Goal: Task Accomplishment & Management: Manage account settings

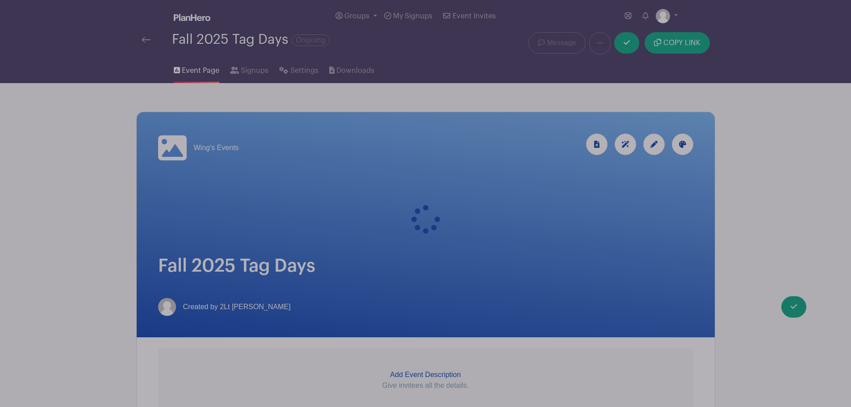
scroll to position [781, 0]
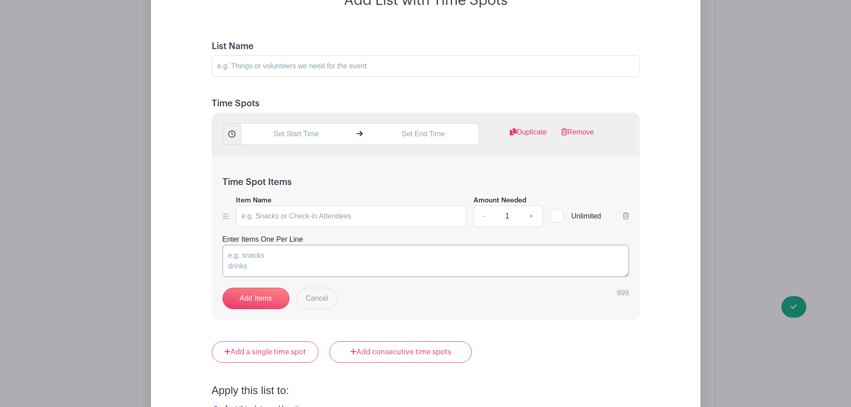
click at [296, 245] on textarea "Enter Items One Per Line" at bounding box center [425, 261] width 406 height 32
paste textarea "Agincourt (meet at Pizza Pizza) Bridlewood (meet at [GEOGRAPHIC_DATA]) [GEOGRAP…"
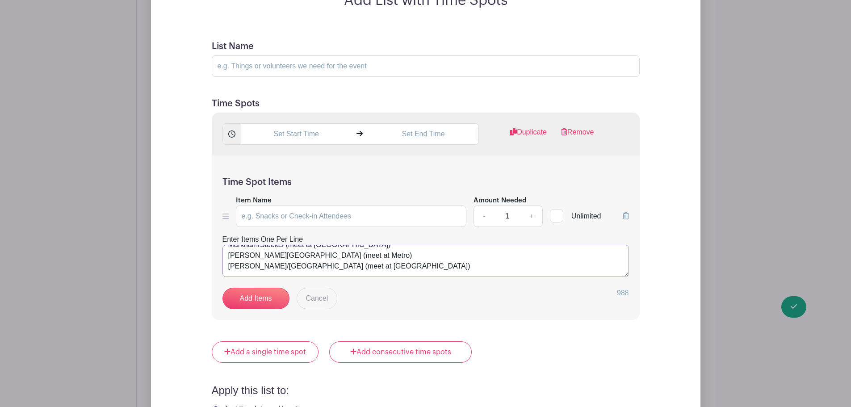
type textarea "Agincourt (meet at Pizza Pizza) Bridlewood (meet at [GEOGRAPHIC_DATA]) [GEOGRAP…"
click at [289, 123] on input "text" at bounding box center [296, 133] width 111 height 21
click at [256, 162] on div "04" at bounding box center [256, 160] width 29 height 17
click at [292, 161] on div "05" at bounding box center [291, 160] width 30 height 17
click at [315, 159] on div "34" at bounding box center [315, 160] width 29 height 17
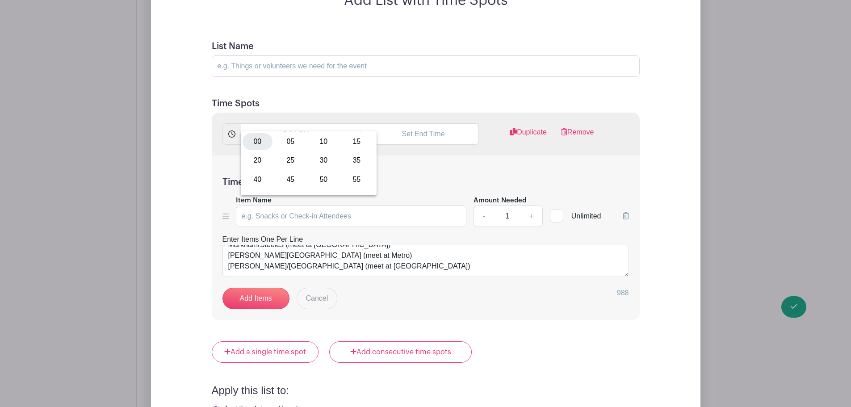
click at [257, 142] on div "00" at bounding box center [257, 141] width 30 height 17
type input "5:00 PM"
click at [426, 124] on input "text" at bounding box center [423, 133] width 111 height 21
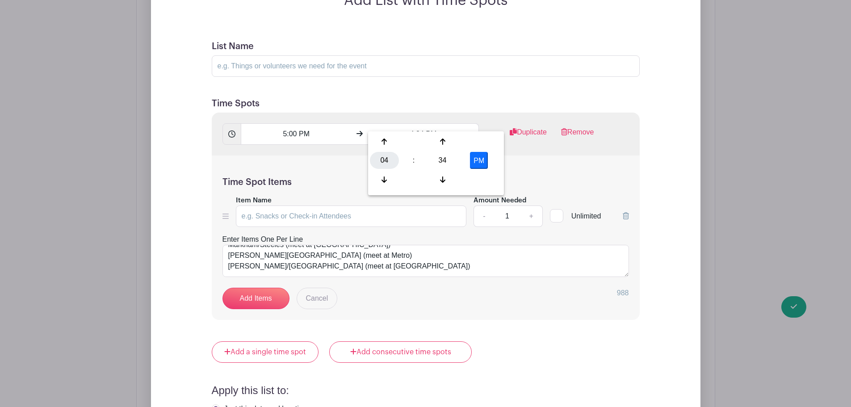
click at [387, 161] on div "04" at bounding box center [384, 160] width 29 height 17
click at [386, 178] on div "08" at bounding box center [385, 179] width 30 height 17
click at [384, 160] on div "08" at bounding box center [384, 160] width 29 height 17
click at [417, 180] on div "09" at bounding box center [418, 179] width 30 height 17
click at [441, 162] on div "34" at bounding box center [442, 160] width 29 height 17
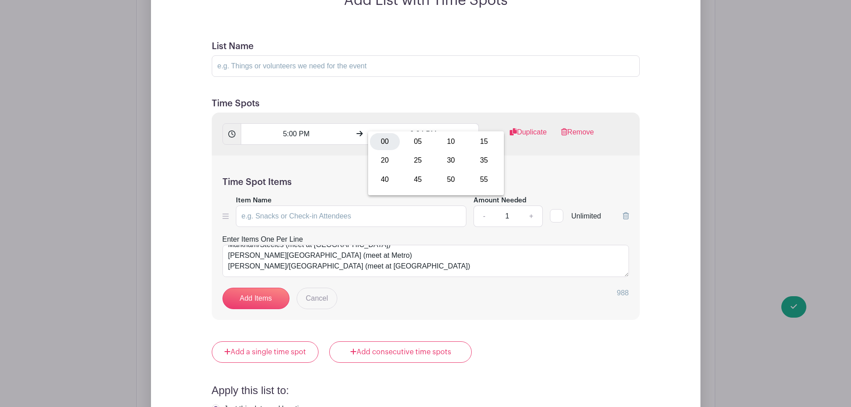
click at [387, 144] on div "00" at bounding box center [385, 141] width 30 height 17
type input "9:00 PM"
click at [284, 155] on div "Time Spot Items Item Name Amount Needed - 1 + Unlimited Enter Items One Per Lin…" at bounding box center [426, 237] width 428 height 165
click at [267, 288] on link "Add Items" at bounding box center [255, 298] width 67 height 21
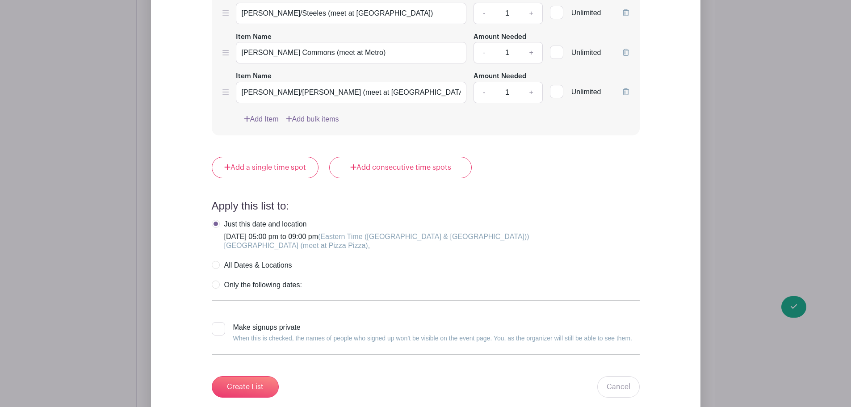
scroll to position [1380, 0]
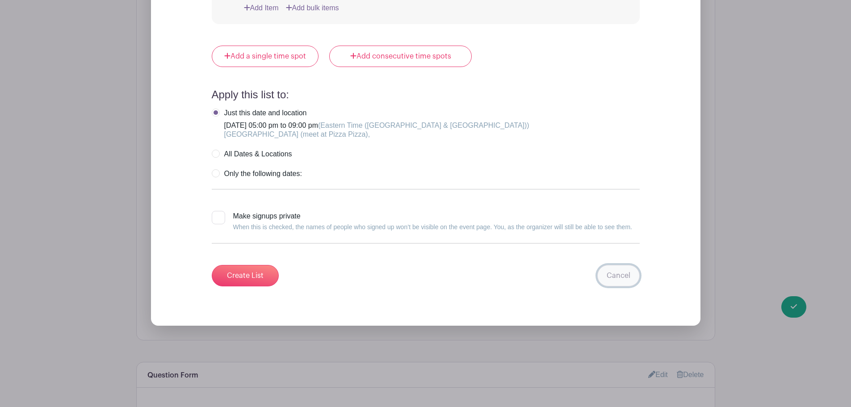
click at [615, 265] on link "Cancel" at bounding box center [618, 275] width 42 height 21
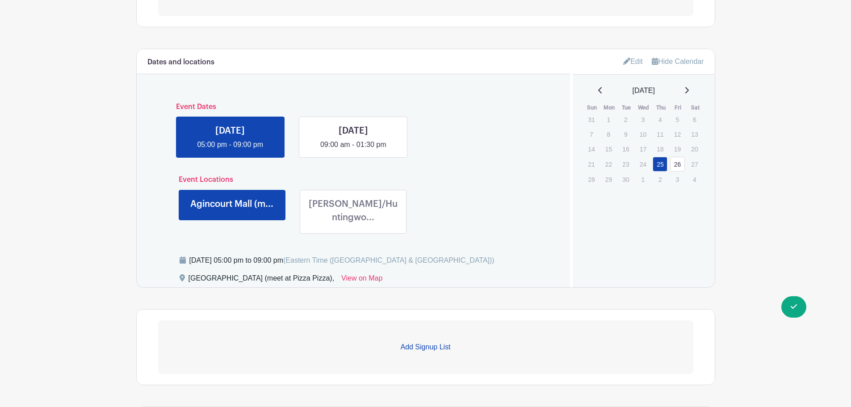
scroll to position [280, 0]
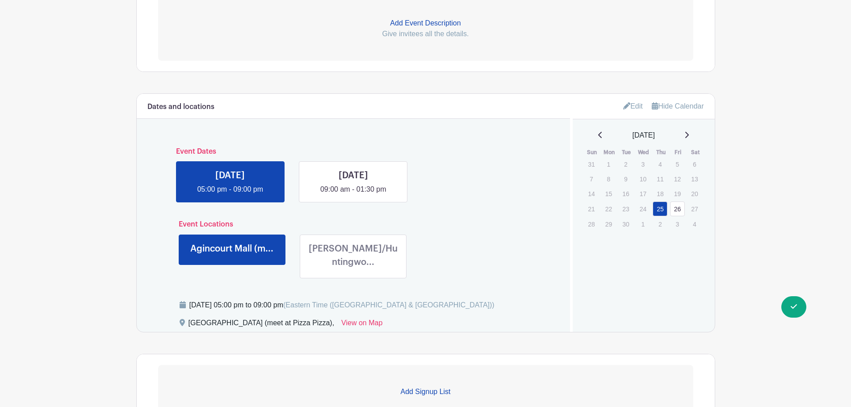
click at [625, 109] on link "Edit" at bounding box center [633, 106] width 20 height 15
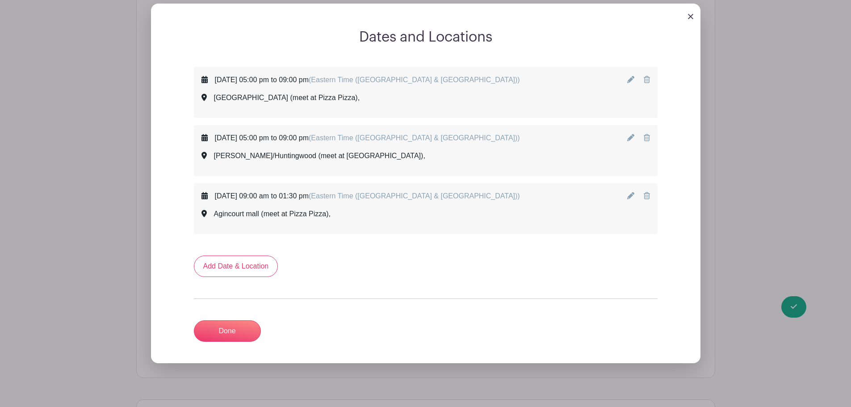
scroll to position [369, 0]
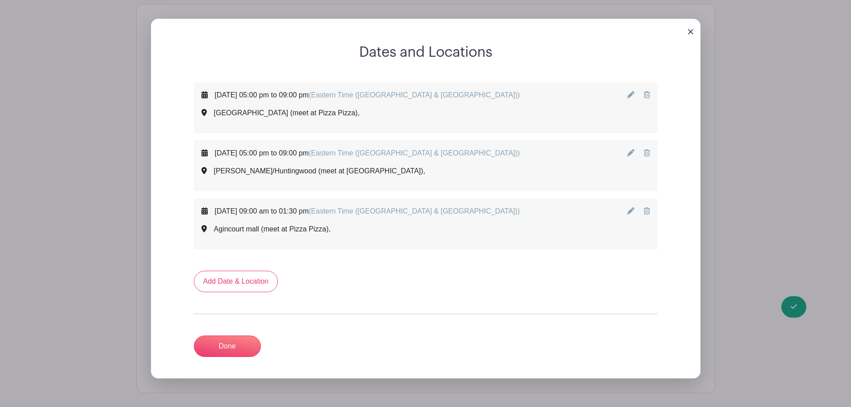
click at [631, 94] on icon at bounding box center [630, 94] width 7 height 7
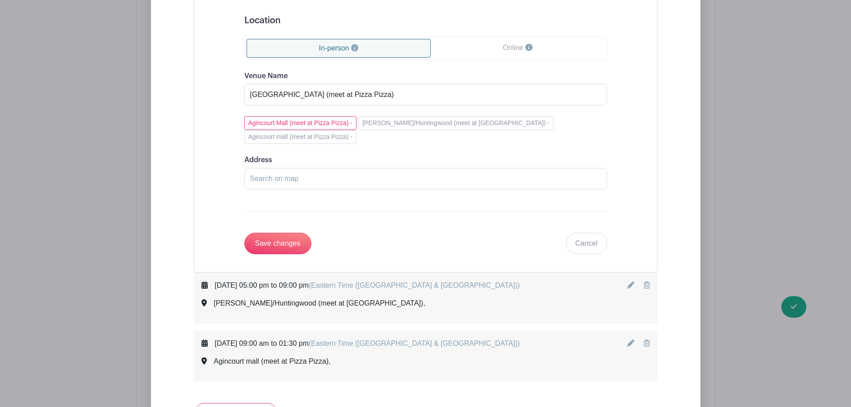
scroll to position [727, 0]
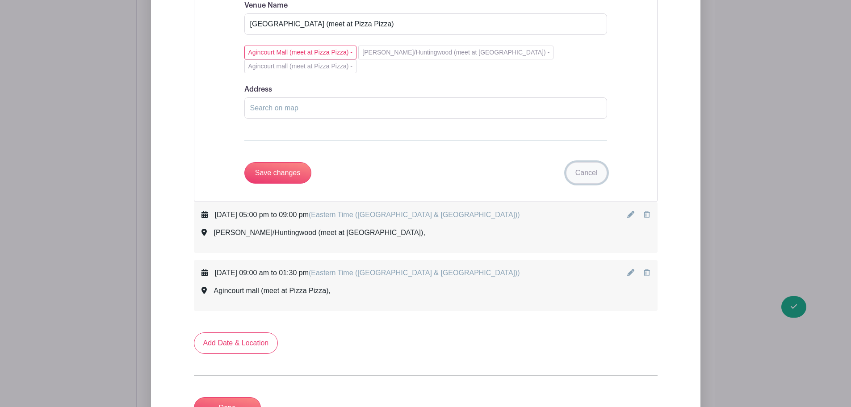
click at [589, 162] on link "Cancel" at bounding box center [586, 172] width 41 height 21
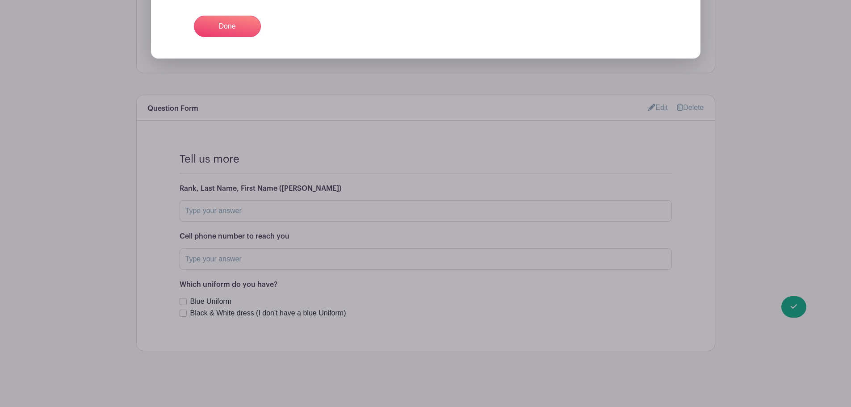
scroll to position [322, 0]
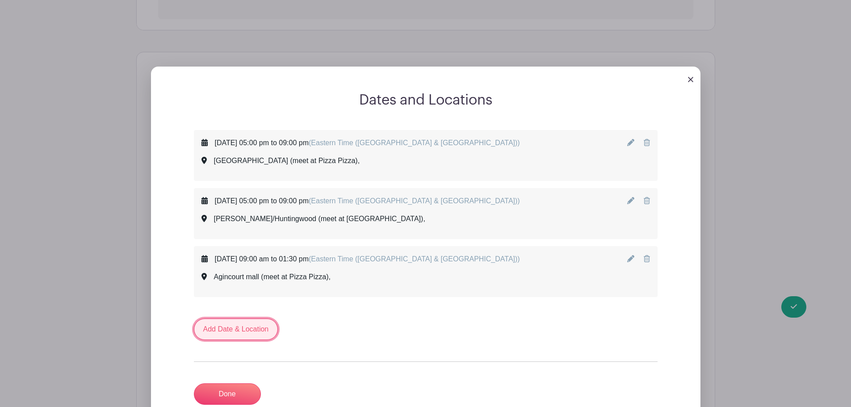
click at [254, 327] on link "Add Date & Location" at bounding box center [236, 328] width 84 height 21
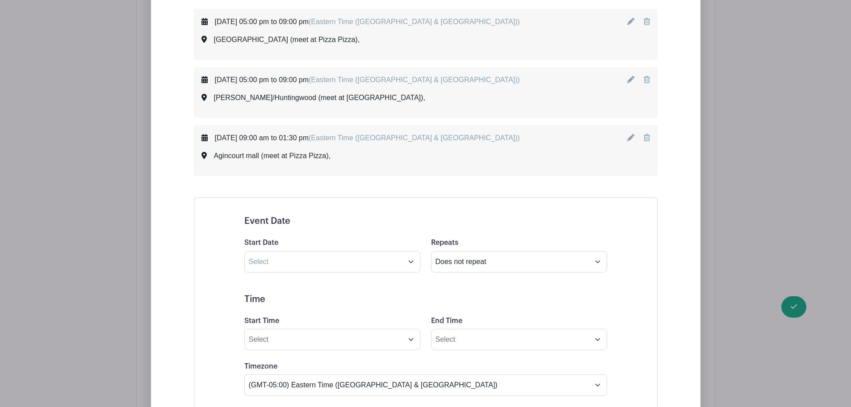
scroll to position [366, 0]
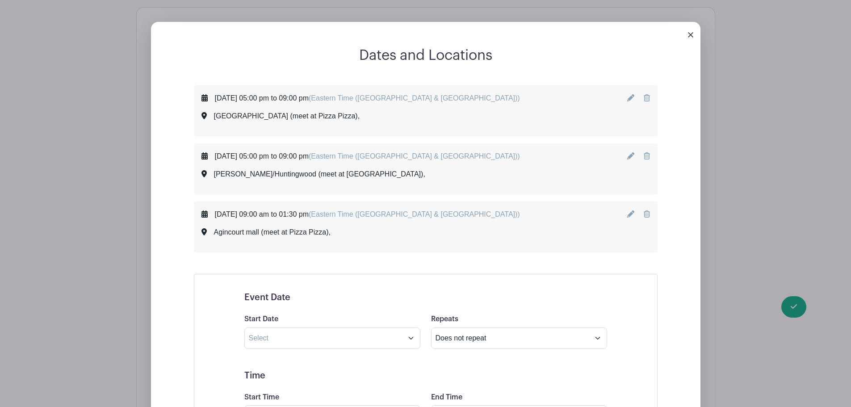
click at [646, 98] on icon at bounding box center [647, 97] width 6 height 7
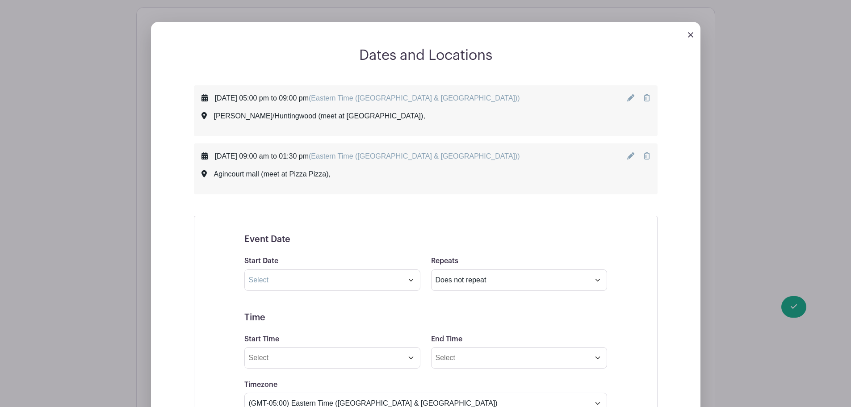
click at [646, 99] on icon at bounding box center [647, 97] width 6 height 7
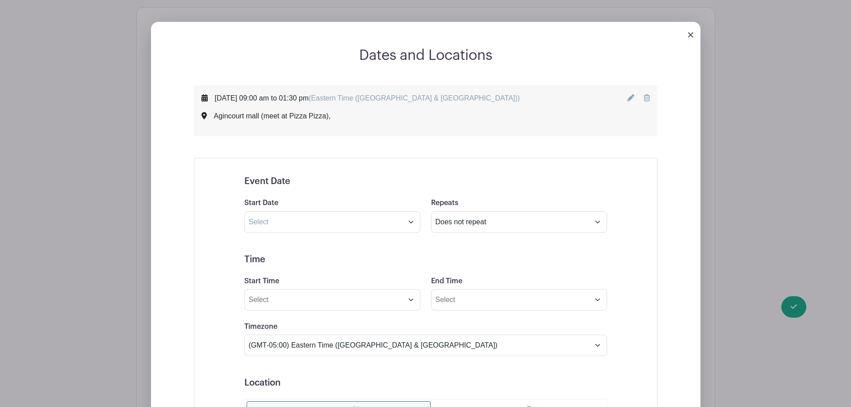
click at [644, 95] on icon at bounding box center [647, 97] width 6 height 7
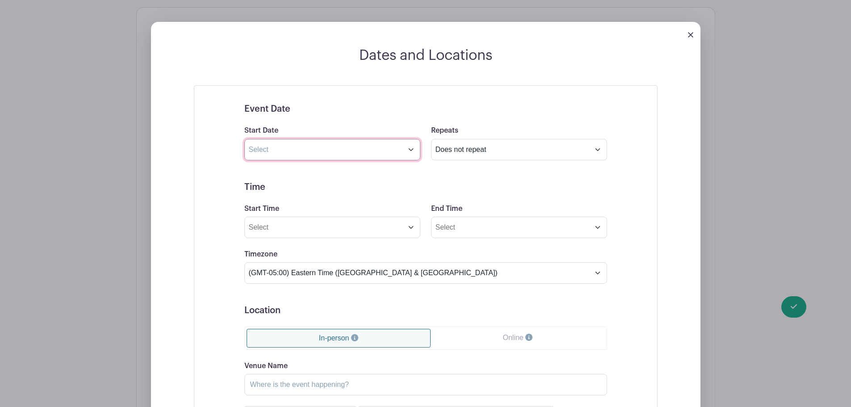
click at [297, 147] on input "text" at bounding box center [332, 149] width 176 height 21
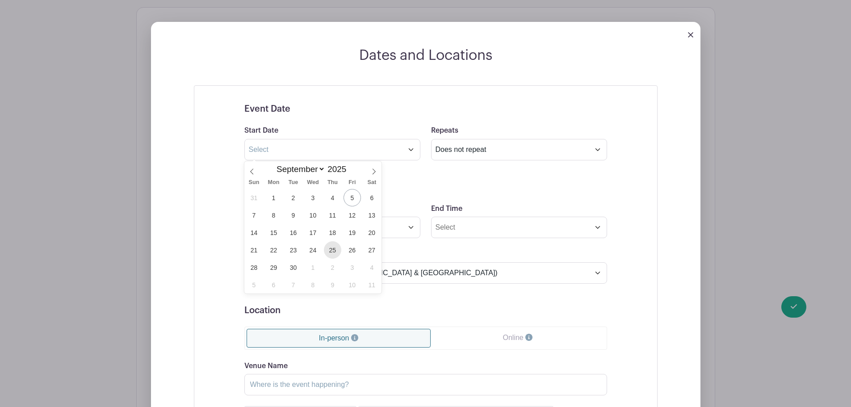
click at [331, 251] on span "25" at bounding box center [332, 249] width 17 height 17
type input "[DATE]"
select select "9"
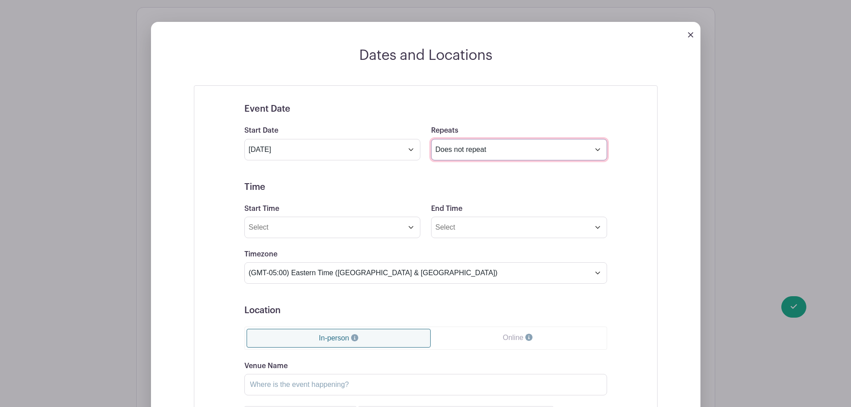
click at [453, 143] on select "Does not repeat Daily Weekly Monthly on day 25 Monthly on the fourth [DATE] Oth…" at bounding box center [519, 149] width 176 height 21
select select "other"
click at [431, 139] on select "Does not repeat Daily Weekly Monthly on day 25 Monthly on the fourth [DATE] Oth…" at bounding box center [519, 149] width 176 height 21
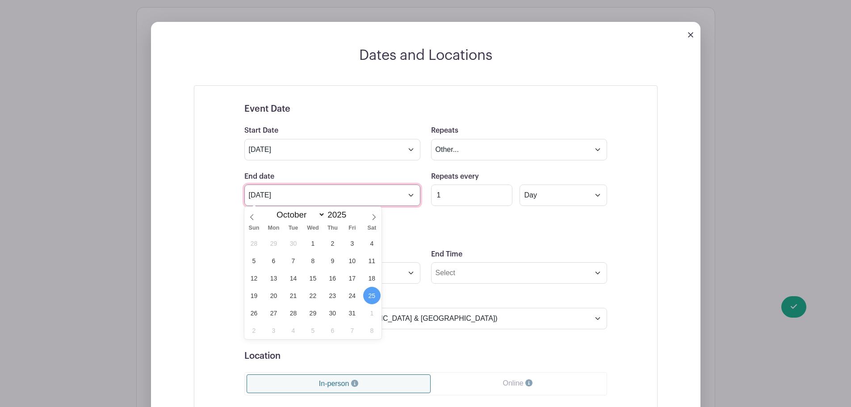
click at [292, 197] on input "[DATE]" at bounding box center [332, 194] width 176 height 21
click at [351, 297] on span "24" at bounding box center [351, 295] width 17 height 17
type input "[DATE]"
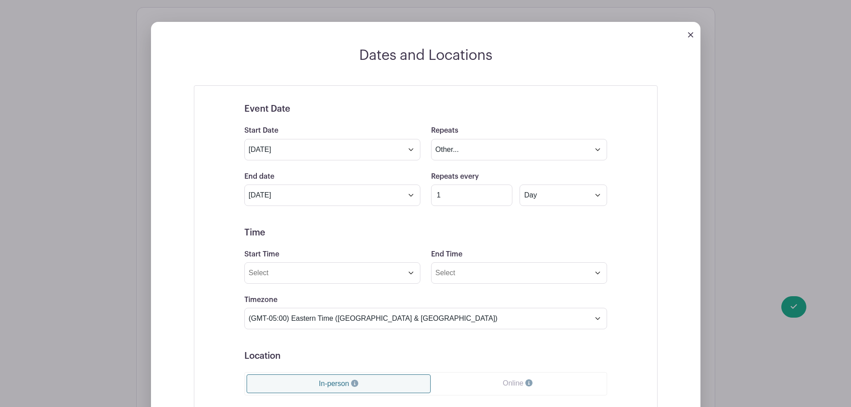
click at [472, 221] on form "Event Date Start Date [DATE] Repeats Does not repeat Daily Weekly Monthly on da…" at bounding box center [425, 347] width 363 height 486
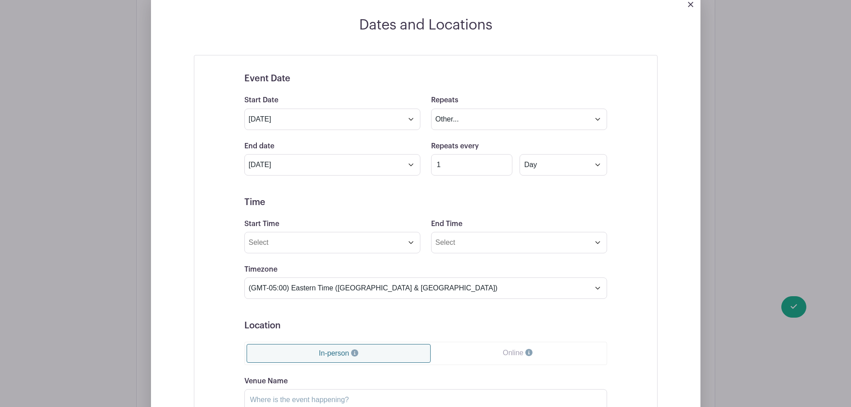
scroll to position [411, 0]
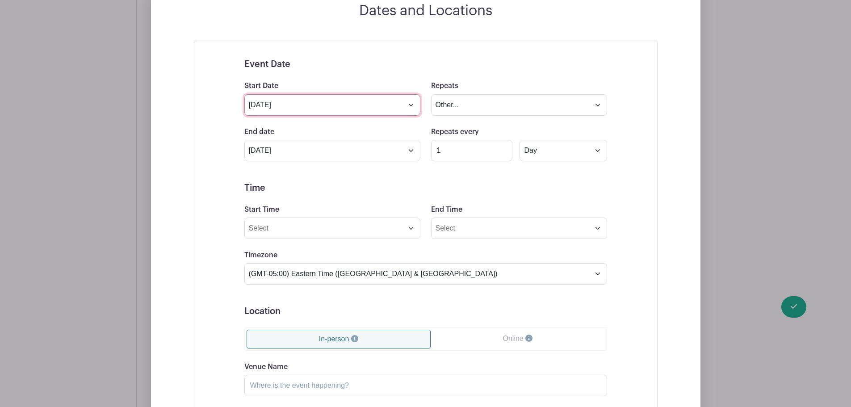
click at [288, 103] on input "[DATE]" at bounding box center [332, 104] width 176 height 21
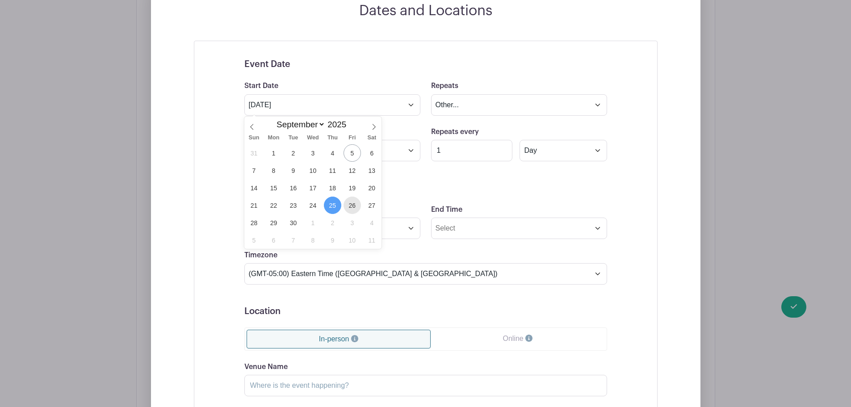
click at [351, 206] on span "26" at bounding box center [351, 204] width 17 height 17
type input "[DATE]"
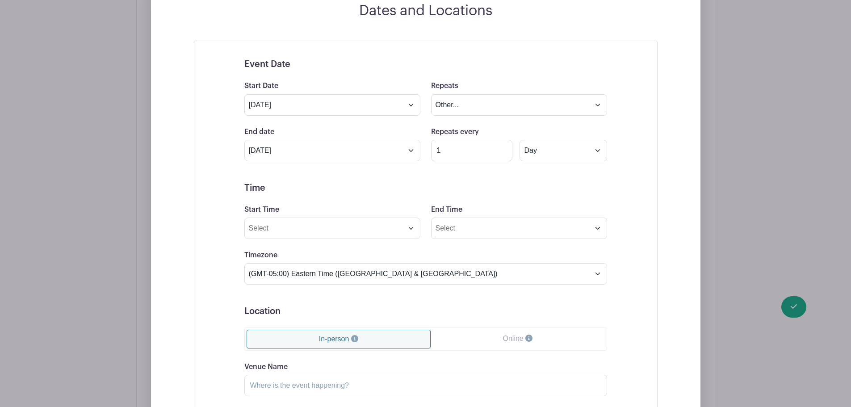
click at [376, 184] on h5 "Time" at bounding box center [425, 188] width 363 height 11
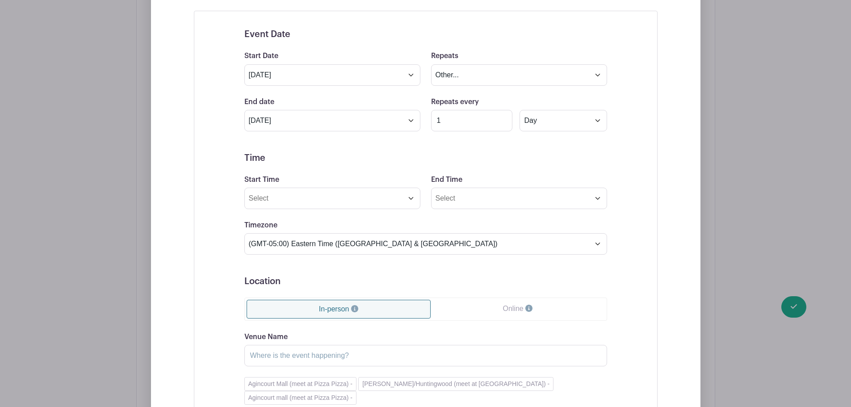
scroll to position [455, 0]
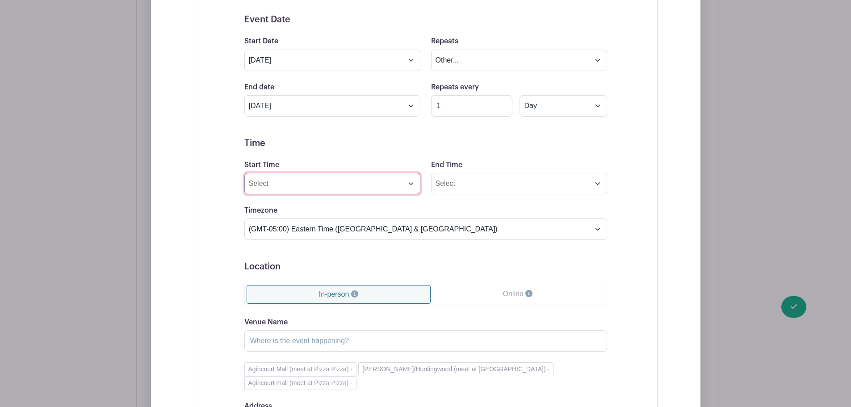
click at [299, 189] on input "Start Time" at bounding box center [332, 183] width 176 height 21
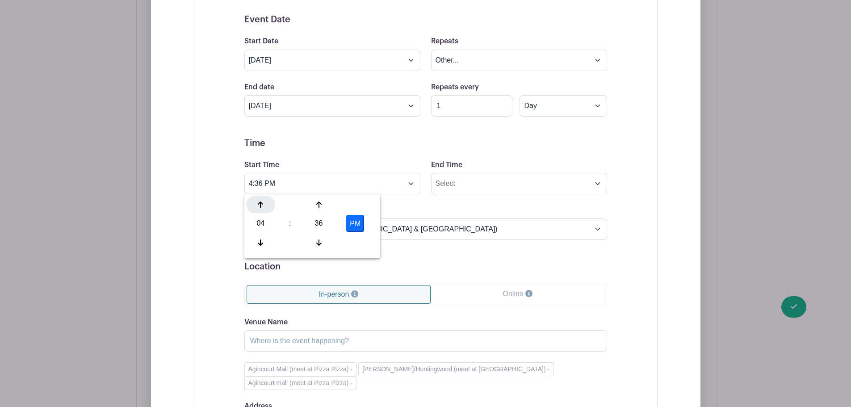
click at [260, 206] on icon at bounding box center [260, 204] width 5 height 7
click at [317, 222] on div "36" at bounding box center [318, 223] width 29 height 17
click at [268, 203] on div "00" at bounding box center [261, 204] width 30 height 17
type input "5:00 PM"
click at [463, 185] on input "End Time" at bounding box center [519, 183] width 176 height 21
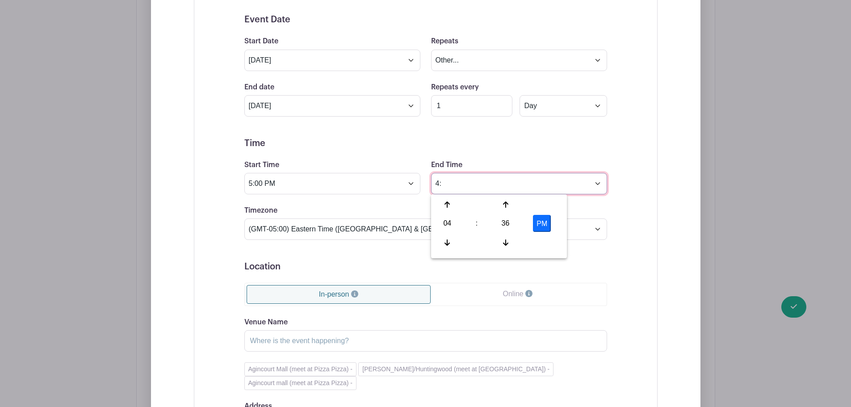
type input "4"
click at [535, 220] on button "PM" at bounding box center [542, 223] width 18 height 17
click at [452, 227] on div "04" at bounding box center [447, 223] width 29 height 17
click at [474, 240] on div "09" at bounding box center [481, 242] width 30 height 17
click at [498, 225] on div "36" at bounding box center [505, 223] width 29 height 17
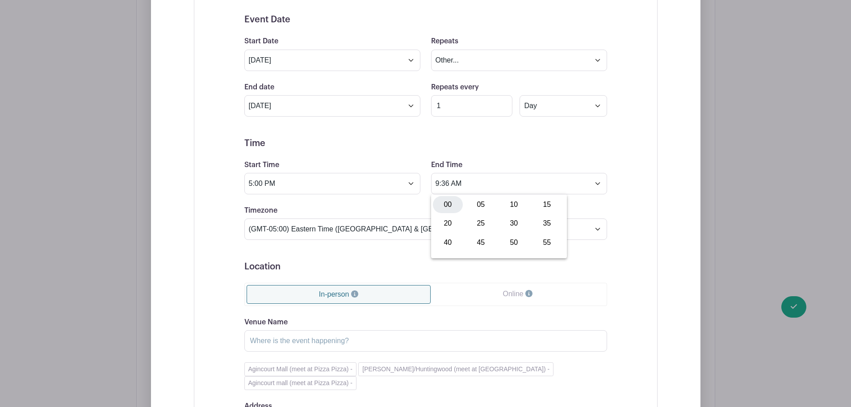
click at [447, 203] on div "00" at bounding box center [448, 204] width 30 height 17
click at [542, 216] on button "AM" at bounding box center [542, 223] width 18 height 17
type input "9:00 PM"
click at [379, 202] on form "Event Date Start Date [DATE] Repeats Does not repeat Daily Weekly Monthly on da…" at bounding box center [425, 257] width 363 height 486
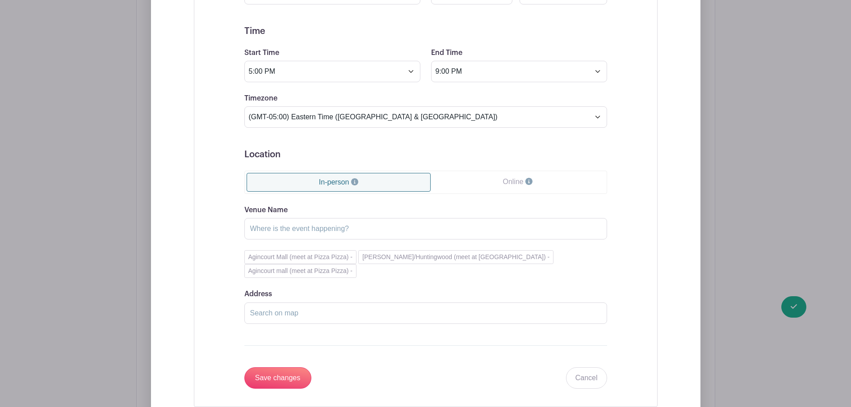
scroll to position [589, 0]
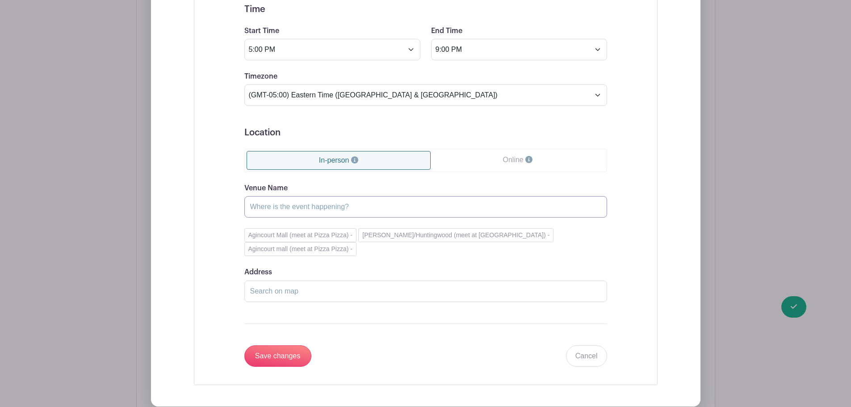
click at [280, 208] on input "Venue Name" at bounding box center [425, 206] width 363 height 21
click at [299, 206] on input "Venue Name" at bounding box center [425, 206] width 363 height 21
paste input "Agincourt (meet at Pizza Pizza)"
type input "Agincourt (meet at Pizza Pizza)"
click at [311, 234] on button "Agincourt Mall (meet at Pizza Pizza) -" at bounding box center [300, 235] width 112 height 14
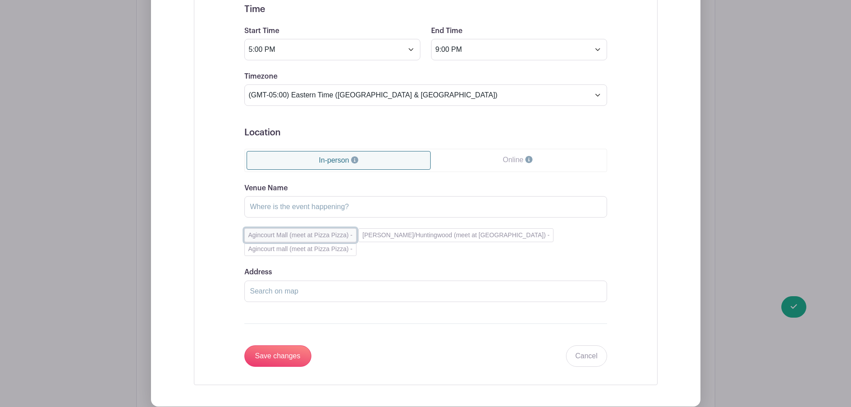
type input "[GEOGRAPHIC_DATA] (meet at Pizza Pizza)"
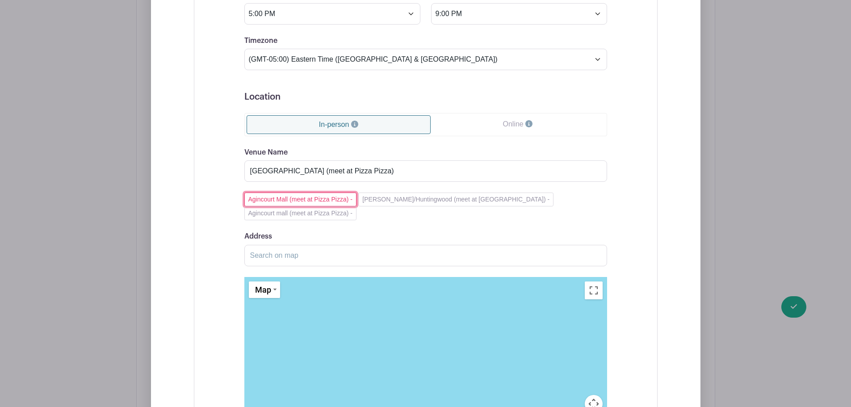
scroll to position [679, 0]
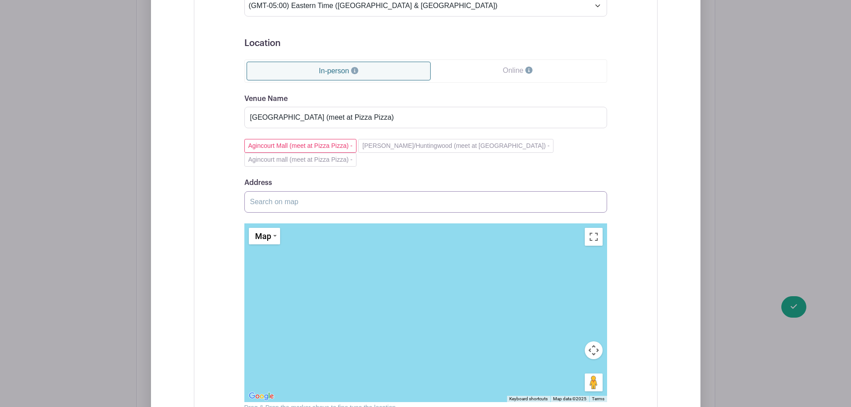
click at [272, 192] on input "Address" at bounding box center [425, 201] width 363 height 21
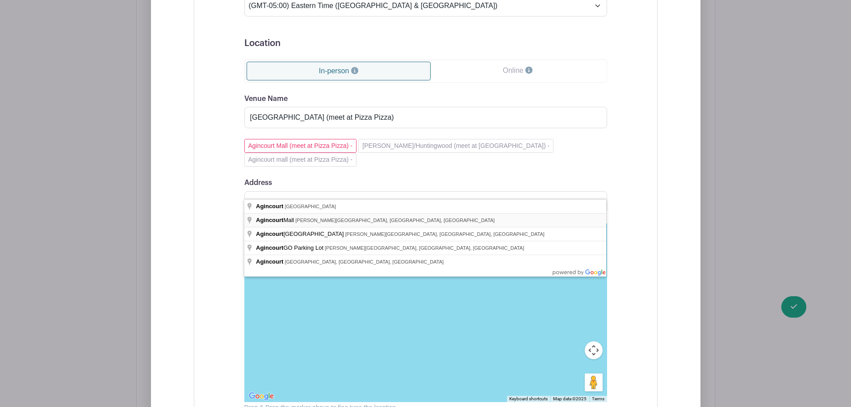
type input "[GEOGRAPHIC_DATA], [PERSON_NAME][GEOGRAPHIC_DATA], [GEOGRAPHIC_DATA], [GEOGRAPH…"
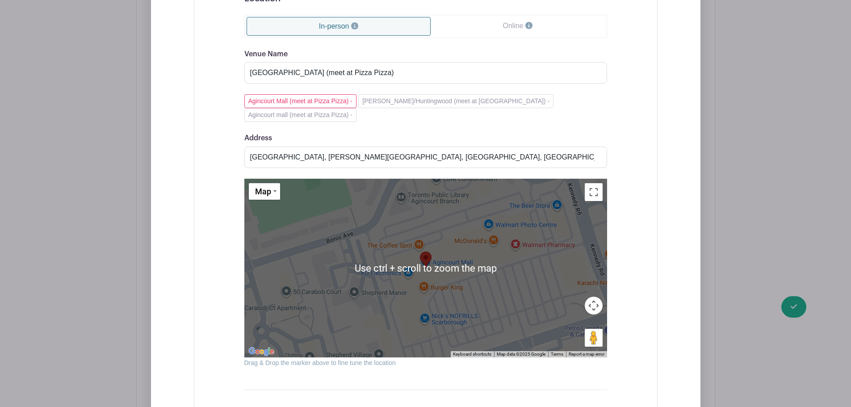
scroll to position [768, 0]
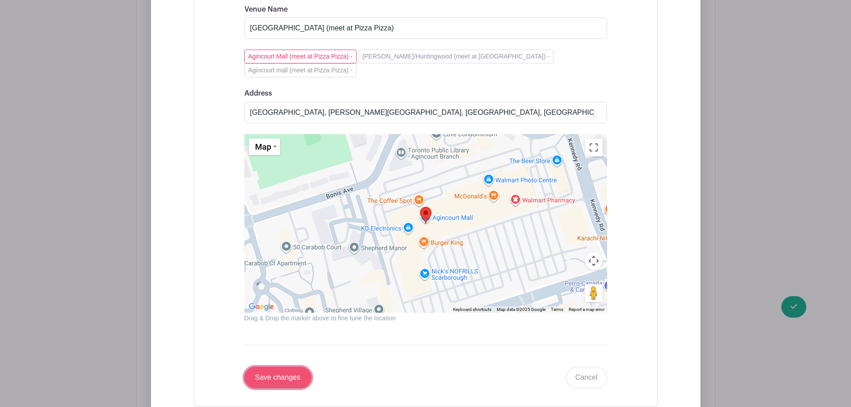
click at [269, 367] on input "Save changes" at bounding box center [277, 377] width 67 height 21
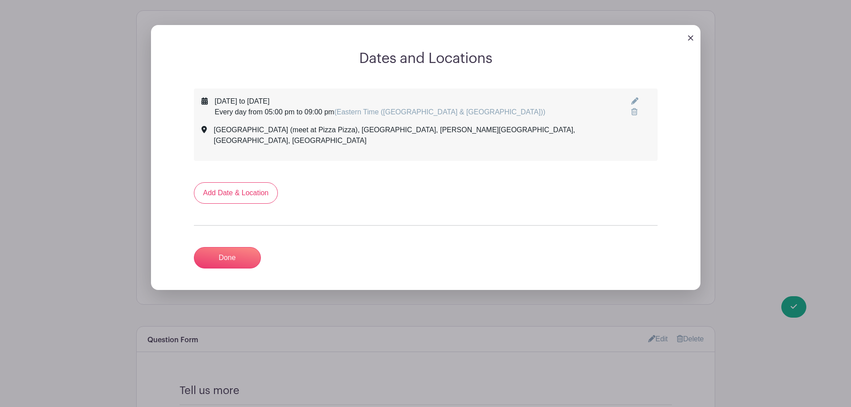
scroll to position [360, 0]
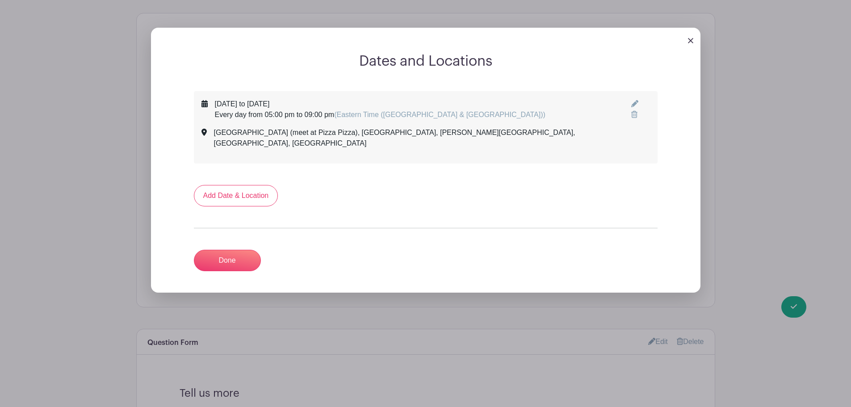
click at [631, 104] on icon at bounding box center [634, 103] width 7 height 7
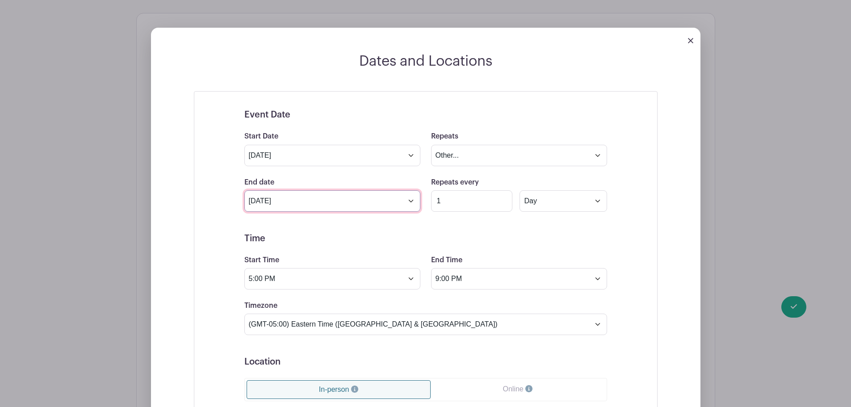
click at [290, 204] on input "[DATE]" at bounding box center [332, 200] width 176 height 21
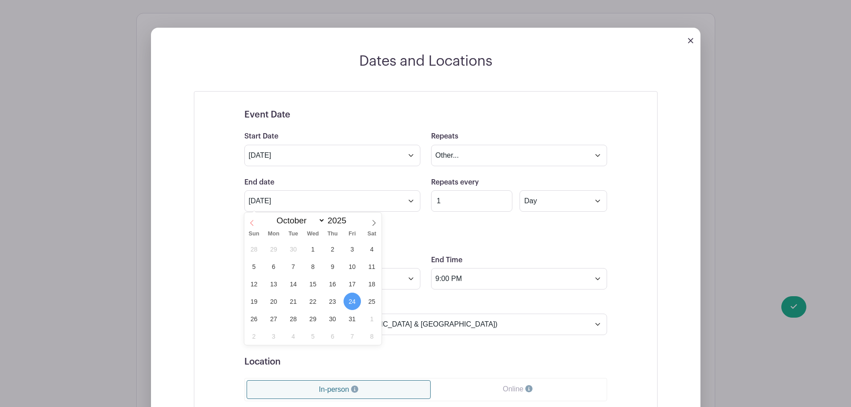
click at [252, 220] on icon at bounding box center [252, 223] width 6 height 6
select select "8"
click at [353, 303] on span "26" at bounding box center [351, 301] width 17 height 17
type input "[DATE]"
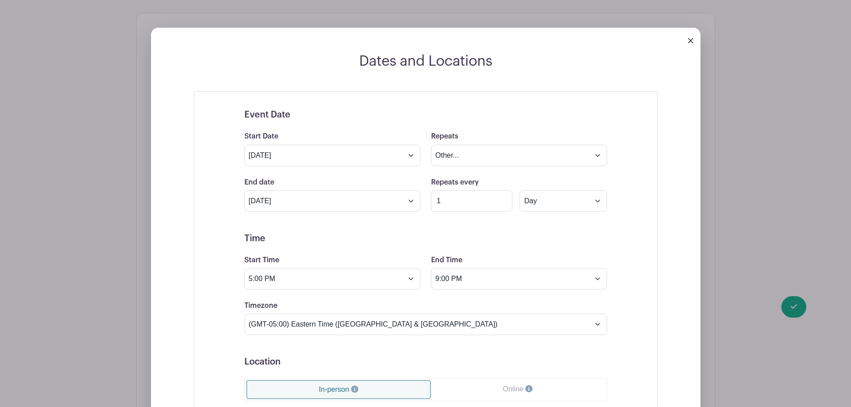
click at [276, 152] on input "[DATE]" at bounding box center [332, 155] width 176 height 21
click at [338, 259] on span "25" at bounding box center [332, 255] width 17 height 17
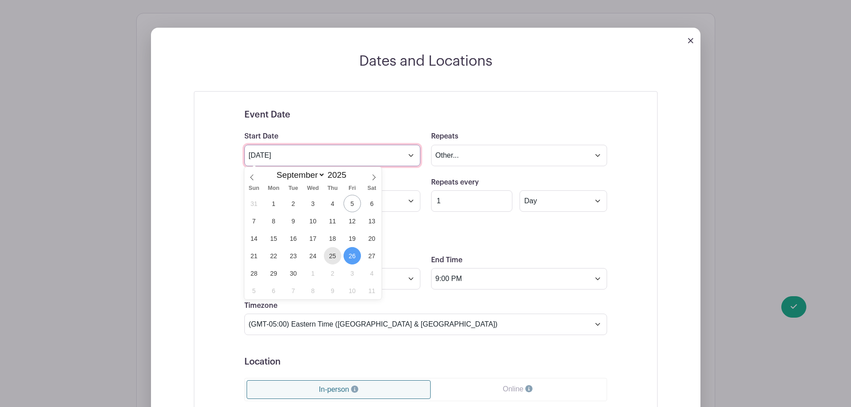
type input "[DATE]"
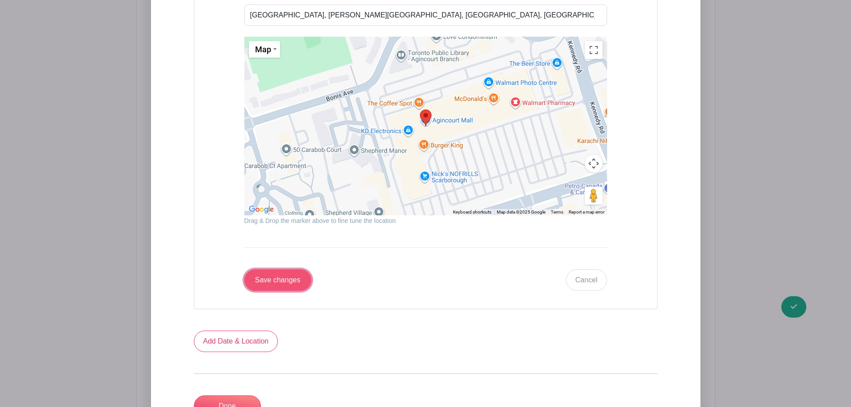
click at [291, 282] on input "Save changes" at bounding box center [277, 279] width 67 height 21
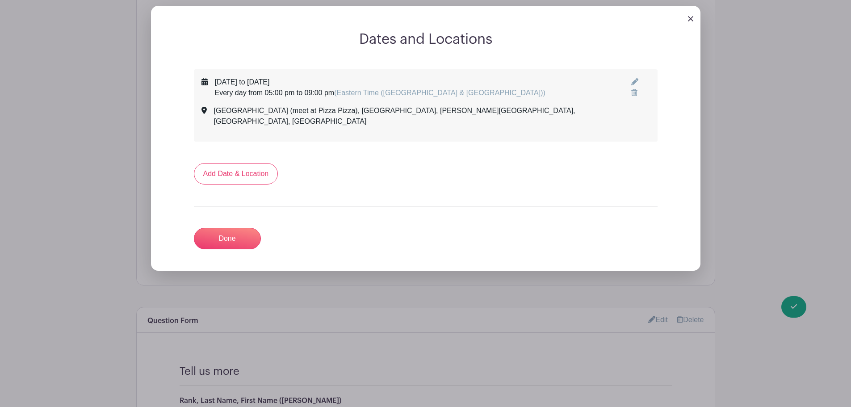
scroll to position [316, 0]
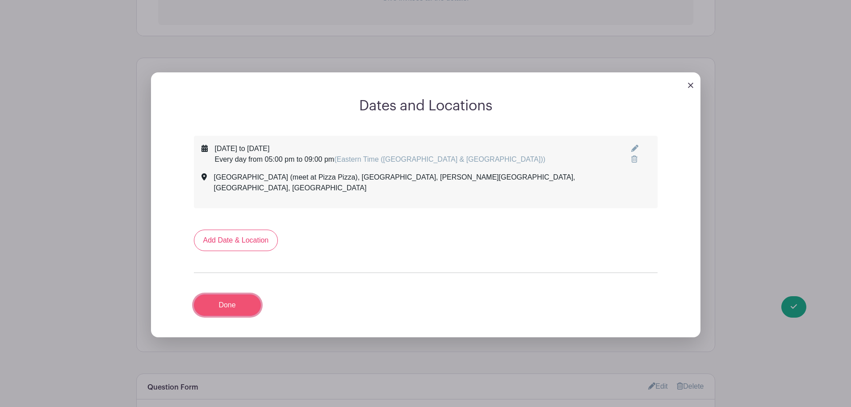
click at [238, 294] on link "Done" at bounding box center [227, 304] width 67 height 21
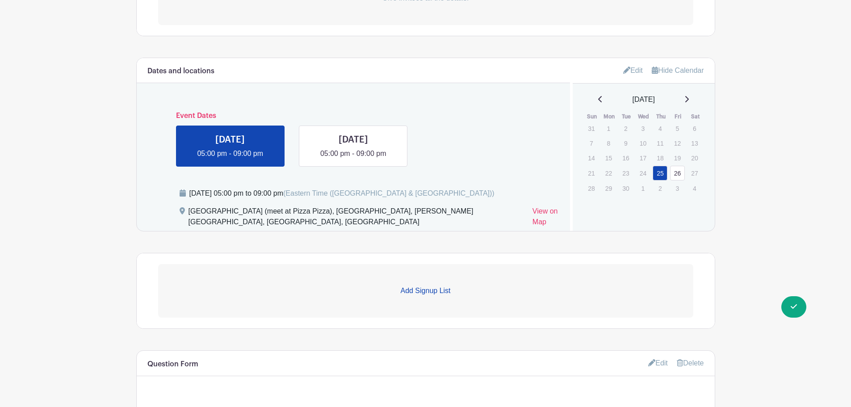
click at [632, 73] on link "Edit" at bounding box center [633, 70] width 20 height 15
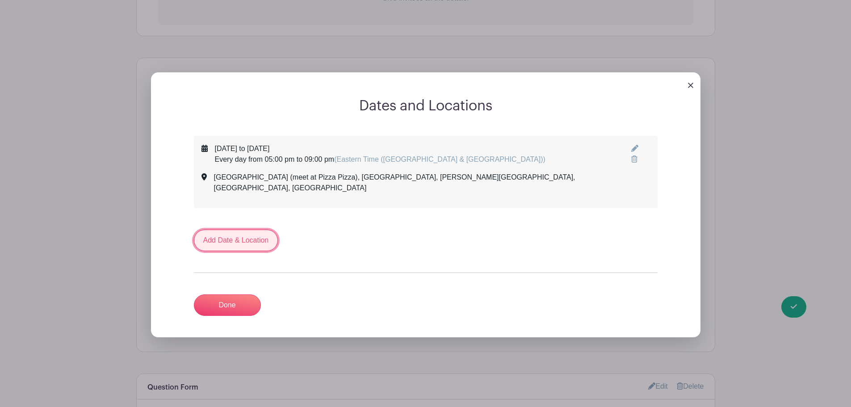
click at [245, 234] on link "Add Date & Location" at bounding box center [236, 240] width 84 height 21
select select "8"
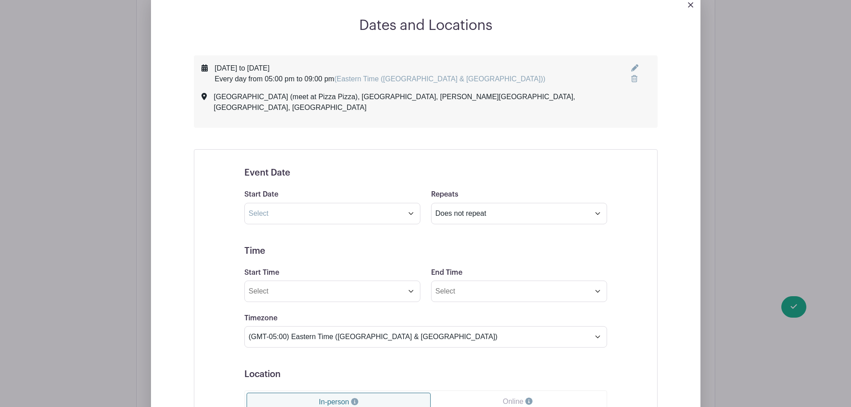
scroll to position [405, 0]
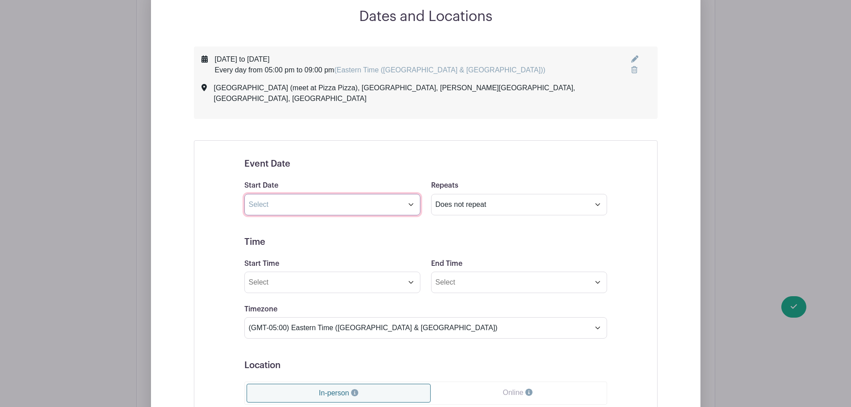
click at [279, 194] on input "text" at bounding box center [332, 204] width 176 height 21
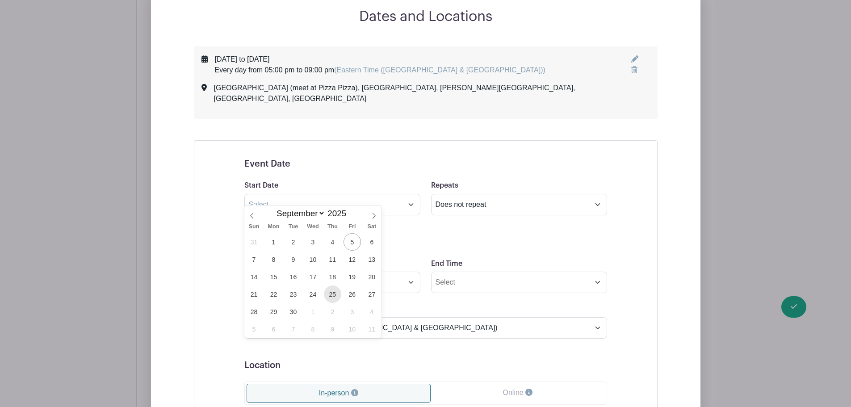
click at [334, 294] on span "25" at bounding box center [332, 293] width 17 height 17
type input "[DATE]"
select select "9"
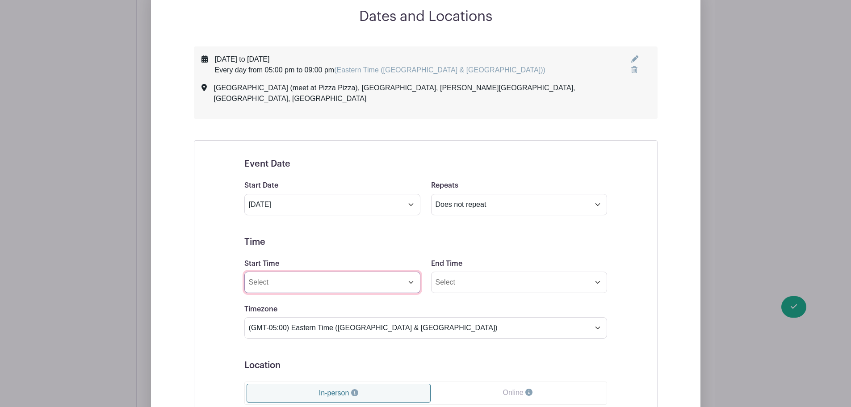
click at [352, 272] on input "Start Time" at bounding box center [332, 282] width 176 height 21
type input "4:37 PM"
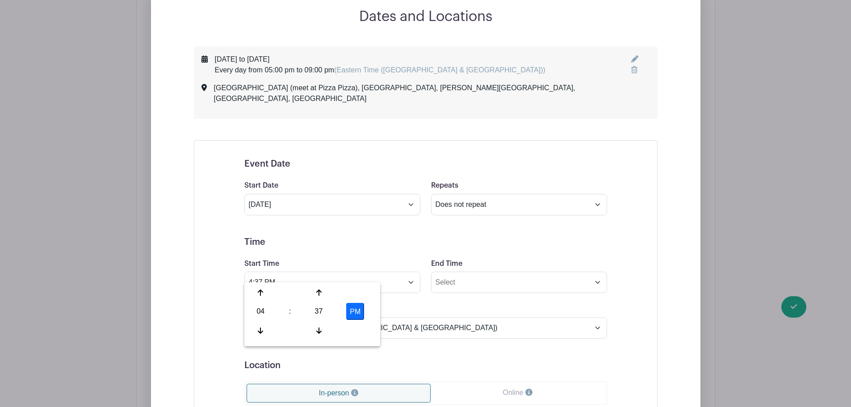
click at [348, 238] on form "Event Date Start Date [DATE] Repeats Does not repeat Daily Weekly Monthly on da…" at bounding box center [425, 372] width 363 height 426
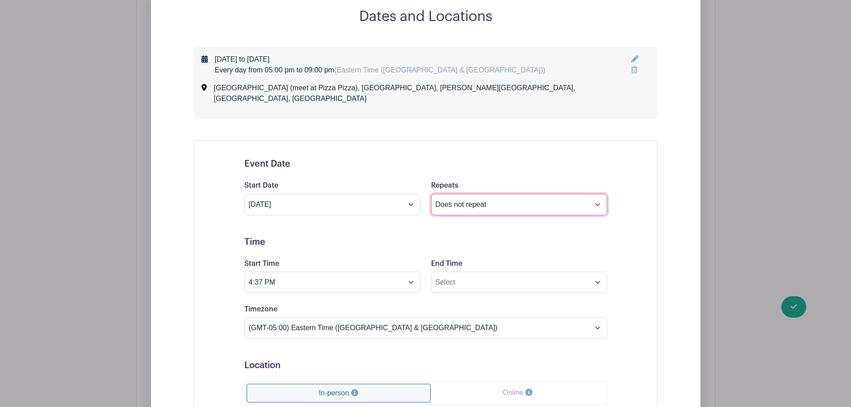
click at [464, 200] on select "Does not repeat Daily Weekly Monthly on day 25 Monthly on the fourth [DATE] Oth…" at bounding box center [519, 204] width 176 height 21
select select "daily"
click at [431, 194] on select "Does not repeat Daily Weekly Monthly on day 25 Monthly on the fourth [DATE] Oth…" at bounding box center [519, 204] width 176 height 21
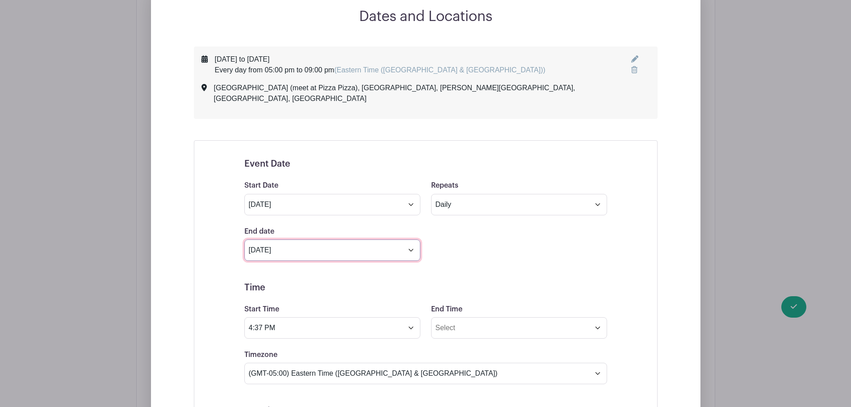
click at [342, 242] on input "[DATE]" at bounding box center [332, 249] width 176 height 21
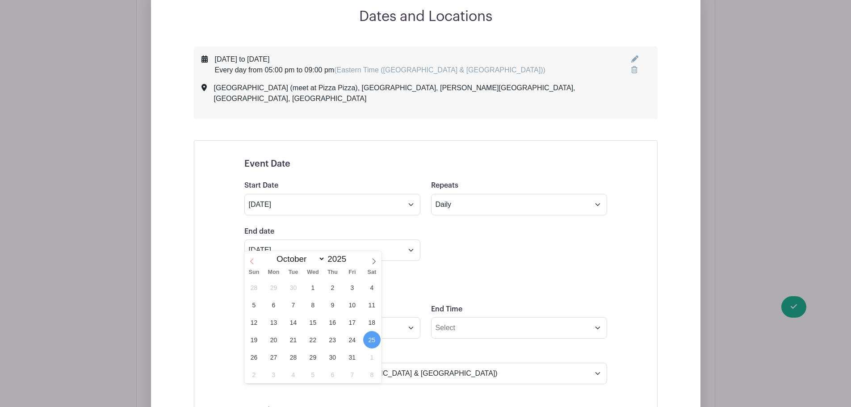
click at [250, 260] on icon at bounding box center [252, 261] width 6 height 6
select select "8"
click at [350, 338] on span "26" at bounding box center [351, 339] width 17 height 17
type input "[DATE]"
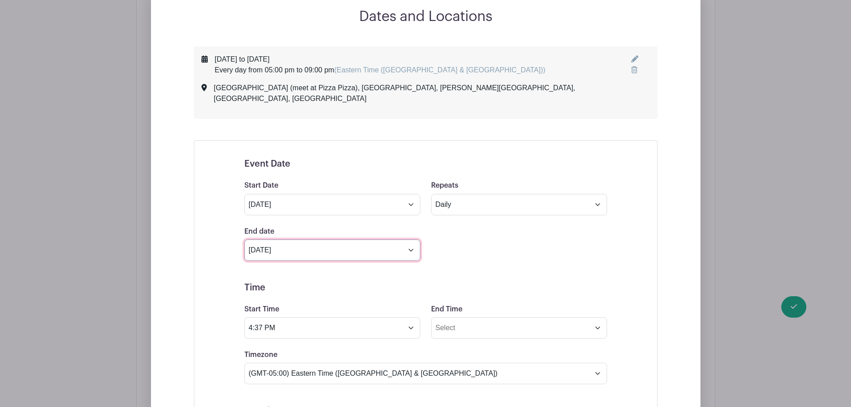
click at [274, 243] on input "[DATE]" at bounding box center [332, 249] width 176 height 21
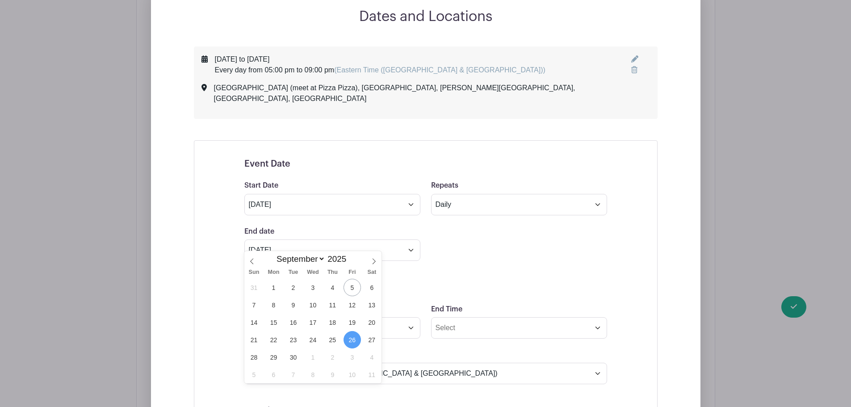
click at [212, 243] on div "Event Date Start Date [DATE] Repeats Does not repeat Daily Weekly Monthly on da…" at bounding box center [426, 394] width 464 height 509
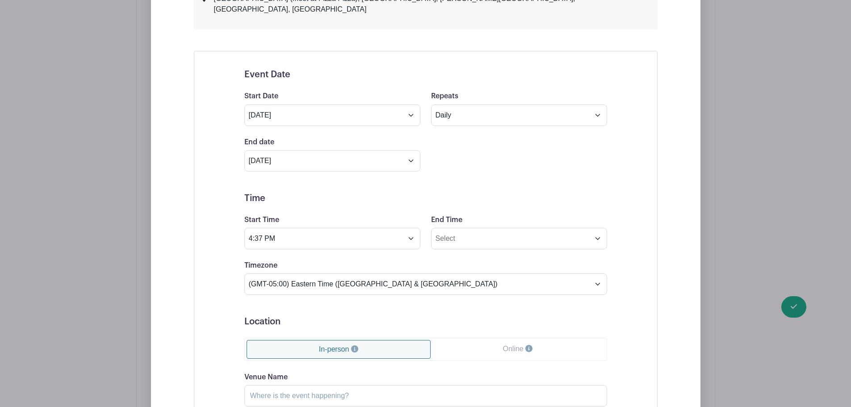
scroll to position [539, 0]
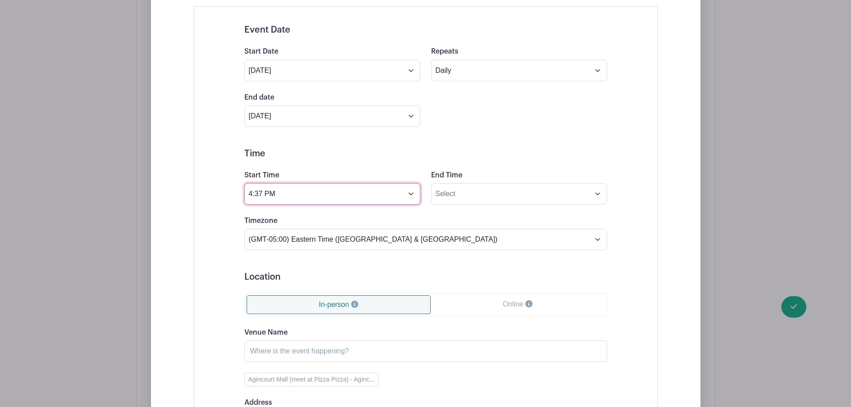
drag, startPoint x: 282, startPoint y: 181, endPoint x: 233, endPoint y: 183, distance: 48.7
click at [233, 183] on div "Event Date Start Date [DATE] Repeats Does not repeat Daily Weekly Monthly on da…" at bounding box center [425, 260] width 405 height 493
type input "05:00pm"
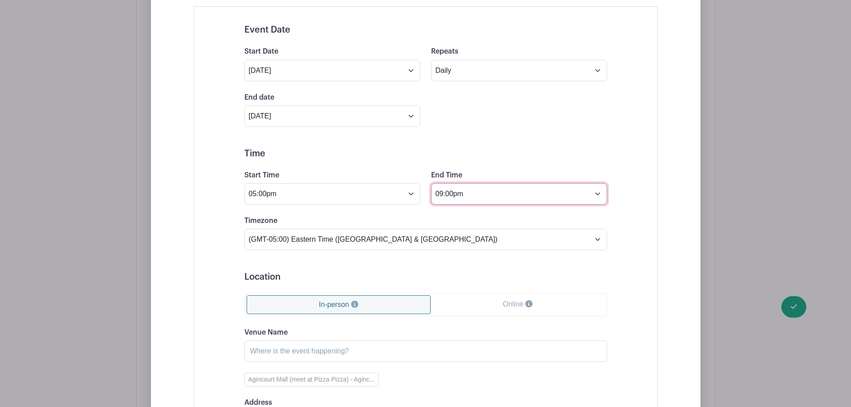
type input "09:00pm"
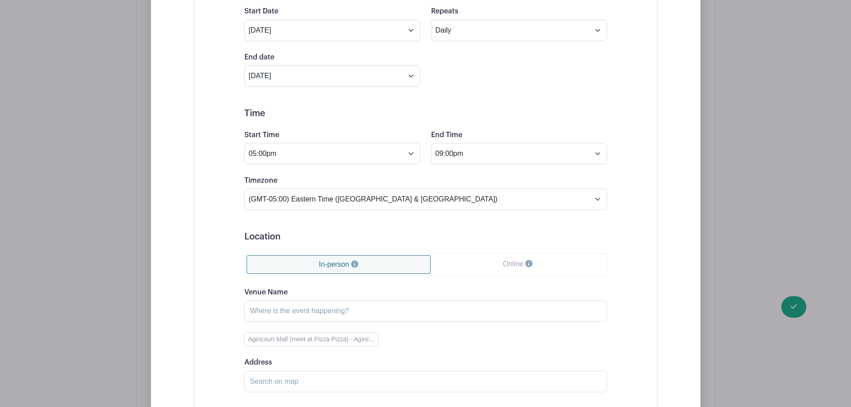
scroll to position [628, 0]
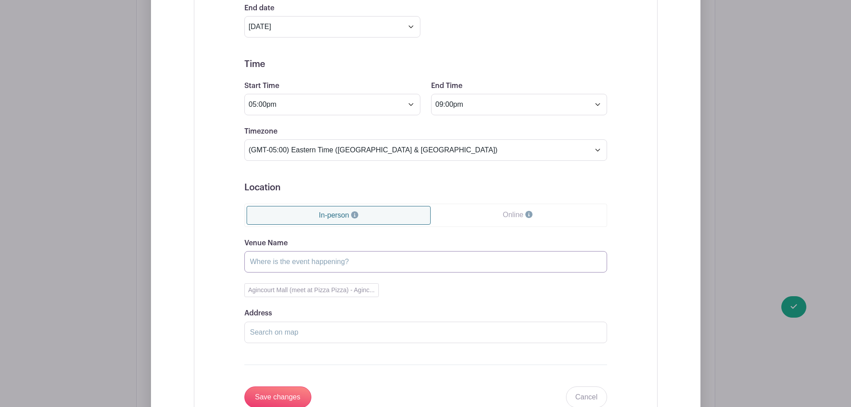
click at [322, 255] on input "Venue Name" at bounding box center [425, 261] width 363 height 21
paste input "Bridlewood (meet at Pizza Pizza)"
type input "Bridlewood (meet at Pizza Pizza)"
click at [273, 322] on input "Address" at bounding box center [425, 332] width 363 height 21
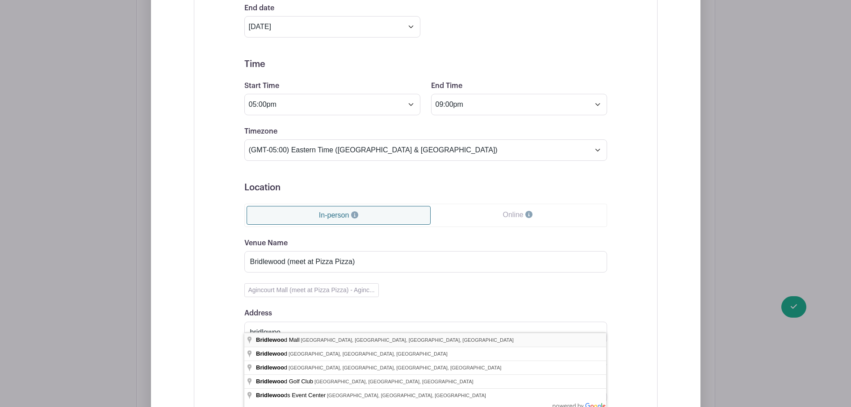
type input "[GEOGRAPHIC_DATA], [GEOGRAPHIC_DATA], [GEOGRAPHIC_DATA], [GEOGRAPHIC_DATA], [GE…"
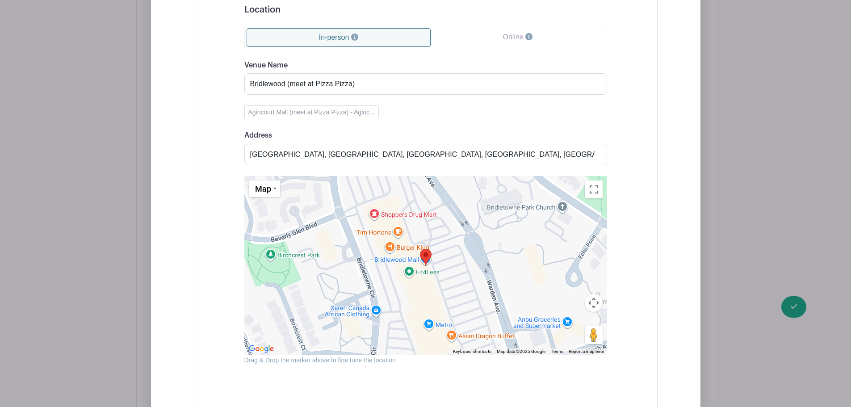
scroll to position [807, 0]
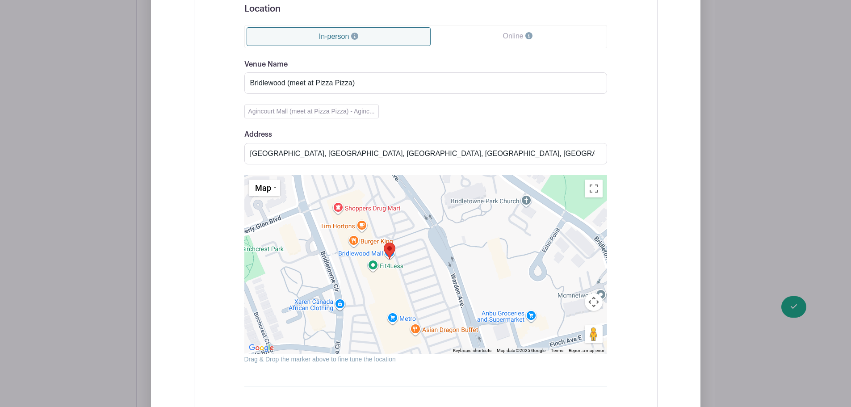
drag, startPoint x: 439, startPoint y: 282, endPoint x: 401, endPoint y: 277, distance: 37.9
click at [401, 277] on div at bounding box center [425, 264] width 363 height 179
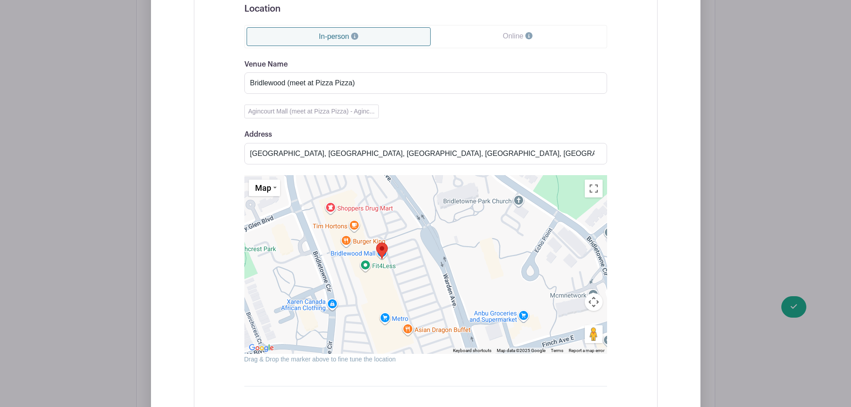
click at [223, 307] on div "Event Date Start Date [DATE] Repeats Does not repeat Daily Weekly Monthly on da…" at bounding box center [425, 93] width 405 height 694
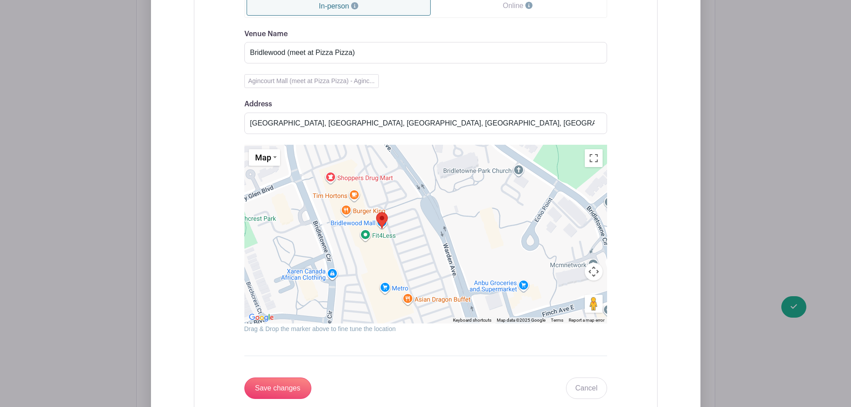
scroll to position [852, 0]
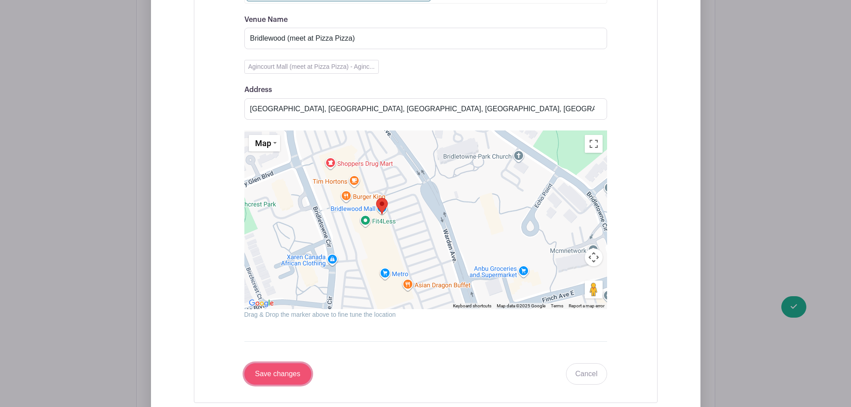
click at [272, 364] on input "Save changes" at bounding box center [277, 373] width 67 height 21
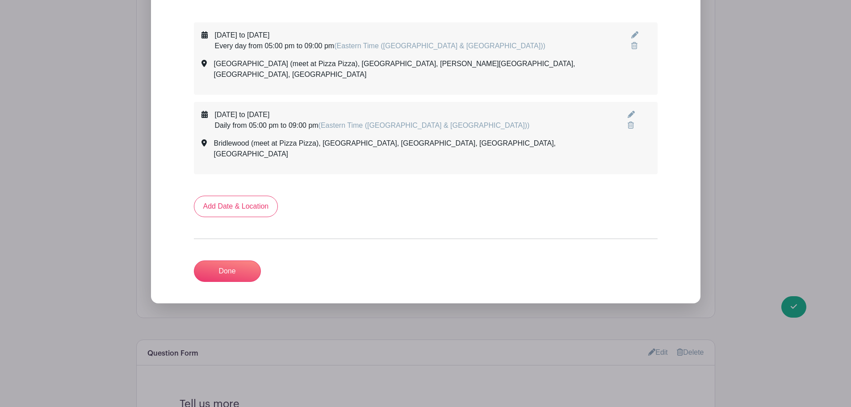
scroll to position [384, 0]
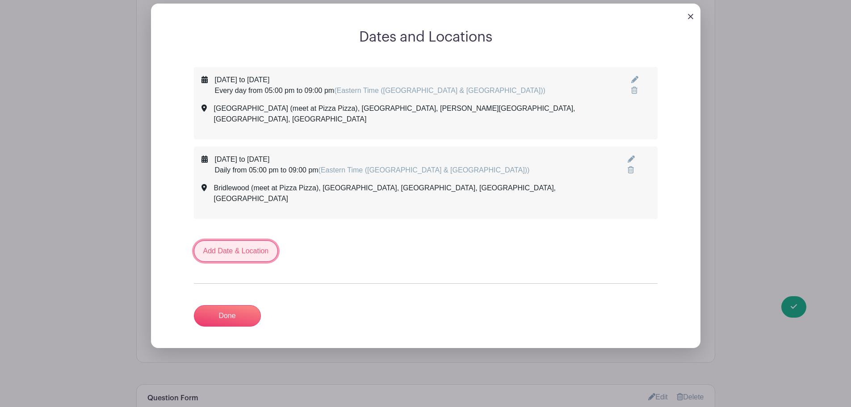
click at [240, 240] on link "Add Date & Location" at bounding box center [236, 250] width 84 height 21
select select "8"
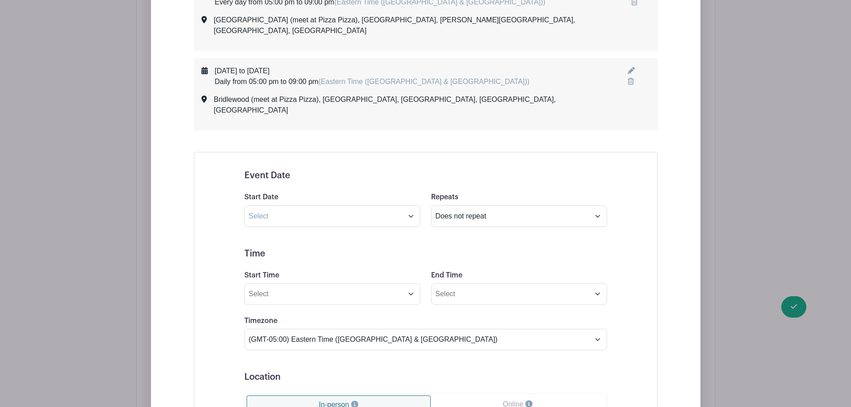
scroll to position [474, 0]
click at [286, 205] on input "text" at bounding box center [332, 215] width 176 height 21
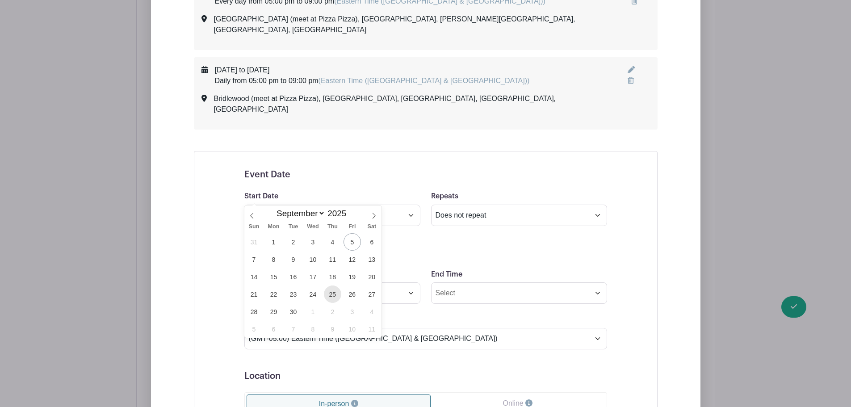
click at [331, 294] on span "25" at bounding box center [332, 293] width 17 height 17
type input "[DATE]"
select select "9"
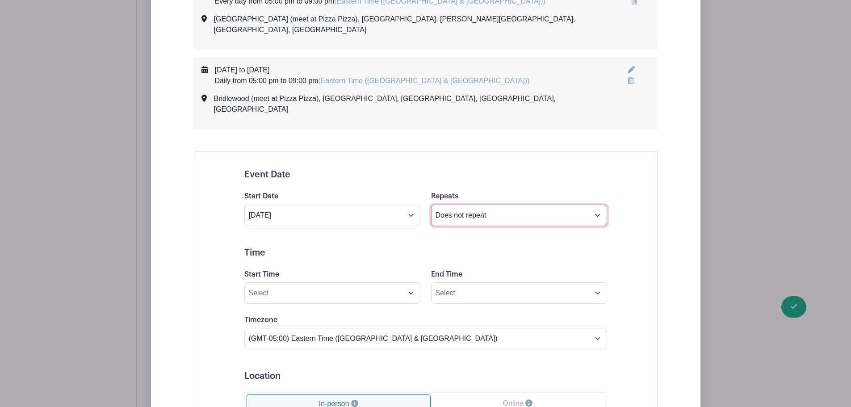
click at [459, 205] on select "Does not repeat Daily Weekly Monthly on day 25 Monthly on the fourth [DATE] Oth…" at bounding box center [519, 215] width 176 height 21
select select "daily"
click at [431, 205] on select "Does not repeat Daily Weekly Monthly on day 25 Monthly on the fourth [DATE] Oth…" at bounding box center [519, 215] width 176 height 21
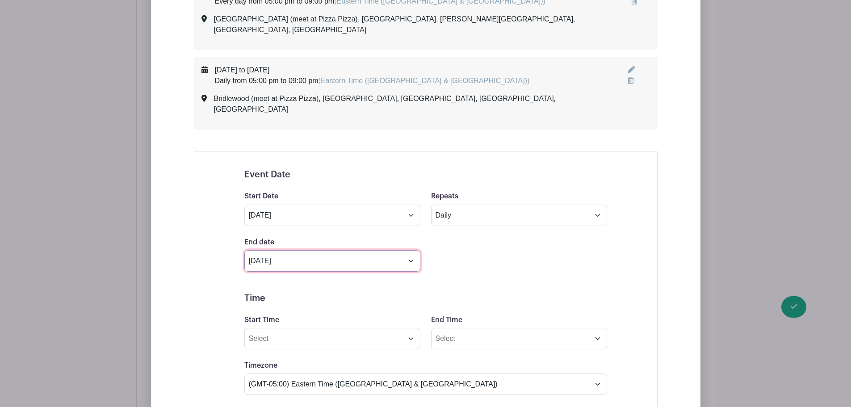
click at [321, 250] on input "[DATE]" at bounding box center [332, 260] width 176 height 21
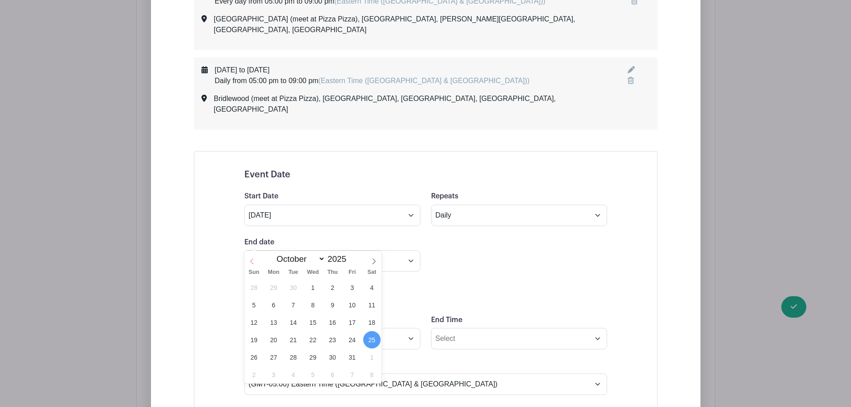
click at [253, 262] on icon at bounding box center [252, 261] width 6 height 6
select select "8"
click at [351, 339] on span "26" at bounding box center [351, 339] width 17 height 17
type input "[DATE]"
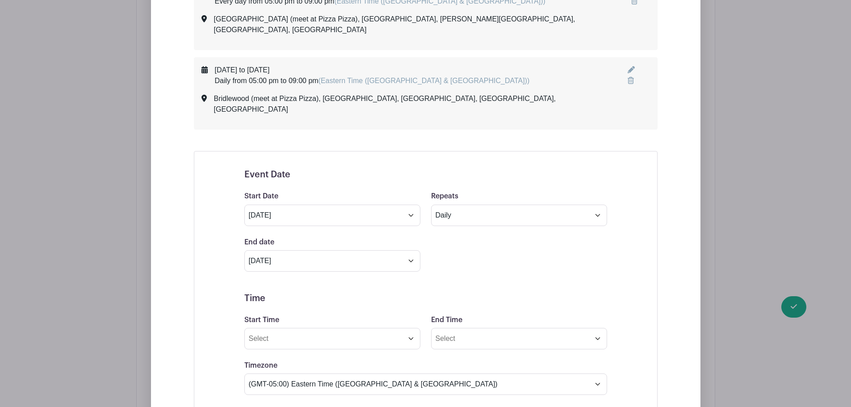
click at [286, 293] on h5 "Time" at bounding box center [425, 298] width 363 height 11
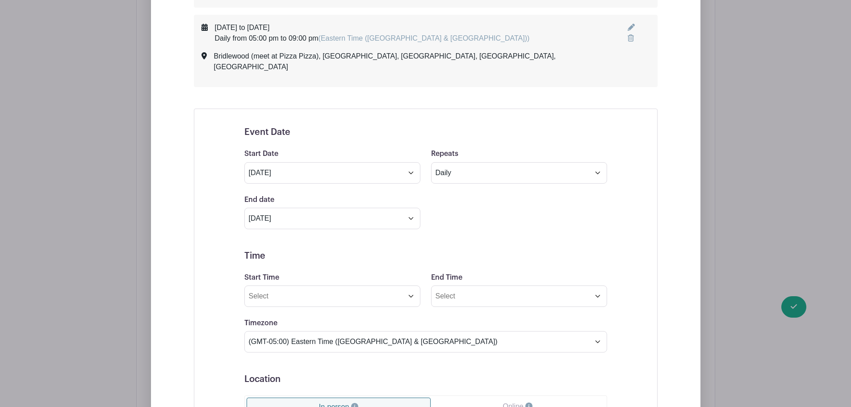
scroll to position [518, 0]
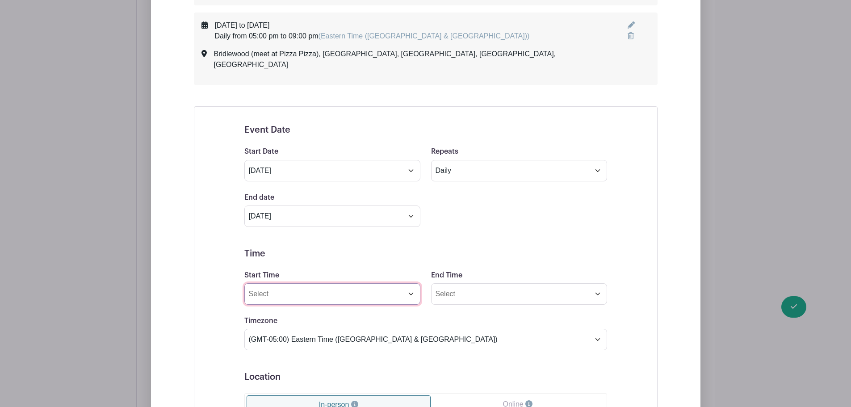
click at [286, 283] on input "Start Time" at bounding box center [332, 293] width 176 height 21
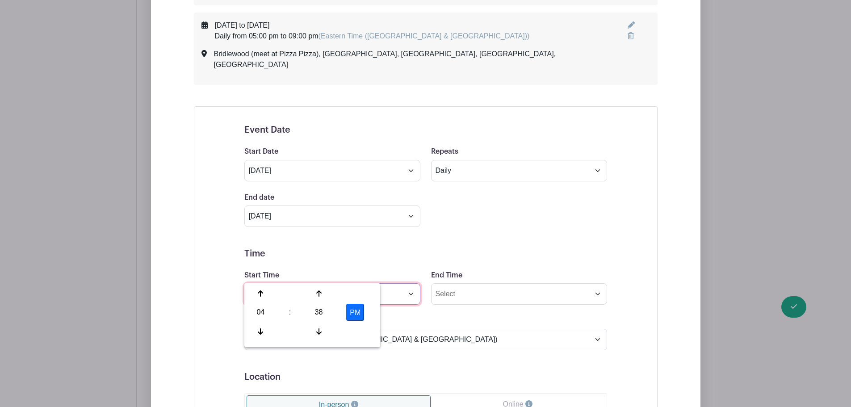
drag, startPoint x: 288, startPoint y: 278, endPoint x: 200, endPoint y: 278, distance: 87.5
click at [200, 278] on div "Event Date Start Date [DATE] Repeats Does not repeat Daily Weekly Monthly on da…" at bounding box center [426, 360] width 464 height 509
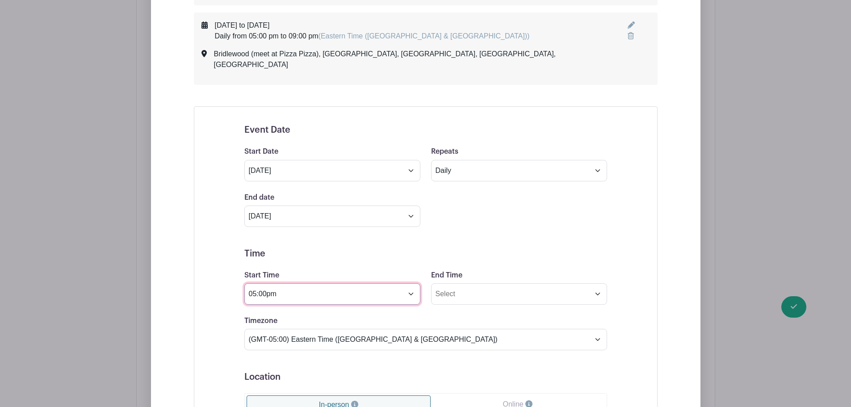
type input "05:00pm"
type input "09:00pm"
click at [230, 312] on div "Event Date Start Date [DATE] Repeats Does not repeat Daily Weekly Monthly on da…" at bounding box center [425, 360] width 405 height 493
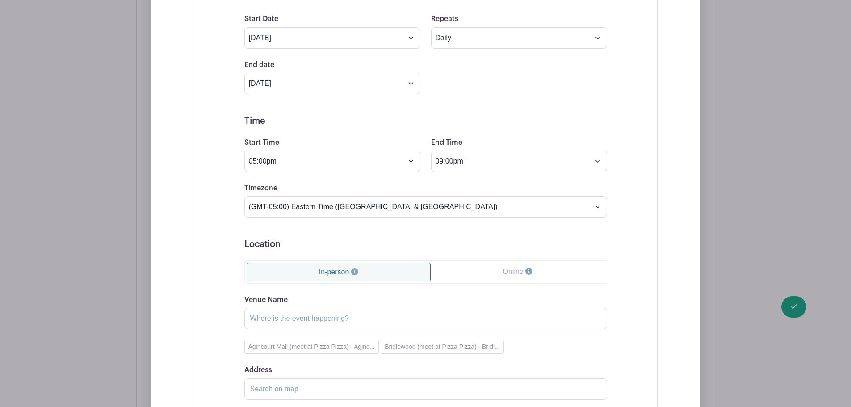
scroll to position [652, 0]
click at [279, 306] on input "Venue Name" at bounding box center [425, 316] width 363 height 21
paste input "[GEOGRAPHIC_DATA] (meet at Pizza Pizza)"
type input "[GEOGRAPHIC_DATA] (meet at Pizza Pizza)"
click at [276, 377] on input "Address" at bounding box center [425, 387] width 363 height 21
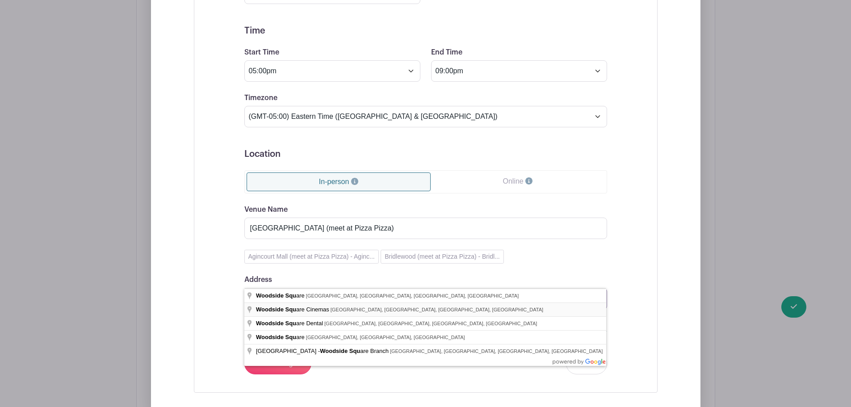
scroll to position [742, 0]
type input "[GEOGRAPHIC_DATA], [GEOGRAPHIC_DATA], [GEOGRAPHIC_DATA], [GEOGRAPHIC_DATA]"
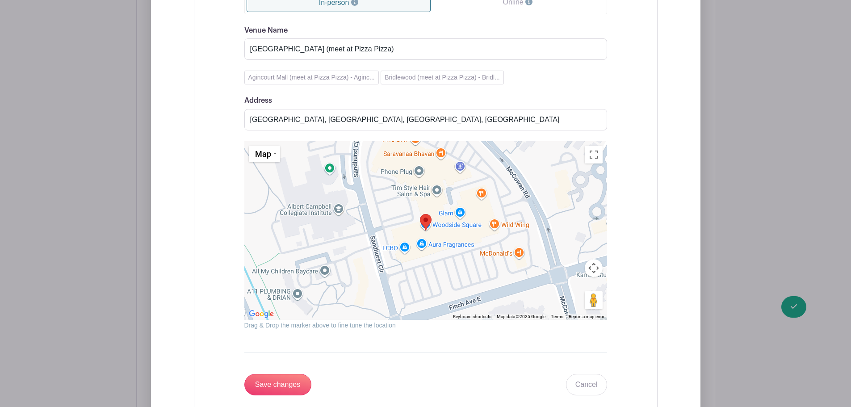
scroll to position [965, 0]
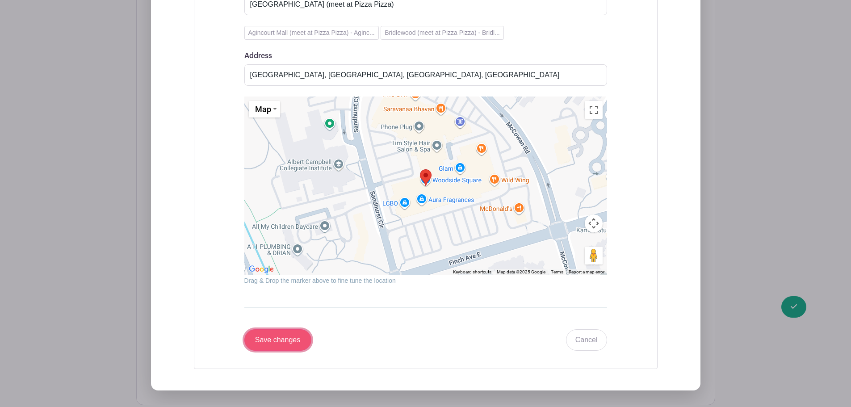
click at [281, 329] on input "Save changes" at bounding box center [277, 339] width 67 height 21
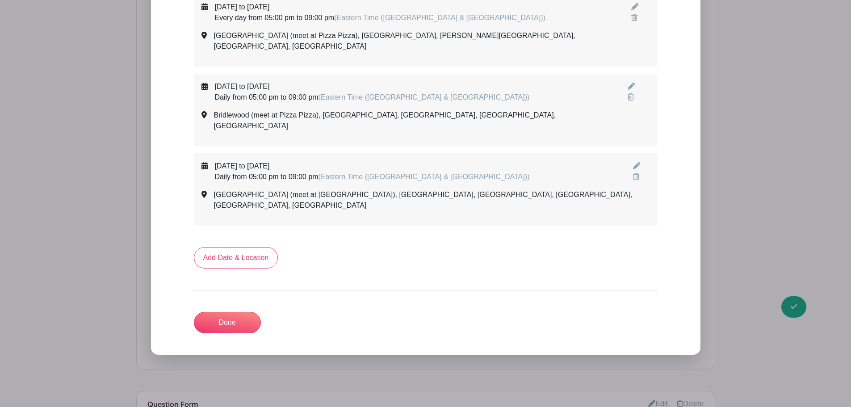
scroll to position [453, 0]
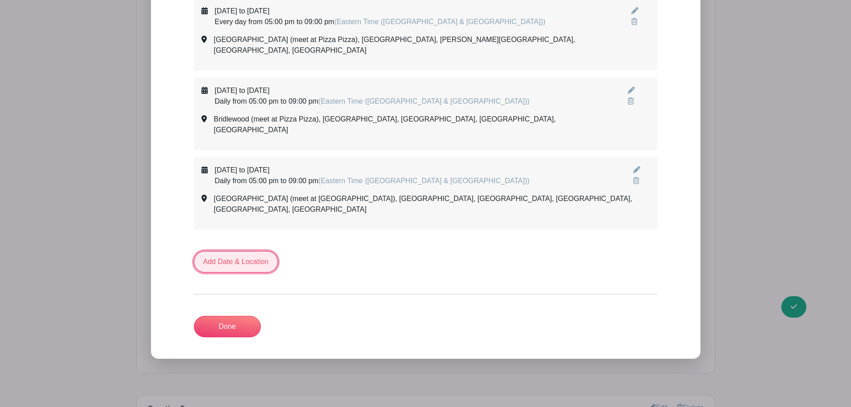
click at [217, 251] on link "Add Date & Location" at bounding box center [236, 261] width 84 height 21
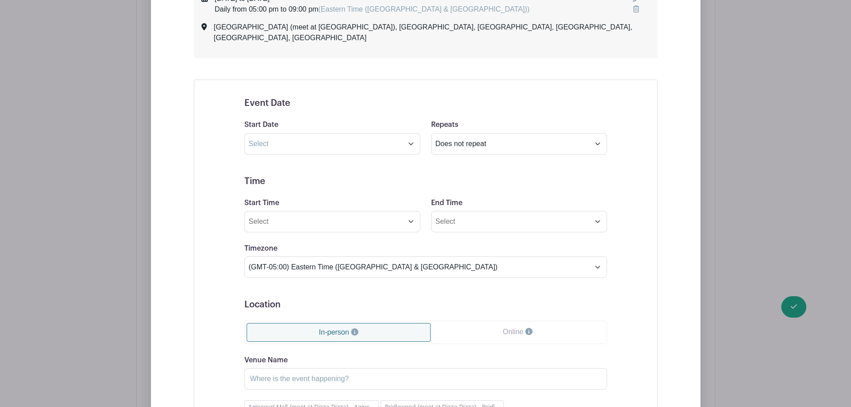
scroll to position [677, 0]
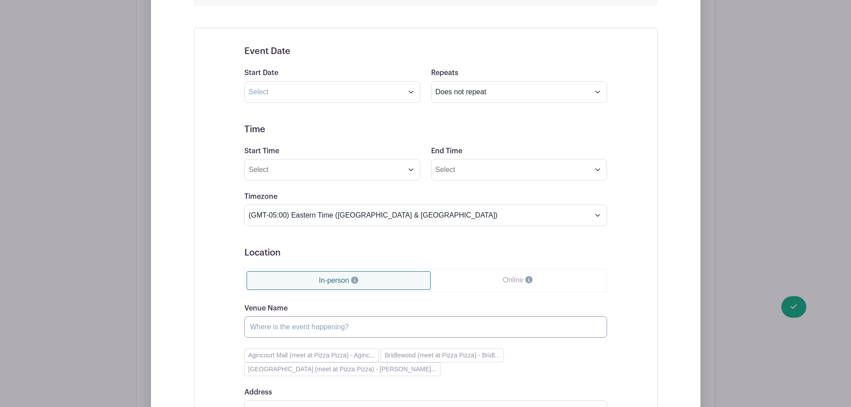
click at [284, 316] on input "Venue Name" at bounding box center [425, 326] width 363 height 21
paste input "[PERSON_NAME]/Huntingwood (meet at [GEOGRAPHIC_DATA])"
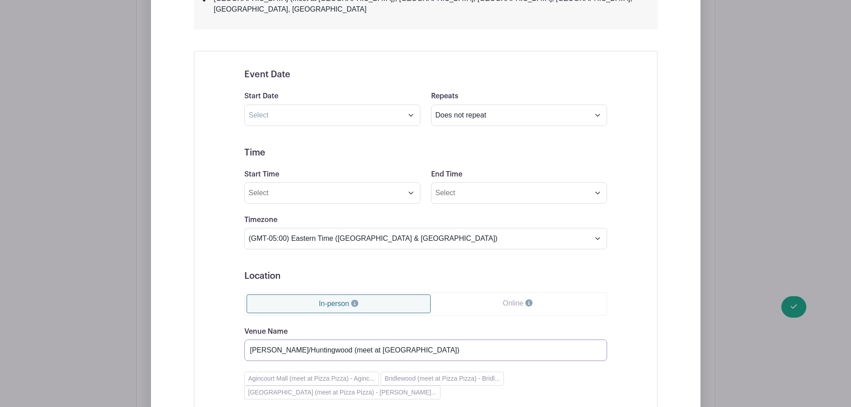
scroll to position [632, 0]
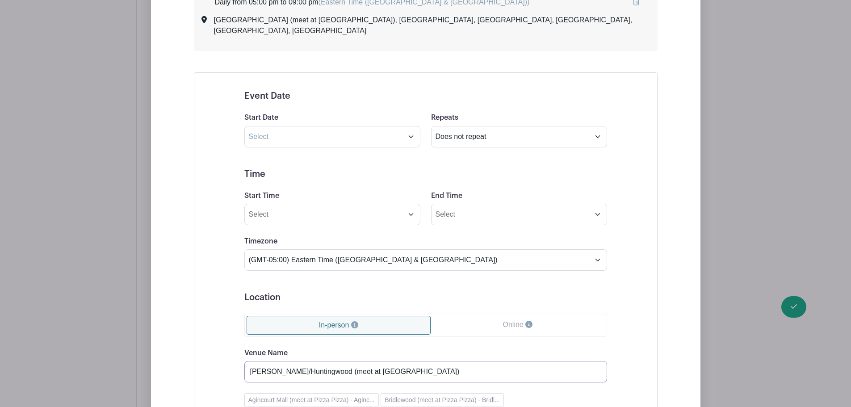
type input "[PERSON_NAME]/Huntingwood (meet at [GEOGRAPHIC_DATA])"
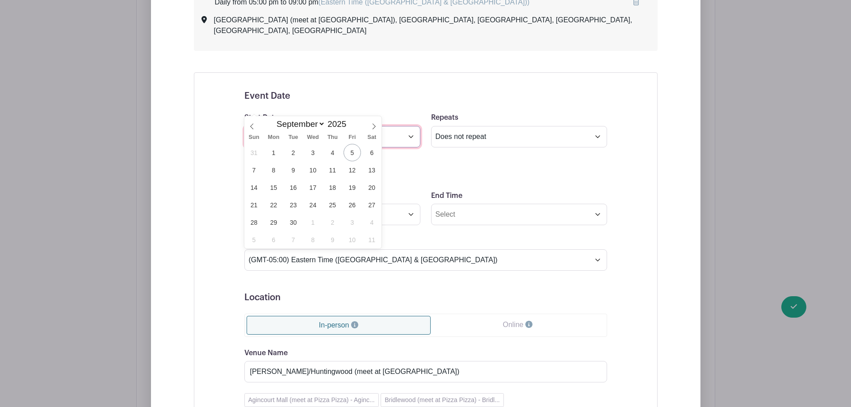
click at [259, 126] on input "text" at bounding box center [332, 136] width 176 height 21
click at [335, 204] on span "25" at bounding box center [332, 204] width 17 height 17
type input "[DATE]"
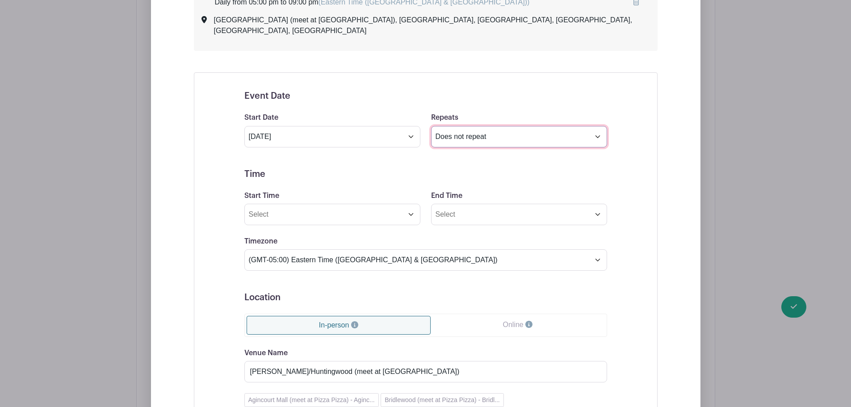
click at [481, 126] on select "Does not repeat Daily Weekly Monthly on day 25 Monthly on the fourth [DATE] Oth…" at bounding box center [519, 136] width 176 height 21
select select "daily"
click at [431, 126] on select "Does not repeat Daily Weekly Monthly on day 25 Monthly on the fourth [DATE] Oth…" at bounding box center [519, 136] width 176 height 21
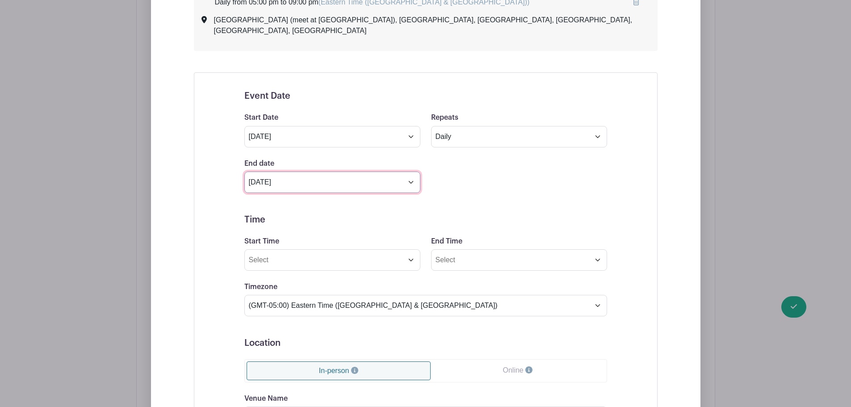
click at [308, 171] on input "[DATE]" at bounding box center [332, 181] width 176 height 21
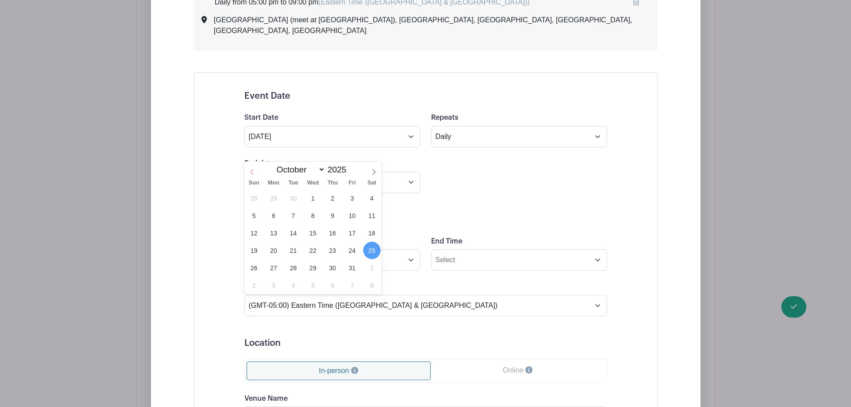
click at [254, 173] on icon at bounding box center [252, 172] width 6 height 6
select select "8"
click at [351, 251] on span "26" at bounding box center [351, 250] width 17 height 17
type input "[DATE]"
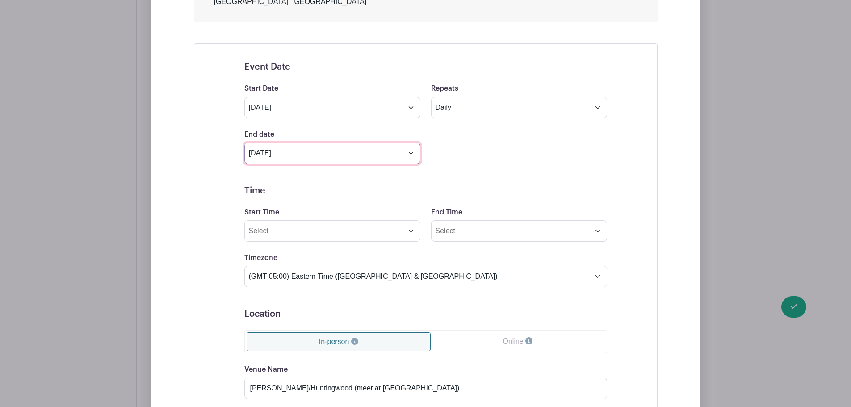
scroll to position [677, 0]
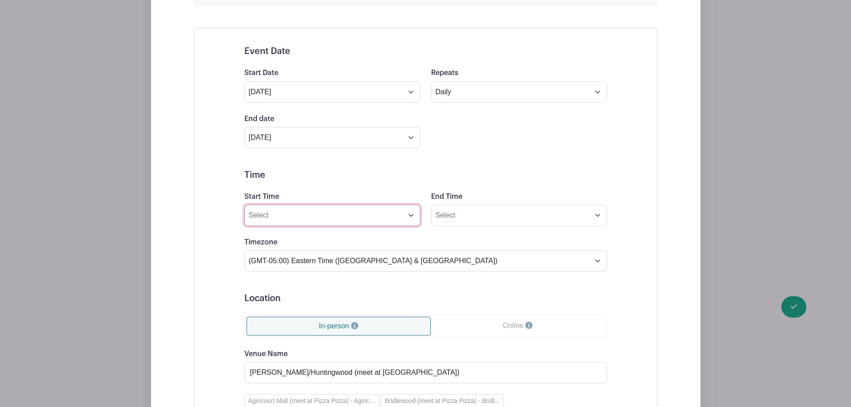
click at [272, 205] on input "Start Time" at bounding box center [332, 215] width 176 height 21
type input "05:00pm"
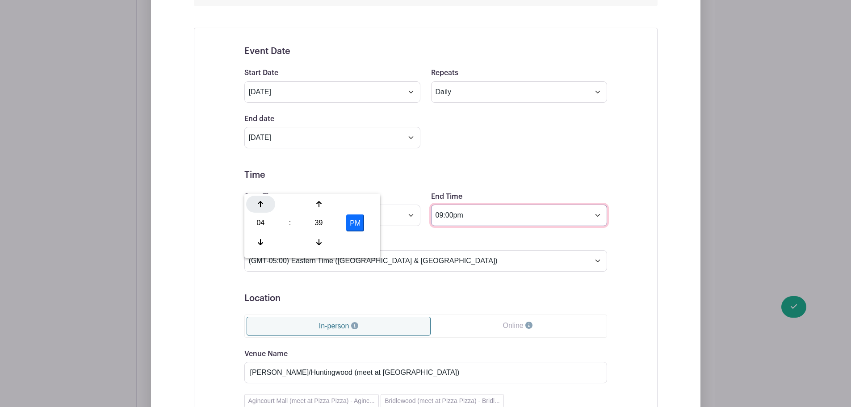
type input "09:00pm"
click at [221, 212] on div "Event Date Start Date [DATE] Repeats Does not repeat Daily Weekly Monthly on da…" at bounding box center [426, 289] width 464 height 522
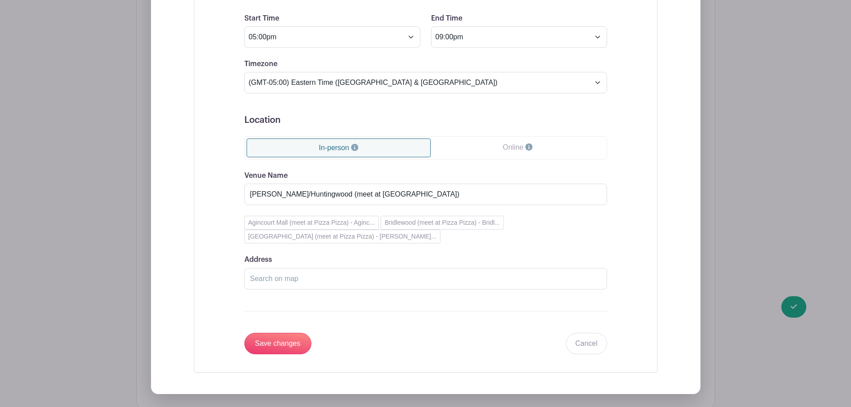
scroll to position [855, 0]
click at [301, 267] on input "Address" at bounding box center [425, 277] width 363 height 21
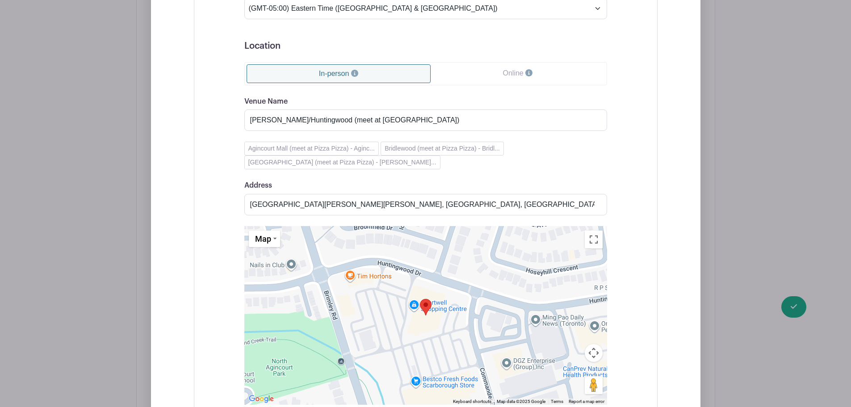
scroll to position [944, 0]
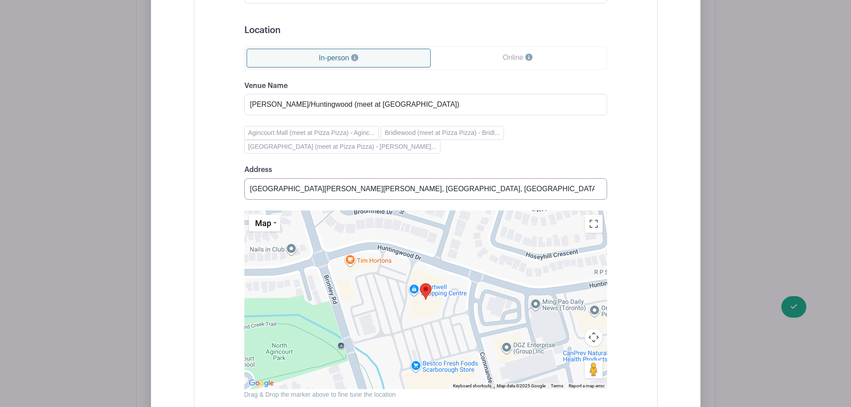
click at [471, 178] on input "[GEOGRAPHIC_DATA][PERSON_NAME][PERSON_NAME], [GEOGRAPHIC_DATA], [GEOGRAPHIC_DAT…" at bounding box center [425, 188] width 363 height 21
type input "d"
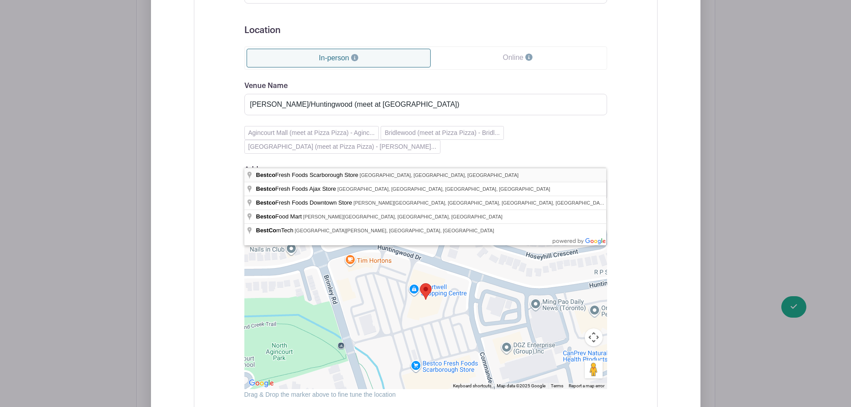
type input "Bestco Fresh Foods Scarborough Store, [GEOGRAPHIC_DATA], [GEOGRAPHIC_DATA], [GE…"
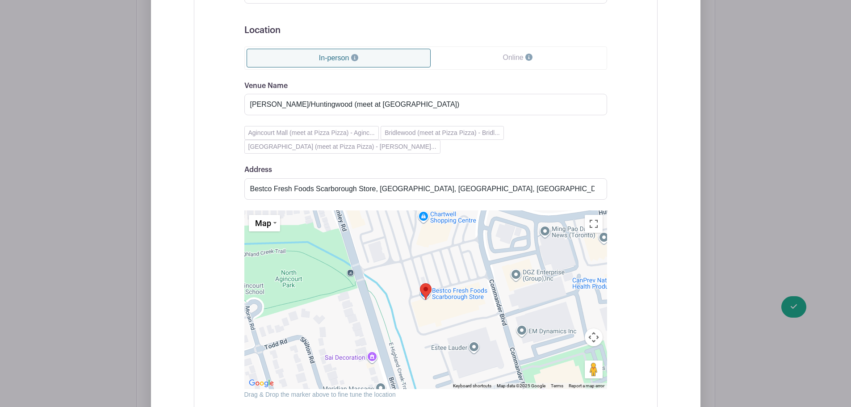
click at [223, 246] on div "Event Date Start Date [DATE] Repeats Does not repeat Daily Weekly Monthly on da…" at bounding box center [425, 120] width 405 height 707
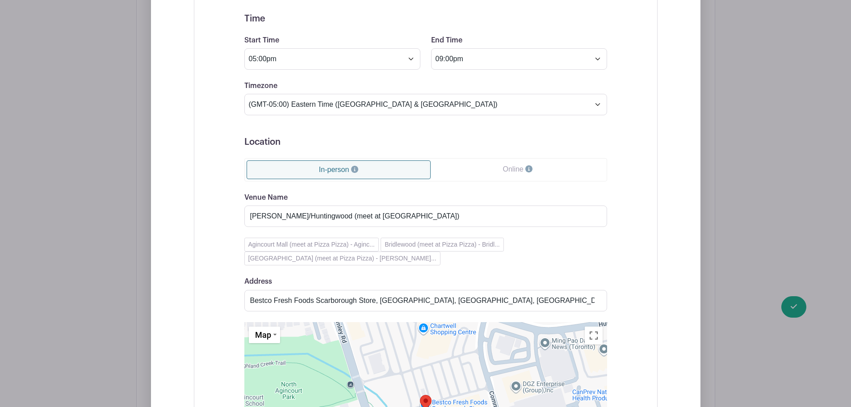
scroll to position [811, 0]
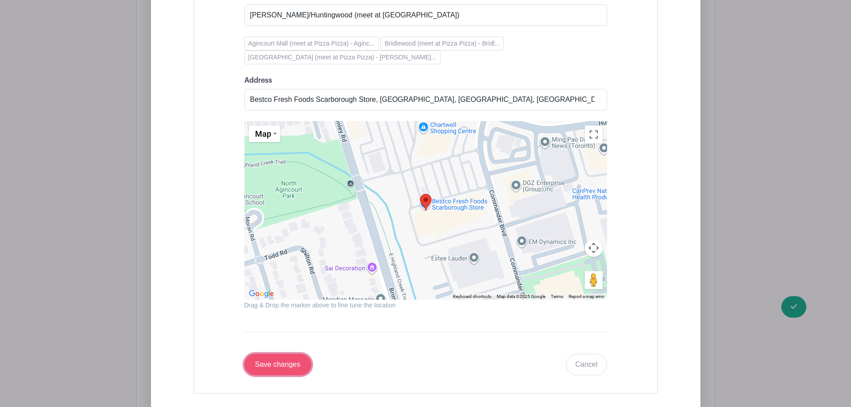
click at [283, 354] on input "Save changes" at bounding box center [277, 364] width 67 height 21
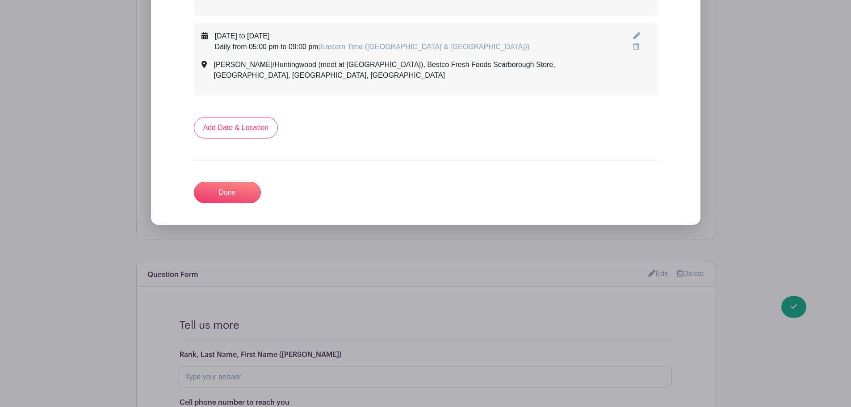
scroll to position [533, 0]
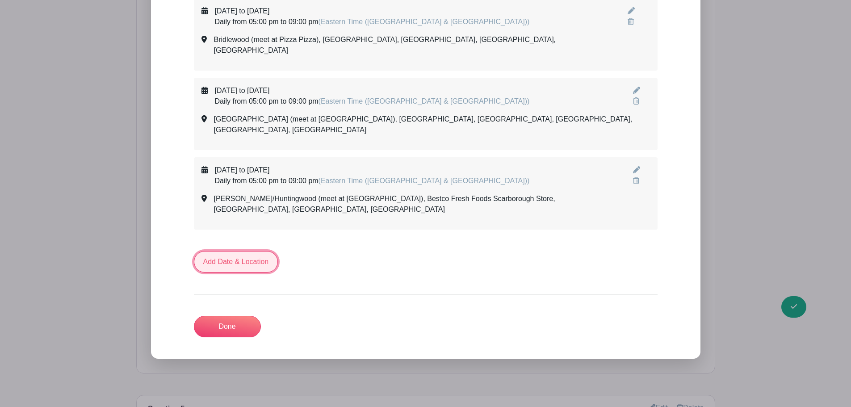
click at [239, 251] on link "Add Date & Location" at bounding box center [236, 261] width 84 height 21
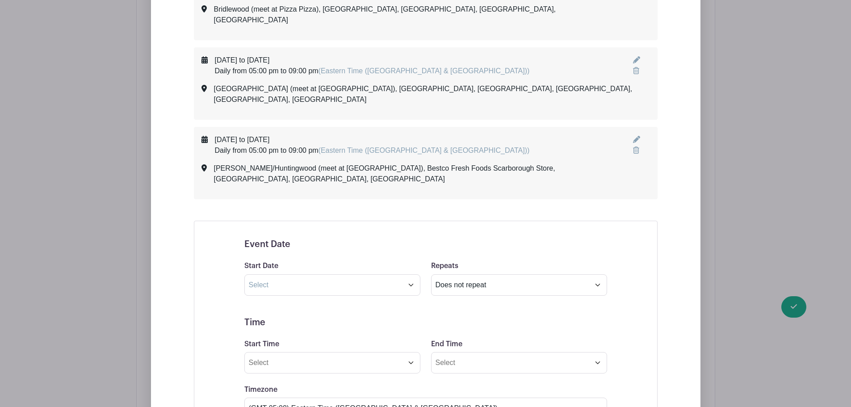
scroll to position [622, 0]
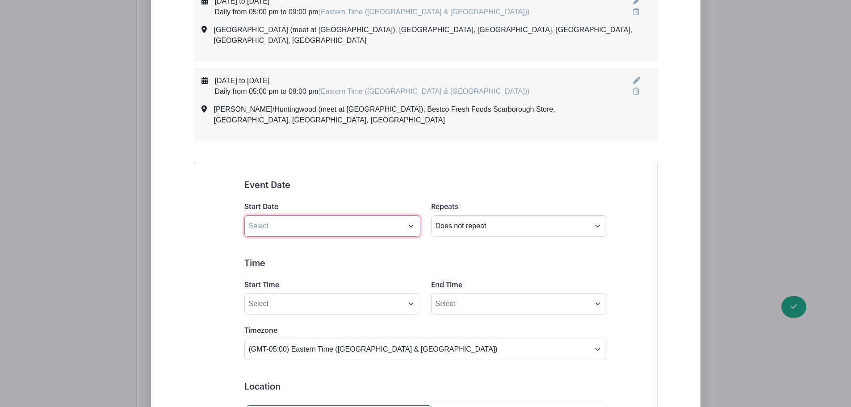
click at [263, 215] on input "text" at bounding box center [332, 225] width 176 height 21
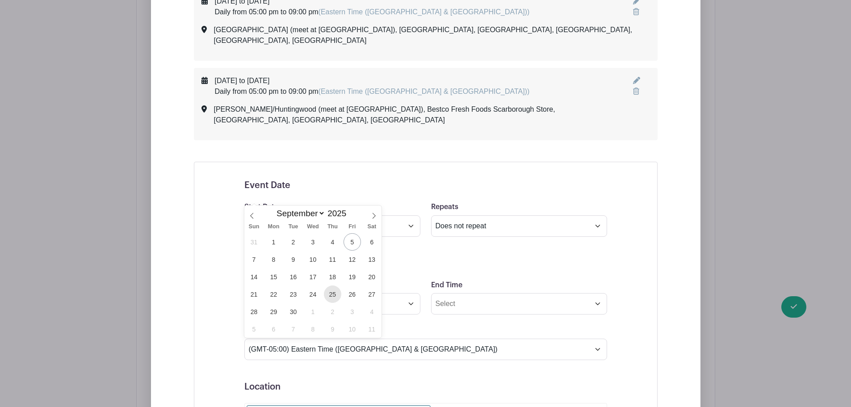
click at [332, 295] on span "25" at bounding box center [332, 293] width 17 height 17
type input "[DATE]"
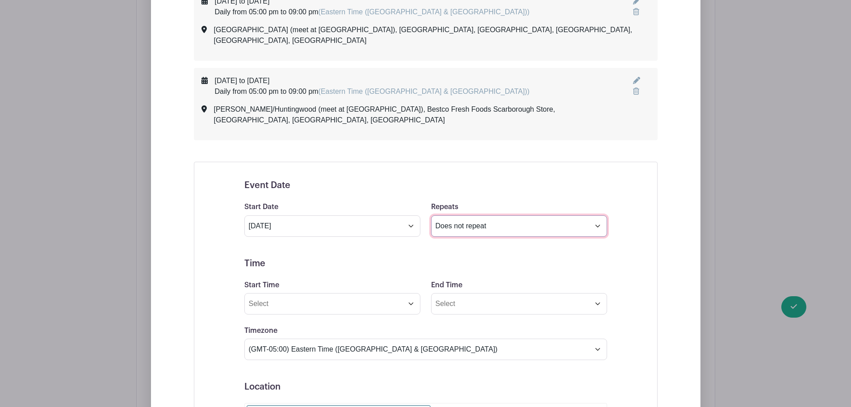
click at [460, 215] on select "Does not repeat Daily Weekly Monthly on day 25 Monthly on the fourth [DATE] Oth…" at bounding box center [519, 225] width 176 height 21
select select "daily"
click at [431, 215] on select "Does not repeat Daily Weekly Monthly on day 25 Monthly on the fourth [DATE] Oth…" at bounding box center [519, 225] width 176 height 21
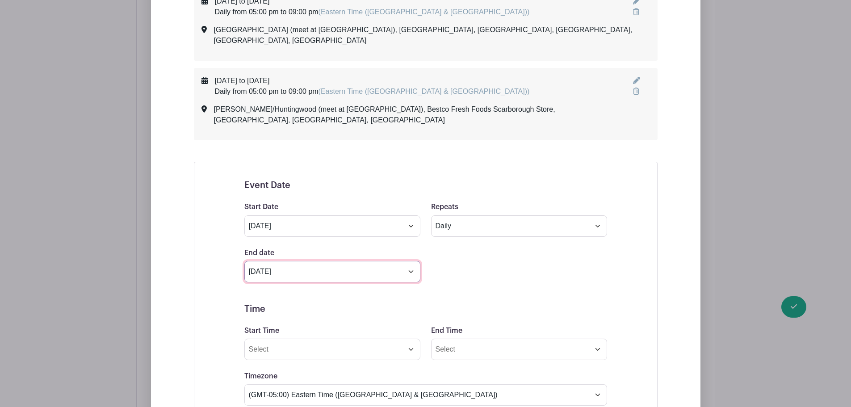
click at [321, 261] on input "[DATE]" at bounding box center [332, 271] width 176 height 21
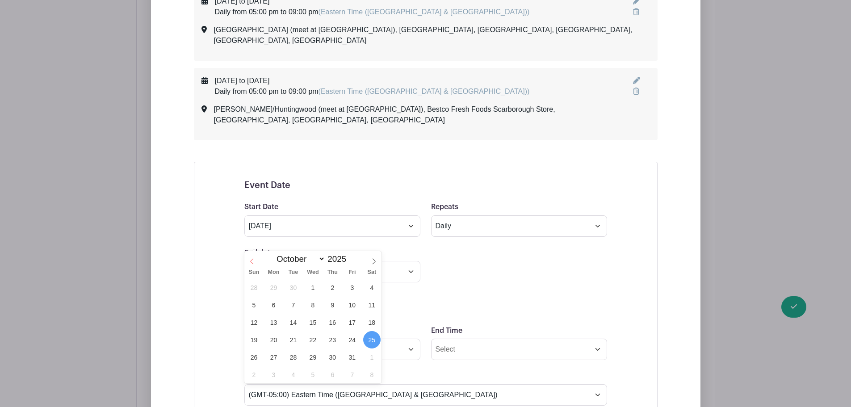
click at [251, 259] on icon at bounding box center [252, 261] width 6 height 6
select select "8"
click at [347, 338] on span "26" at bounding box center [351, 339] width 17 height 17
type input "[DATE]"
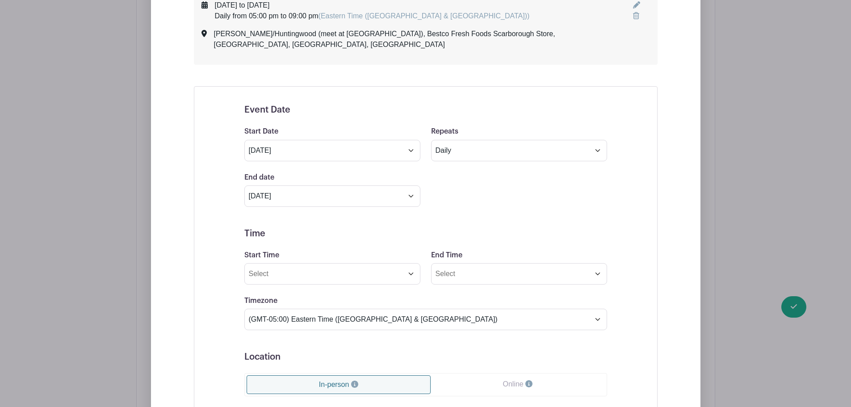
scroll to position [711, 0]
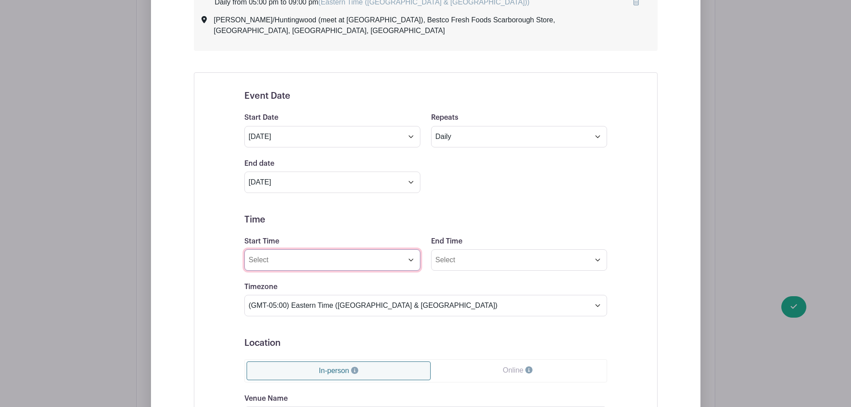
click at [299, 249] on input "Start Time" at bounding box center [332, 259] width 176 height 21
drag, startPoint x: 286, startPoint y: 226, endPoint x: 226, endPoint y: 226, distance: 59.4
click at [226, 226] on div "Event Date Start Date [DATE] Repeats Does not repeat Daily Weekly Monthly on da…" at bounding box center [425, 340] width 405 height 521
type input "05:00pm"
type input "09:00pm"
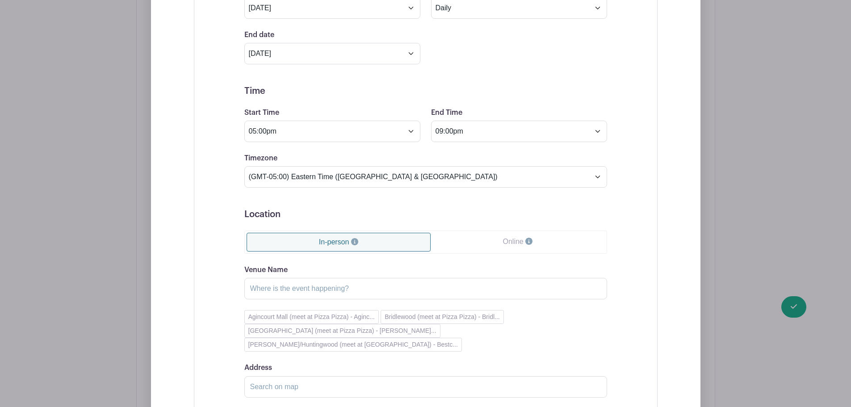
scroll to position [845, 0]
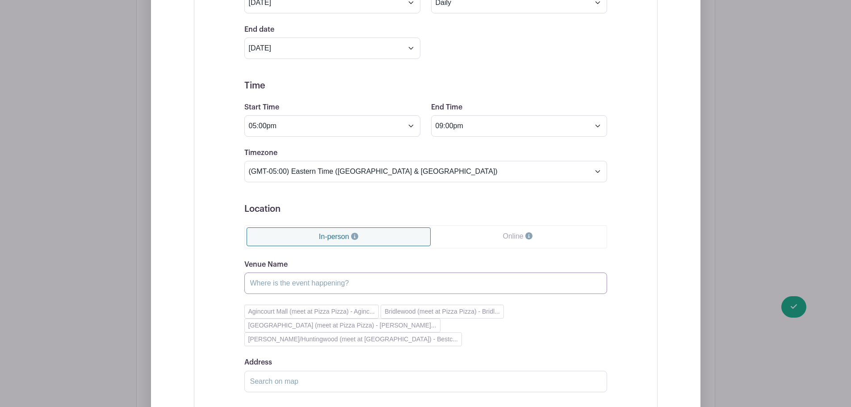
click at [304, 272] on input "Venue Name" at bounding box center [425, 282] width 363 height 21
paste input "[PERSON_NAME]/401 (meet at Superstore)"
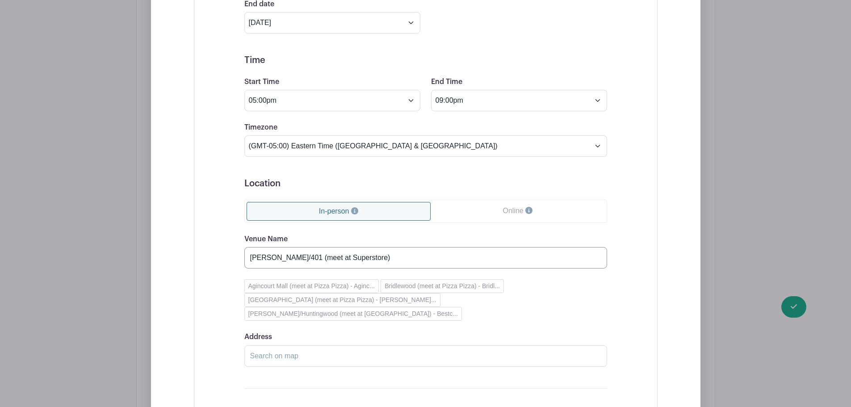
scroll to position [890, 0]
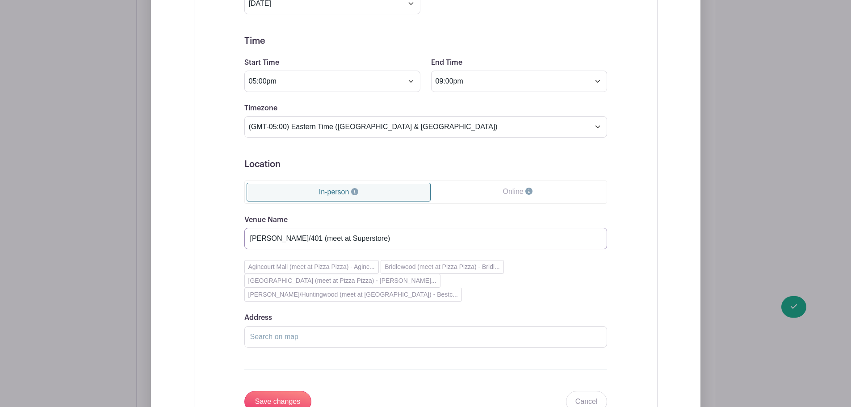
type input "[PERSON_NAME]/401 (meet at Superstore)"
click at [280, 326] on input "Address" at bounding box center [425, 336] width 363 height 21
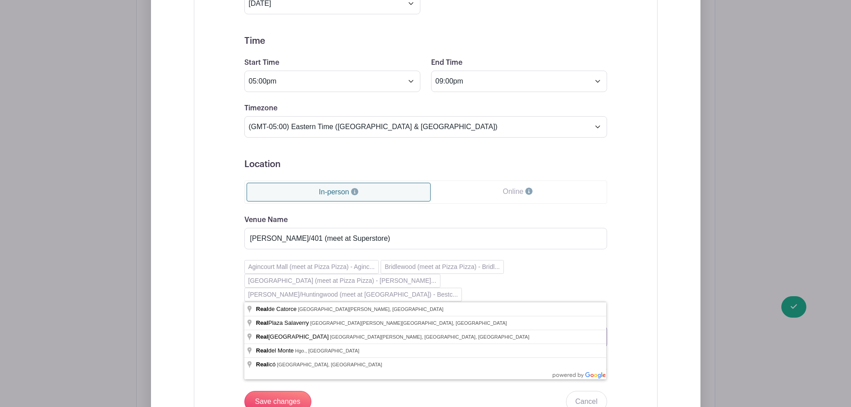
type input "r"
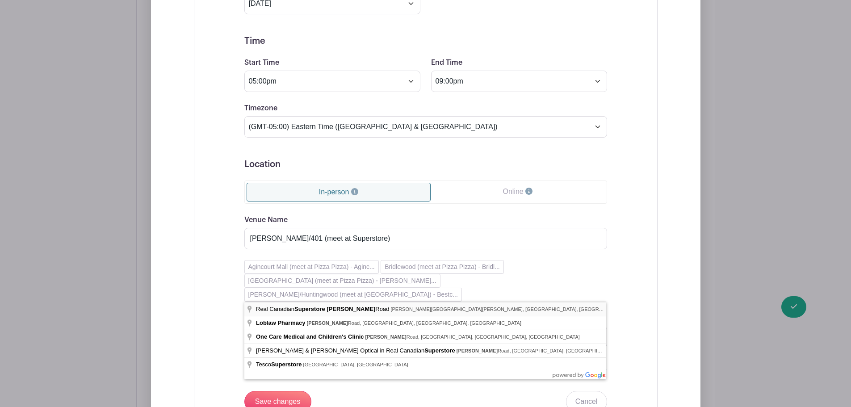
type input "Real Canadian Superstore [PERSON_NAME][GEOGRAPHIC_DATA][PERSON_NAME][PERSON_NAM…"
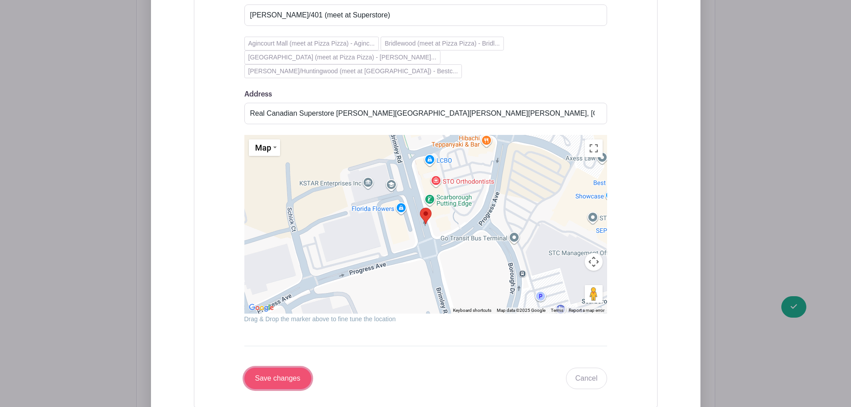
click at [296, 368] on input "Save changes" at bounding box center [277, 378] width 67 height 21
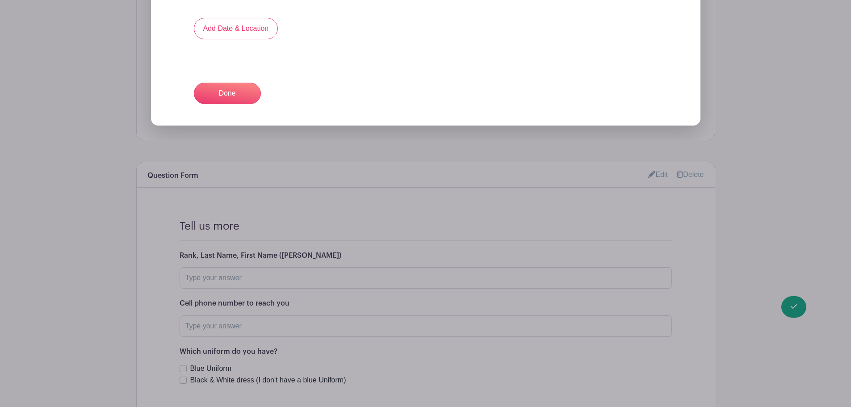
scroll to position [780, 0]
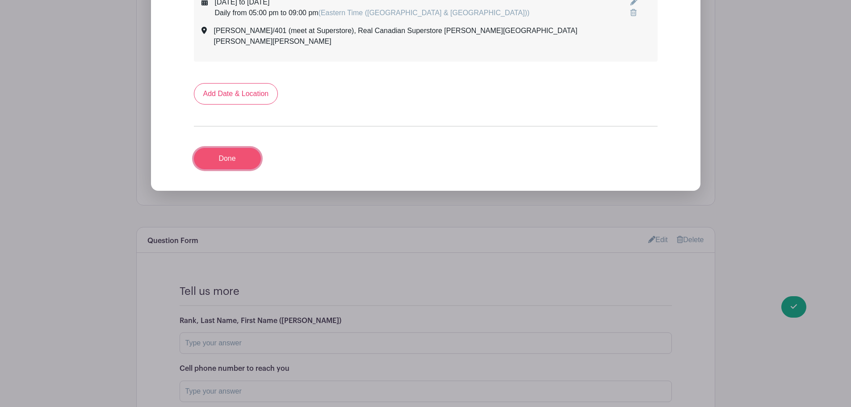
click at [239, 148] on link "Done" at bounding box center [227, 158] width 67 height 21
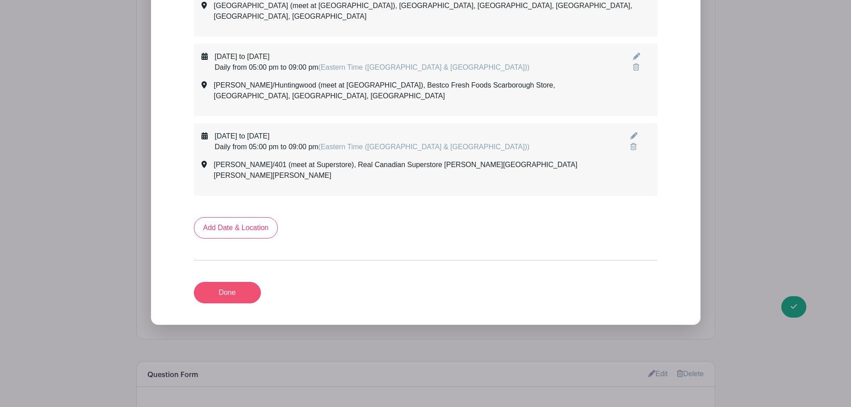
scroll to position [401, 0]
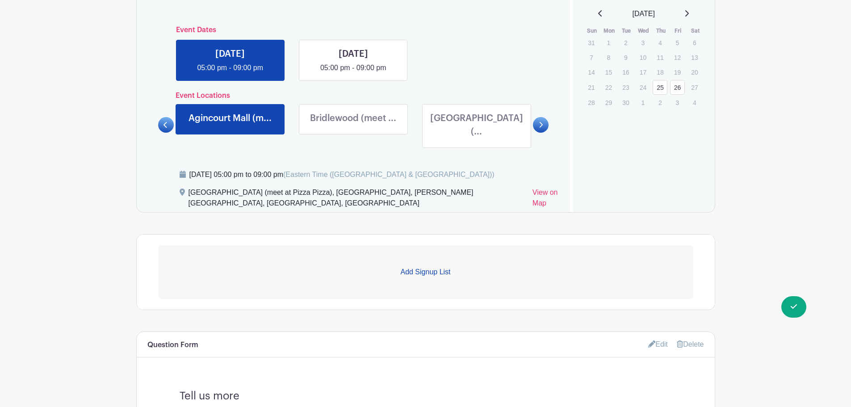
click at [243, 267] on p "Add Signup List" at bounding box center [425, 272] width 535 height 11
click at [543, 117] on link at bounding box center [541, 125] width 16 height 16
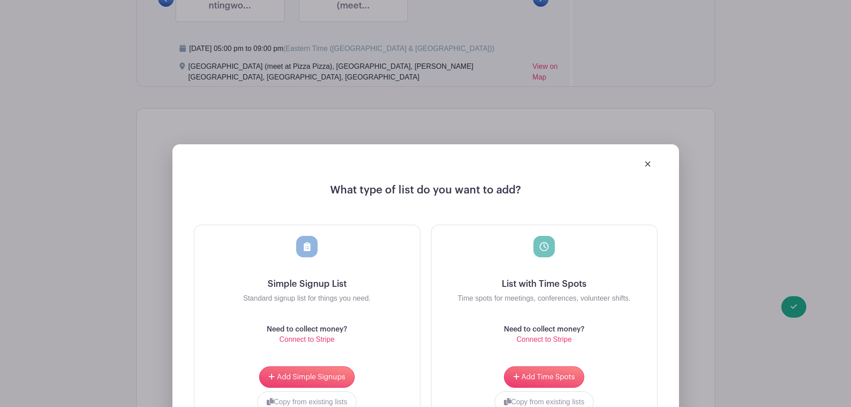
scroll to position [535, 0]
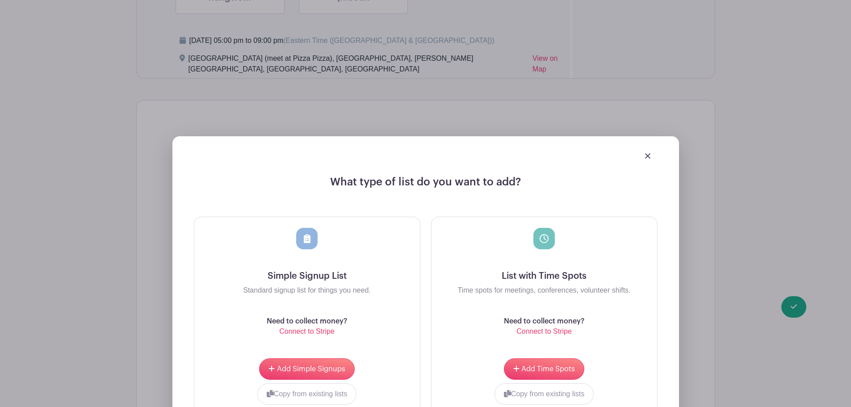
click at [648, 153] on img at bounding box center [647, 155] width 5 height 5
click at [646, 153] on img at bounding box center [647, 155] width 5 height 5
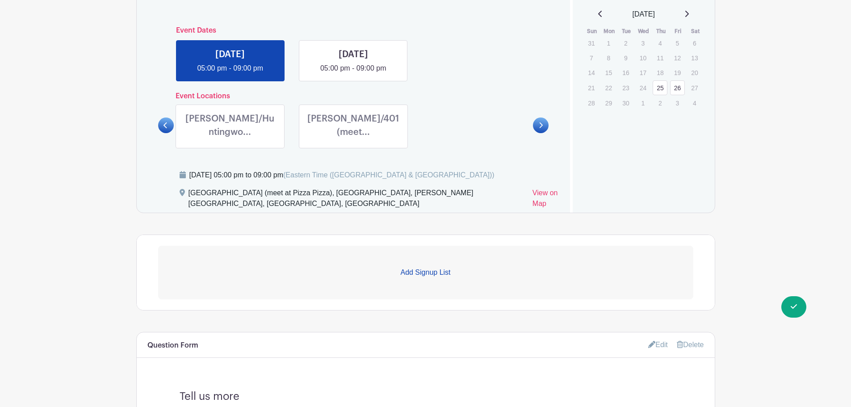
scroll to position [312, 0]
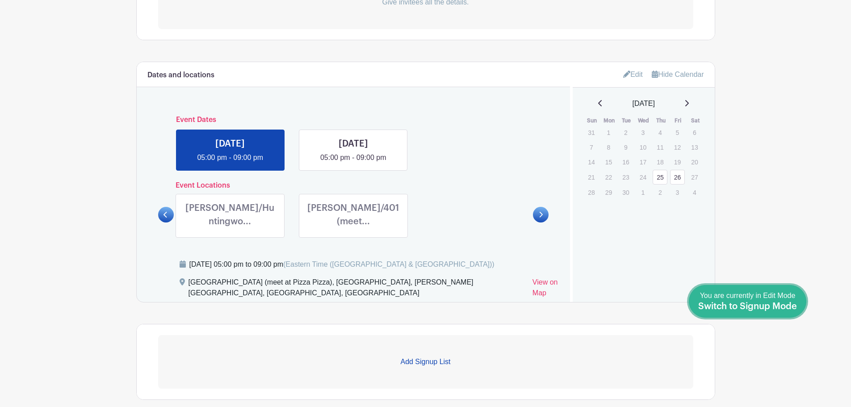
click at [797, 305] on link "Done Editing You are currently in Edit Mode Switch to Signup Mode" at bounding box center [747, 301] width 117 height 33
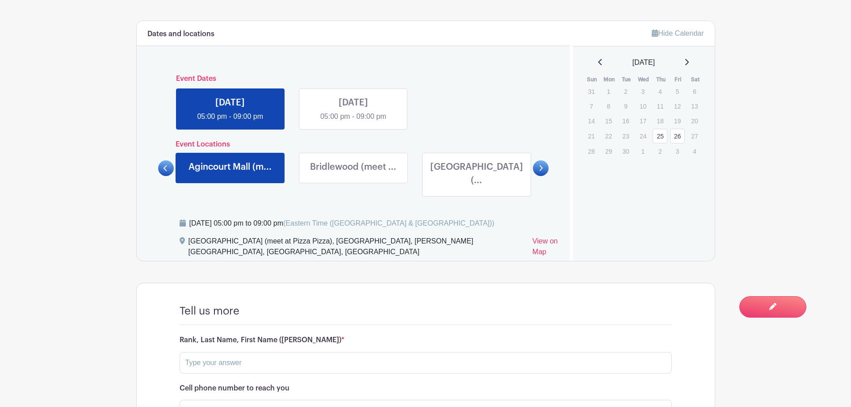
scroll to position [223, 0]
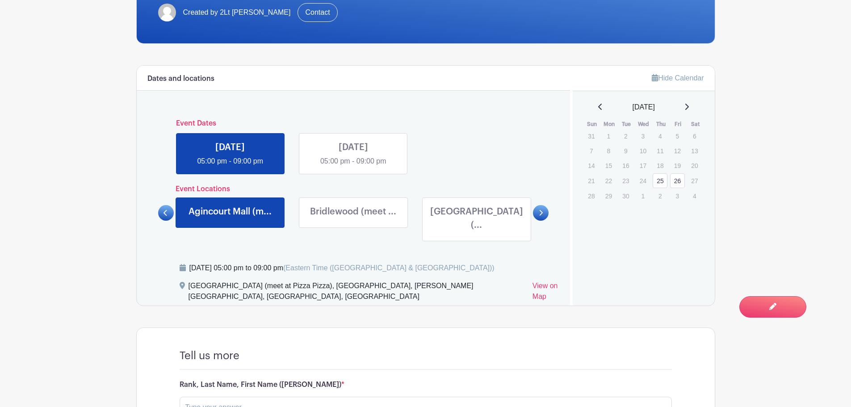
click at [230, 220] on link at bounding box center [230, 220] width 0 height 0
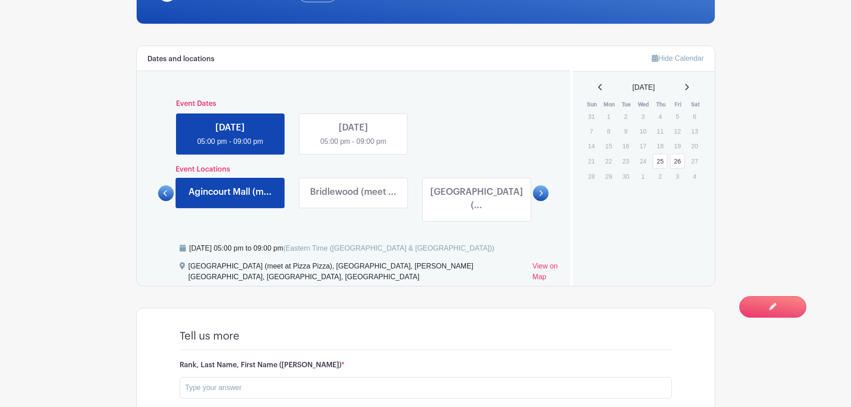
scroll to position [227, 0]
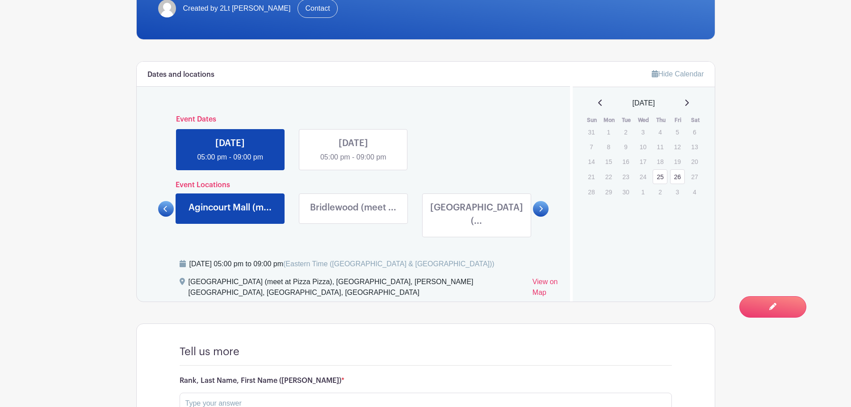
click at [353, 216] on link at bounding box center [353, 216] width 0 height 0
click at [476, 230] on link at bounding box center [476, 230] width 0 height 0
click at [353, 216] on link at bounding box center [353, 216] width 0 height 0
click at [544, 203] on link at bounding box center [541, 209] width 16 height 16
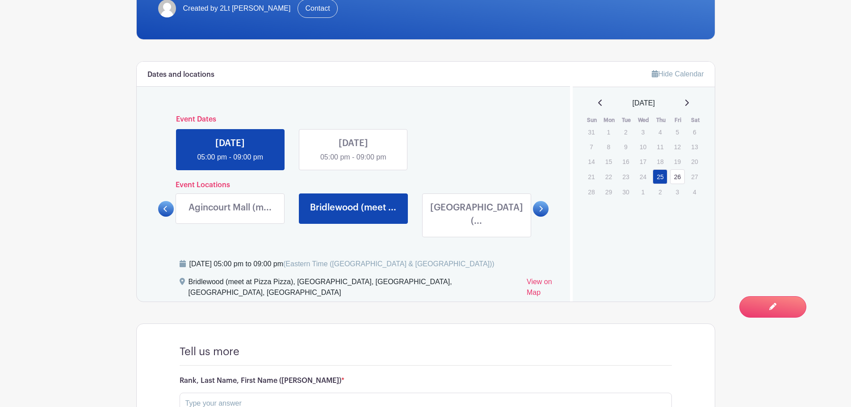
click at [544, 203] on link at bounding box center [541, 209] width 16 height 16
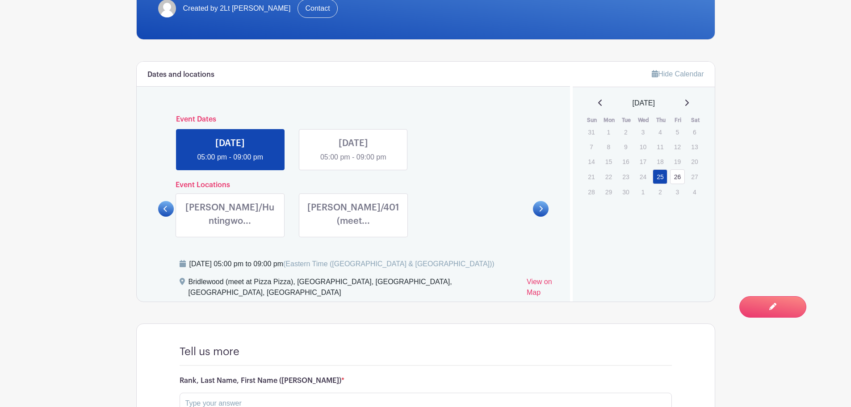
click at [544, 203] on link at bounding box center [541, 209] width 16 height 16
click at [169, 201] on link at bounding box center [166, 209] width 16 height 16
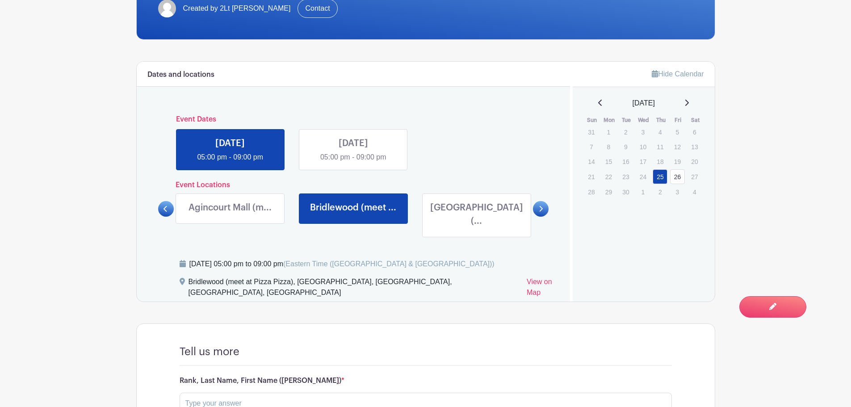
click at [230, 216] on link at bounding box center [230, 216] width 0 height 0
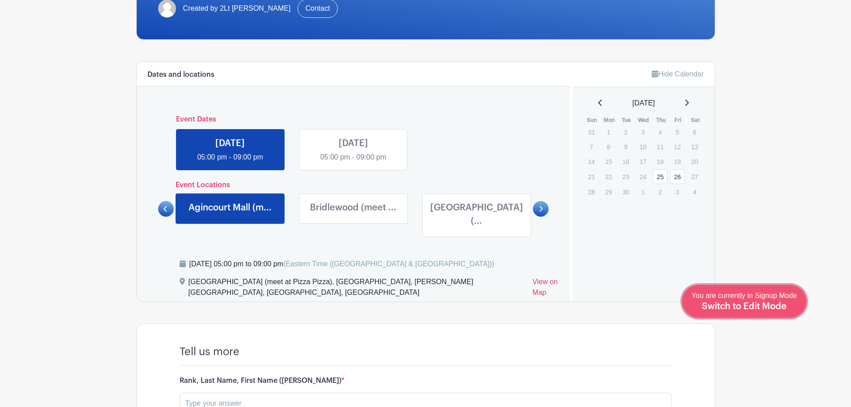
click at [791, 307] on div "You are currently in Signup Mode Switch to Edit Mode" at bounding box center [743, 301] width 105 height 22
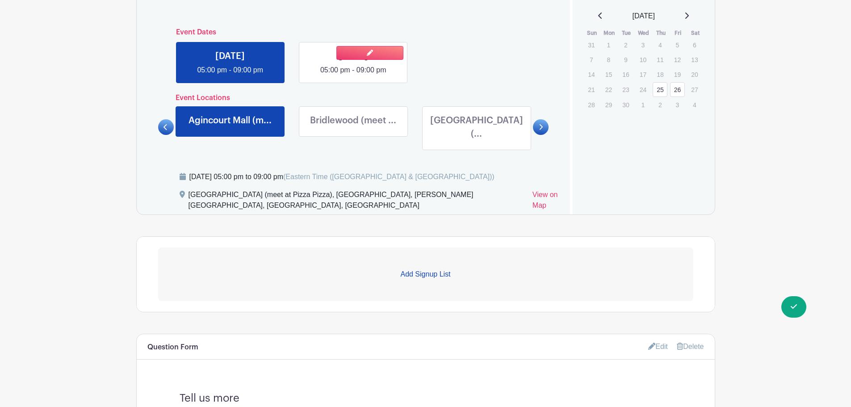
scroll to position [402, 0]
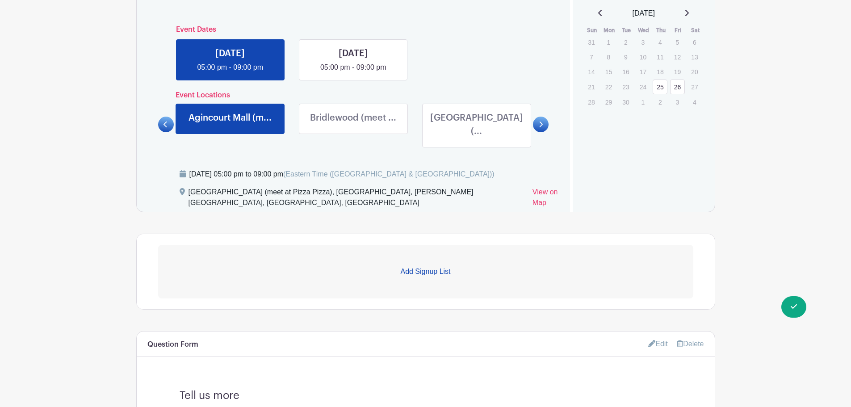
click at [444, 266] on p "Add Signup List" at bounding box center [425, 271] width 535 height 11
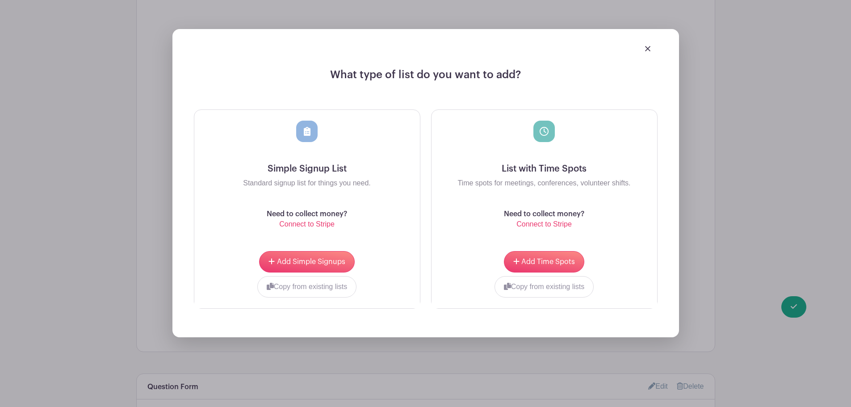
scroll to position [670, 0]
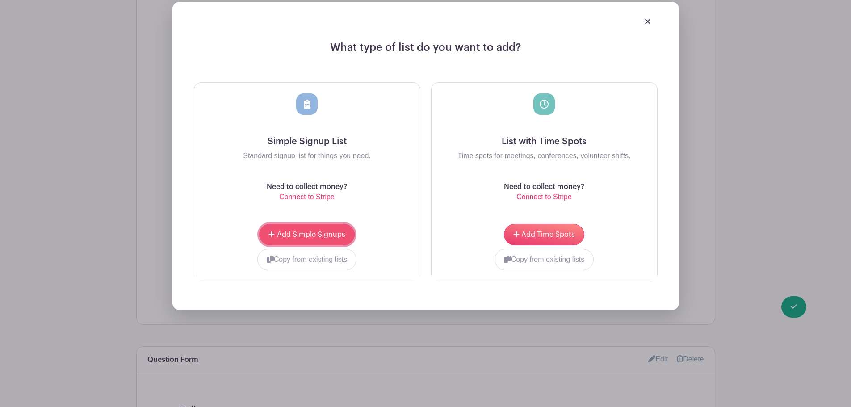
click at [288, 231] on span "Add Simple Signups" at bounding box center [311, 234] width 68 height 7
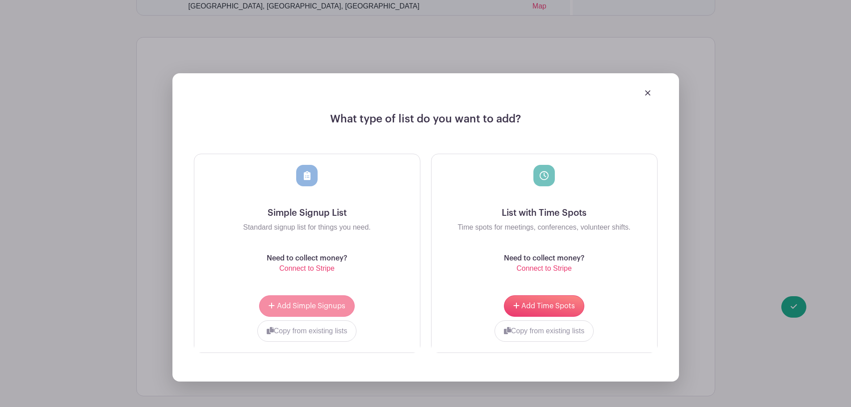
scroll to position [741, 0]
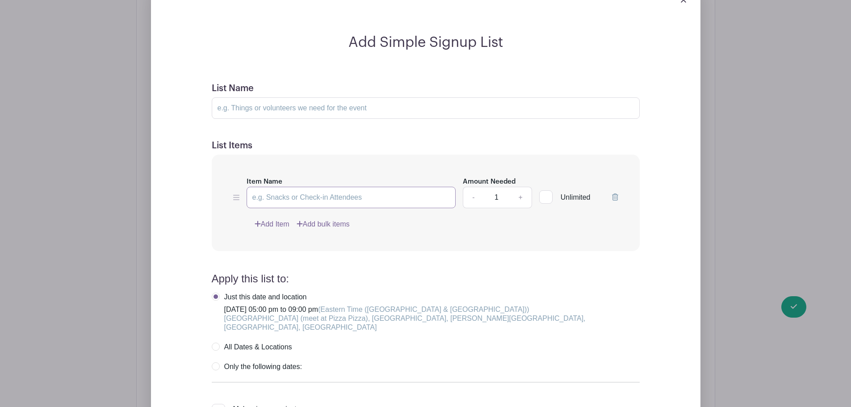
click at [274, 187] on input "Item Name" at bounding box center [351, 197] width 209 height 21
drag, startPoint x: 342, startPoint y: 180, endPoint x: 232, endPoint y: 181, distance: 109.4
click at [232, 181] on div "Item Name Senior (Sgt+ & age [DEMOGRAPHIC_DATA]+) Amount Needed - 1 + Unlimited…" at bounding box center [426, 203] width 428 height 97
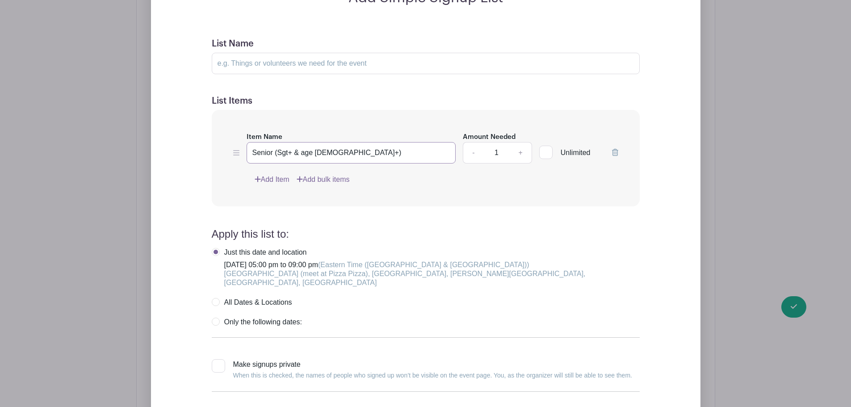
scroll to position [831, 0]
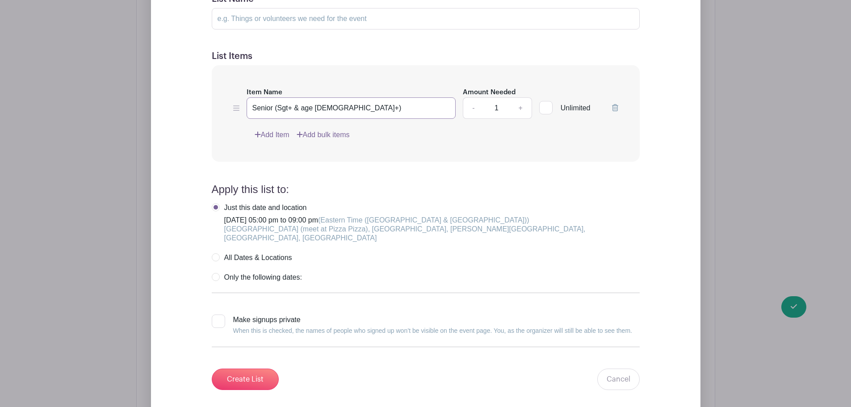
type input "Senior (Sgt+ & age [DEMOGRAPHIC_DATA]+)"
click at [215, 273] on label "Only the following dates:" at bounding box center [257, 277] width 90 height 9
radio input "true"
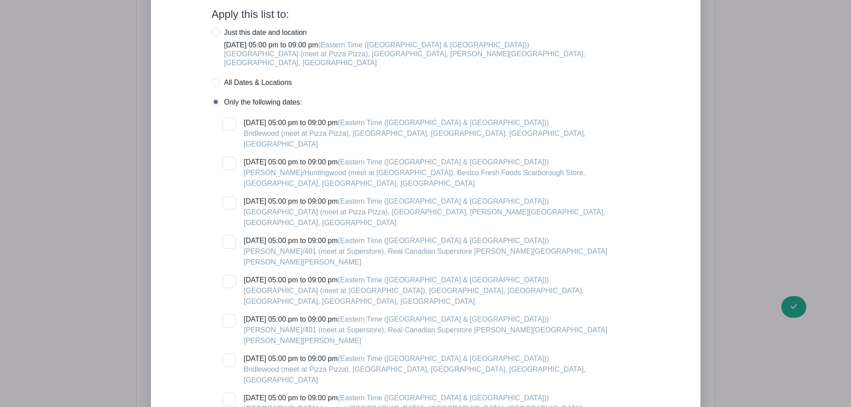
scroll to position [965, 0]
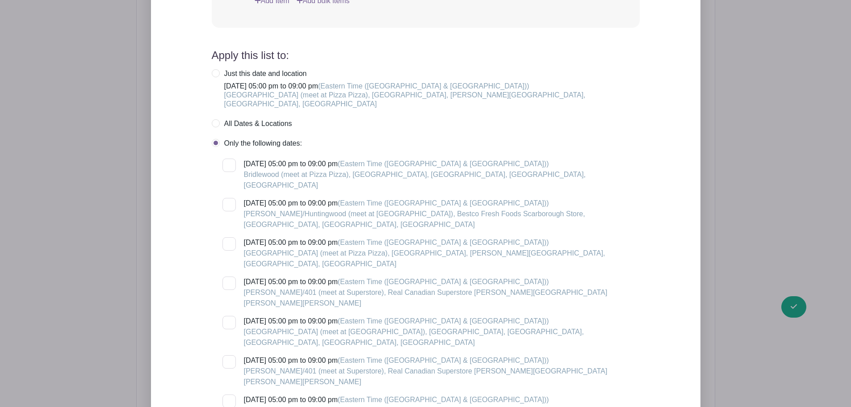
click at [215, 119] on label "All Dates & Locations" at bounding box center [252, 123] width 80 height 9
radio input "true"
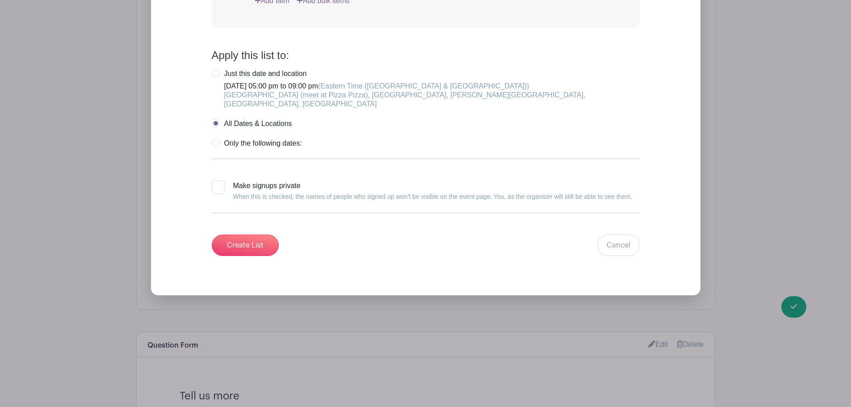
scroll to position [831, 0]
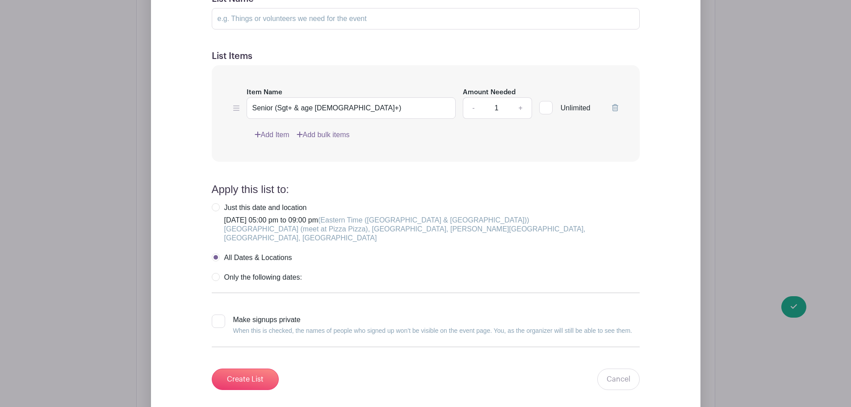
click at [266, 130] on link "Add Item" at bounding box center [272, 135] width 35 height 11
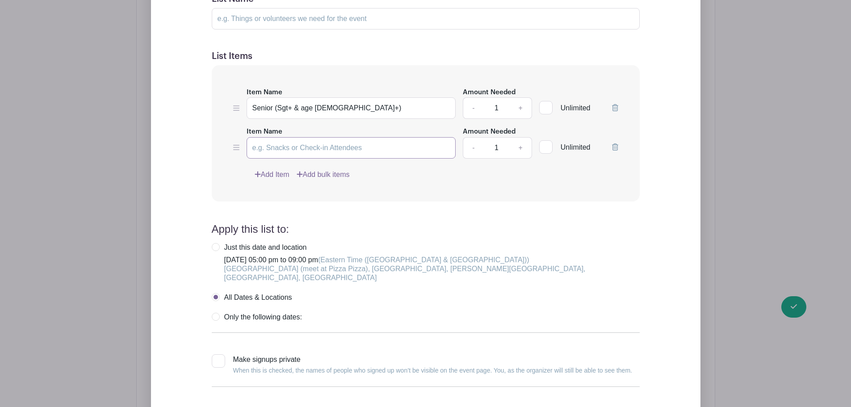
click at [273, 137] on input "Item Name" at bounding box center [351, 147] width 209 height 21
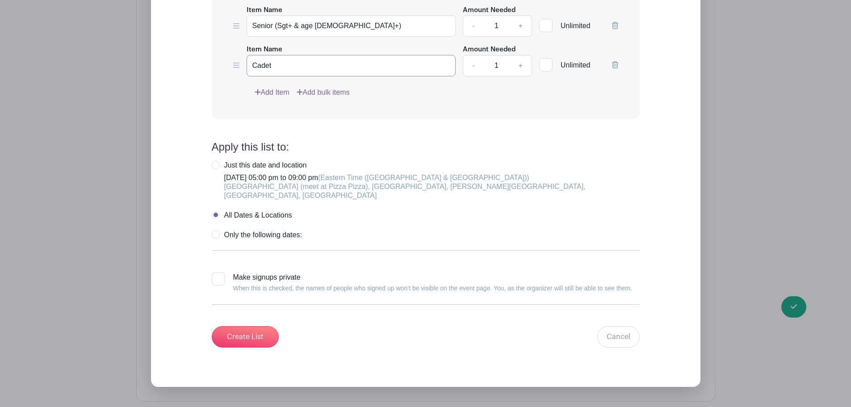
scroll to position [848, 0]
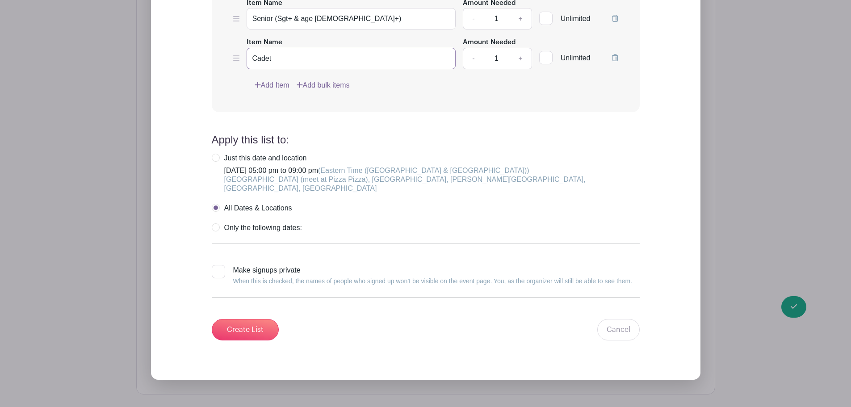
type input "Cadet"
click at [218, 265] on div at bounding box center [218, 271] width 13 height 13
click at [217, 265] on input "Make signups private When this is checked, the names of people who signed up wo…" at bounding box center [215, 268] width 6 height 6
checkbox input "true"
click at [259, 319] on input "Create List" at bounding box center [245, 329] width 67 height 21
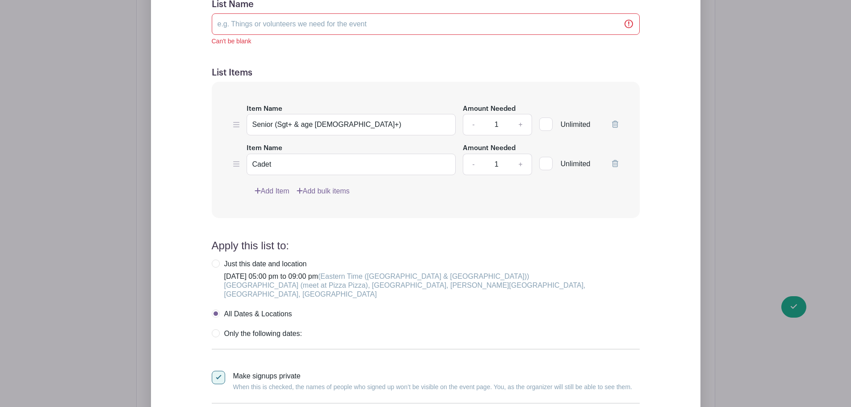
scroll to position [781, 0]
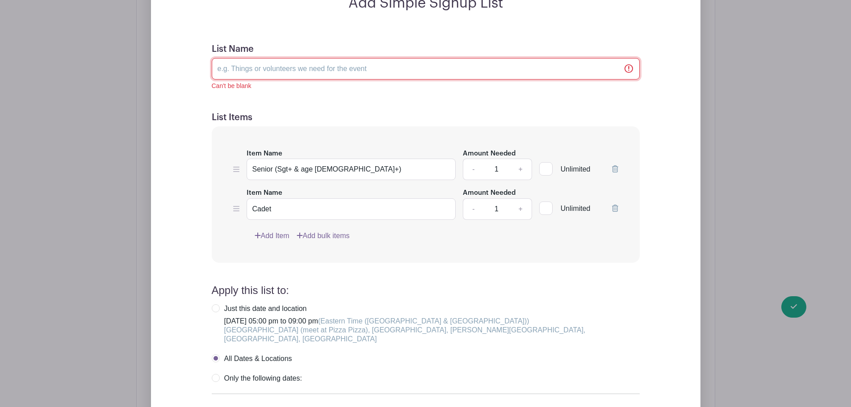
click at [263, 58] on input "List Name" at bounding box center [426, 68] width 428 height 21
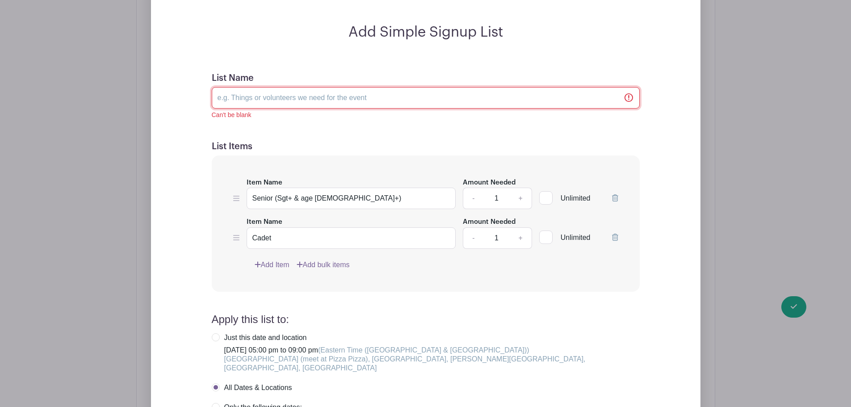
scroll to position [736, 0]
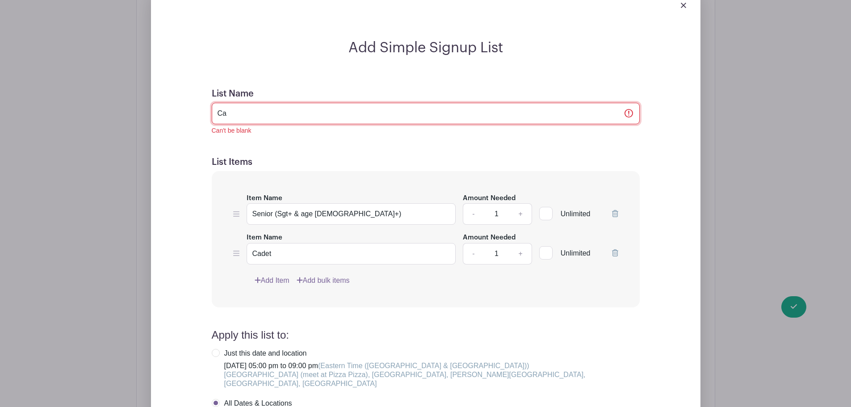
type input "C"
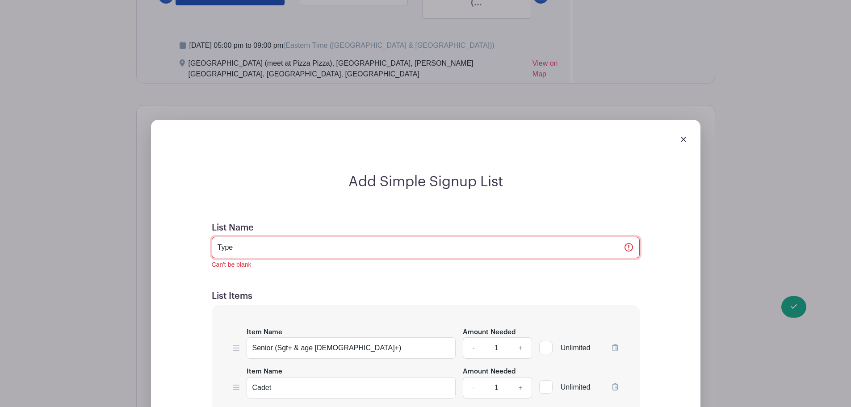
scroll to position [557, 0]
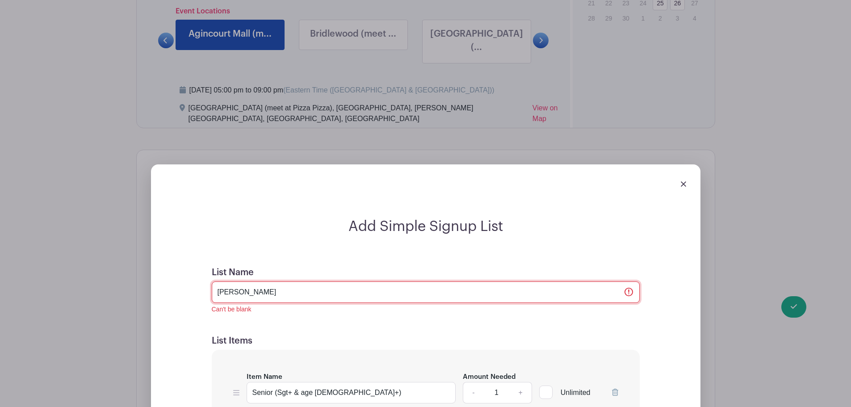
type input "T"
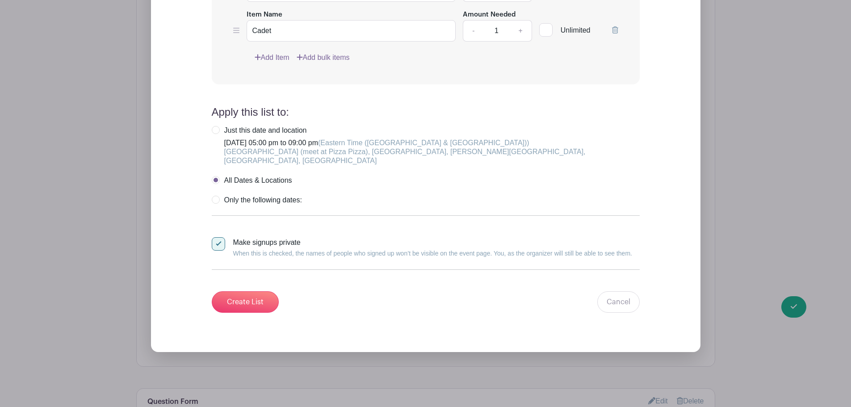
scroll to position [959, 0]
type input "Spots"
click at [257, 291] on input "Create List" at bounding box center [245, 301] width 67 height 21
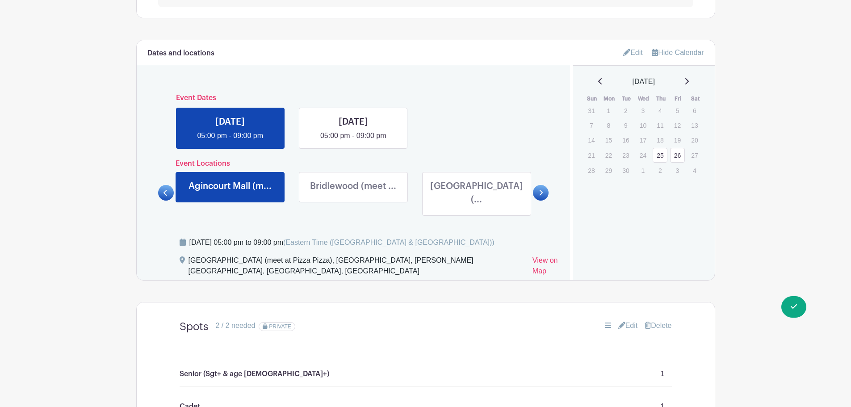
scroll to position [378, 0]
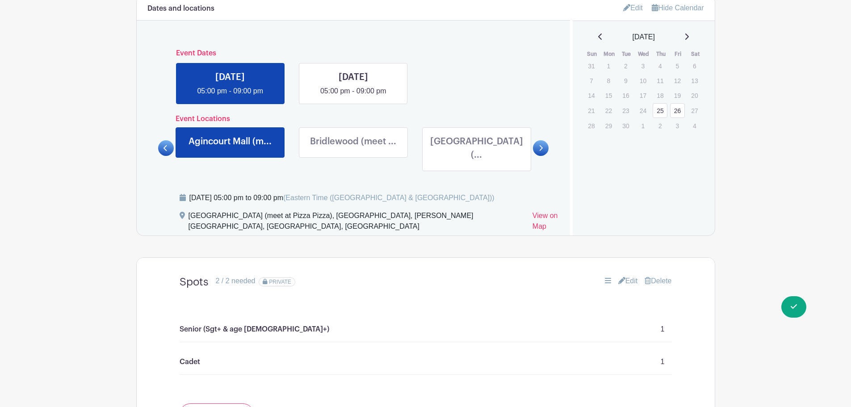
click at [353, 150] on link at bounding box center [353, 150] width 0 height 0
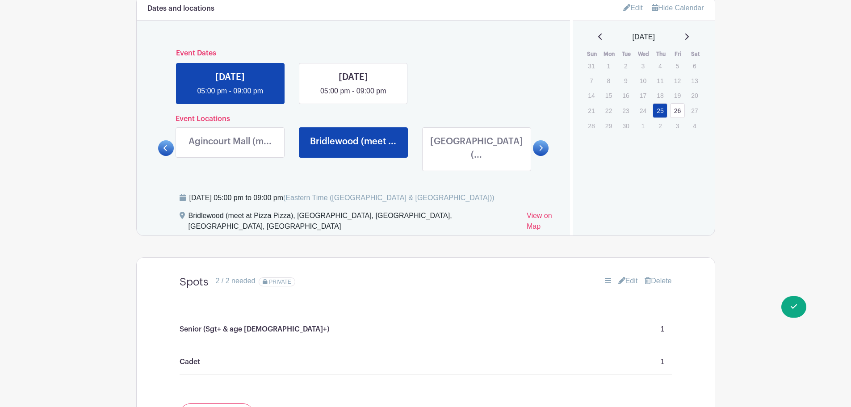
click at [230, 150] on link at bounding box center [230, 150] width 0 height 0
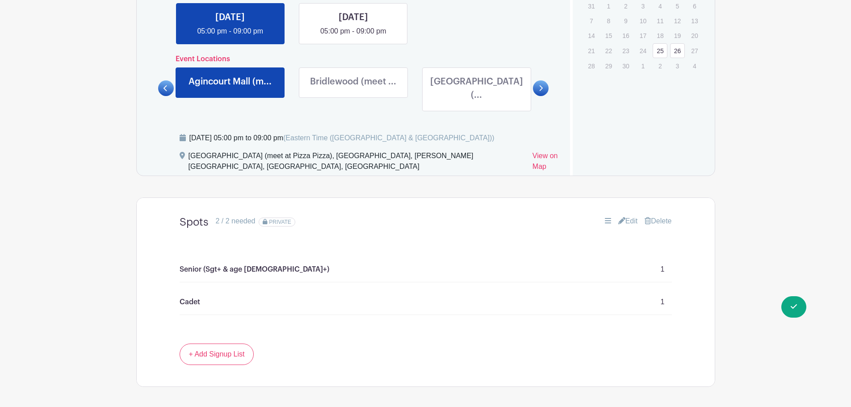
scroll to position [512, 0]
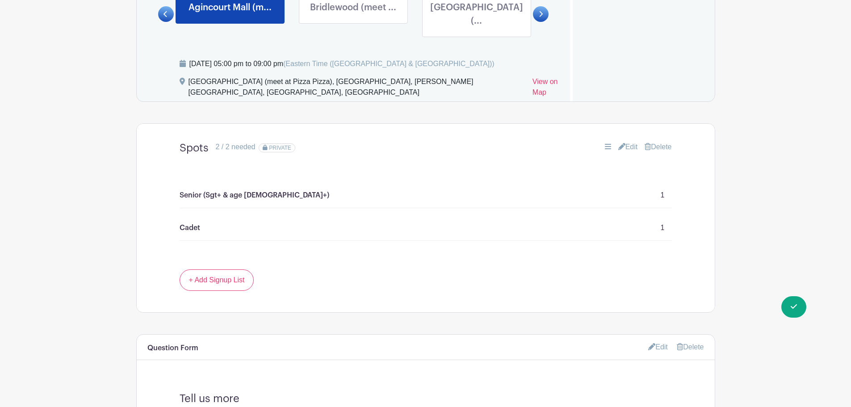
click at [622, 142] on link "Edit" at bounding box center [628, 147] width 20 height 11
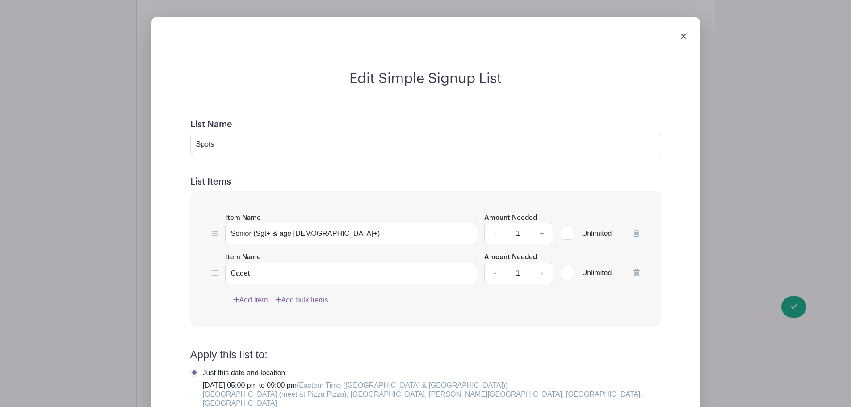
scroll to position [557, 0]
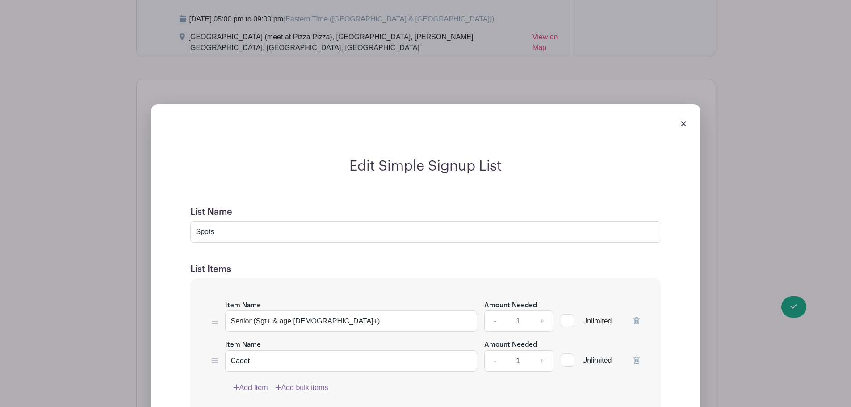
click at [684, 111] on div at bounding box center [425, 123] width 535 height 25
click at [683, 121] on img at bounding box center [683, 123] width 5 height 5
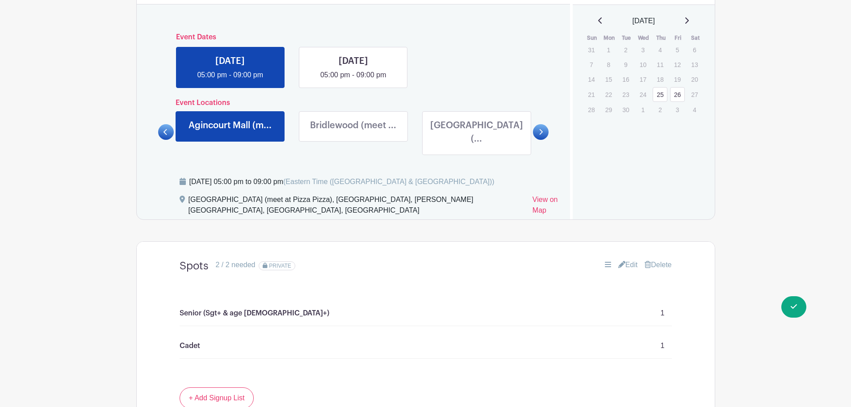
scroll to position [378, 0]
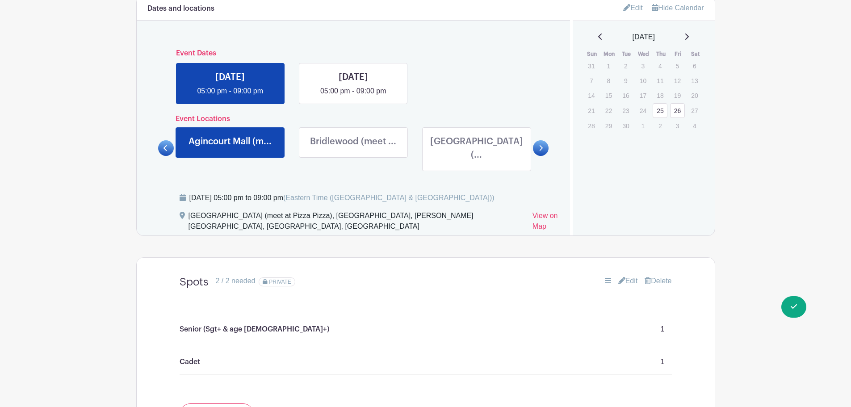
click at [353, 150] on link at bounding box center [353, 150] width 0 height 0
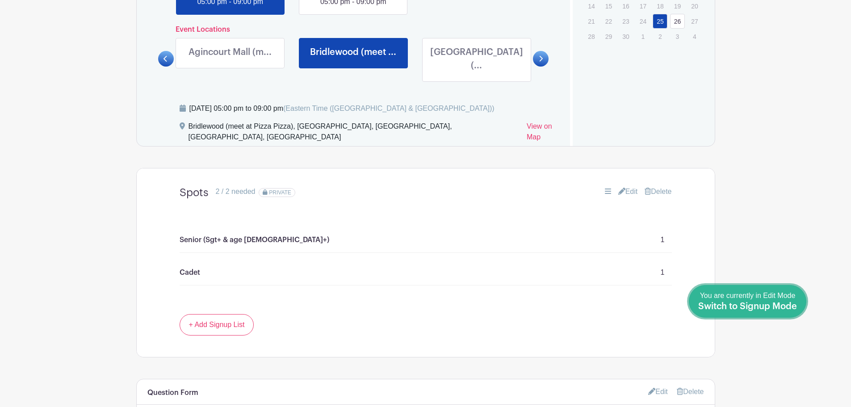
click at [784, 308] on span "Switch to Signup Mode" at bounding box center [747, 306] width 99 height 9
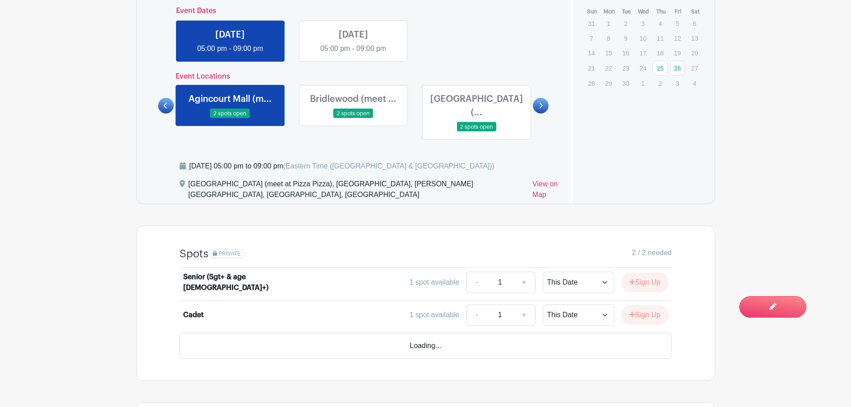
scroll to position [335, 0]
click at [353, 119] on link at bounding box center [353, 119] width 0 height 0
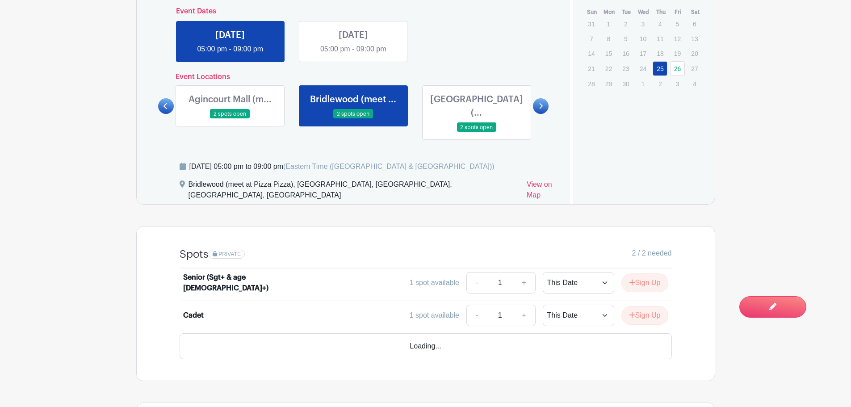
click at [476, 132] on link at bounding box center [476, 132] width 0 height 0
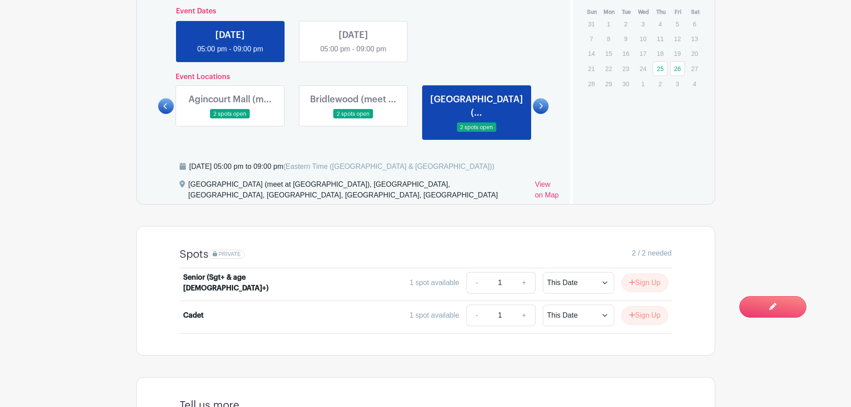
click at [539, 103] on icon at bounding box center [541, 106] width 4 height 7
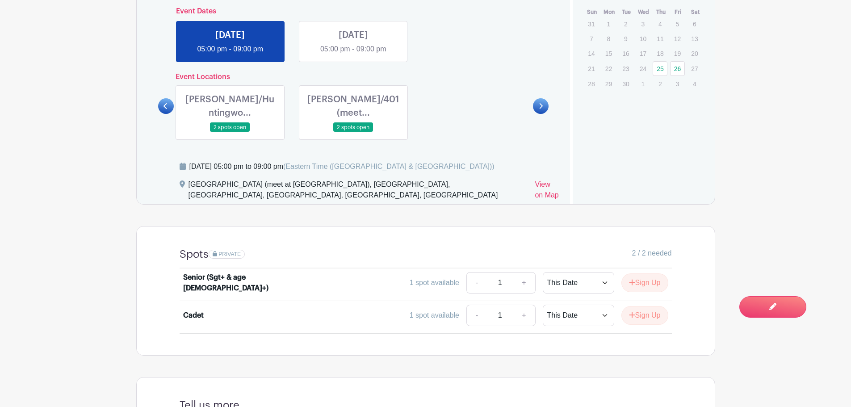
click at [230, 132] on link at bounding box center [230, 132] width 0 height 0
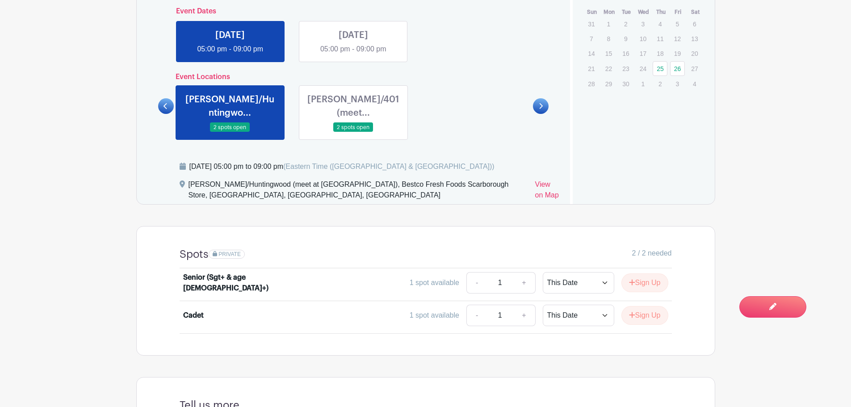
click at [353, 132] on link at bounding box center [353, 132] width 0 height 0
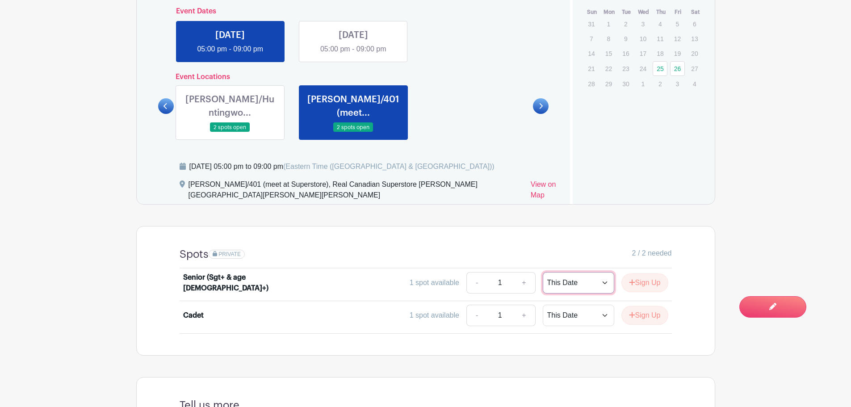
click at [580, 272] on select "This Date Select Dates" at bounding box center [578, 282] width 71 height 21
click at [353, 54] on link at bounding box center [353, 54] width 0 height 0
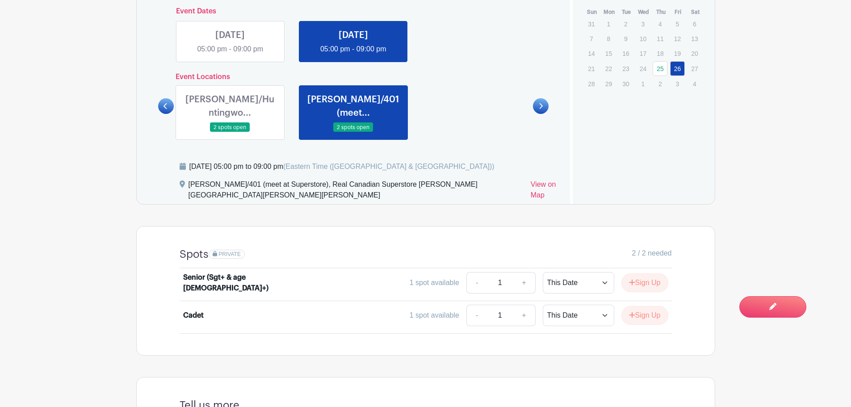
click at [230, 132] on link at bounding box center [230, 132] width 0 height 0
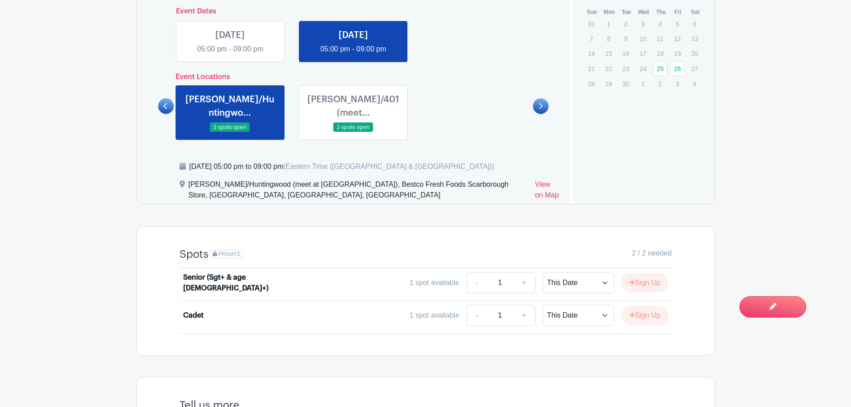
click at [163, 103] on icon at bounding box center [165, 106] width 4 height 7
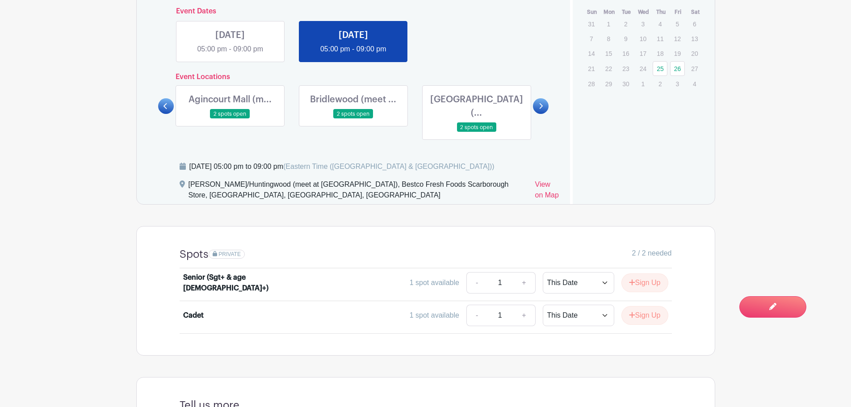
click at [163, 103] on icon at bounding box center [165, 106] width 4 height 7
click at [230, 54] on link at bounding box center [230, 54] width 0 height 0
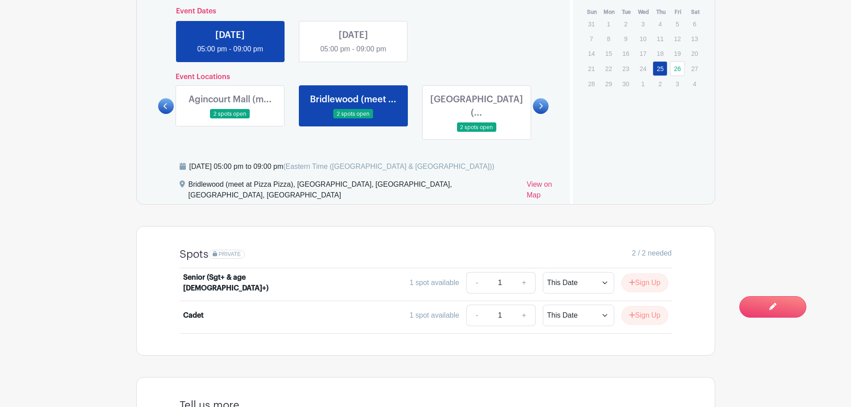
click at [230, 119] on link at bounding box center [230, 119] width 0 height 0
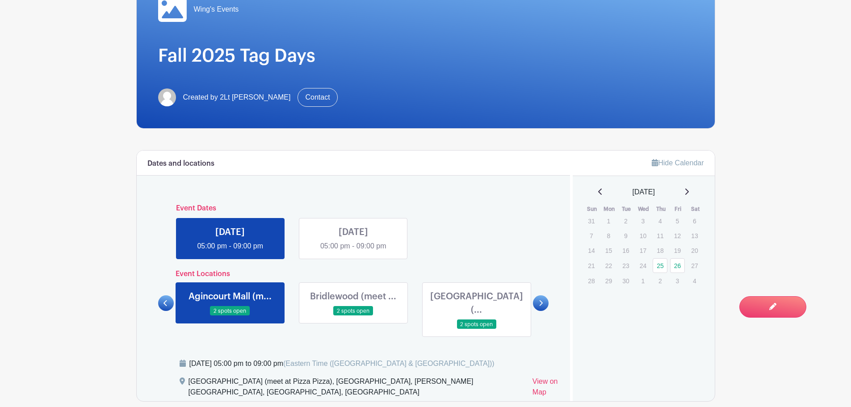
scroll to position [112, 0]
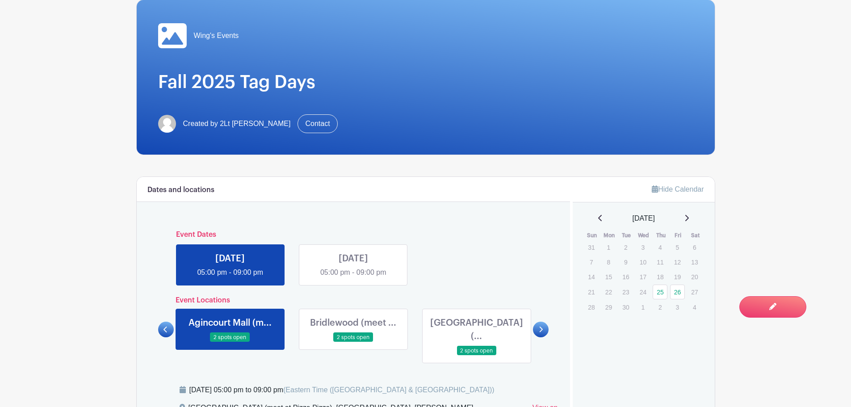
click at [687, 191] on link "Hide Calendar" at bounding box center [678, 189] width 52 height 8
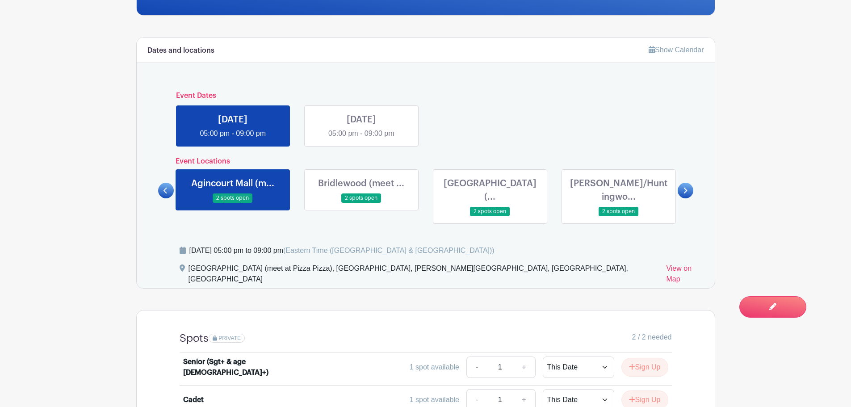
scroll to position [245, 0]
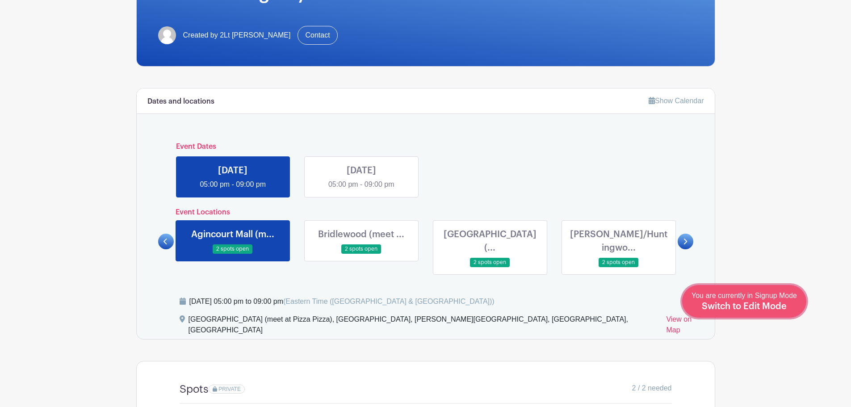
click at [779, 308] on span "Switch to Edit Mode" at bounding box center [744, 306] width 85 height 9
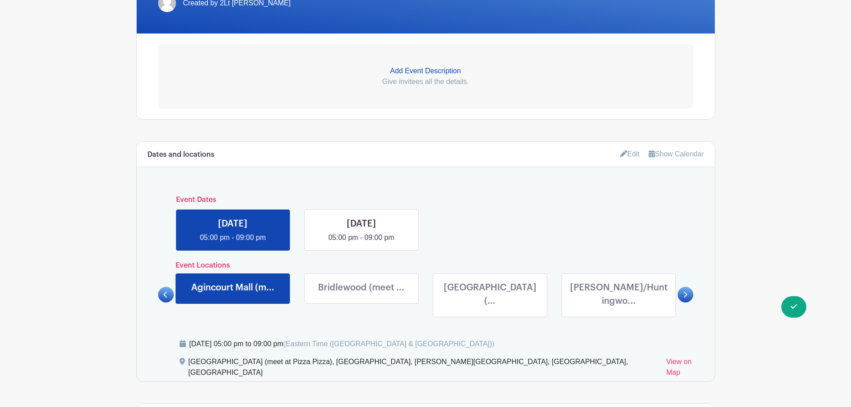
scroll to position [276, 0]
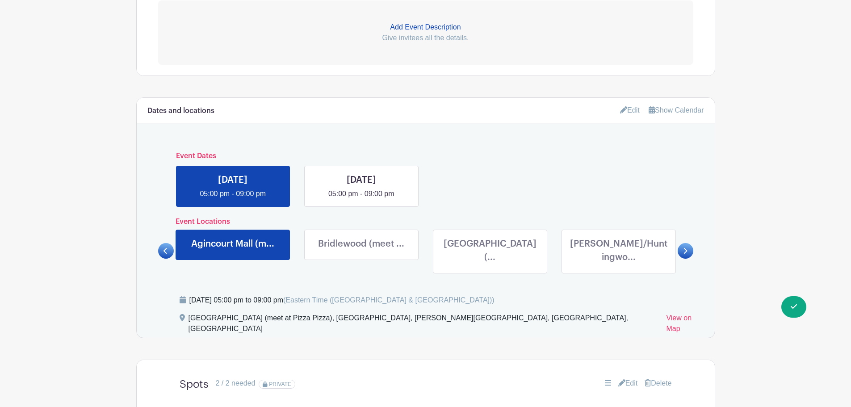
click at [627, 108] on link "Edit" at bounding box center [630, 110] width 20 height 15
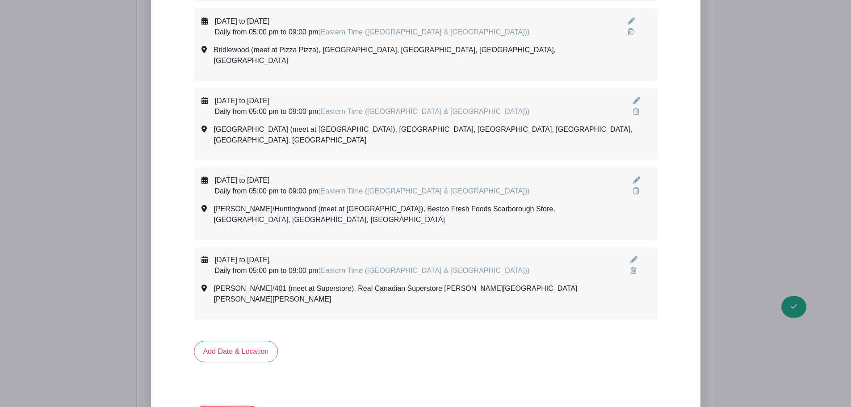
scroll to position [544, 0]
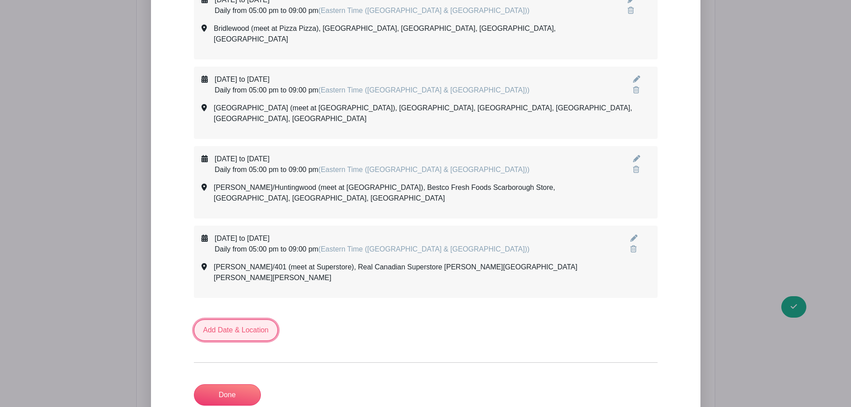
click at [227, 319] on link "Add Date & Location" at bounding box center [236, 329] width 84 height 21
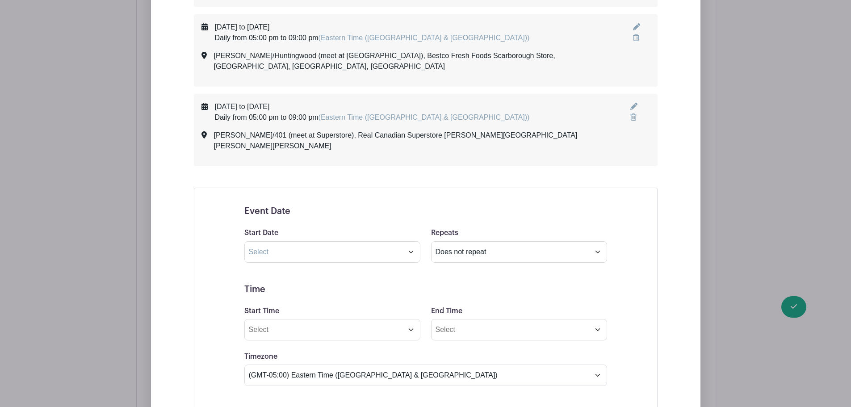
scroll to position [678, 0]
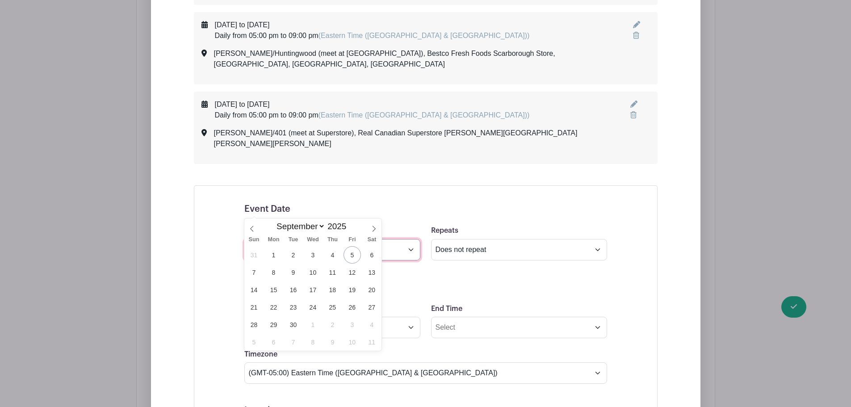
click at [260, 239] on input "text" at bounding box center [332, 249] width 176 height 21
click at [336, 307] on span "25" at bounding box center [332, 306] width 17 height 17
type input "[DATE]"
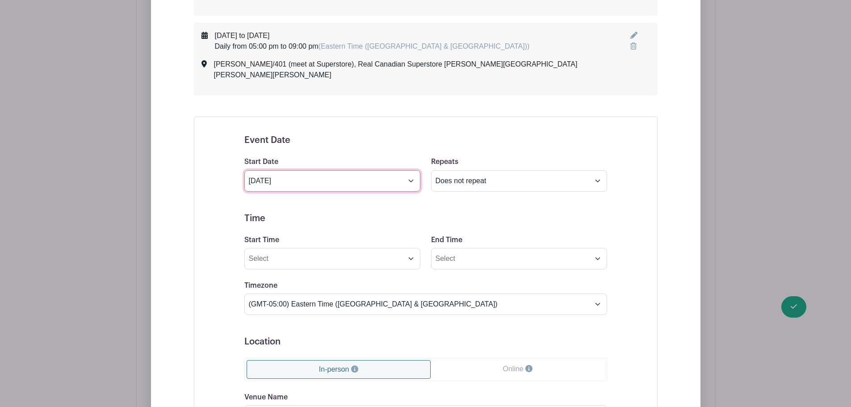
scroll to position [767, 0]
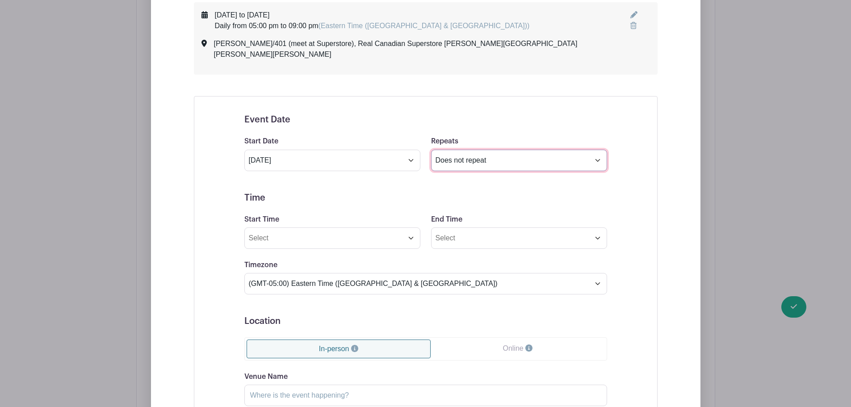
click at [439, 150] on select "Does not repeat Daily Weekly Monthly on day 25 Monthly on the fourth [DATE] Oth…" at bounding box center [519, 160] width 176 height 21
select select "daily"
click at [431, 150] on select "Does not repeat Daily Weekly Monthly on day 25 Monthly on the fourth [DATE] Oth…" at bounding box center [519, 160] width 176 height 21
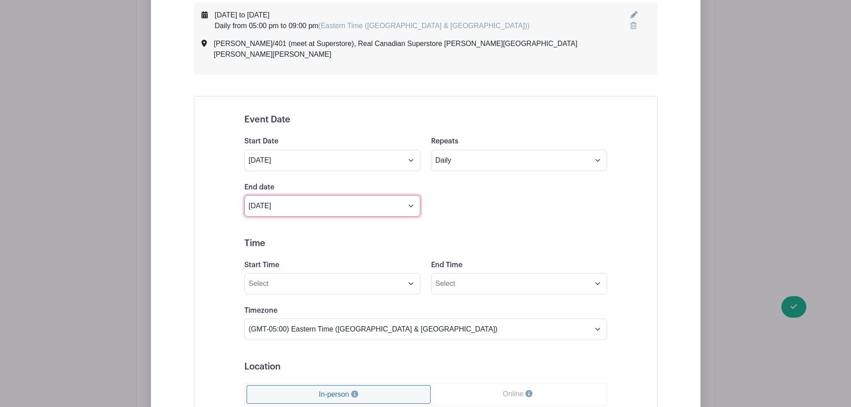
click at [310, 195] on input "[DATE]" at bounding box center [332, 205] width 176 height 21
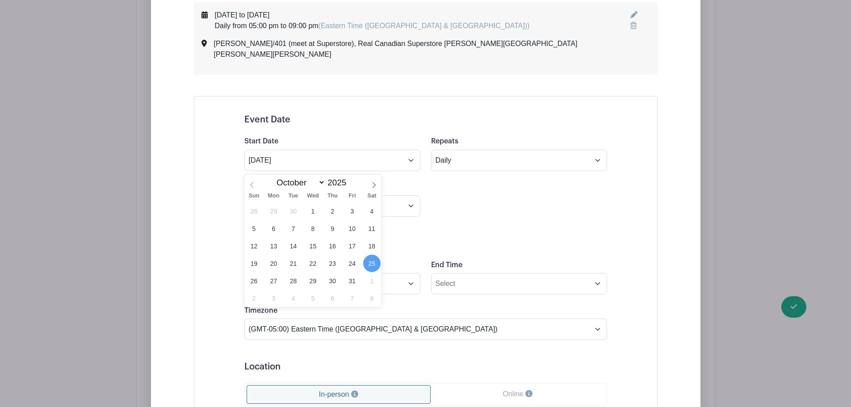
click at [249, 184] on icon at bounding box center [252, 185] width 6 height 6
select select "8"
click at [352, 261] on span "26" at bounding box center [351, 263] width 17 height 17
type input "[DATE]"
click at [305, 238] on h5 "Time" at bounding box center [425, 243] width 363 height 11
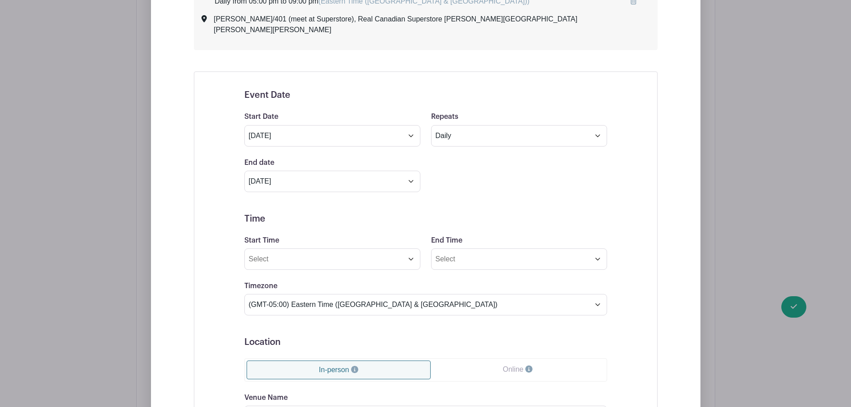
scroll to position [812, 0]
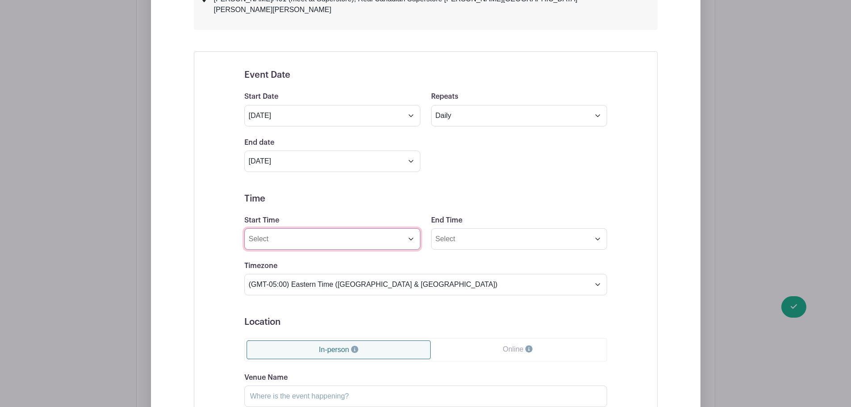
click at [297, 228] on input "Start Time" at bounding box center [332, 238] width 176 height 21
drag, startPoint x: 266, startPoint y: 197, endPoint x: 220, endPoint y: 196, distance: 46.0
click at [220, 196] on div "Event Date Start Date [DATE] Repeats Does not repeat Daily Weekly Monthly on da…" at bounding box center [426, 326] width 464 height 550
type input "05:00pm"
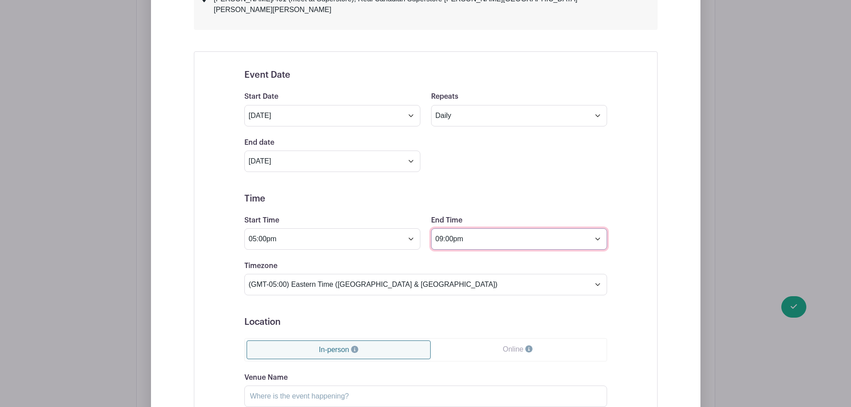
type input "09:00pm"
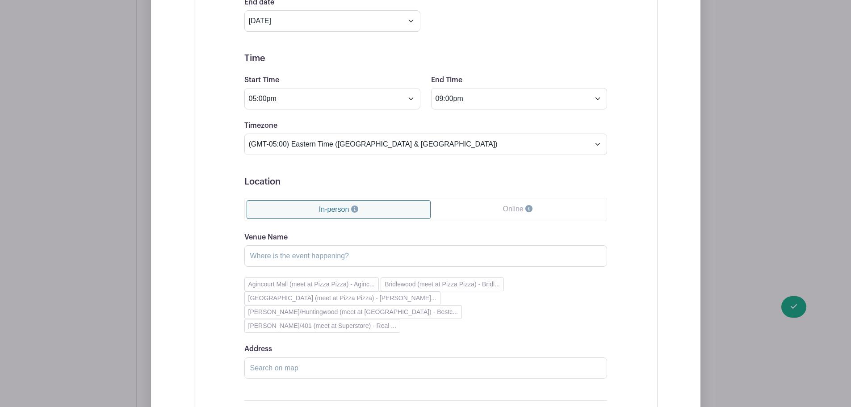
scroll to position [1035, 0]
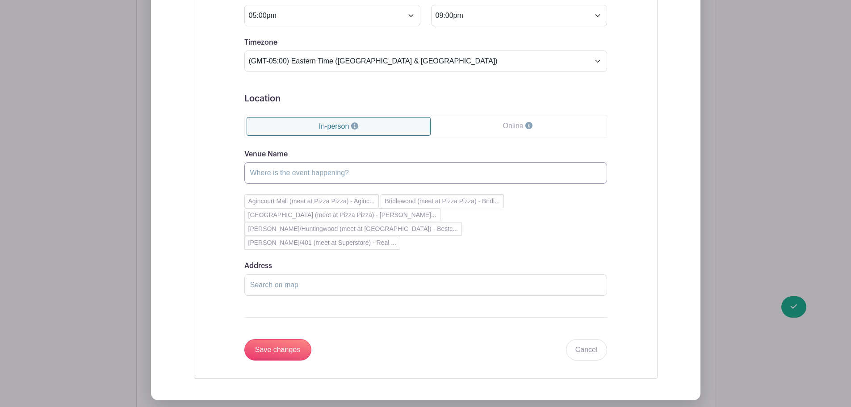
click at [276, 162] on input "Venue Name" at bounding box center [425, 172] width 363 height 21
paste input "Midland/Steeles (meet at No Frills)"
type input "Midland/Steeles (meet at No Frills)"
click at [274, 274] on input "Address" at bounding box center [425, 284] width 363 height 21
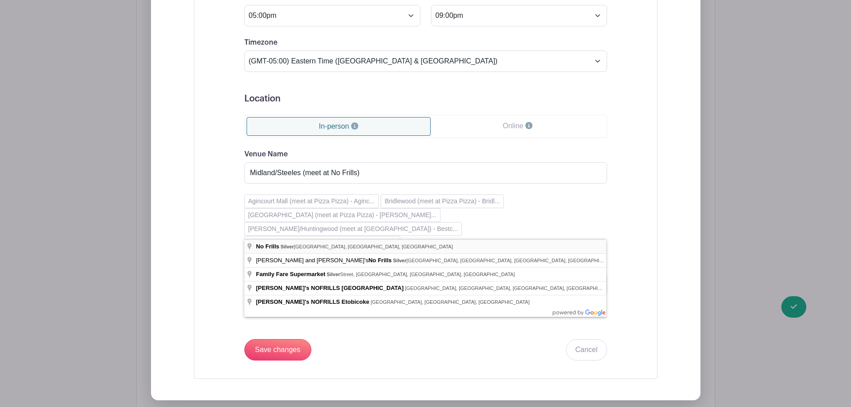
type input "No Frills, [STREET_ADDRESS]"
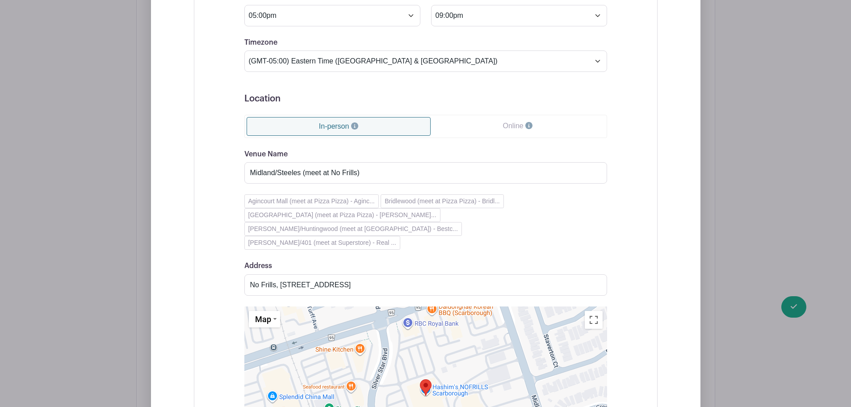
scroll to position [1080, 0]
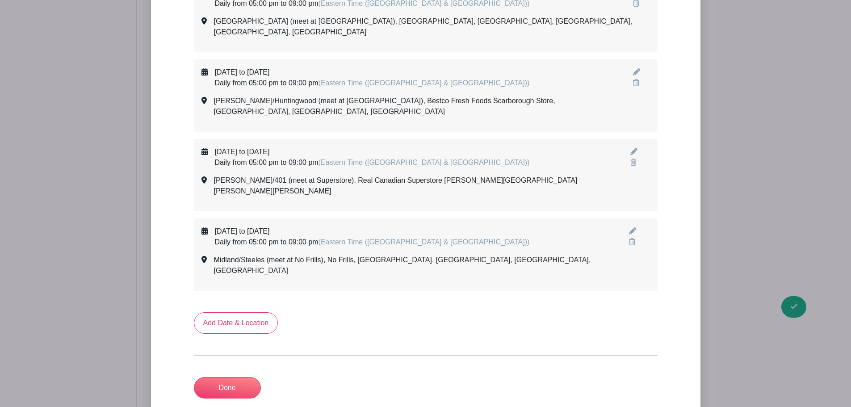
scroll to position [626, 0]
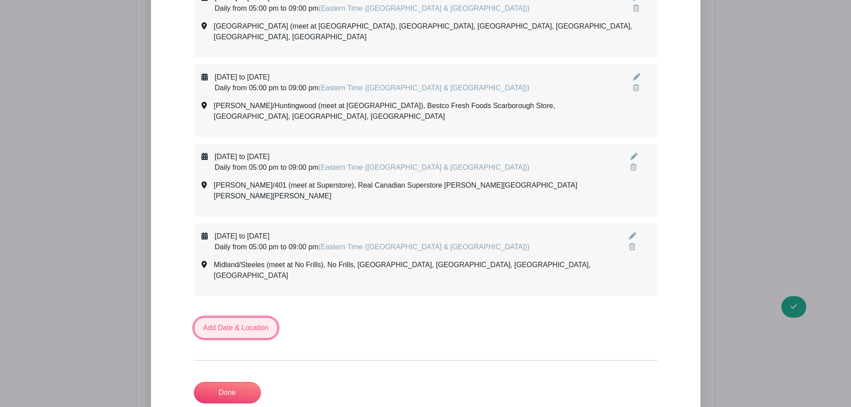
click at [246, 317] on link "Add Date & Location" at bounding box center [236, 327] width 84 height 21
select select "8"
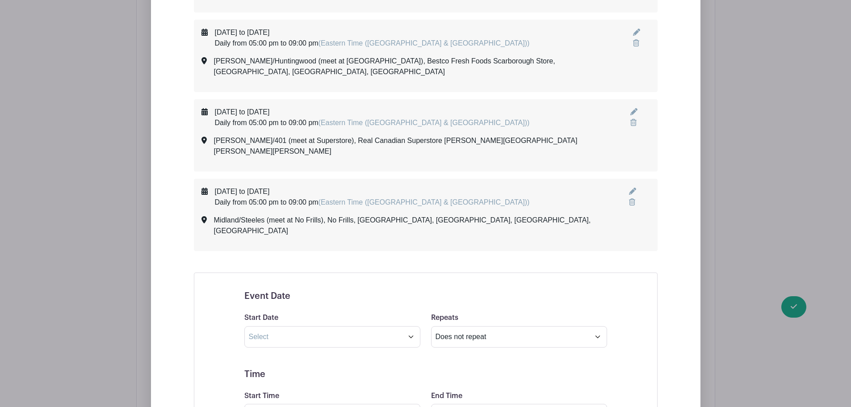
scroll to position [760, 0]
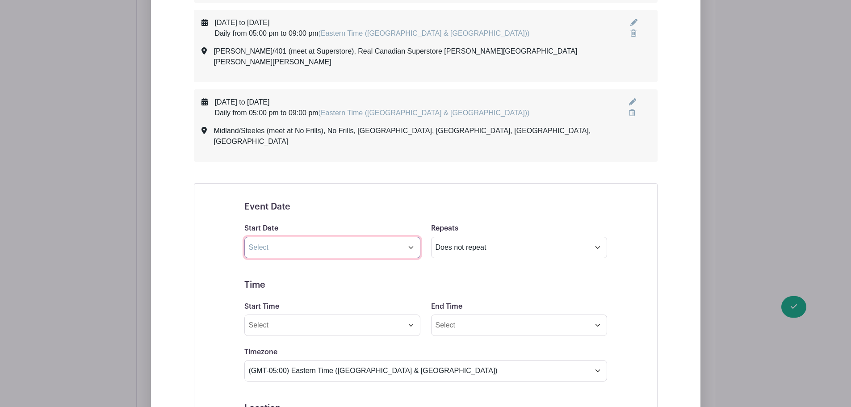
click at [279, 237] on input "text" at bounding box center [332, 247] width 176 height 21
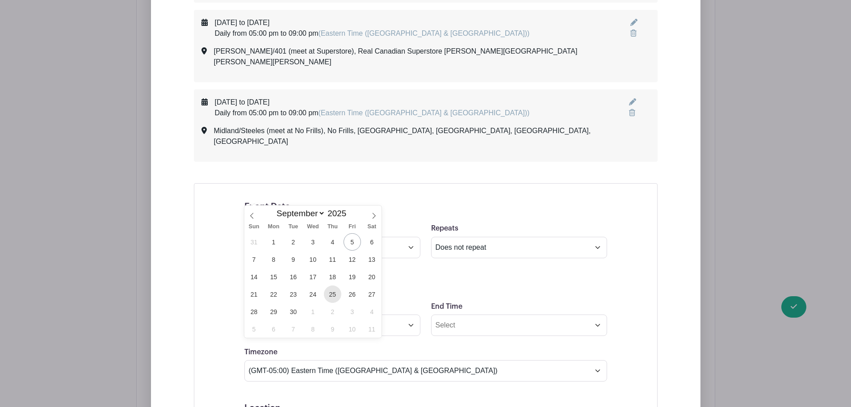
click at [328, 297] on span "25" at bounding box center [332, 293] width 17 height 17
type input "[DATE]"
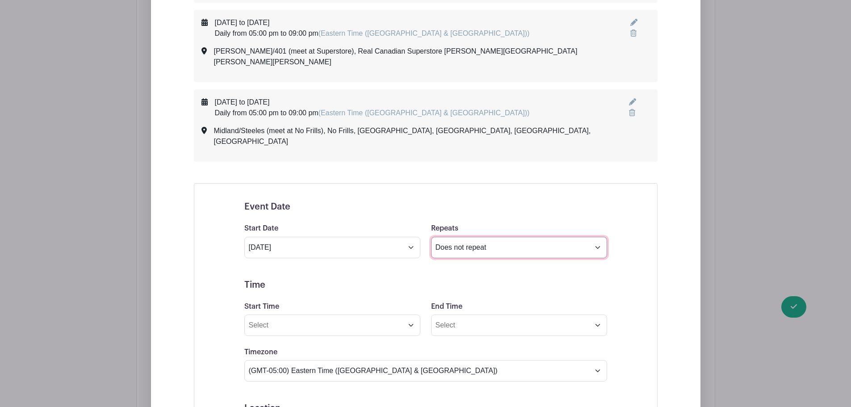
click at [457, 237] on select "Does not repeat Daily Weekly Monthly on day 25 Monthly on the fourth [DATE] Oth…" at bounding box center [519, 247] width 176 height 21
select select "daily"
click at [431, 237] on select "Does not repeat Daily Weekly Monthly on day 25 Monthly on the fourth [DATE] Oth…" at bounding box center [519, 247] width 176 height 21
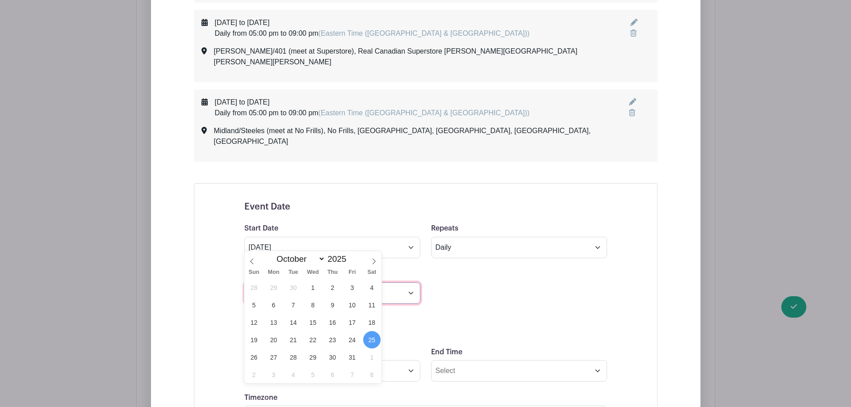
click at [322, 282] on input "[DATE]" at bounding box center [332, 292] width 176 height 21
click at [250, 261] on icon at bounding box center [252, 261] width 6 height 6
select select "8"
click at [347, 341] on span "26" at bounding box center [351, 339] width 17 height 17
type input "[DATE]"
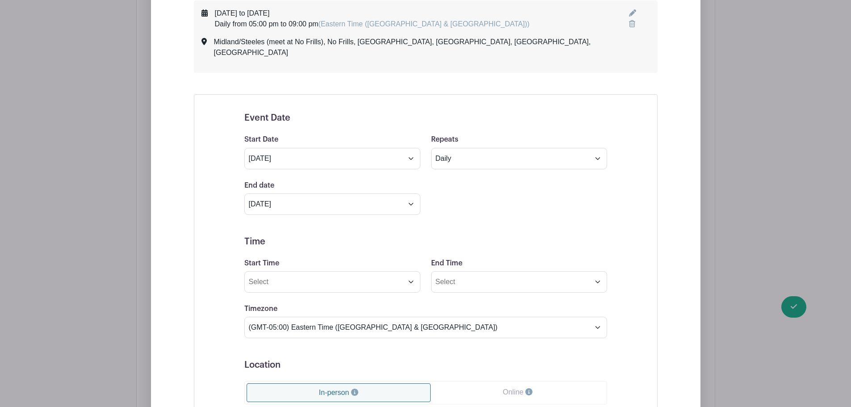
scroll to position [849, 0]
click at [290, 271] on input "Start Time" at bounding box center [332, 281] width 176 height 21
type input "05:00pm"
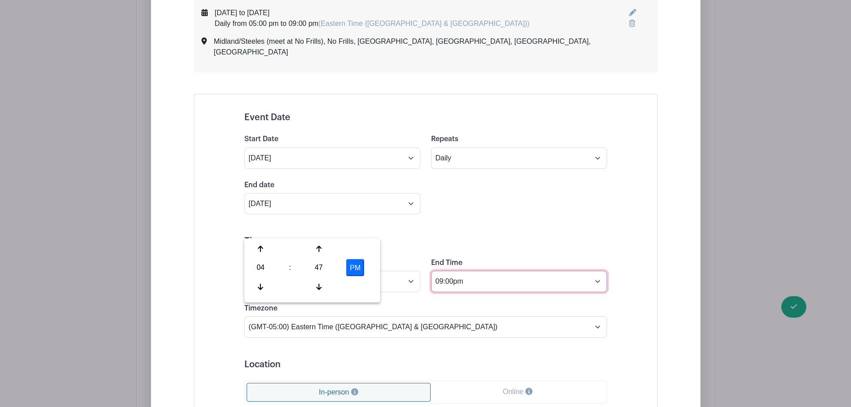
type input "09:00pm"
click at [231, 249] on div "Event Date Start Date [DATE] Repeats Does not repeat Daily Weekly Monthly on da…" at bounding box center [425, 368] width 405 height 535
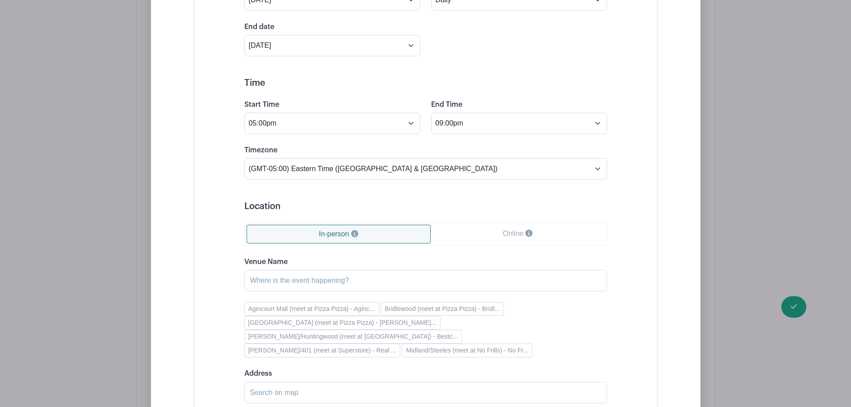
scroll to position [1028, 0]
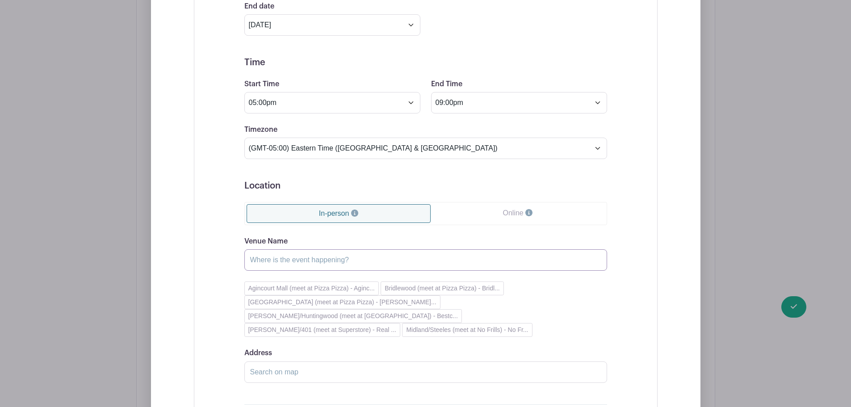
click at [263, 249] on input "Venue Name" at bounding box center [425, 259] width 363 height 21
paste input "[PERSON_NAME][GEOGRAPHIC_DATA] (meet at [GEOGRAPHIC_DATA])"
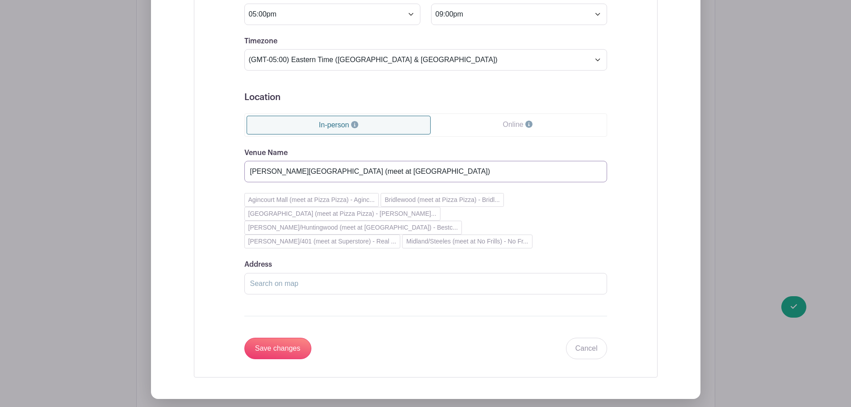
scroll to position [1117, 0]
type input "[PERSON_NAME][GEOGRAPHIC_DATA] (meet at [GEOGRAPHIC_DATA])"
click at [275, 272] on input "Address" at bounding box center [425, 282] width 363 height 21
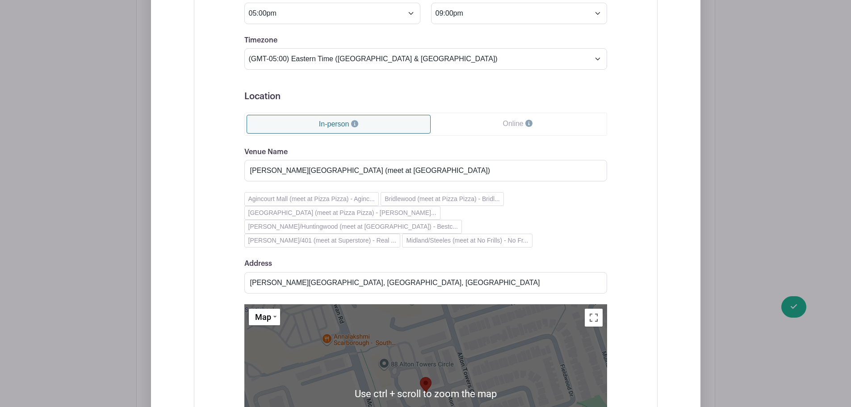
scroll to position [1072, 0]
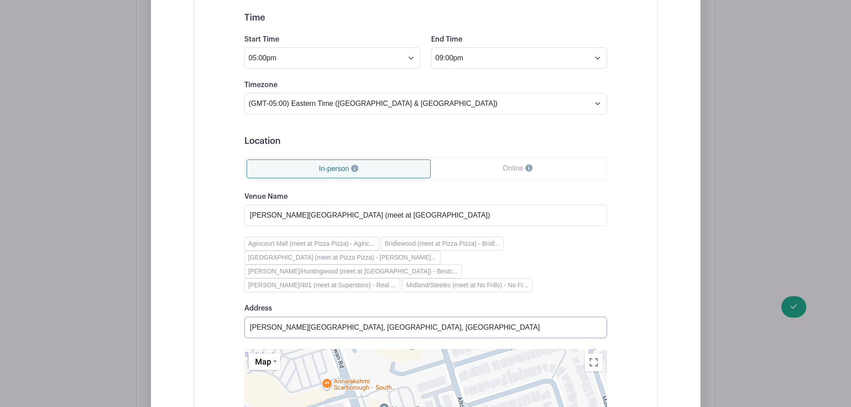
click at [373, 317] on input "[PERSON_NAME][GEOGRAPHIC_DATA], [GEOGRAPHIC_DATA], [GEOGRAPHIC_DATA]" at bounding box center [425, 327] width 363 height 21
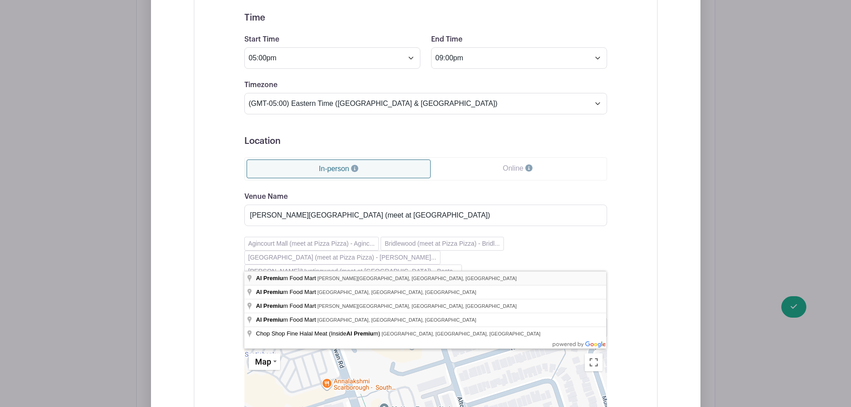
type input "Al Premium Food Mart, [PERSON_NAME][GEOGRAPHIC_DATA], [GEOGRAPHIC_DATA], [GEOGR…"
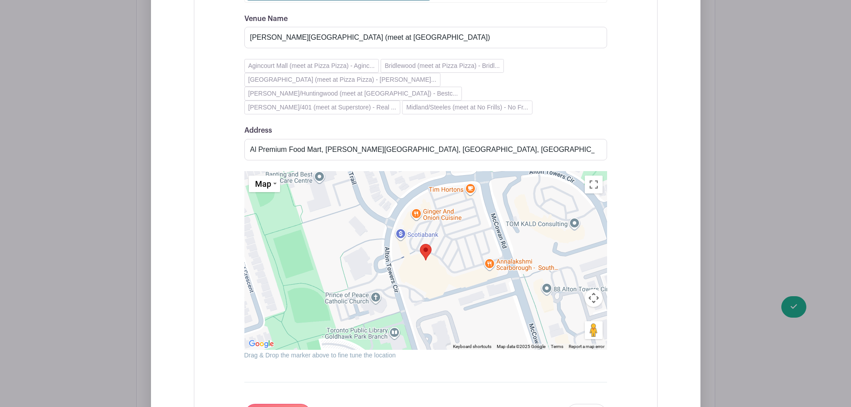
scroll to position [1251, 0]
click at [270, 403] on input "Save changes" at bounding box center [277, 413] width 67 height 21
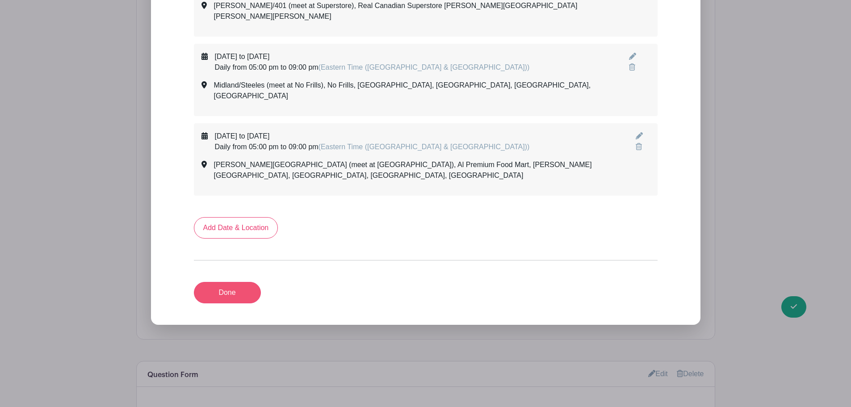
scroll to position [739, 0]
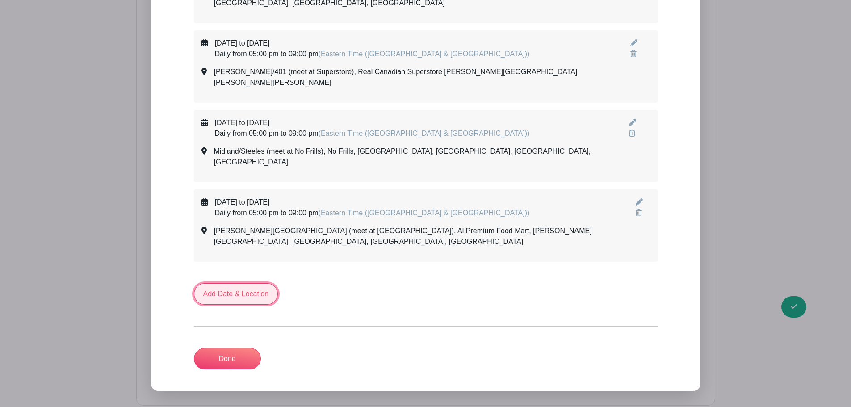
click at [247, 283] on link "Add Date & Location" at bounding box center [236, 293] width 84 height 21
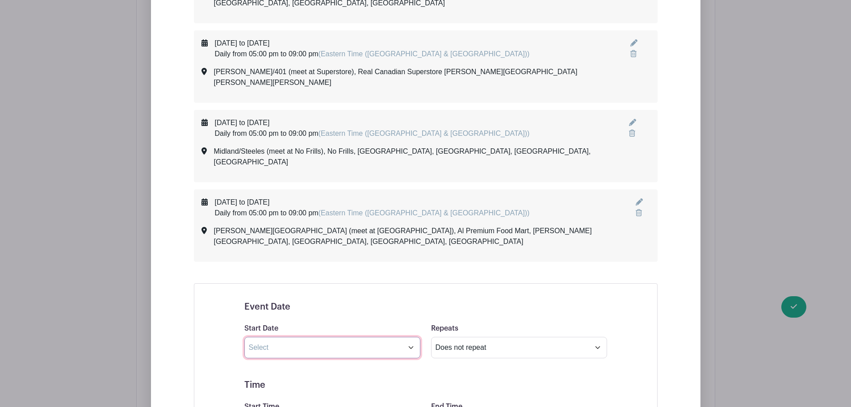
drag, startPoint x: 278, startPoint y: 290, endPoint x: 273, endPoint y: 295, distance: 6.6
click at [278, 337] on input "text" at bounding box center [332, 347] width 176 height 21
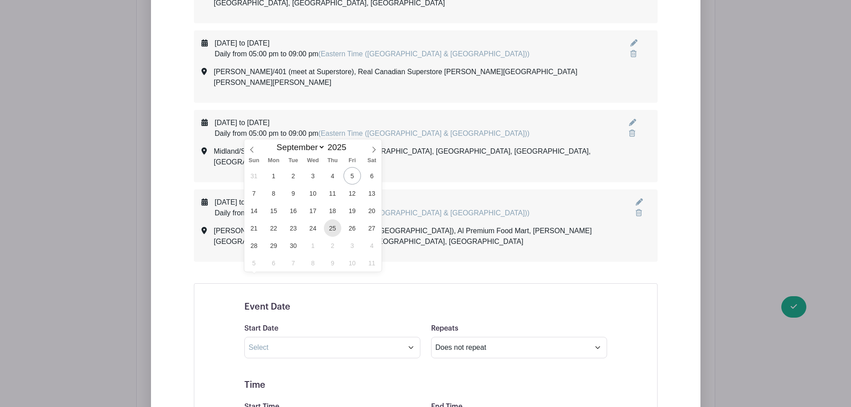
click at [330, 228] on span "25" at bounding box center [332, 227] width 17 height 17
type input "[DATE]"
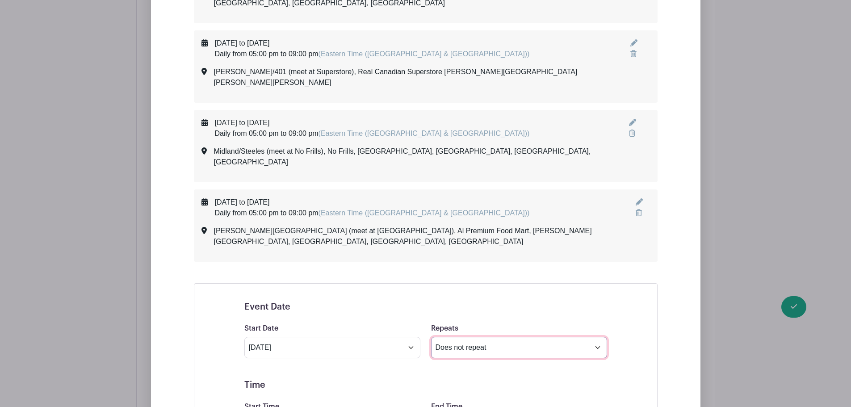
click at [475, 337] on select "Does not repeat Daily Weekly Monthly on day 25 Monthly on the fourth [DATE] Oth…" at bounding box center [519, 347] width 176 height 21
select select "daily"
click at [431, 337] on select "Does not repeat Daily Weekly Monthly on day 25 Monthly on the fourth [DATE] Oth…" at bounding box center [519, 347] width 176 height 21
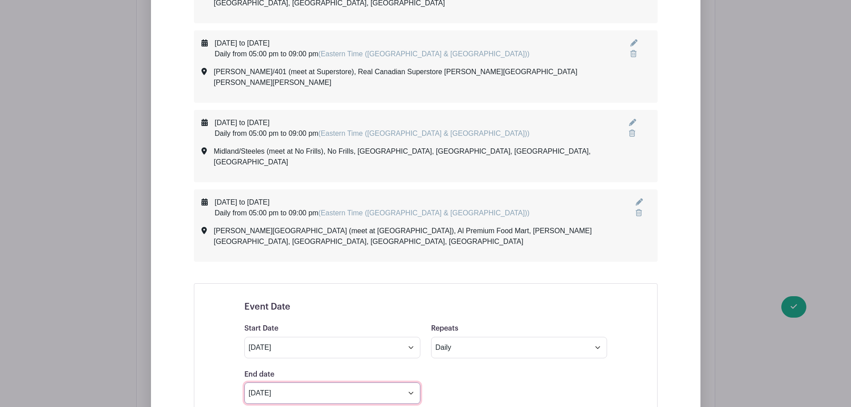
click at [328, 382] on input "[DATE]" at bounding box center [332, 392] width 176 height 21
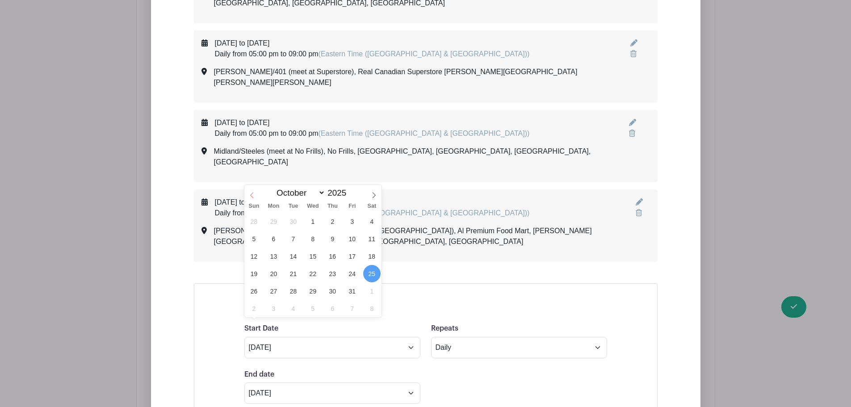
click at [248, 193] on span at bounding box center [251, 192] width 15 height 15
select select "8"
click at [350, 273] on span "26" at bounding box center [351, 273] width 17 height 17
type input "[DATE]"
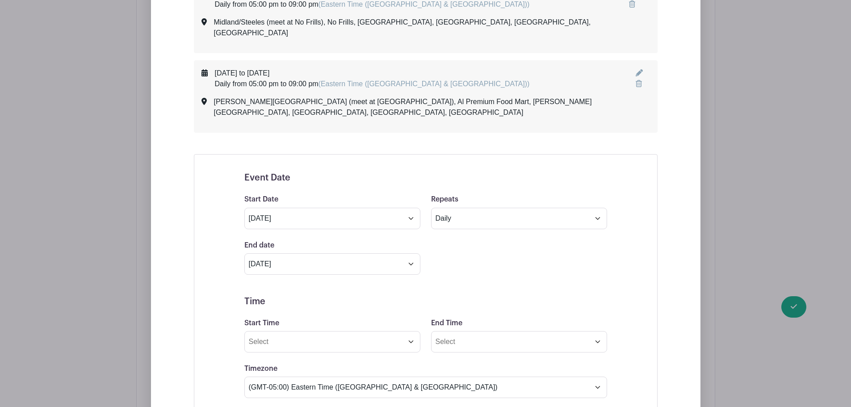
scroll to position [873, 0]
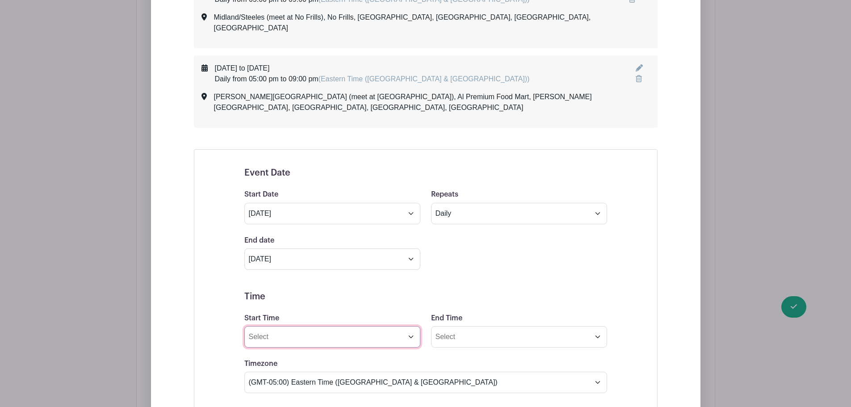
click at [309, 326] on input "Start Time" at bounding box center [332, 336] width 176 height 21
type input "05:00pm"
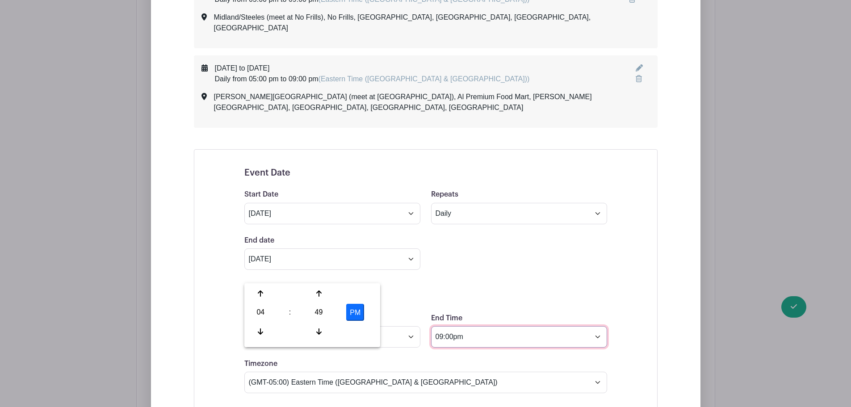
type input "09:00pm"
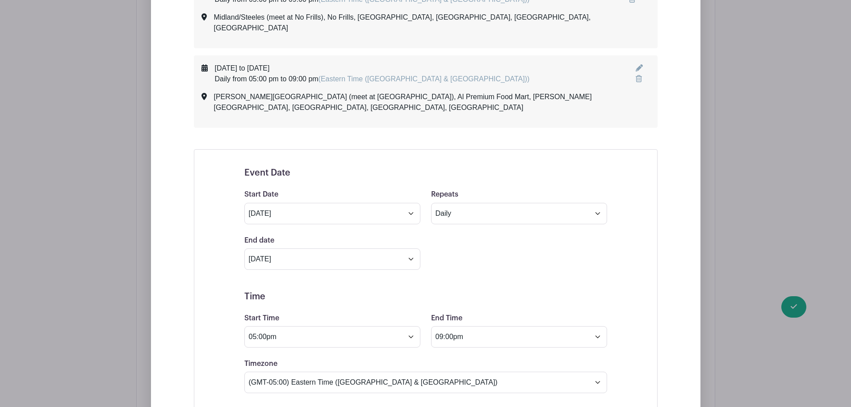
scroll to position [1007, 0]
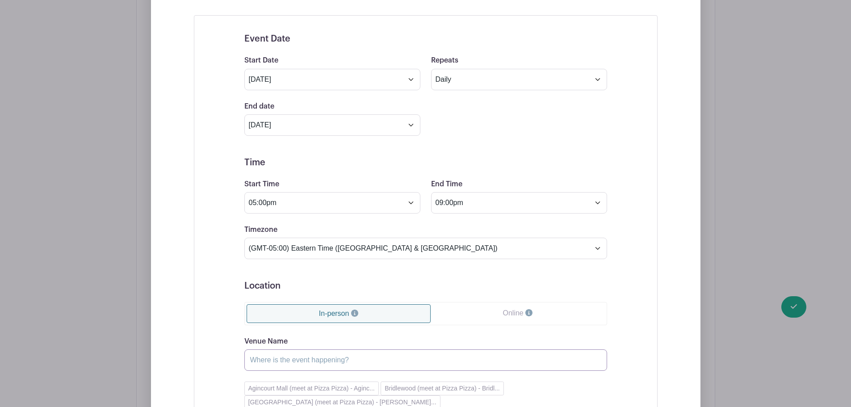
click at [291, 349] on input "Venue Name" at bounding box center [425, 359] width 363 height 21
paste input "Middlefield/Steeles (meet at Shoppers)"
type input "Middlefield/Steeles (meet at Shoppers)"
click at [212, 288] on div "Event Date Start Date [DATE] Repeats Does not repeat Daily Weekly Monthly on da…" at bounding box center [426, 297] width 464 height 564
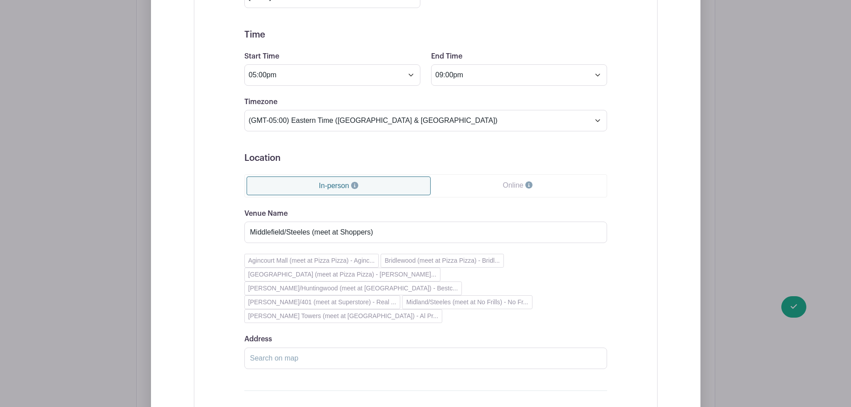
scroll to position [1141, 0]
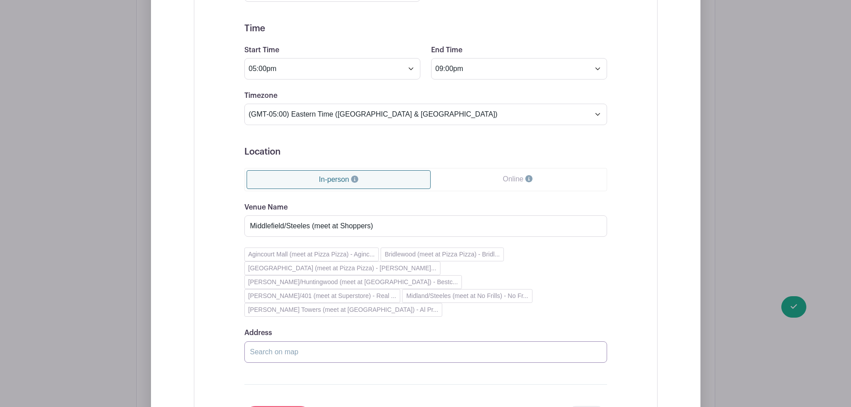
click at [269, 341] on input "Address" at bounding box center [425, 351] width 363 height 21
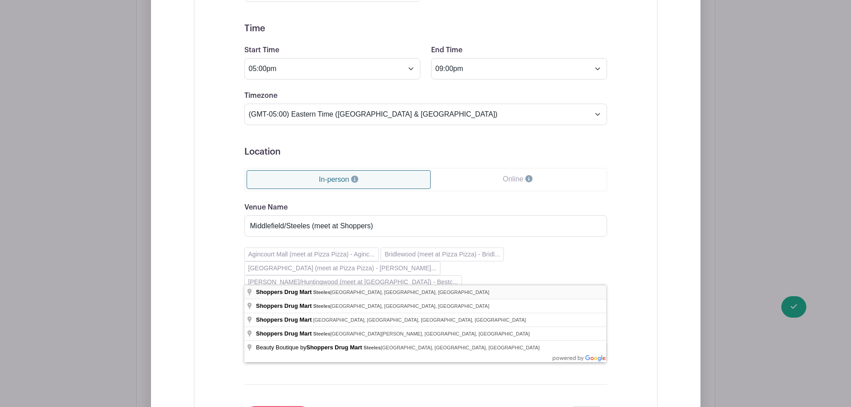
type input "Shoppers Drug Mart, [GEOGRAPHIC_DATA], [GEOGRAPHIC_DATA], [GEOGRAPHIC_DATA], [G…"
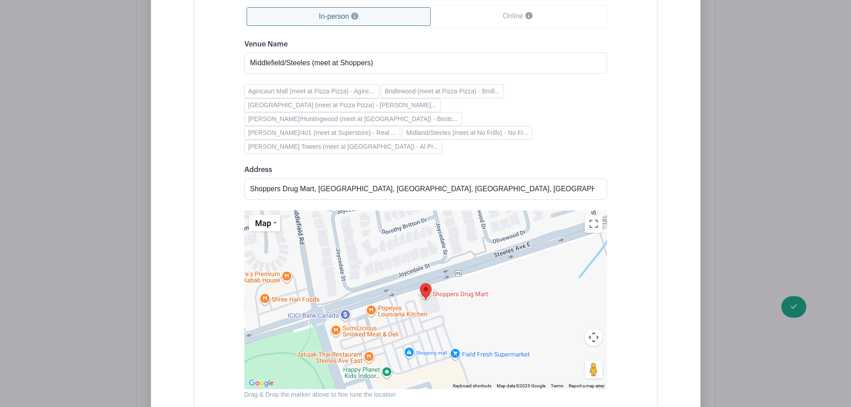
scroll to position [1320, 0]
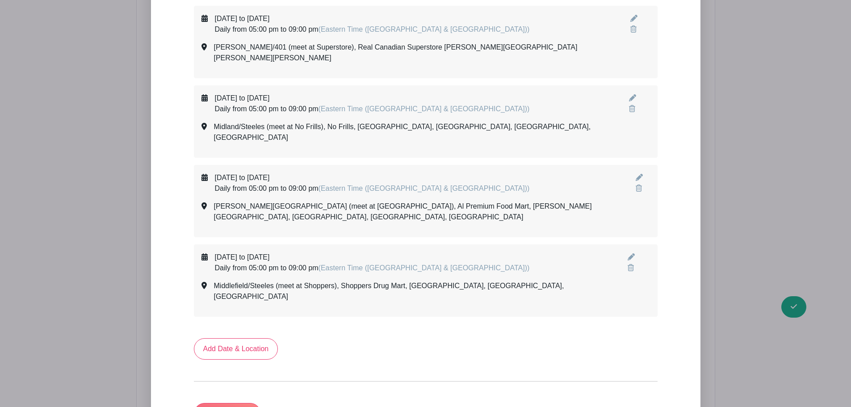
scroll to position [763, 0]
click at [262, 338] on link "Add Date & Location" at bounding box center [236, 348] width 84 height 21
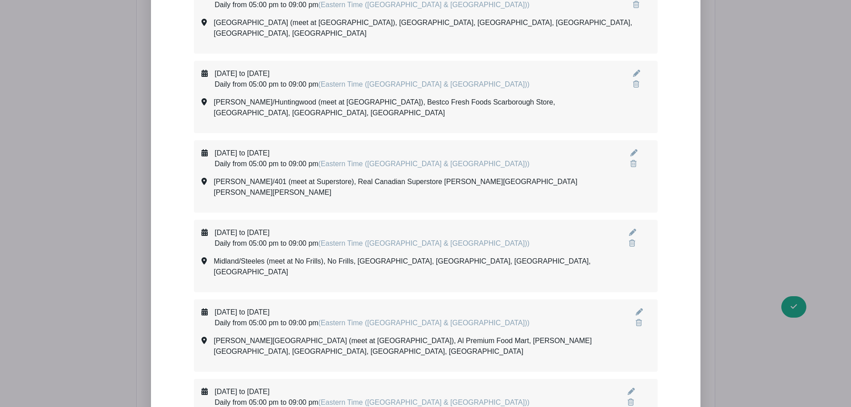
scroll to position [808, 0]
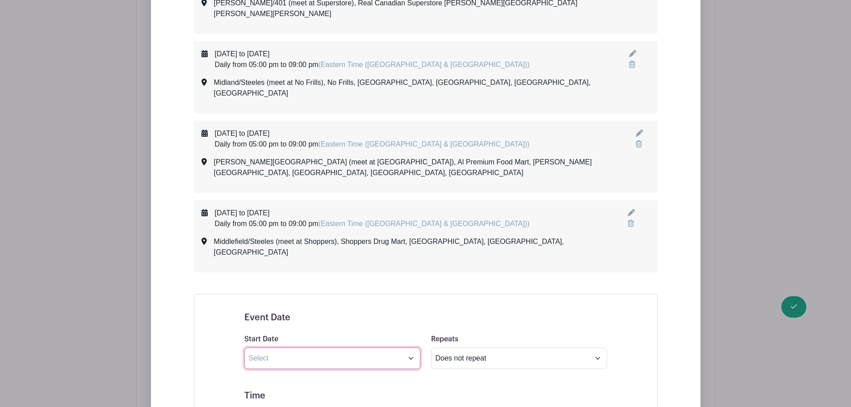
click at [274, 347] on input "text" at bounding box center [332, 357] width 176 height 21
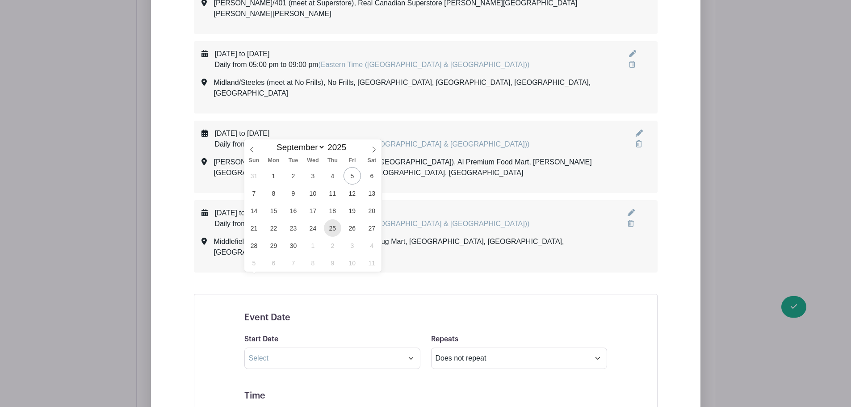
click at [330, 230] on span "25" at bounding box center [332, 227] width 17 height 17
type input "[DATE]"
select select "9"
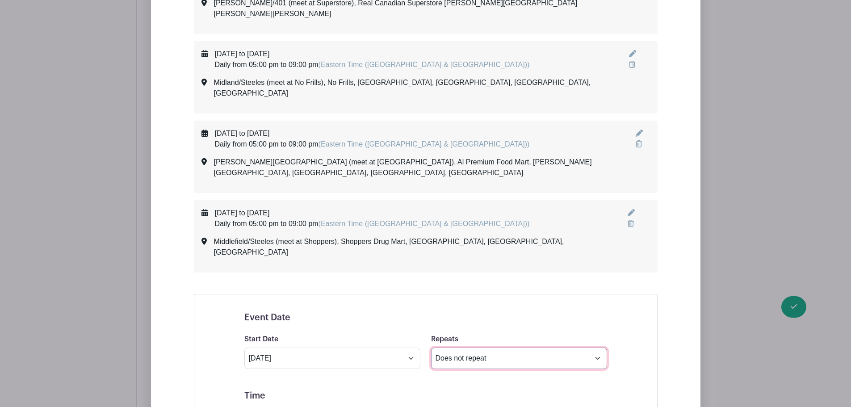
click at [493, 347] on select "Does not repeat Daily Weekly Monthly on day 25 Monthly on the fourth [DATE] Oth…" at bounding box center [519, 357] width 176 height 21
select select "daily"
click at [431, 347] on select "Does not repeat Daily Weekly Monthly on day 25 Monthly on the fourth [DATE] Oth…" at bounding box center [519, 357] width 176 height 21
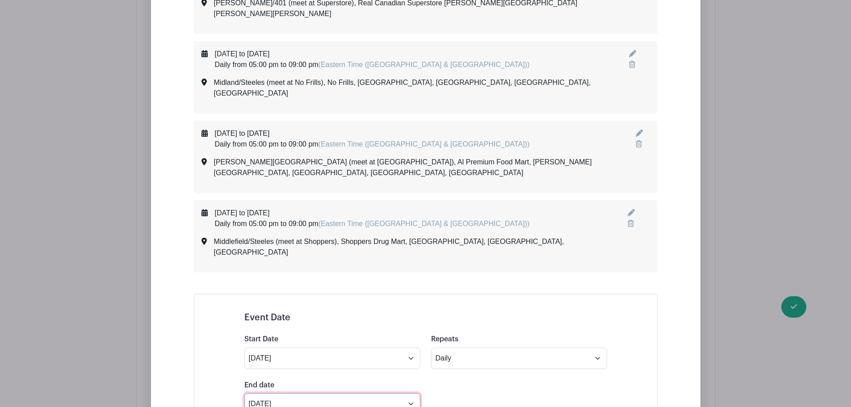
click at [307, 393] on input "[DATE]" at bounding box center [332, 403] width 176 height 21
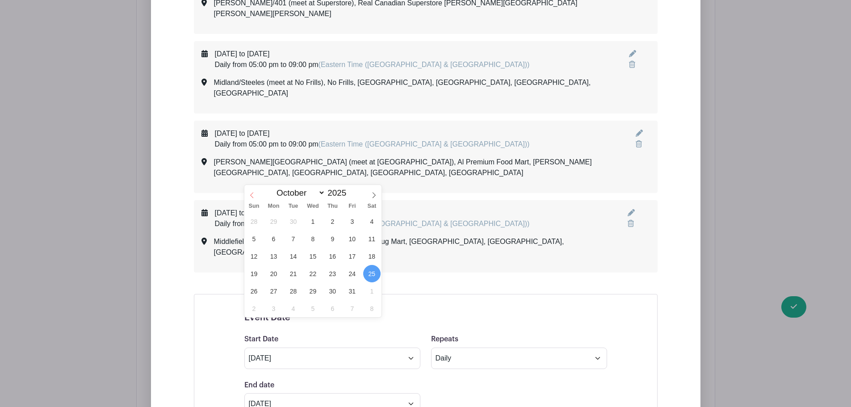
click at [255, 195] on span at bounding box center [251, 192] width 15 height 15
select select "8"
click at [348, 272] on span "26" at bounding box center [351, 273] width 17 height 17
type input "[DATE]"
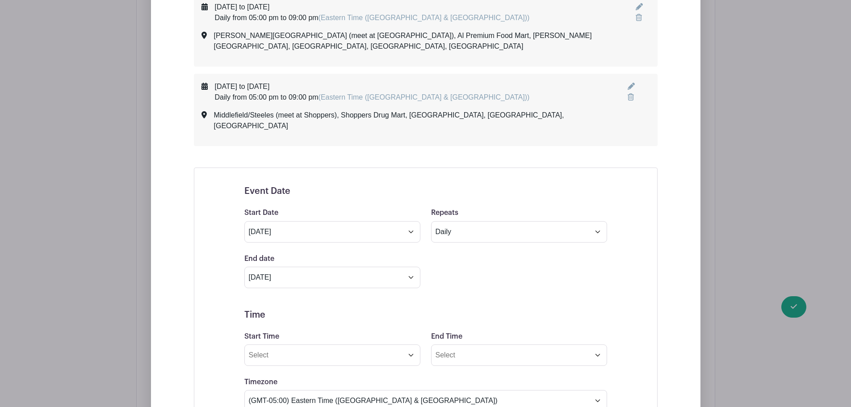
scroll to position [942, 0]
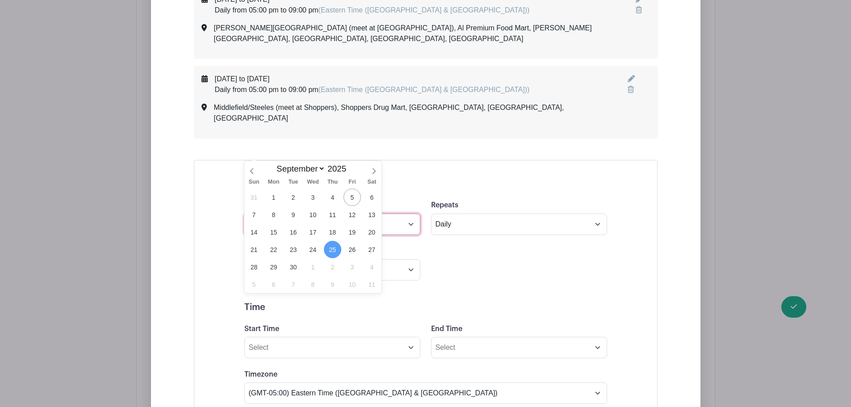
click at [308, 213] on input "[DATE]" at bounding box center [332, 223] width 176 height 21
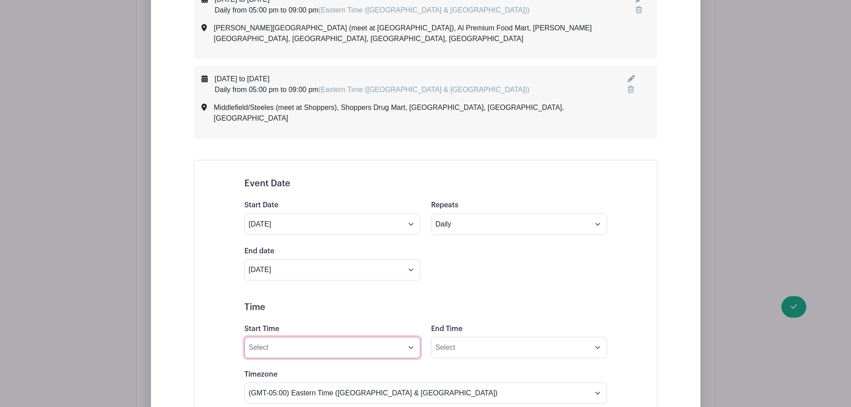
click at [282, 337] on input "Start Time" at bounding box center [332, 347] width 176 height 21
type input "05:00pm"
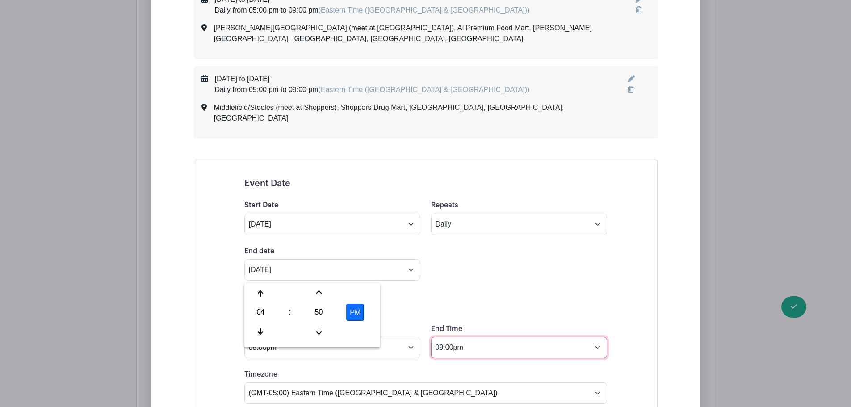
type input "09:00pm"
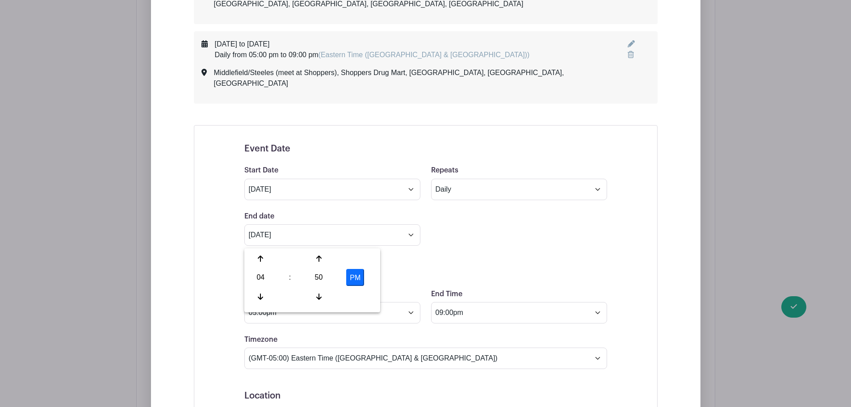
scroll to position [1076, 0]
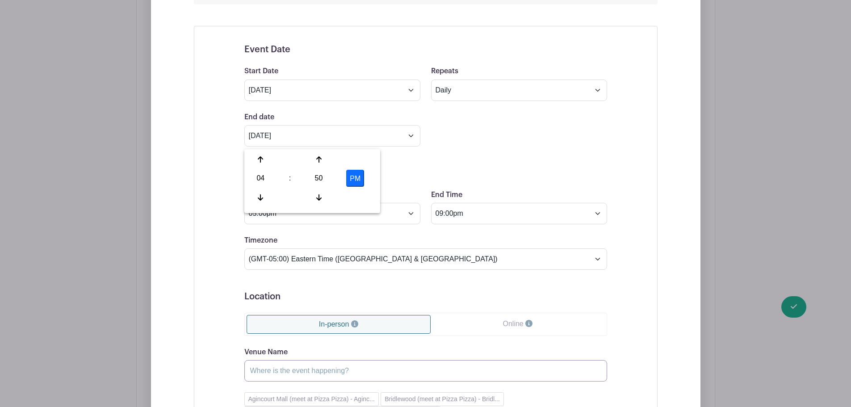
click at [269, 360] on input "Venue Name" at bounding box center [425, 370] width 363 height 21
paste input "[PERSON_NAME]/Steeles (meet at [GEOGRAPHIC_DATA])"
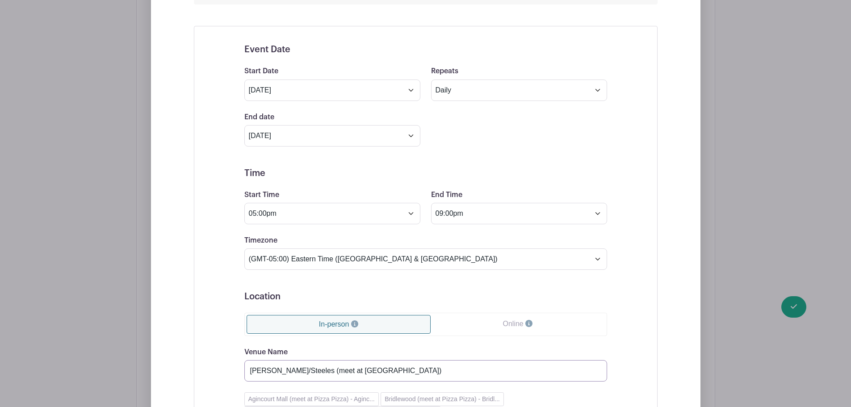
type input "[PERSON_NAME]/Steeles (meet at [GEOGRAPHIC_DATA])"
click at [221, 306] on div "Event Date Start Date [DATE] Repeats Does not repeat Daily Weekly Monthly on da…" at bounding box center [426, 308] width 464 height 564
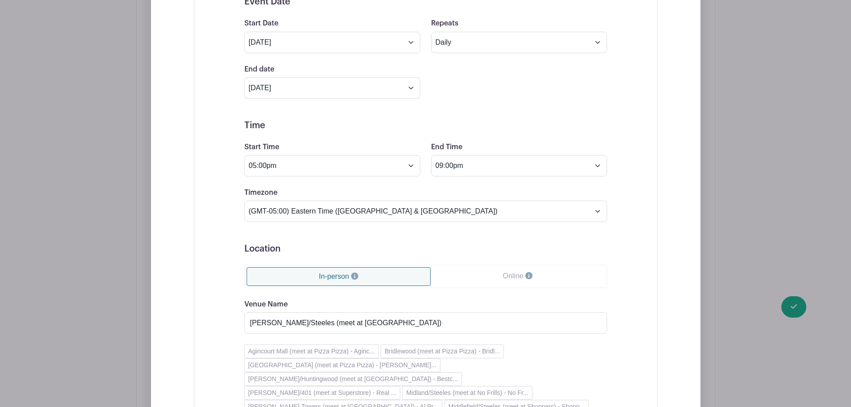
scroll to position [1210, 0]
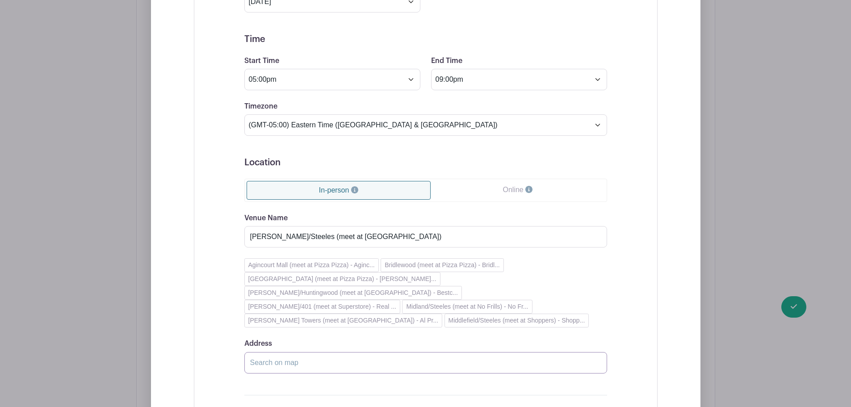
click at [281, 352] on input "Address" at bounding box center [425, 362] width 363 height 21
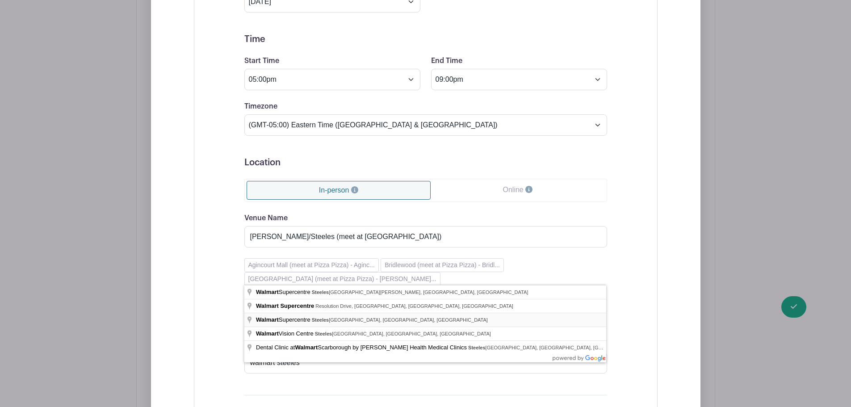
type input "Walmart Supercentre, [GEOGRAPHIC_DATA], [GEOGRAPHIC_DATA], [GEOGRAPHIC_DATA], […"
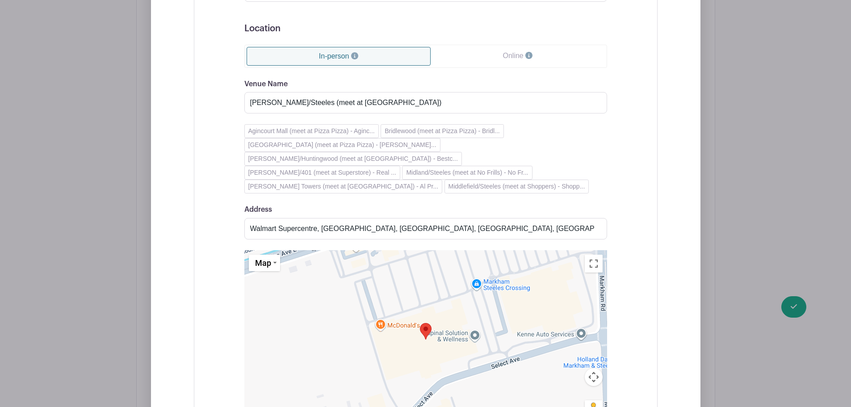
scroll to position [1388, 0]
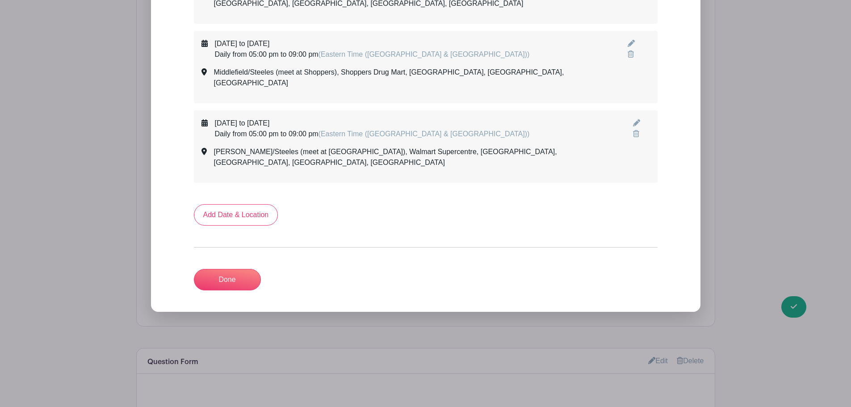
scroll to position [921, 0]
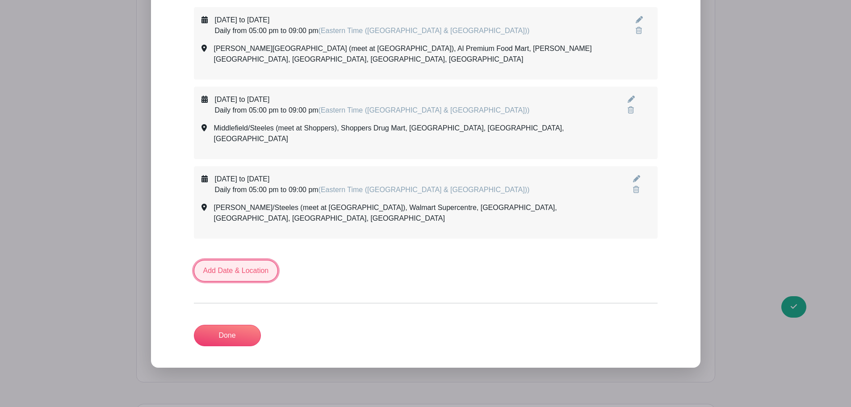
click at [248, 260] on link "Add Date & Location" at bounding box center [236, 270] width 84 height 21
select select "8"
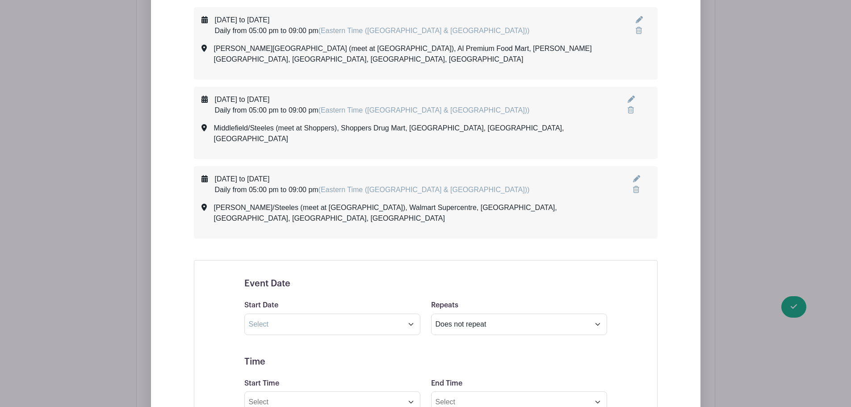
scroll to position [966, 0]
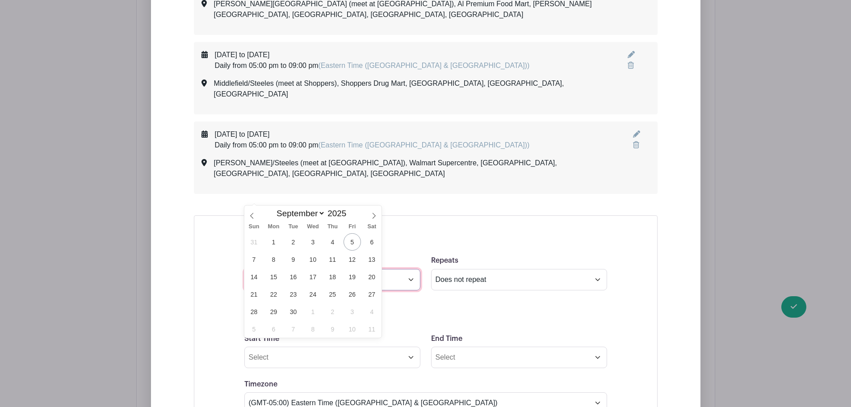
click at [282, 269] on input "text" at bounding box center [332, 279] width 176 height 21
click at [330, 295] on span "25" at bounding box center [332, 293] width 17 height 17
type input "[DATE]"
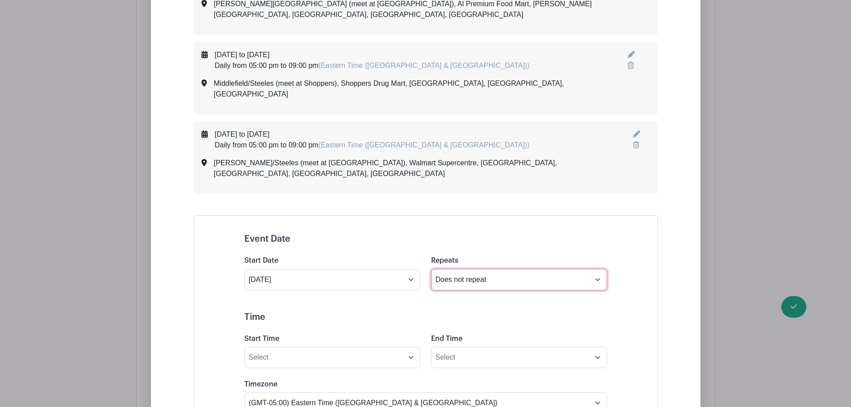
click at [514, 269] on select "Does not repeat Daily Weekly Monthly on day 25 Monthly on the fourth [DATE] Oth…" at bounding box center [519, 279] width 176 height 21
select select "daily"
click at [431, 269] on select "Does not repeat Daily Weekly Monthly on day 25 Monthly on the fourth [DATE] Oth…" at bounding box center [519, 279] width 176 height 21
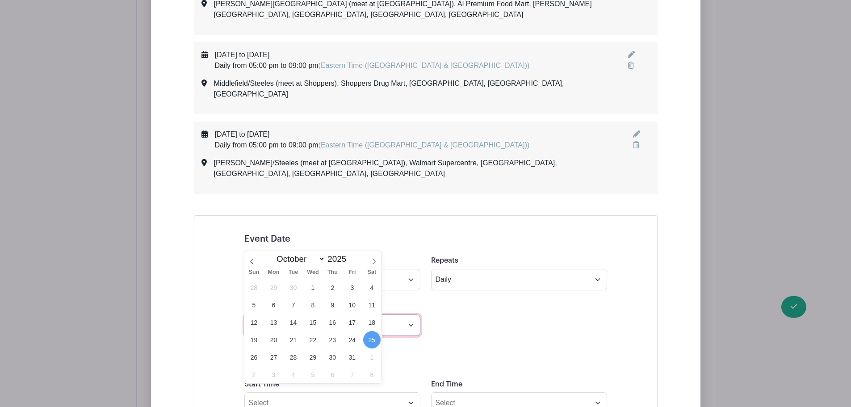
click at [351, 314] on input "[DATE]" at bounding box center [332, 324] width 176 height 21
click at [253, 260] on icon at bounding box center [252, 261] width 6 height 6
select select "8"
click at [350, 338] on span "26" at bounding box center [351, 339] width 17 height 17
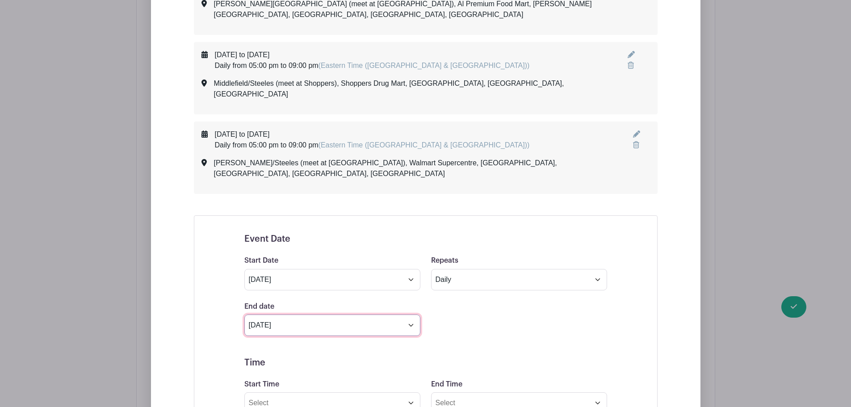
type input "[DATE]"
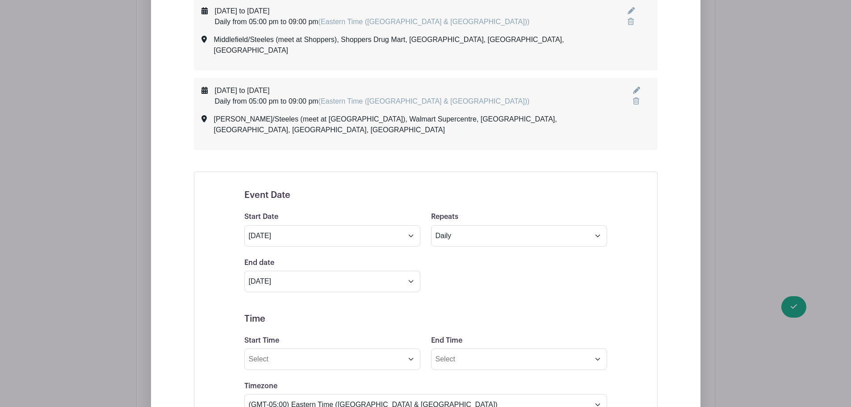
scroll to position [1055, 0]
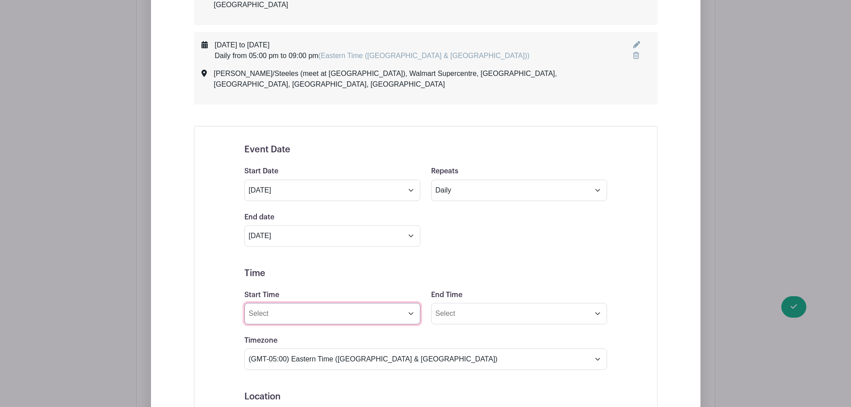
click at [283, 303] on input "Start Time" at bounding box center [332, 313] width 176 height 21
type input "05:00pm"
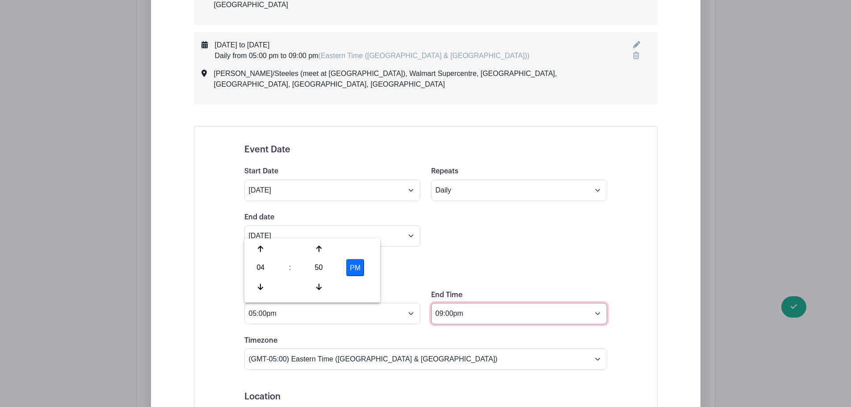
type input "09:00pm"
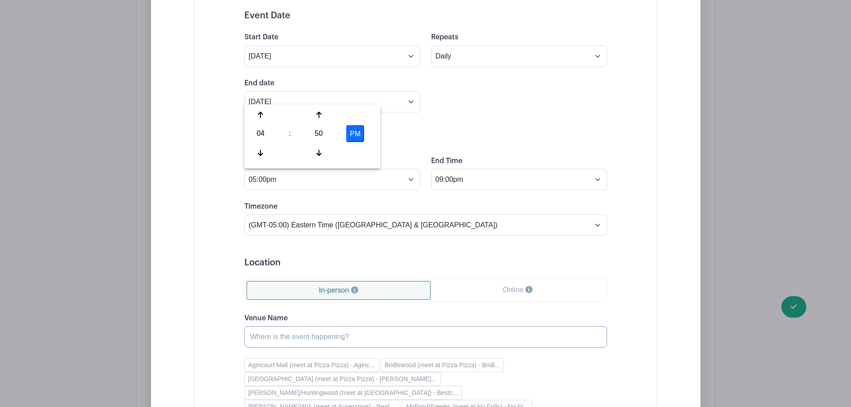
click at [263, 326] on input "Venue Name" at bounding box center [425, 336] width 363 height 21
click at [312, 326] on input "Venue Name" at bounding box center [425, 336] width 363 height 21
paste input "[PERSON_NAME] Commons (meet at Metro)"
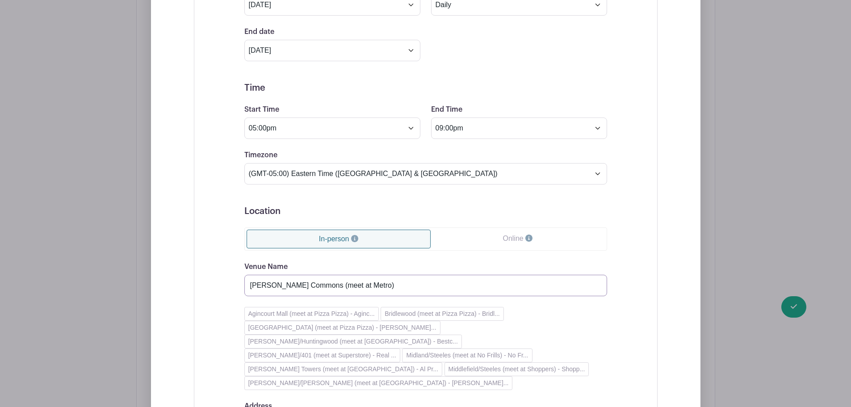
scroll to position [1323, 0]
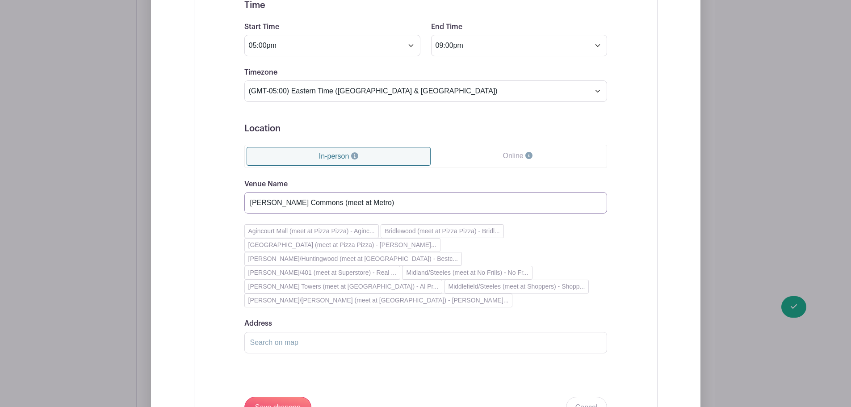
type input "[PERSON_NAME] Commons (meet at Metro)"
click at [287, 332] on input "Address" at bounding box center [425, 342] width 363 height 21
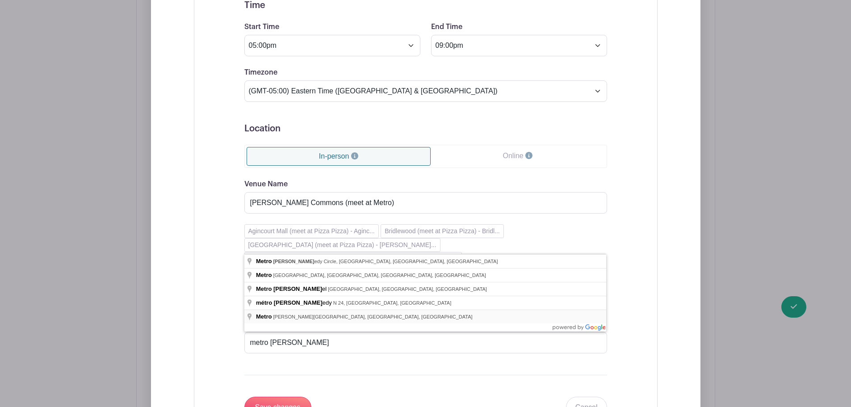
type input "Metro, [PERSON_NAME][GEOGRAPHIC_DATA], [GEOGRAPHIC_DATA], [GEOGRAPHIC_DATA]"
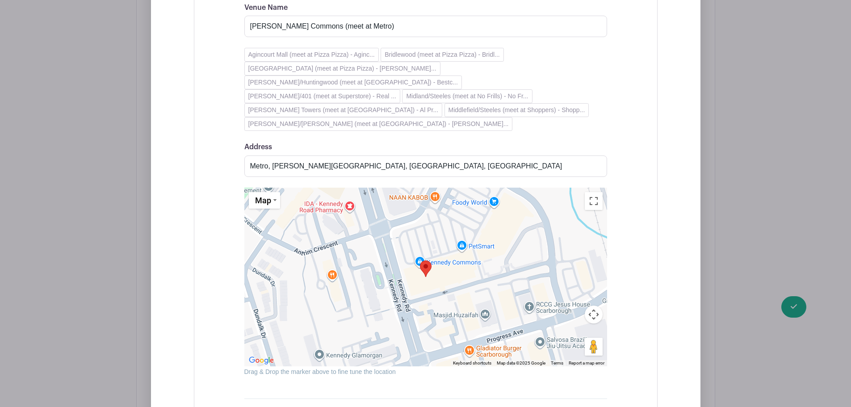
scroll to position [1502, 0]
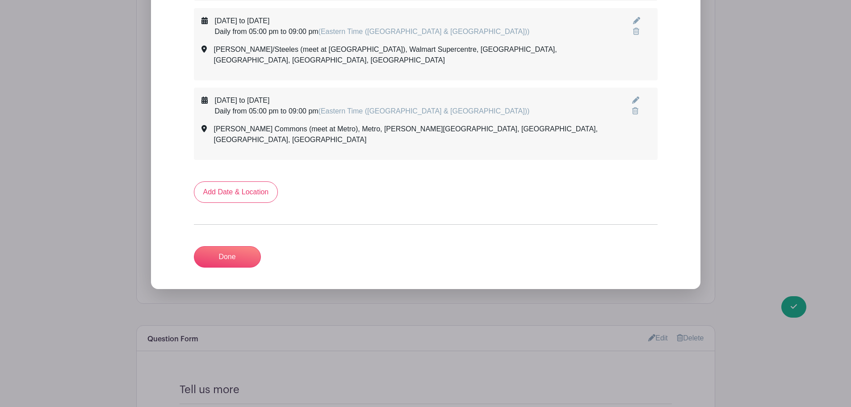
scroll to position [945, 0]
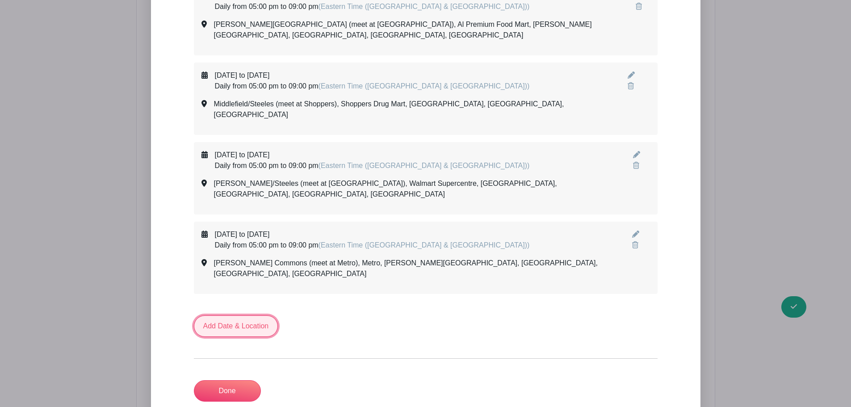
click at [236, 315] on link "Add Date & Location" at bounding box center [236, 325] width 84 height 21
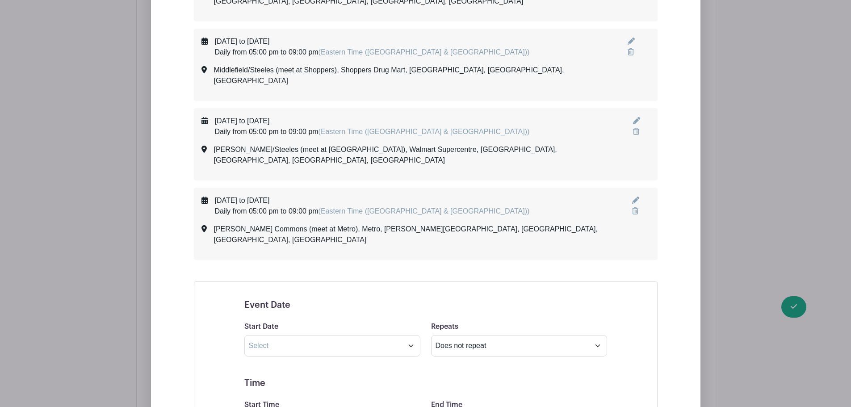
scroll to position [1035, 0]
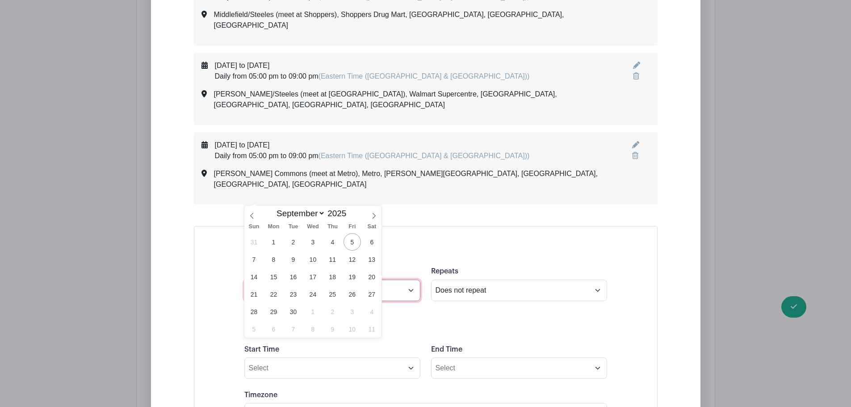
click at [268, 280] on input "text" at bounding box center [332, 290] width 176 height 21
click at [332, 292] on span "25" at bounding box center [332, 293] width 17 height 17
type input "[DATE]"
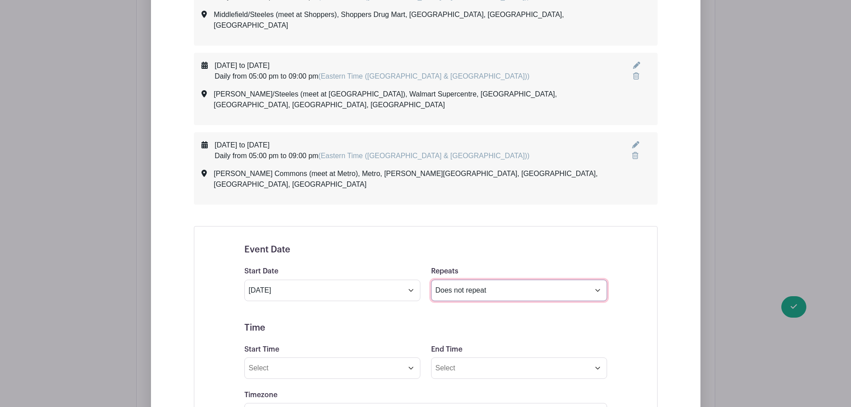
click at [470, 280] on select "Does not repeat Daily Weekly Monthly on day 25 Monthly on the fourth [DATE] Oth…" at bounding box center [519, 290] width 176 height 21
select select "daily"
click at [431, 280] on select "Does not repeat Daily Weekly Monthly on day 25 Monthly on the fourth [DATE] Oth…" at bounding box center [519, 290] width 176 height 21
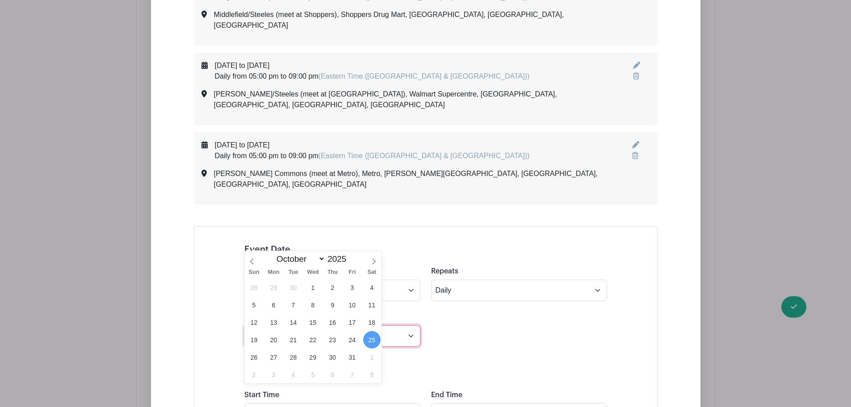
click at [319, 325] on input "[DATE]" at bounding box center [332, 335] width 176 height 21
click at [252, 261] on icon at bounding box center [252, 261] width 6 height 6
select select "8"
click at [351, 341] on span "26" at bounding box center [351, 339] width 17 height 17
type input "[DATE]"
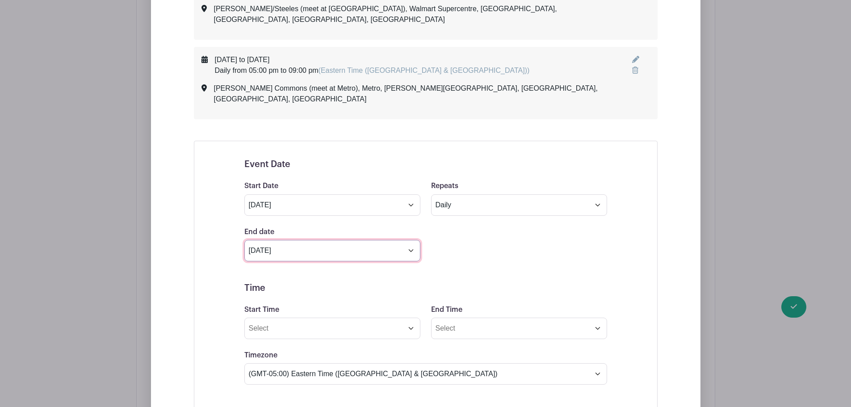
scroll to position [1124, 0]
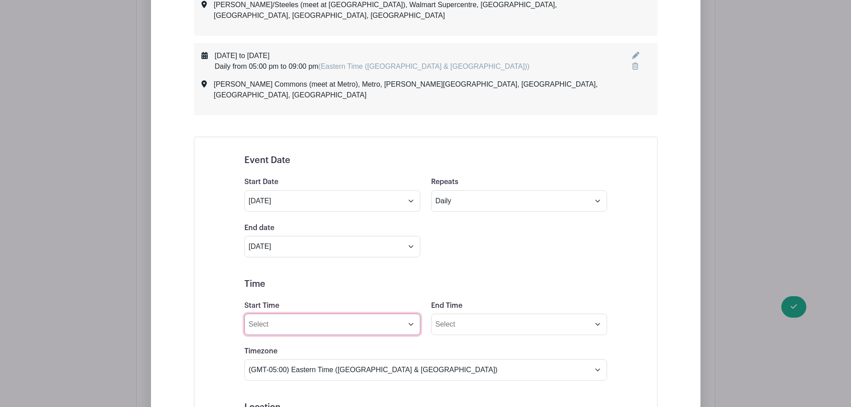
click at [314, 313] on input "Start Time" at bounding box center [332, 323] width 176 height 21
type input "05:00pm"
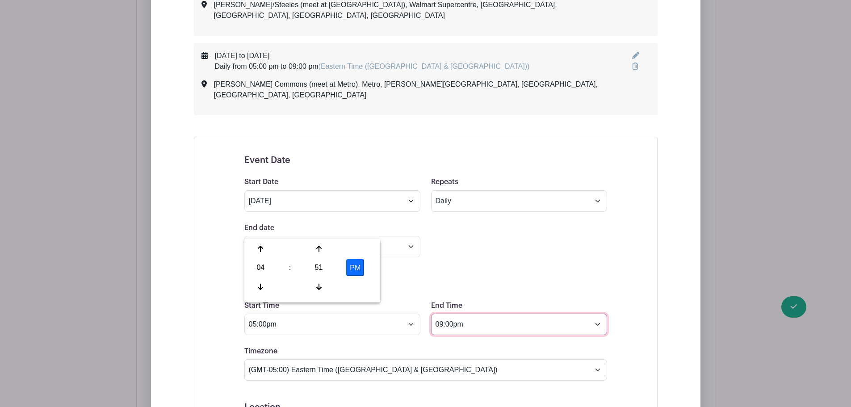
type input "09:00pm"
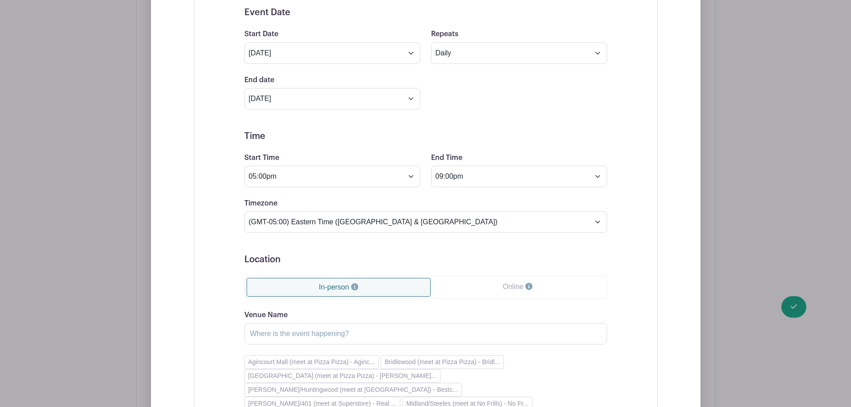
scroll to position [1347, 0]
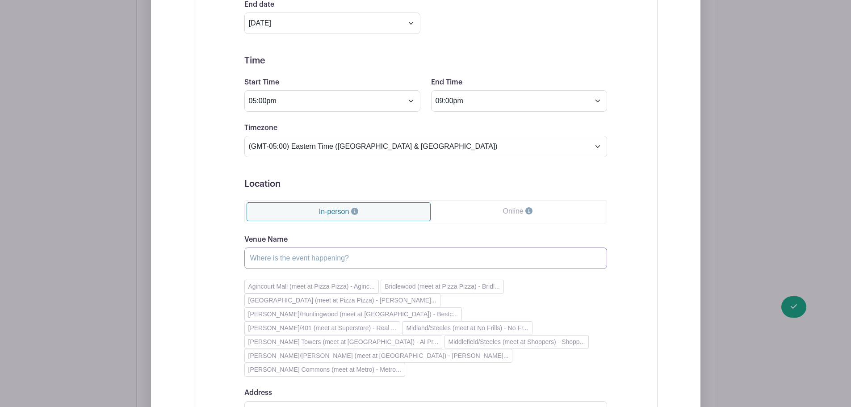
click at [318, 247] on input "Venue Name" at bounding box center [425, 257] width 363 height 21
paste input "[PERSON_NAME]/[PERSON_NAME] (meet at [GEOGRAPHIC_DATA])"
type input "[PERSON_NAME]/[PERSON_NAME] (meet at [GEOGRAPHIC_DATA])"
click at [311, 401] on input "Address" at bounding box center [425, 411] width 363 height 21
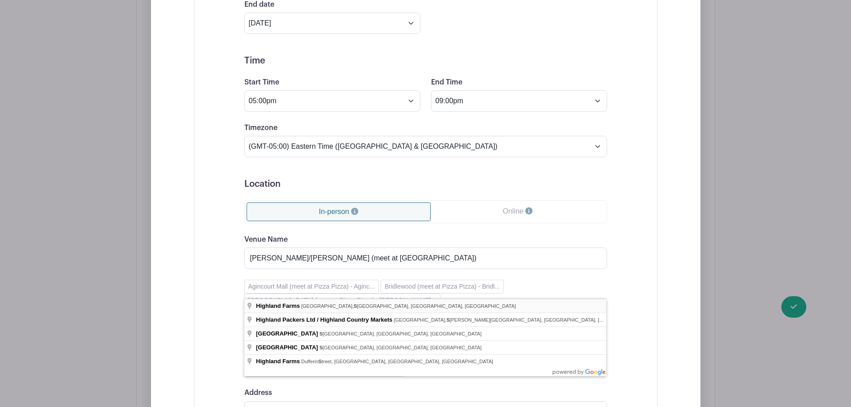
type input "[GEOGRAPHIC_DATA], [GEOGRAPHIC_DATA], [GEOGRAPHIC_DATA], [GEOGRAPHIC_DATA]"
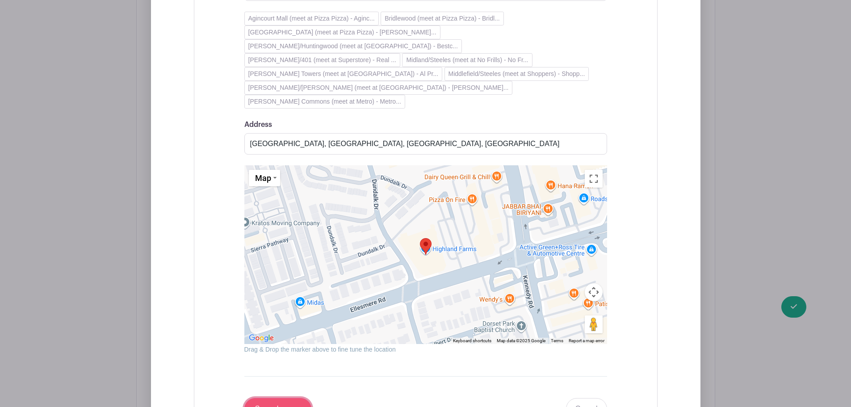
click at [283, 398] on input "Save changes" at bounding box center [277, 408] width 67 height 21
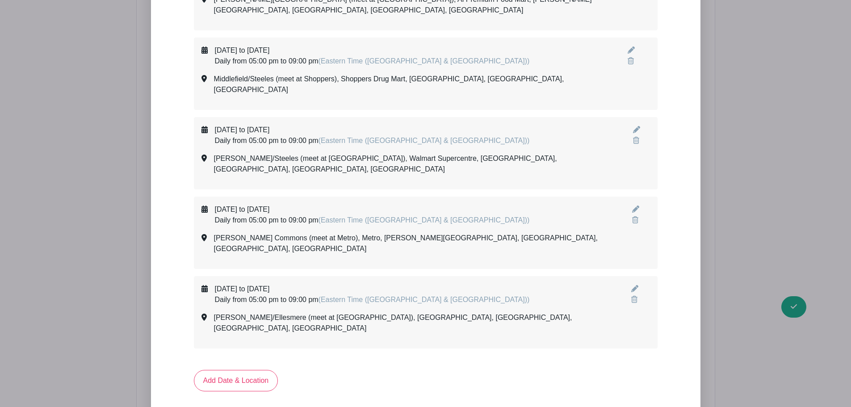
scroll to position [925, 0]
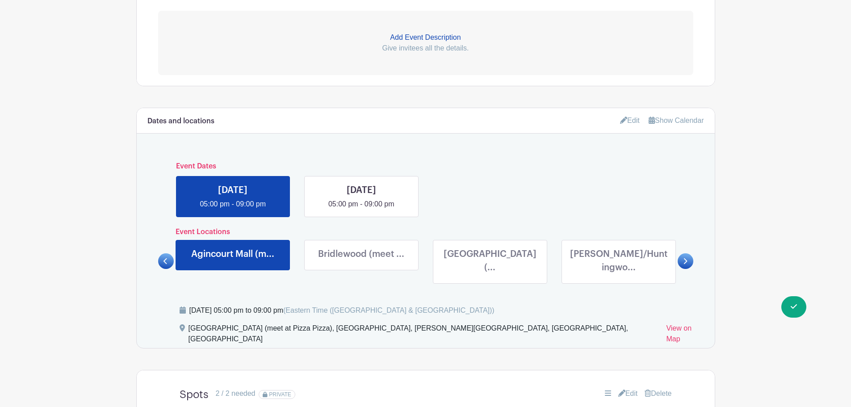
scroll to position [281, 0]
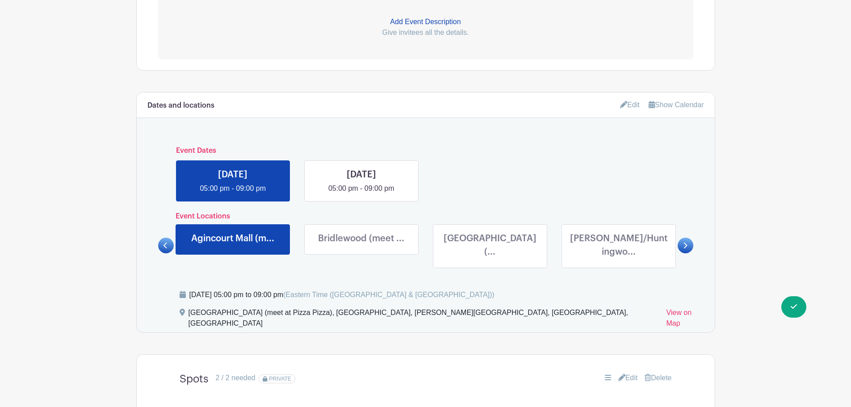
click at [361, 247] on link at bounding box center [361, 247] width 0 height 0
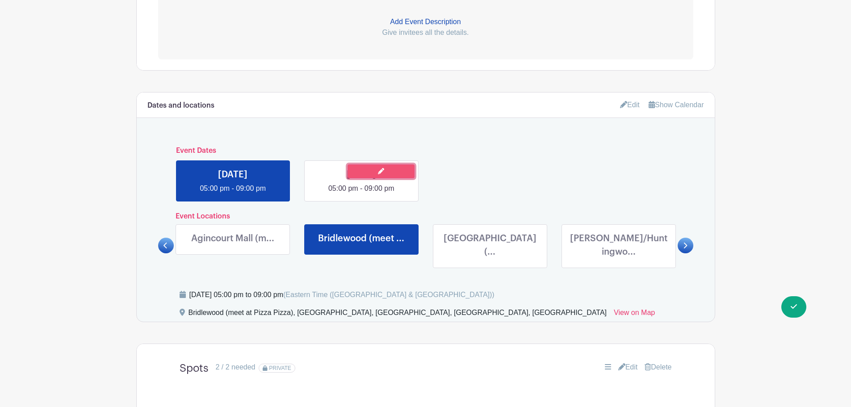
click at [350, 171] on link at bounding box center [380, 171] width 67 height 14
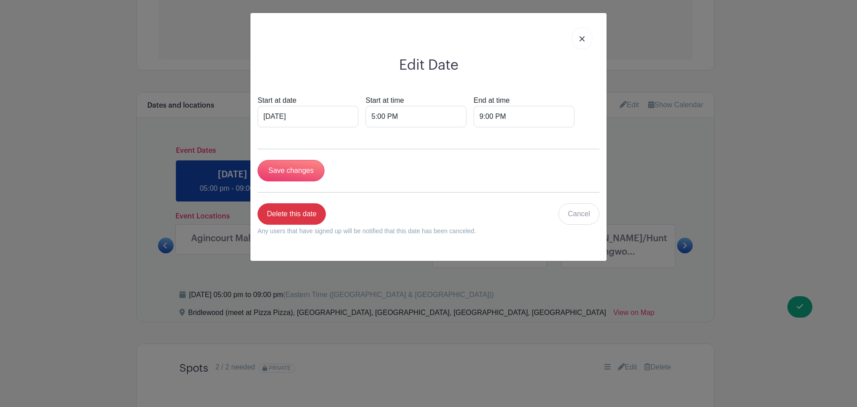
click at [583, 41] on img at bounding box center [582, 38] width 5 height 5
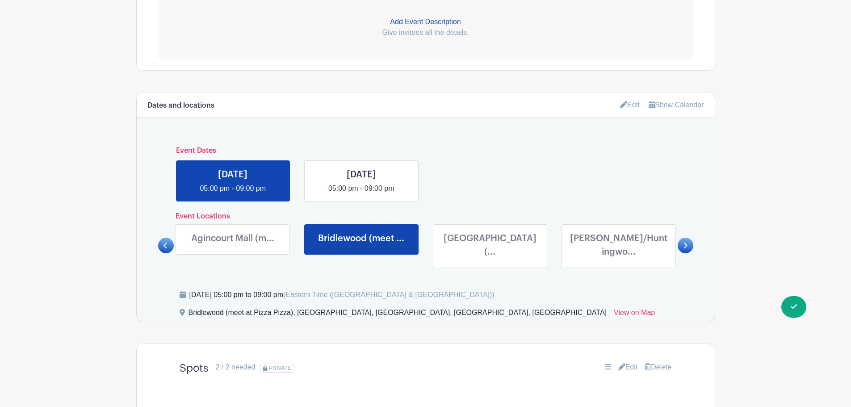
click at [628, 104] on link "Edit" at bounding box center [630, 104] width 20 height 15
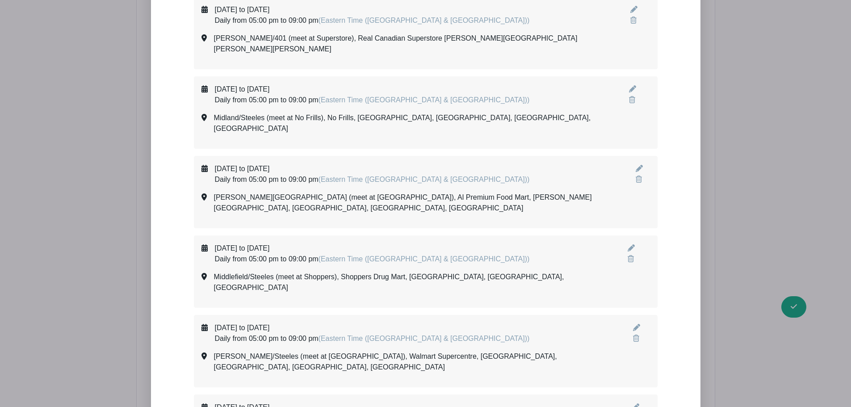
scroll to position [951, 0]
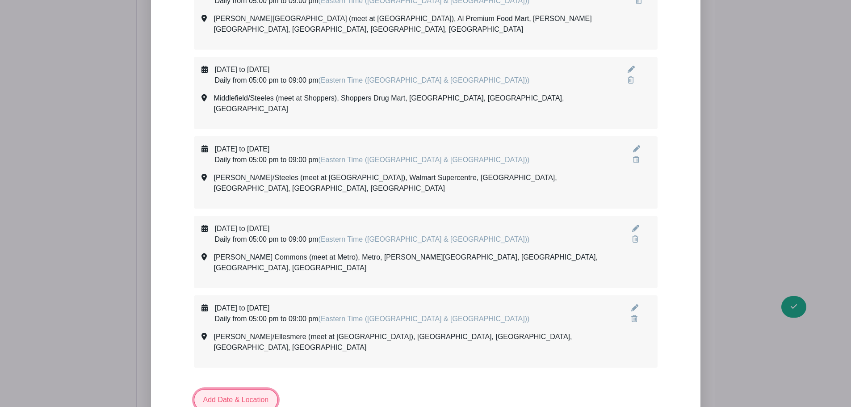
click at [238, 389] on link "Add Date & Location" at bounding box center [236, 399] width 84 height 21
select select "8"
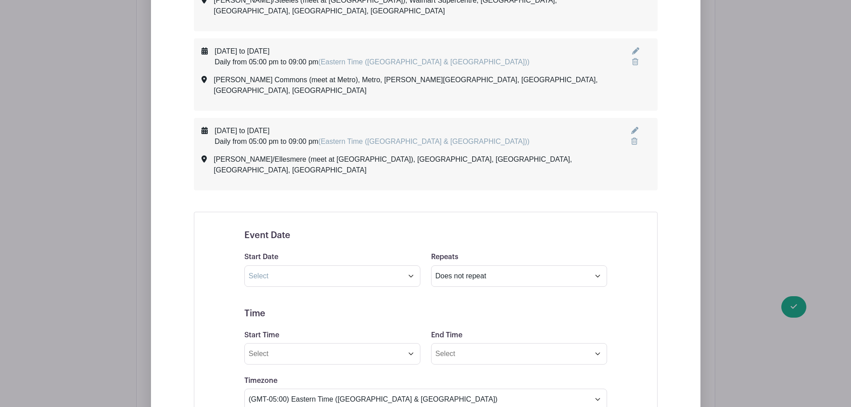
scroll to position [1130, 0]
click at [260, 264] on input "text" at bounding box center [332, 274] width 176 height 21
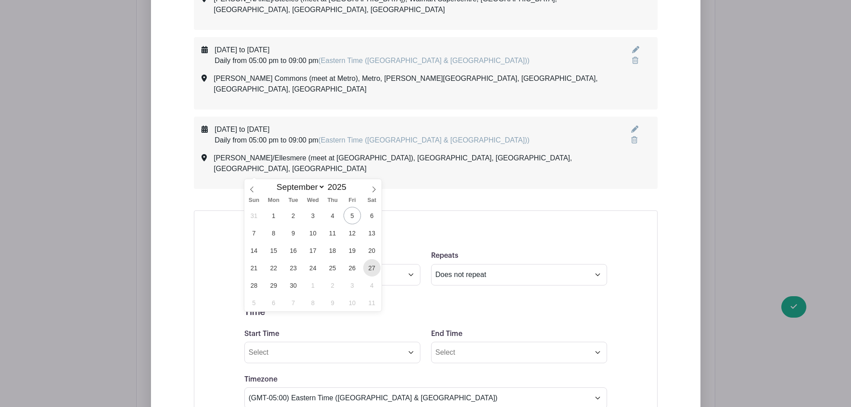
click at [368, 269] on span "27" at bounding box center [371, 267] width 17 height 17
type input "[DATE]"
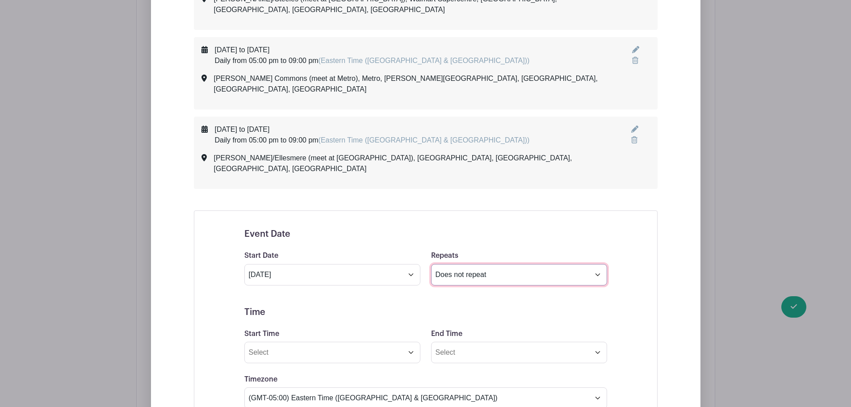
click at [458, 264] on select "Does not repeat Daily Weekly Monthly on day 27 Monthly on the fourth [DATE] Oth…" at bounding box center [519, 274] width 176 height 21
select select "daily"
click at [431, 264] on select "Does not repeat Daily Weekly Monthly on day 27 Monthly on the fourth [DATE] Oth…" at bounding box center [519, 274] width 176 height 21
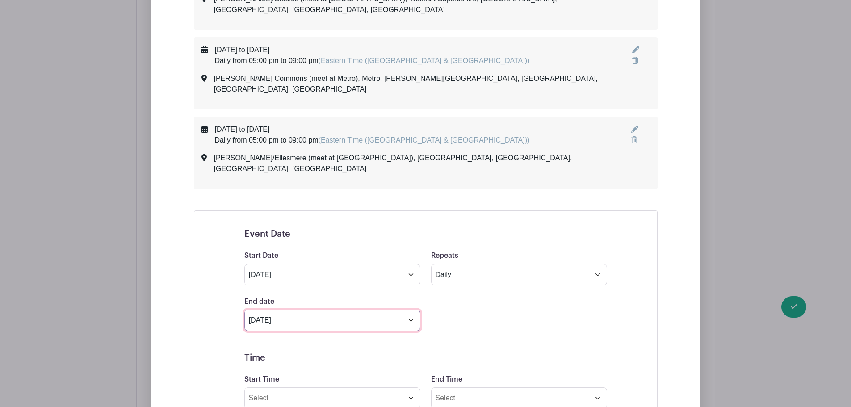
click at [357, 309] on input "[DATE]" at bounding box center [332, 319] width 176 height 21
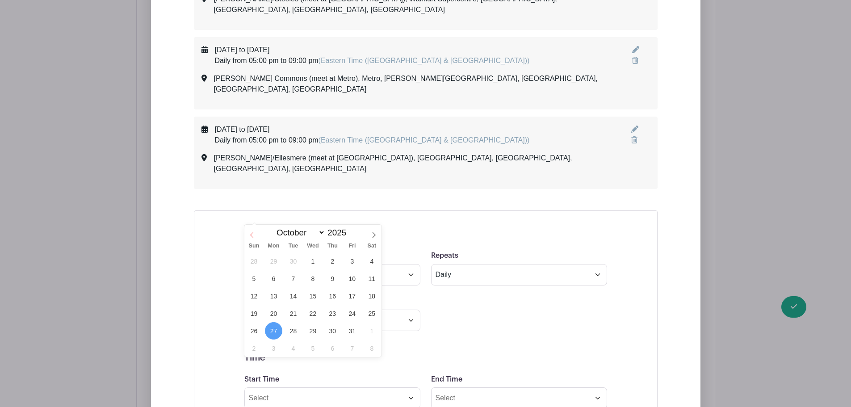
click at [251, 233] on icon at bounding box center [252, 235] width 6 height 6
select select "8"
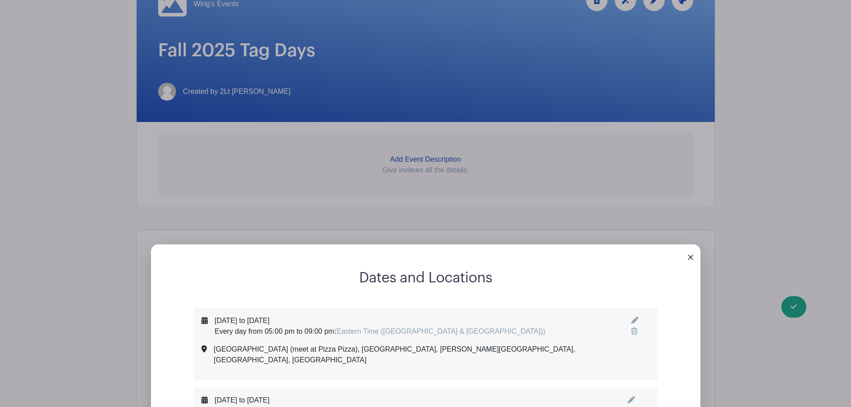
scroll to position [103, 0]
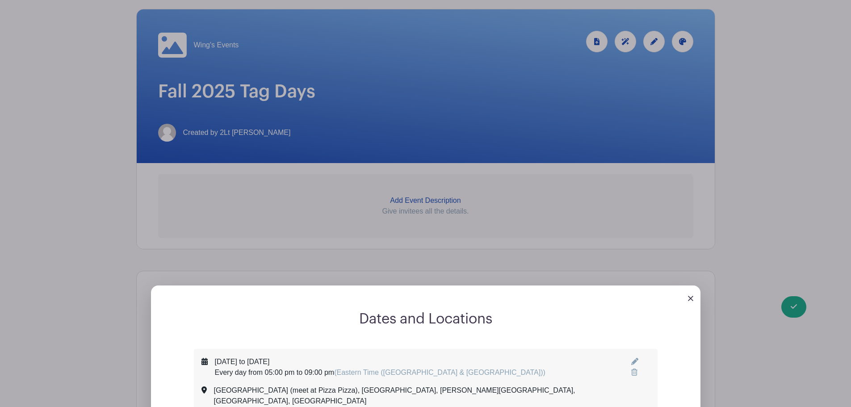
click at [690, 297] on img at bounding box center [690, 298] width 5 height 5
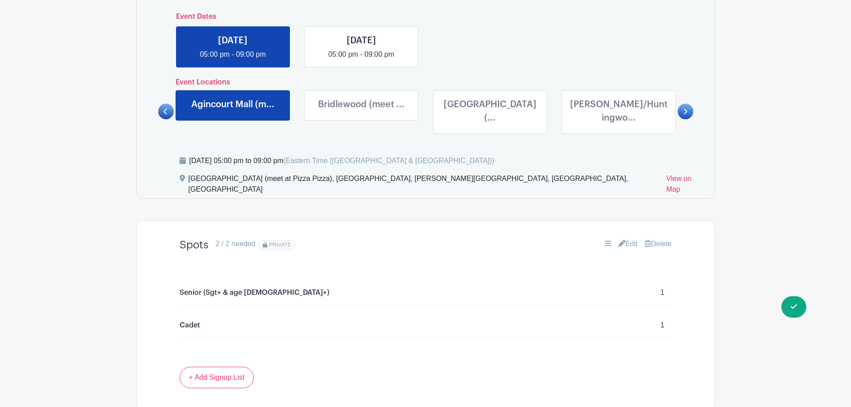
scroll to position [371, 0]
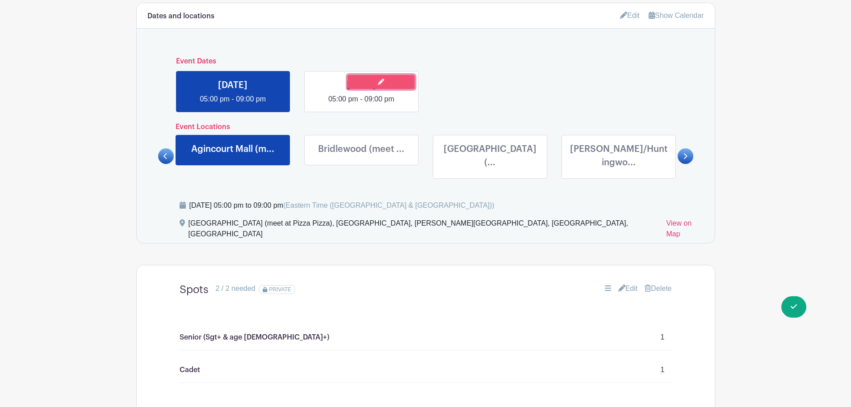
click at [398, 83] on link at bounding box center [380, 82] width 67 height 14
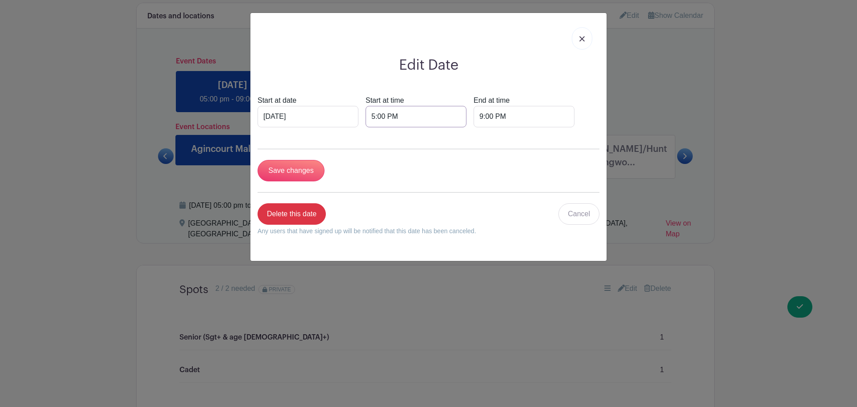
click at [401, 113] on input "5:00 PM" at bounding box center [416, 116] width 101 height 21
click at [581, 38] on img at bounding box center [582, 38] width 5 height 5
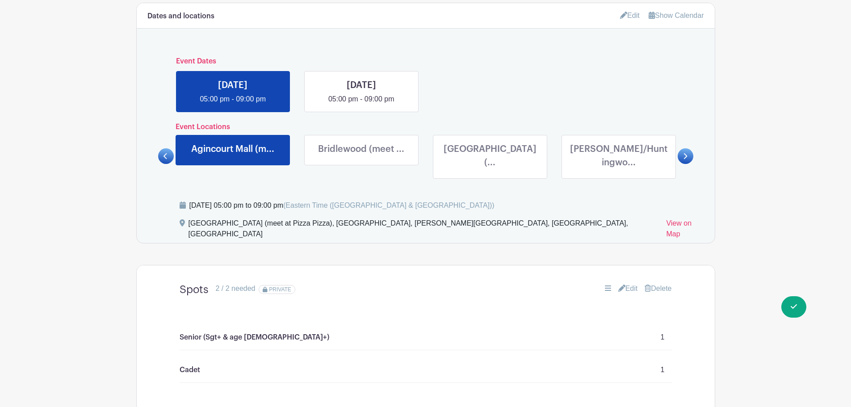
click at [233, 158] on link at bounding box center [233, 158] width 0 height 0
click at [622, 18] on icon at bounding box center [623, 15] width 7 height 7
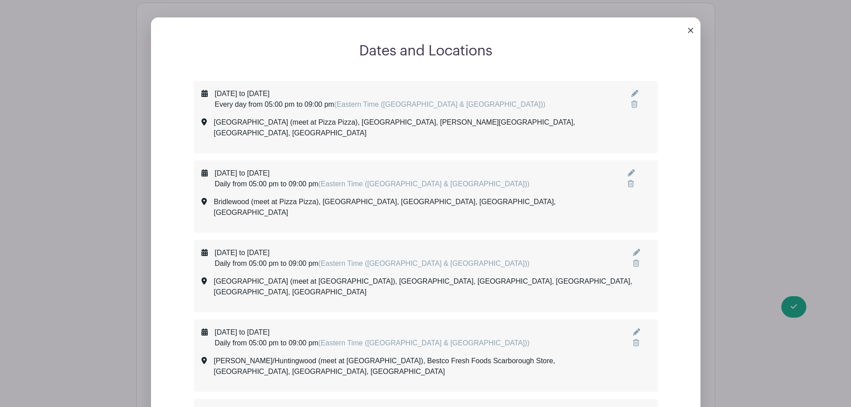
click at [631, 93] on icon at bounding box center [634, 93] width 7 height 7
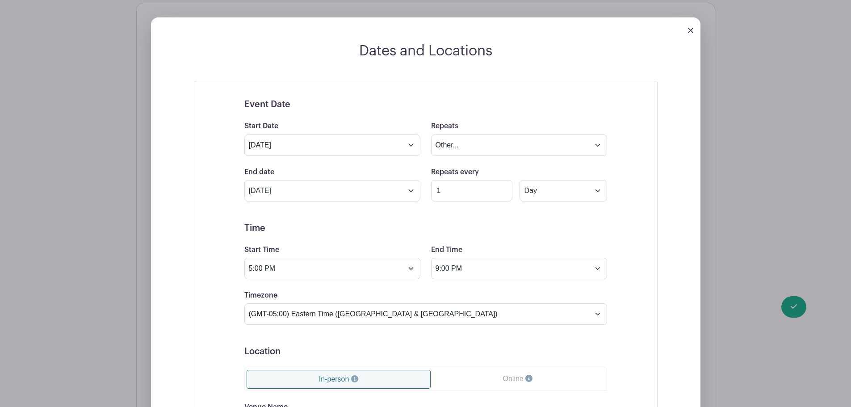
scroll to position [415, 0]
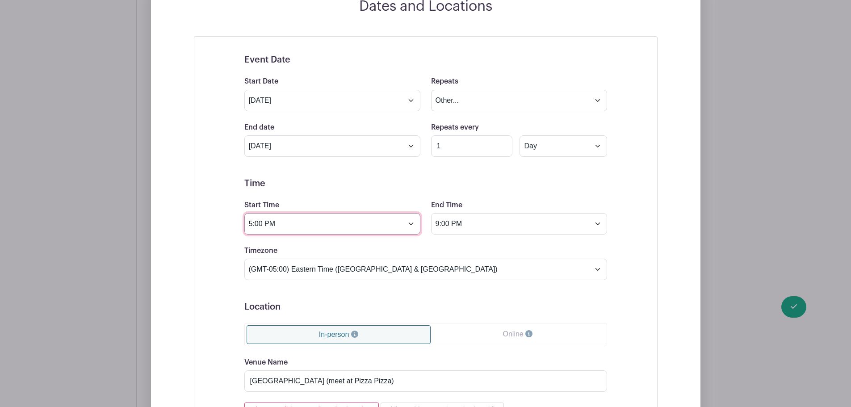
click at [358, 229] on input "5:00 PM" at bounding box center [332, 223] width 176 height 21
type input "4:53 PM"
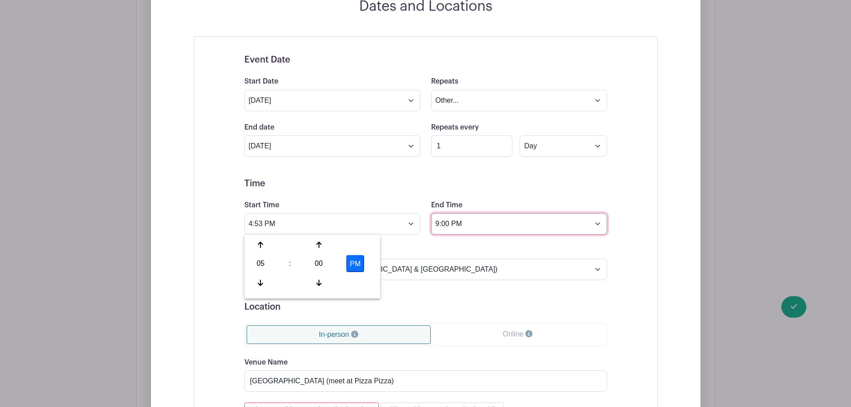
click at [480, 219] on input "9:00 PM" at bounding box center [519, 223] width 176 height 21
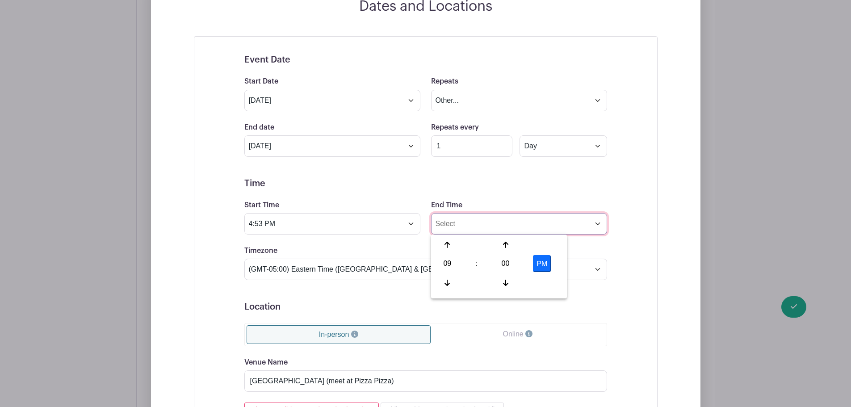
type input "4:53 PM"
click at [324, 141] on input "[DATE]" at bounding box center [332, 145] width 176 height 21
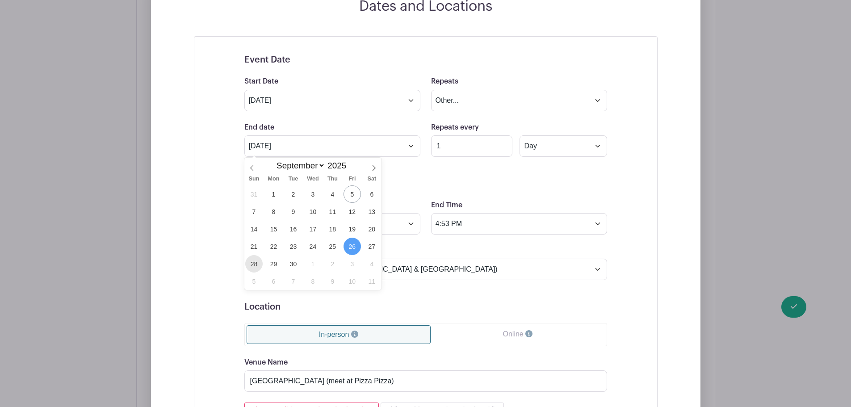
click at [257, 262] on span "28" at bounding box center [253, 263] width 17 height 17
type input "[DATE]"
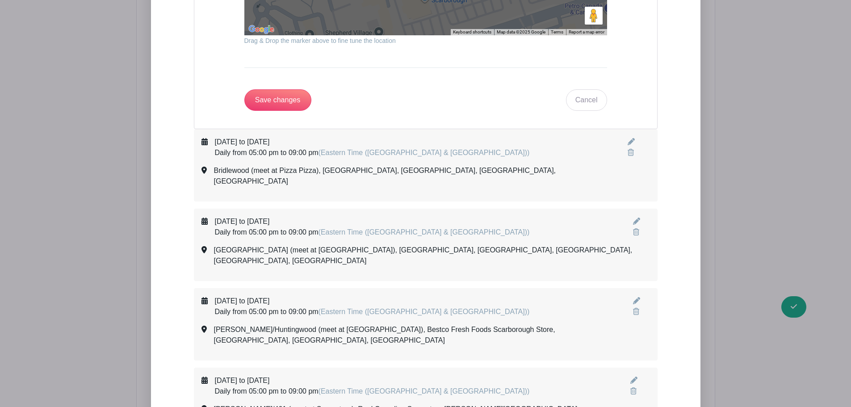
scroll to position [1130, 0]
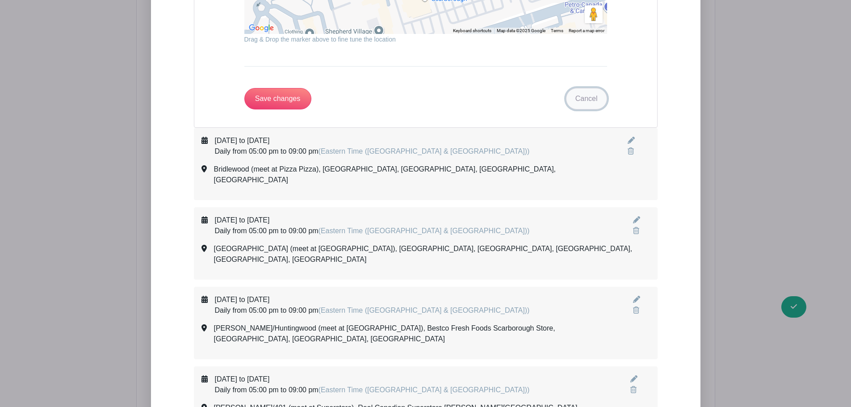
click at [594, 88] on link "Cancel" at bounding box center [586, 98] width 41 height 21
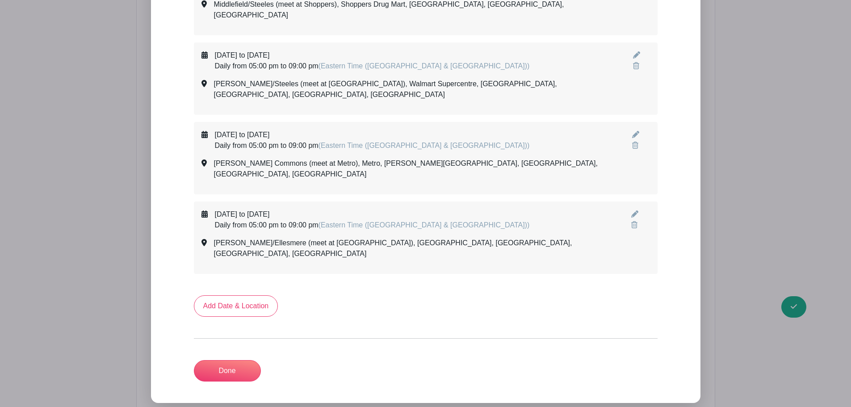
scroll to position [1045, 0]
click at [234, 295] on link "Add Date & Location" at bounding box center [236, 305] width 84 height 21
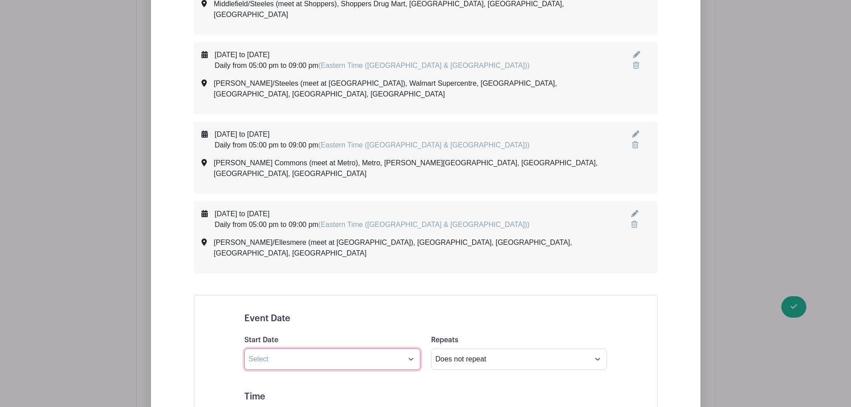
click at [289, 348] on input "text" at bounding box center [332, 358] width 176 height 21
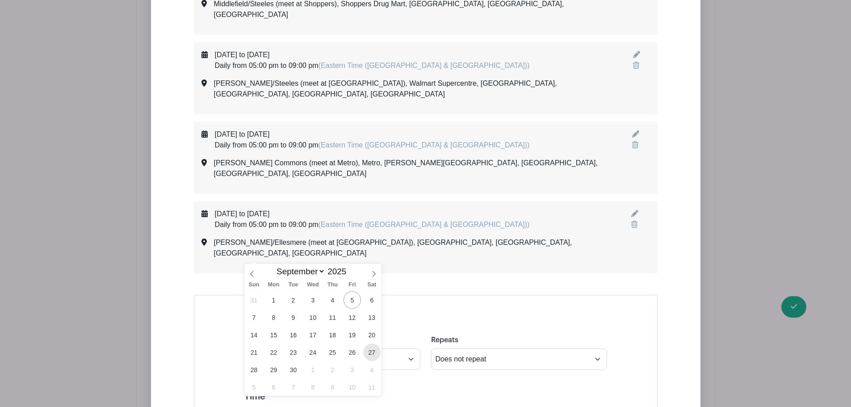
click at [373, 354] on span "27" at bounding box center [371, 351] width 17 height 17
type input "[DATE]"
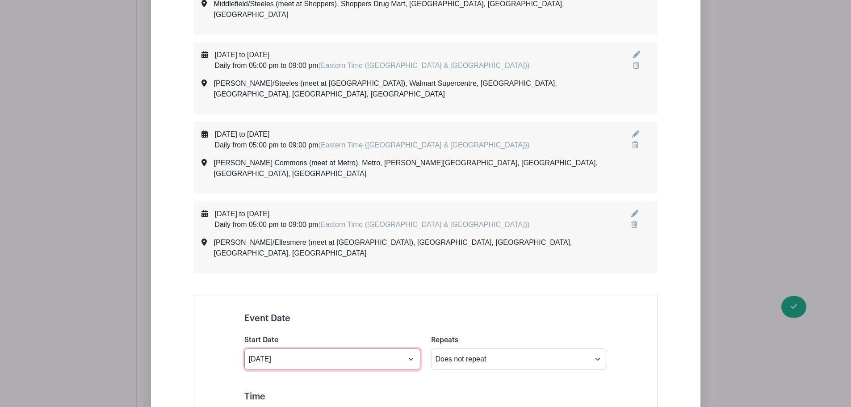
scroll to position [1135, 0]
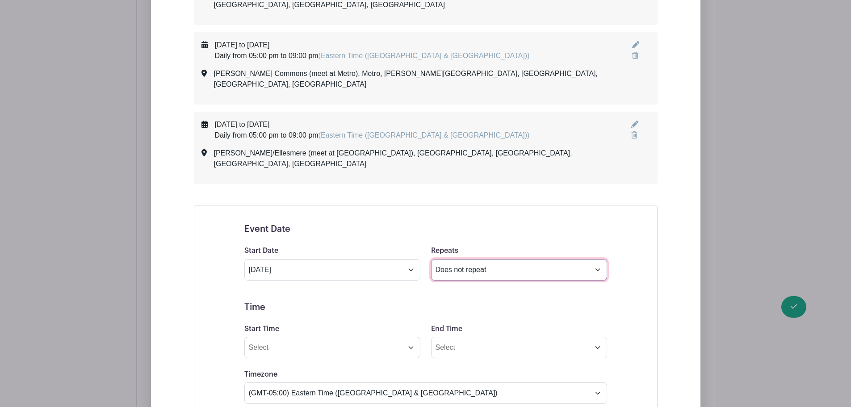
click at [449, 259] on select "Does not repeat Daily Weekly Monthly on day 27 Monthly on the fourth [DATE] Oth…" at bounding box center [519, 269] width 176 height 21
select select "daily"
click at [431, 259] on select "Does not repeat Daily Weekly Monthly on day 27 Monthly on the fourth [DATE] Oth…" at bounding box center [519, 269] width 176 height 21
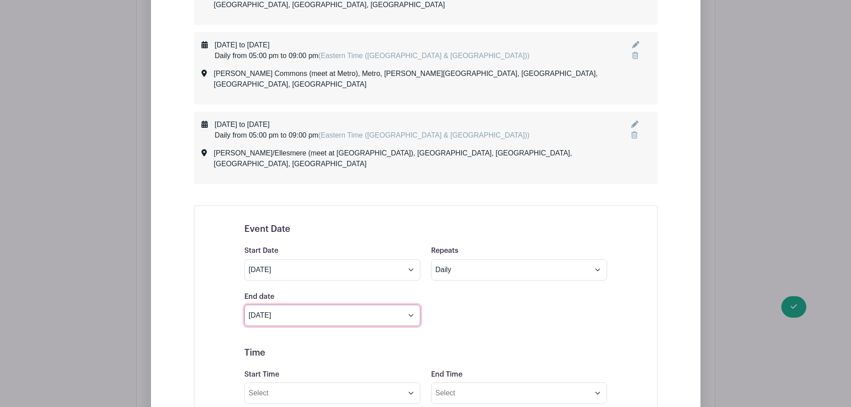
click at [369, 305] on input "[DATE]" at bounding box center [332, 315] width 176 height 21
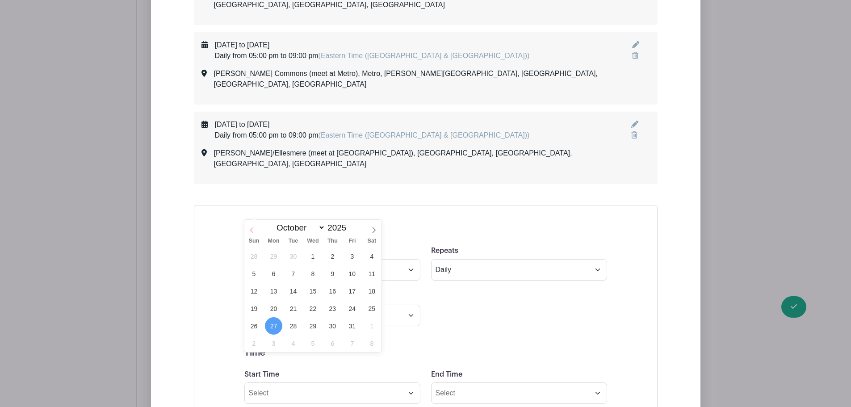
click at [251, 231] on icon at bounding box center [252, 230] width 6 height 6
select select "8"
click at [254, 327] on span "28" at bounding box center [253, 325] width 17 height 17
type input "[DATE]"
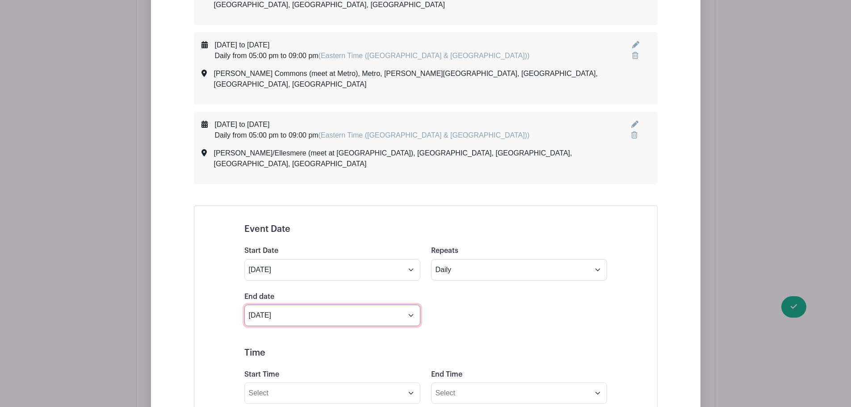
scroll to position [1224, 0]
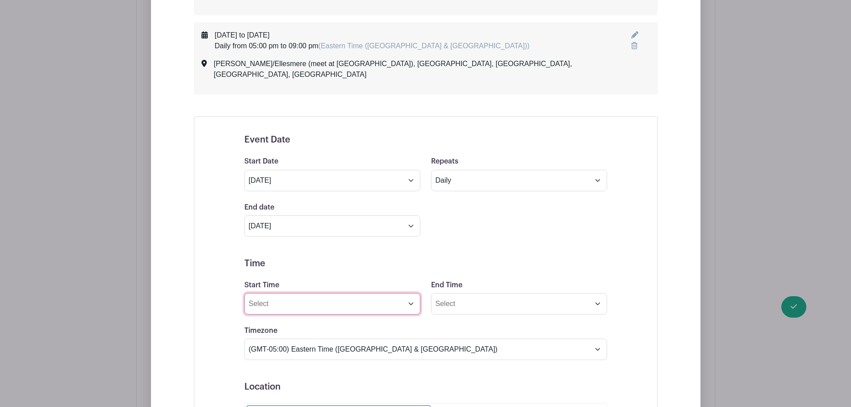
click at [293, 293] on input "Start Time" at bounding box center [332, 303] width 176 height 21
type input "09:00am"
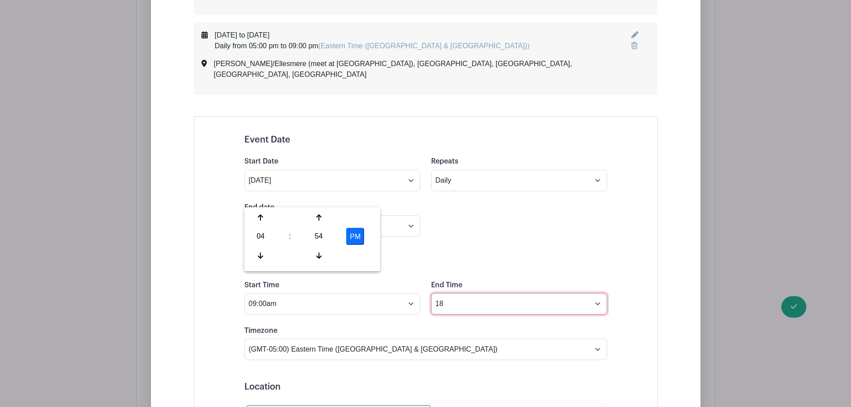
type input "1"
type input "6:00pm"
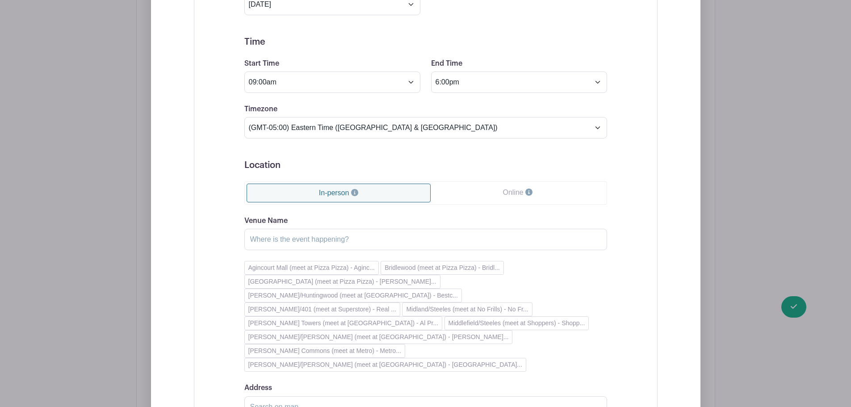
scroll to position [1447, 0]
click at [262, 227] on input "Venue Name" at bounding box center [425, 237] width 363 height 21
paste input "Agincourt (meet at Pizza Pizza)"
type input "Agincourt (meet at Pizza Pizza)"
click at [263, 394] on input "Address" at bounding box center [425, 404] width 363 height 21
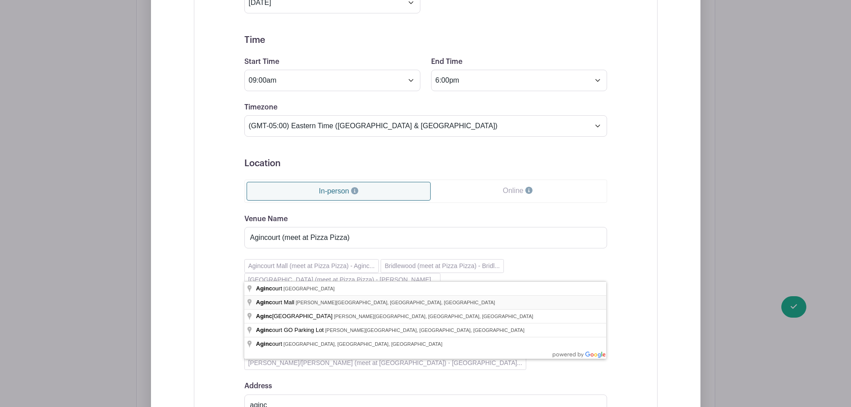
type input "[GEOGRAPHIC_DATA], [PERSON_NAME][GEOGRAPHIC_DATA], [GEOGRAPHIC_DATA], [GEOGRAPH…"
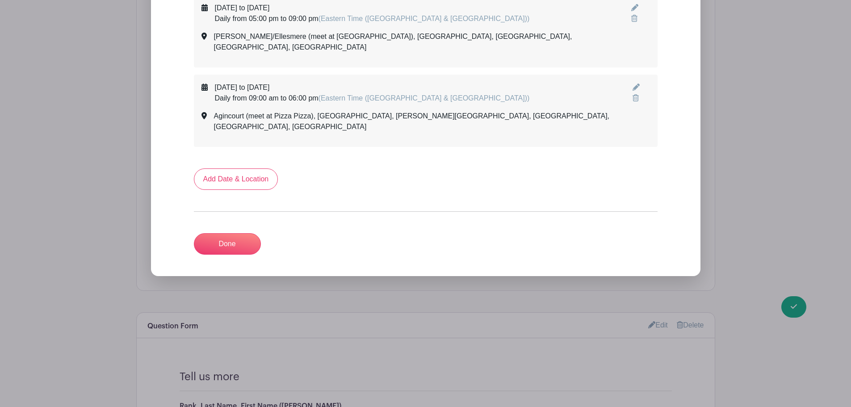
scroll to position [1172, 0]
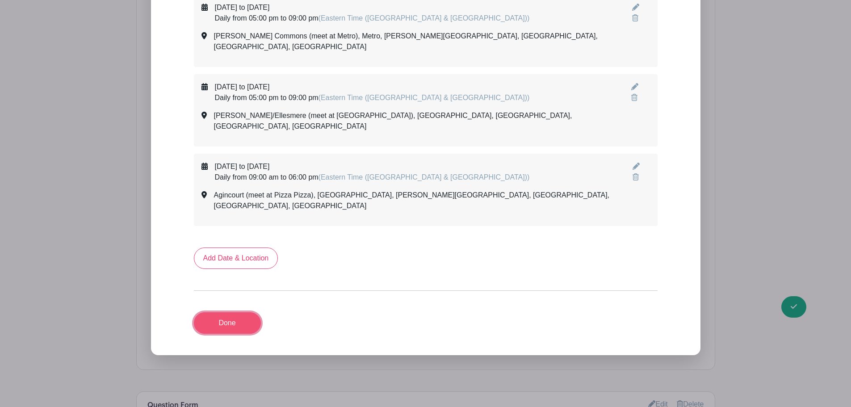
click at [235, 312] on link "Done" at bounding box center [227, 322] width 67 height 21
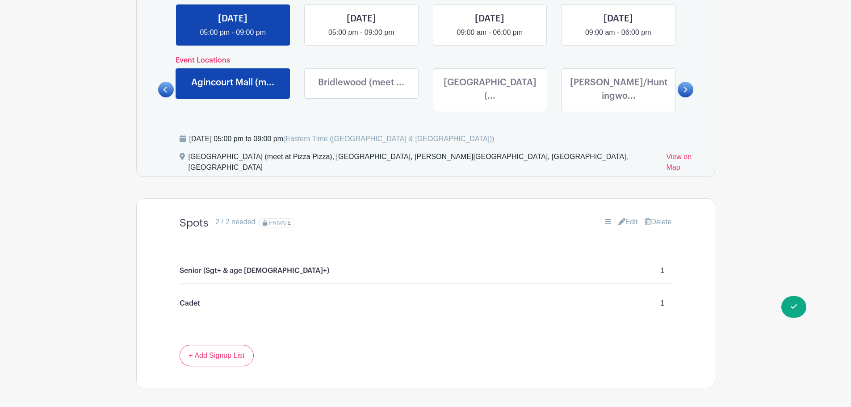
scroll to position [415, 0]
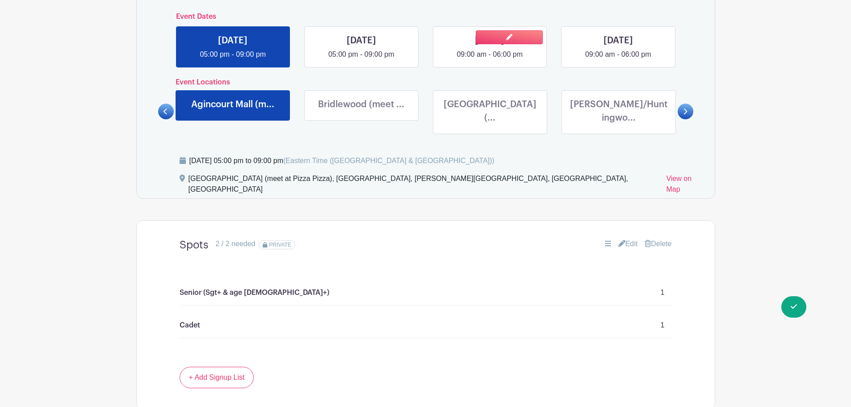
click at [489, 60] on link at bounding box center [489, 60] width 0 height 0
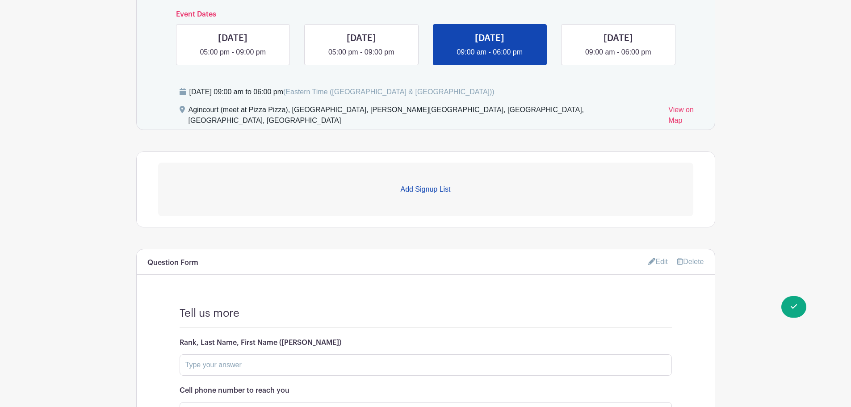
scroll to position [415, 0]
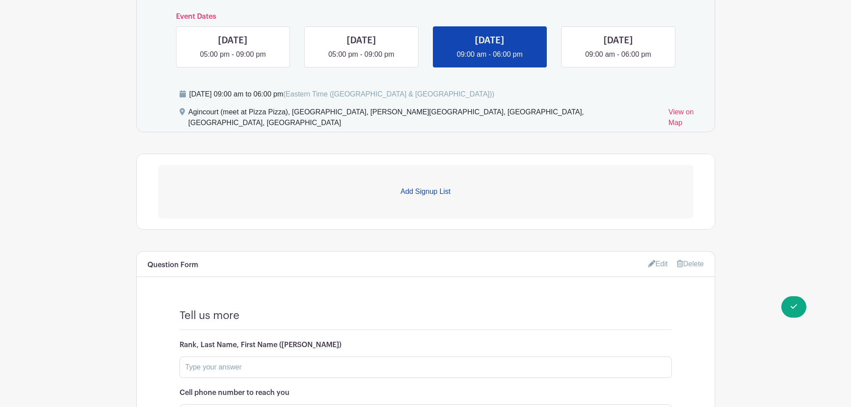
click at [429, 186] on p "Add Signup List" at bounding box center [425, 191] width 535 height 11
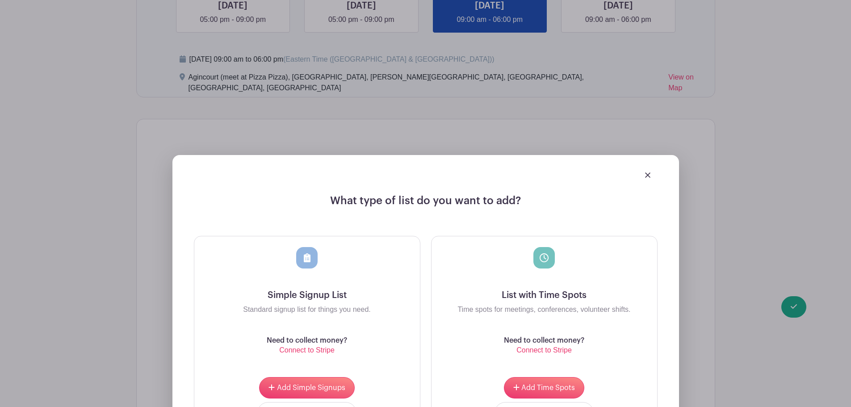
scroll to position [505, 0]
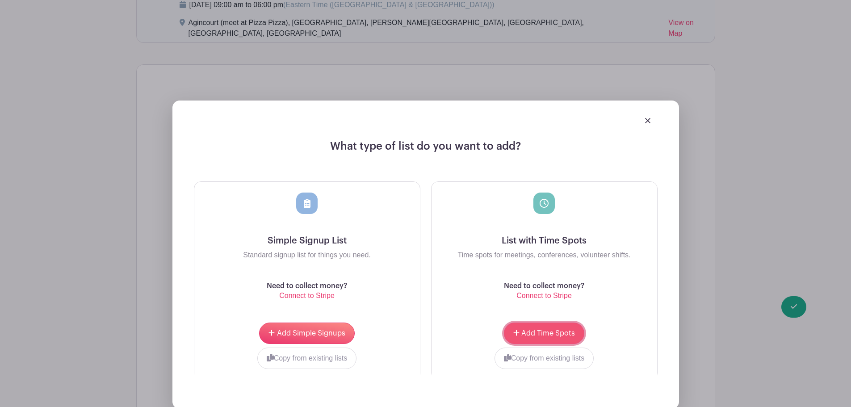
click at [537, 330] on span "Add Time Spots" at bounding box center [548, 333] width 54 height 7
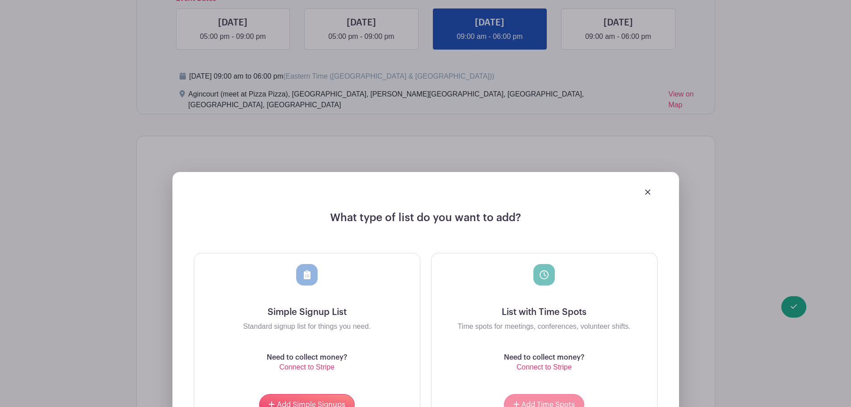
scroll to position [576, 0]
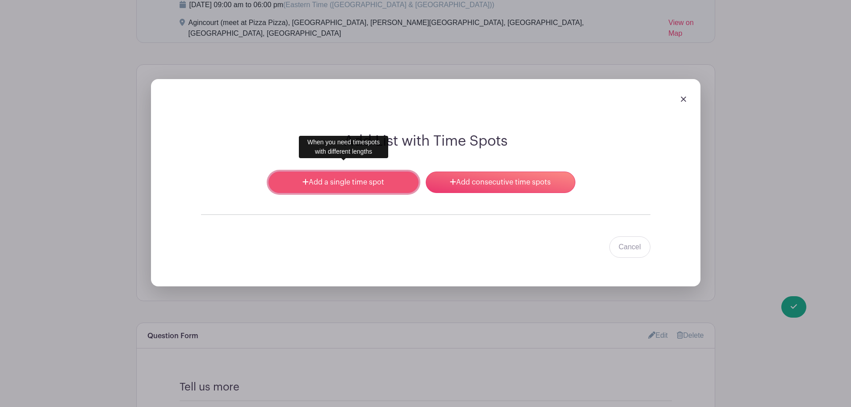
click at [329, 171] on link "Add a single time spot" at bounding box center [343, 181] width 150 height 21
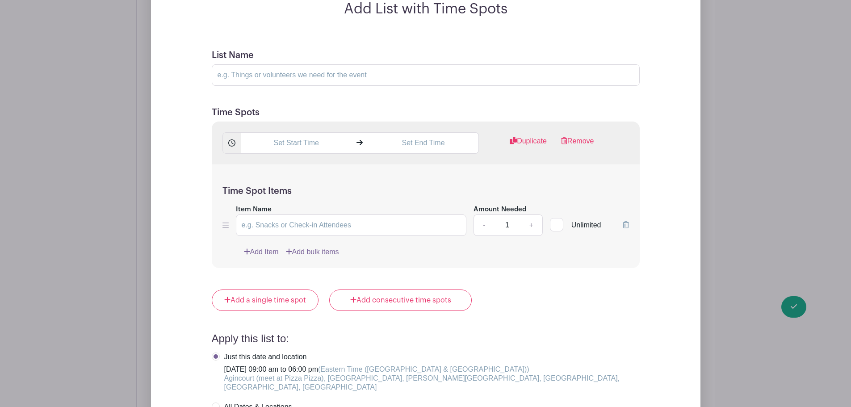
scroll to position [710, 0]
click at [294, 137] on input "text" at bounding box center [296, 140] width 111 height 21
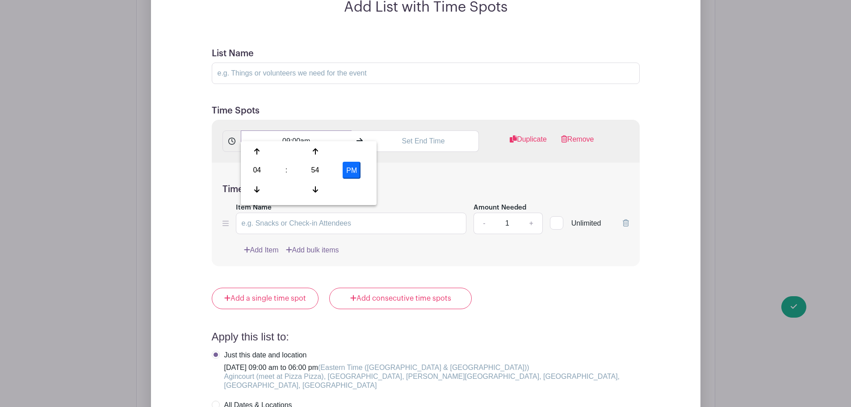
type input "09:00am"
type input "1:30pm"
click at [249, 84] on form "List Name Time Spots 09:00am 1:30pm Duplicate Remove Time Spot Items Item Name …" at bounding box center [425, 300] width 449 height 525
click at [255, 63] on input "List Name" at bounding box center [426, 73] width 428 height 21
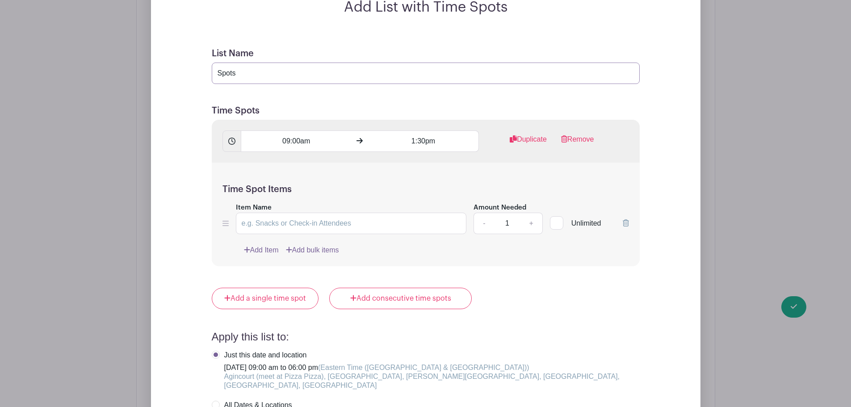
type input "Spots"
click at [298, 214] on input "Item Name" at bounding box center [351, 223] width 231 height 21
drag, startPoint x: 316, startPoint y: 209, endPoint x: 238, endPoint y: 212, distance: 78.2
click at [238, 213] on input "Senior (Sgt+ & age [DEMOGRAPHIC_DATA]+)" at bounding box center [351, 223] width 231 height 21
type input "Senior (Sgt+ & age [DEMOGRAPHIC_DATA]+)"
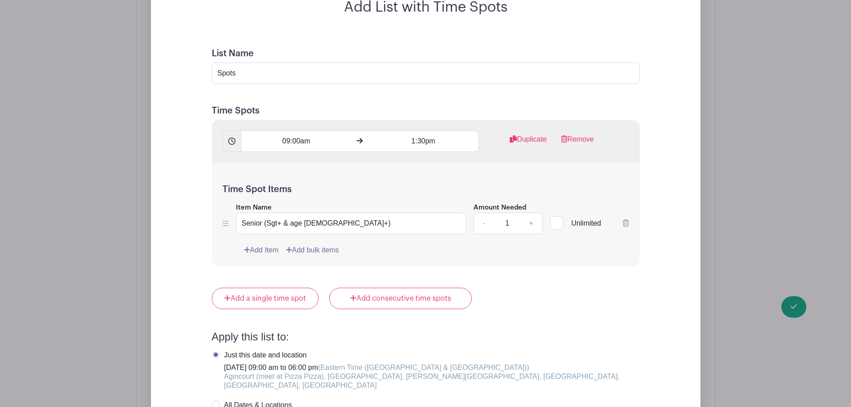
click at [278, 245] on link "Add Item" at bounding box center [261, 250] width 35 height 11
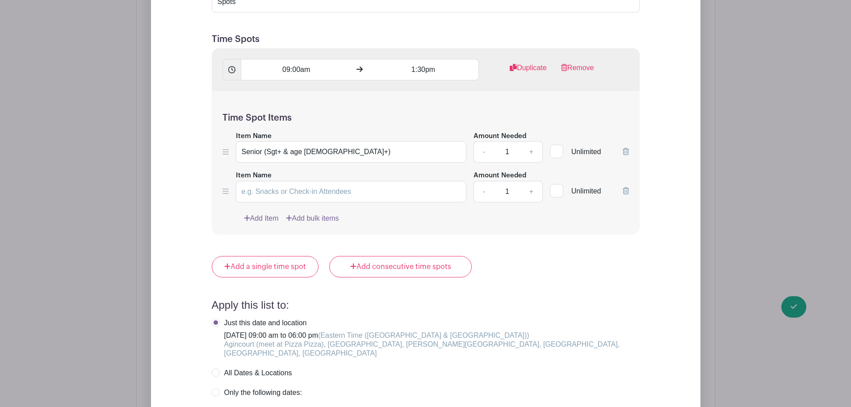
scroll to position [639, 0]
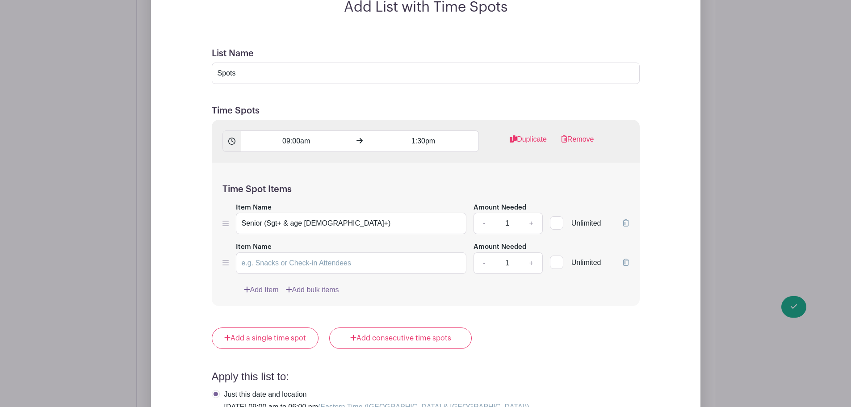
click at [274, 241] on div "Item Name" at bounding box center [351, 257] width 231 height 33
click at [269, 254] on input "Item Name" at bounding box center [351, 262] width 231 height 21
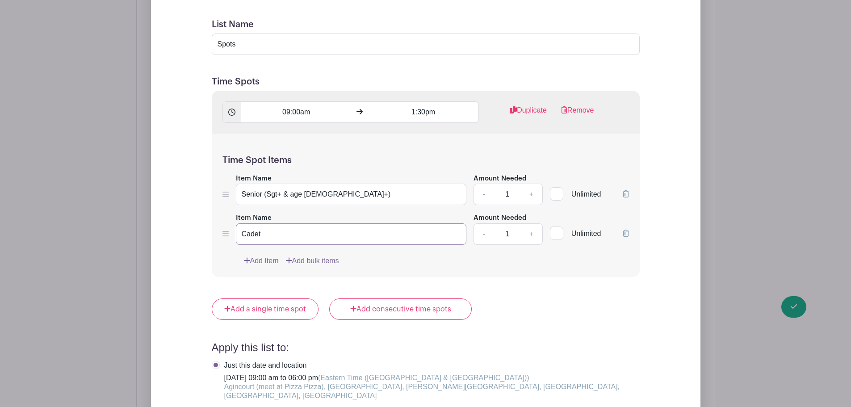
scroll to position [683, 0]
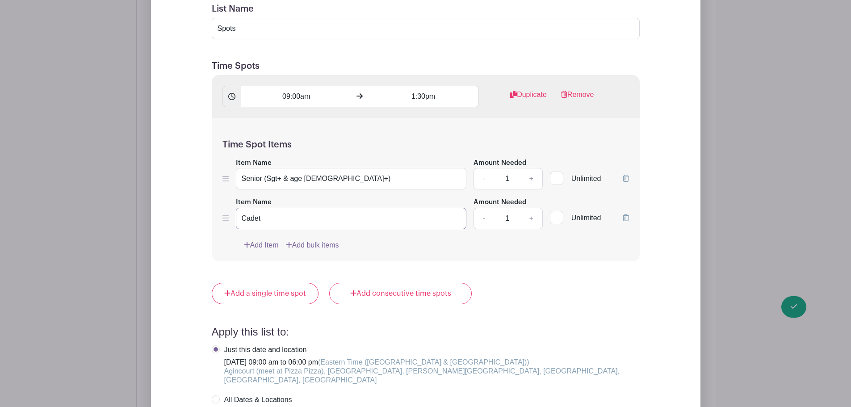
type input "Cadet"
click at [531, 208] on link "+" at bounding box center [531, 218] width 22 height 21
type input "3"
click at [531, 168] on link "+" at bounding box center [531, 178] width 22 height 21
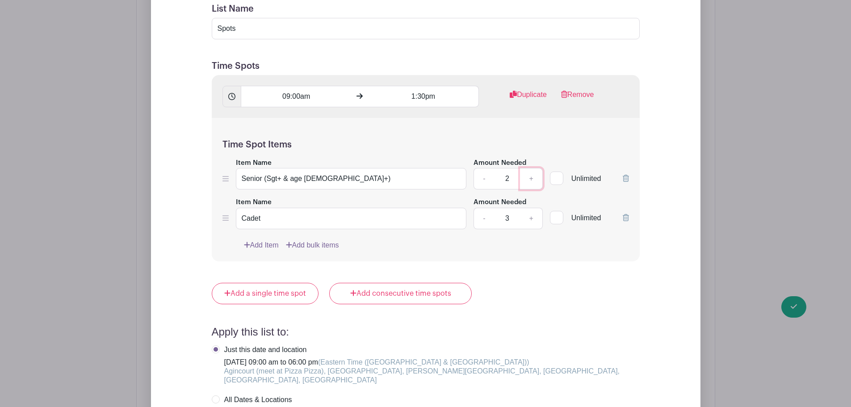
click at [531, 168] on link "+" at bounding box center [531, 178] width 22 height 21
type input "3"
click at [534, 208] on link "+" at bounding box center [531, 218] width 22 height 21
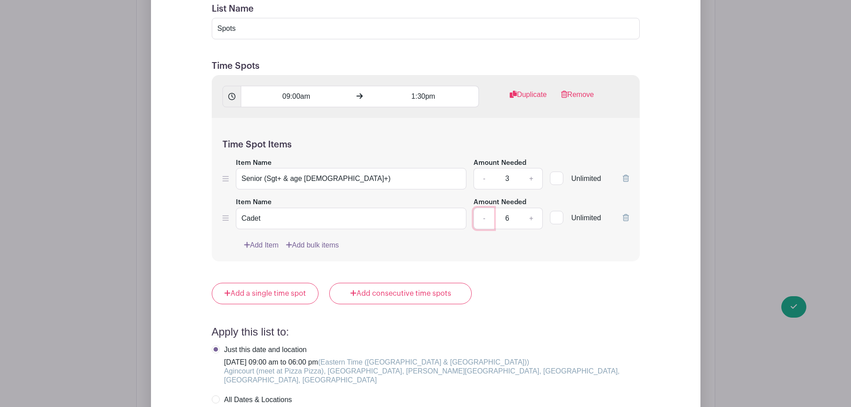
click at [485, 210] on link "-" at bounding box center [483, 218] width 21 height 21
type input "5"
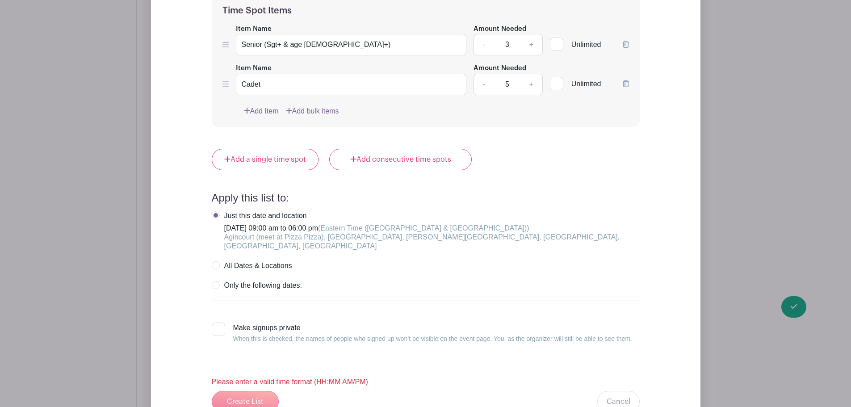
click at [218, 281] on label "Only the following dates:" at bounding box center [257, 285] width 90 height 9
radio input "true"
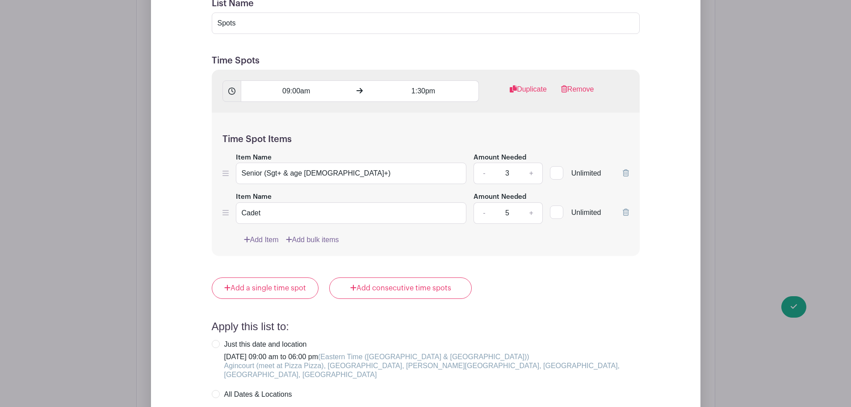
scroll to position [683, 0]
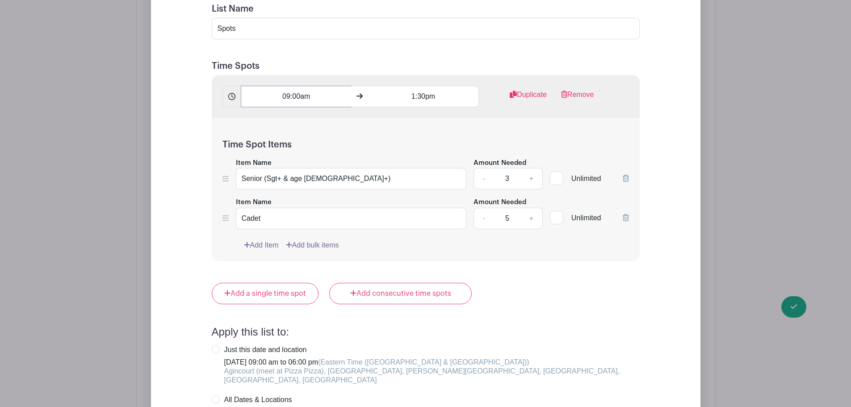
click at [282, 86] on input "09:00am" at bounding box center [296, 96] width 111 height 21
type input "1:30pm"
type input "6:00pm"
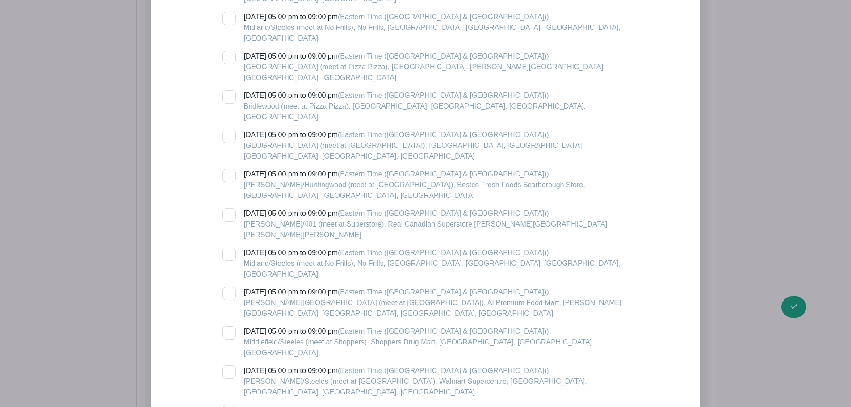
scroll to position [1532, 0]
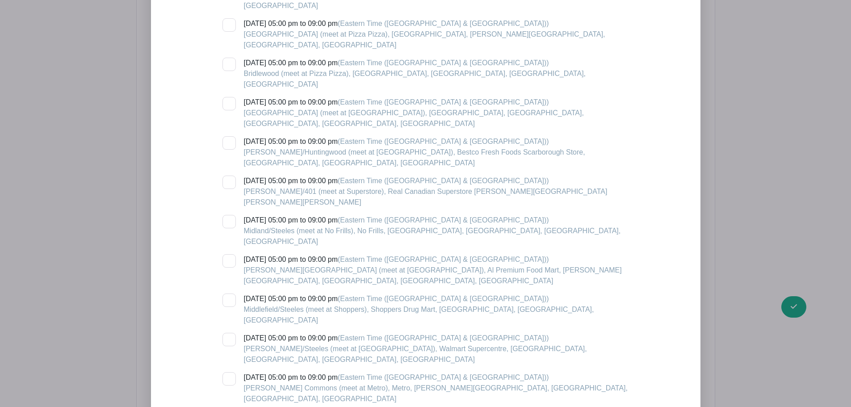
checkbox input "true"
click at [230, 242] on div "[DATE] 05:00 pm to 09:00 pm (Eastern Time ([GEOGRAPHIC_DATA] & [GEOGRAPHIC_DATA…" at bounding box center [430, 54] width 417 height 936
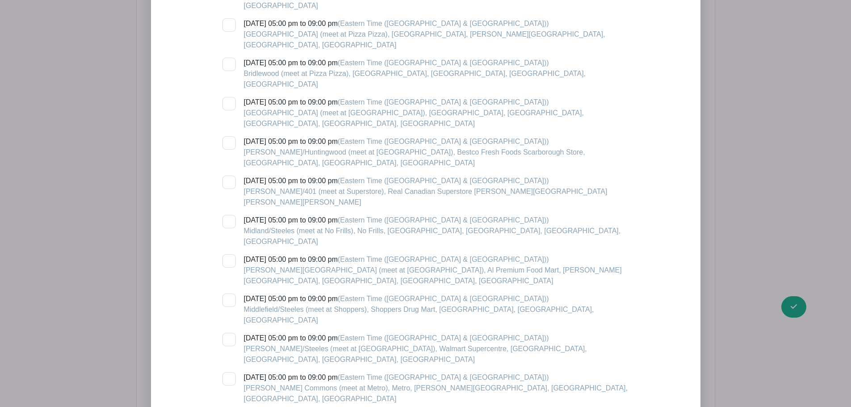
checkbox input "true"
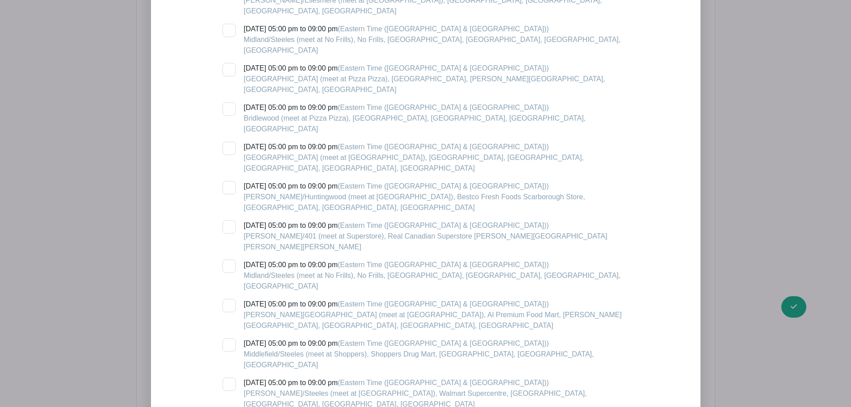
scroll to position [1710, 0]
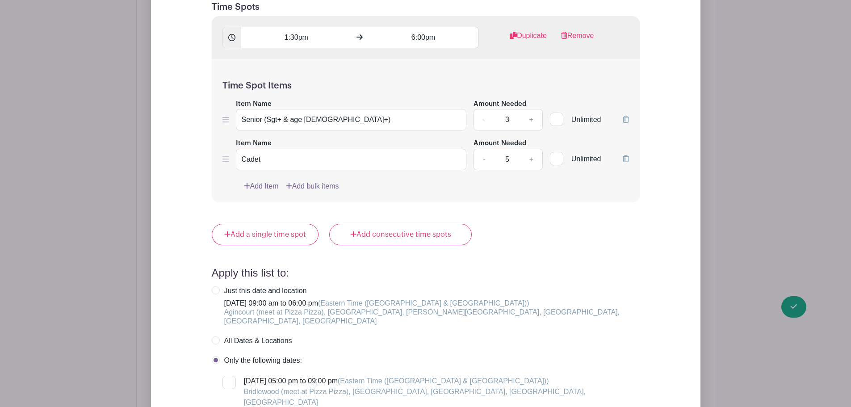
scroll to position [683, 0]
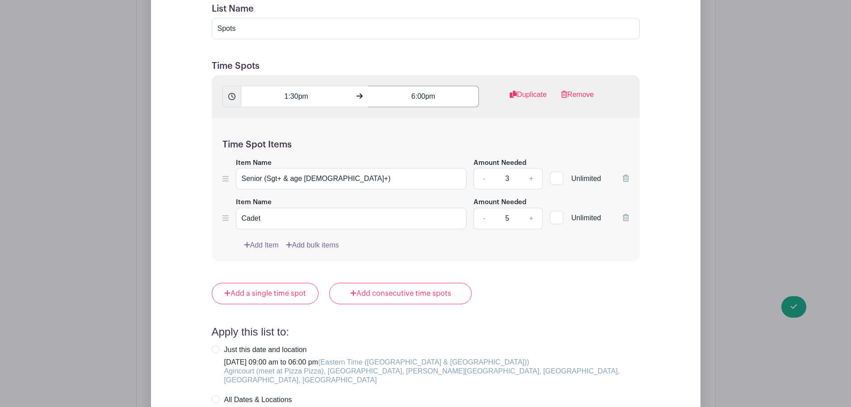
click at [422, 89] on input "6:00pm" at bounding box center [423, 96] width 111 height 21
drag, startPoint x: 424, startPoint y: 84, endPoint x: 391, endPoint y: 84, distance: 33.0
click at [391, 86] on input "4:56 PM" at bounding box center [423, 96] width 111 height 21
type input "6:00 PM"
click at [299, 86] on input "1:30pm" at bounding box center [296, 96] width 111 height 21
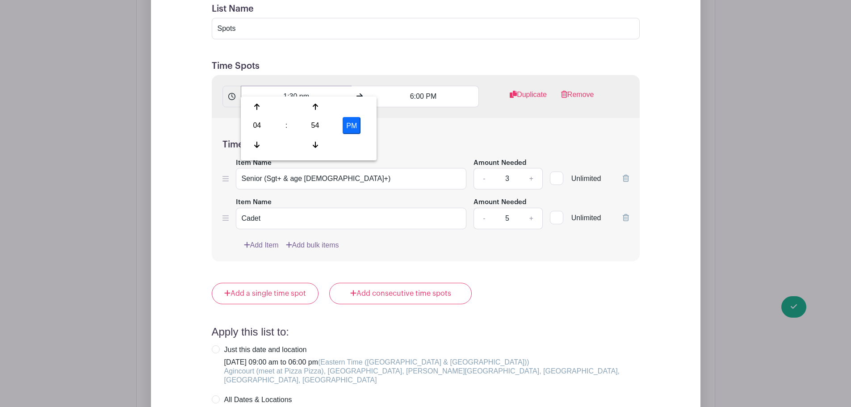
type input "1:30 pm"
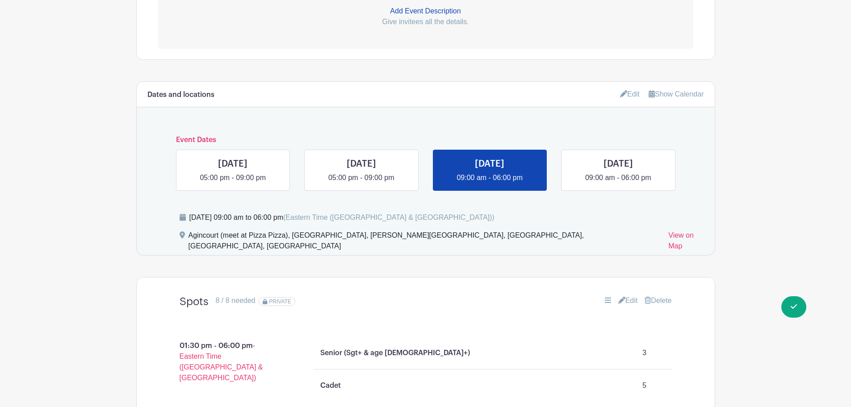
scroll to position [296, 0]
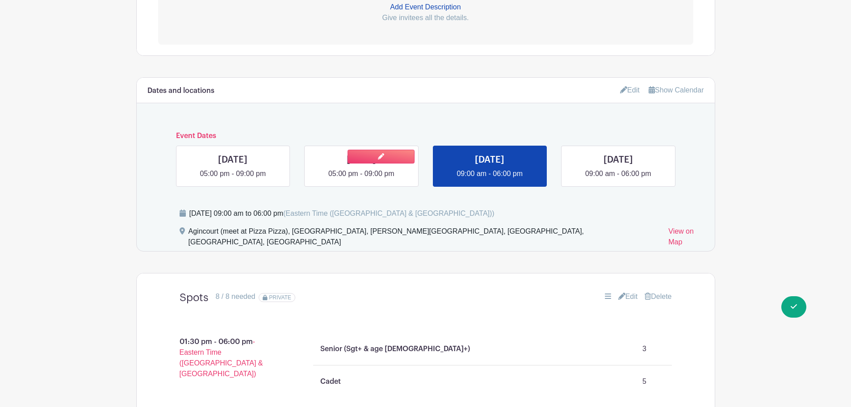
click at [361, 179] on link at bounding box center [361, 179] width 0 height 0
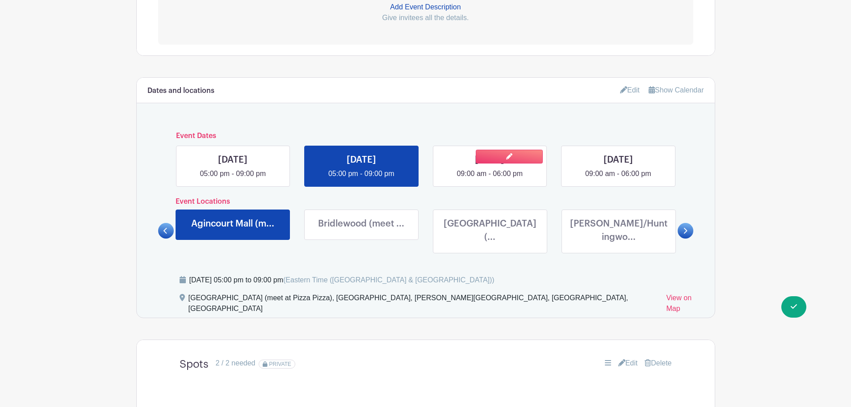
click at [489, 179] on link at bounding box center [489, 179] width 0 height 0
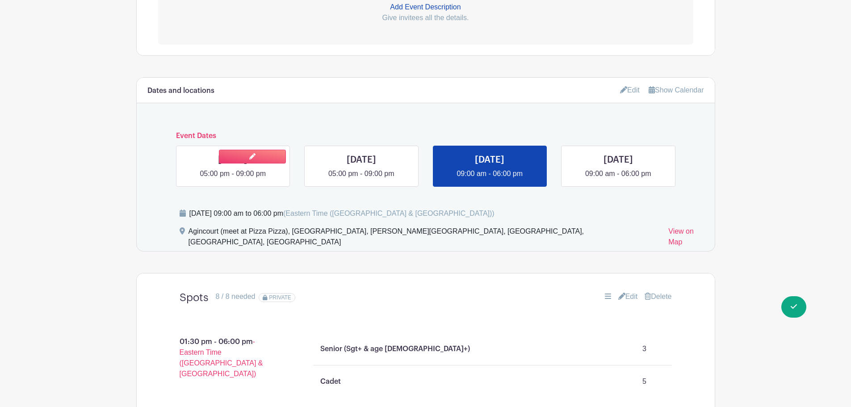
click at [233, 179] on link at bounding box center [233, 179] width 0 height 0
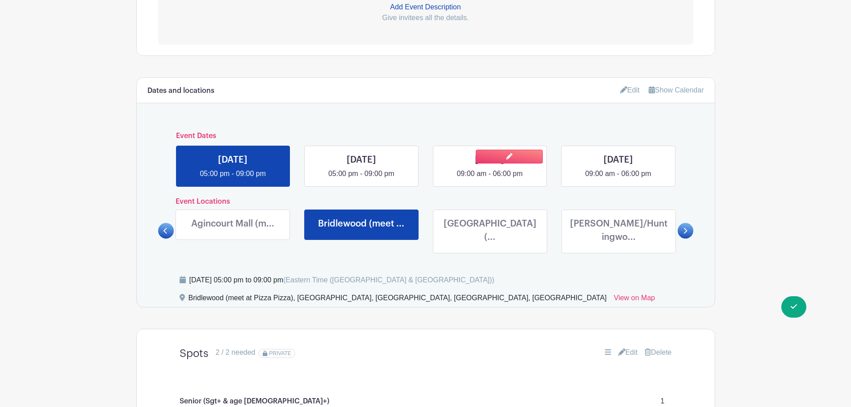
click at [489, 179] on link at bounding box center [489, 179] width 0 height 0
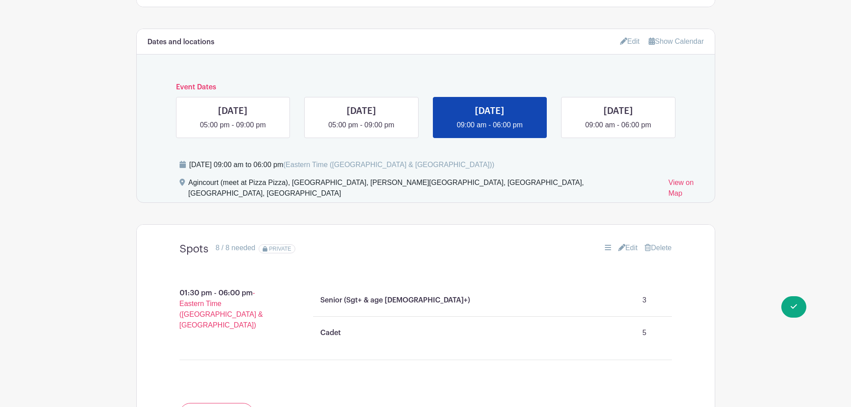
scroll to position [341, 0]
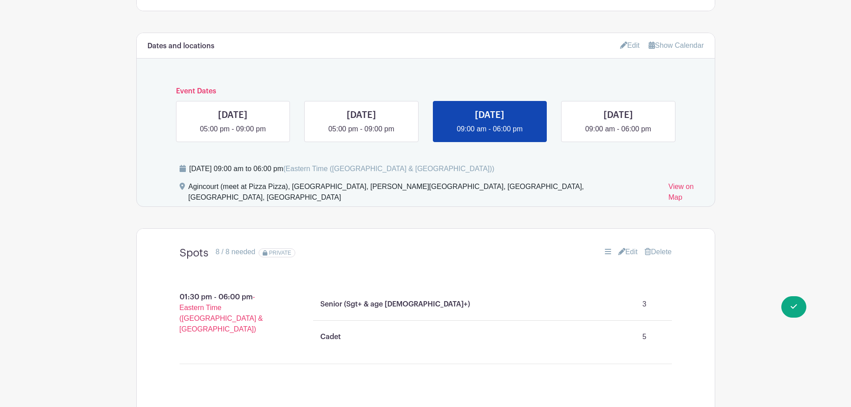
click at [626, 43] on link "Edit" at bounding box center [630, 45] width 20 height 15
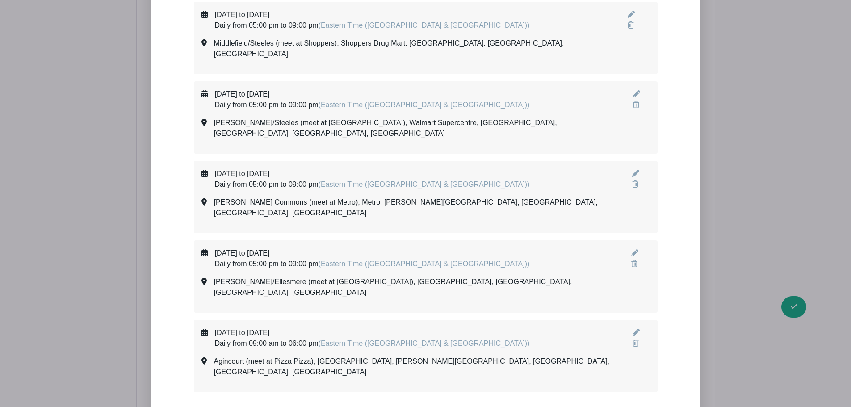
scroll to position [1100, 0]
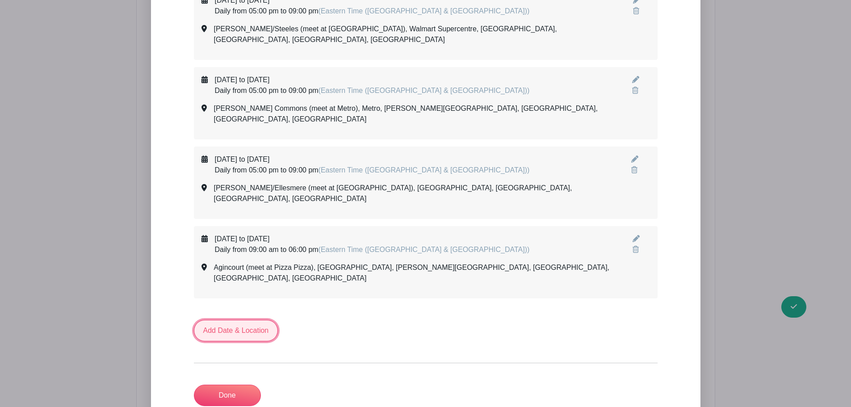
click at [248, 320] on link "Add Date & Location" at bounding box center [236, 330] width 84 height 21
select select "8"
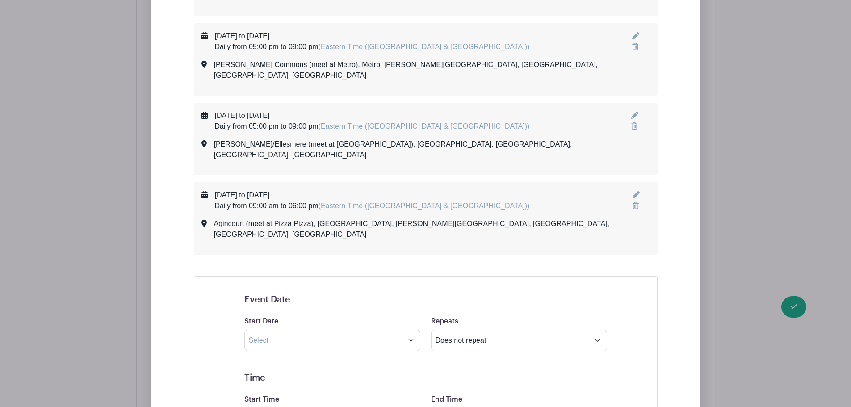
scroll to position [1234, 0]
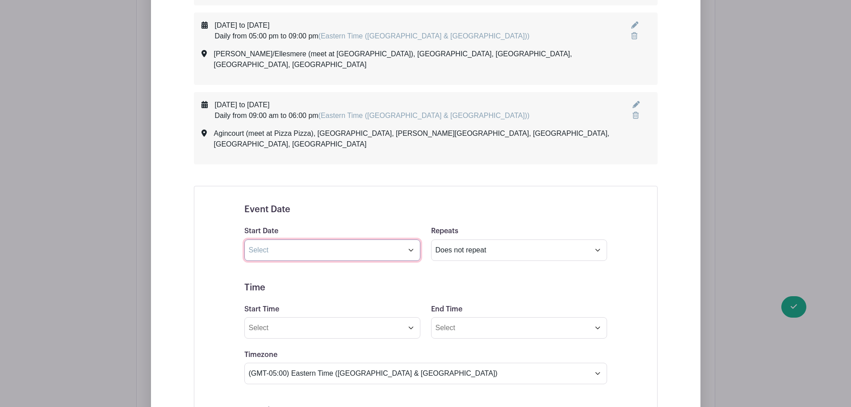
click at [280, 239] on input "text" at bounding box center [332, 249] width 176 height 21
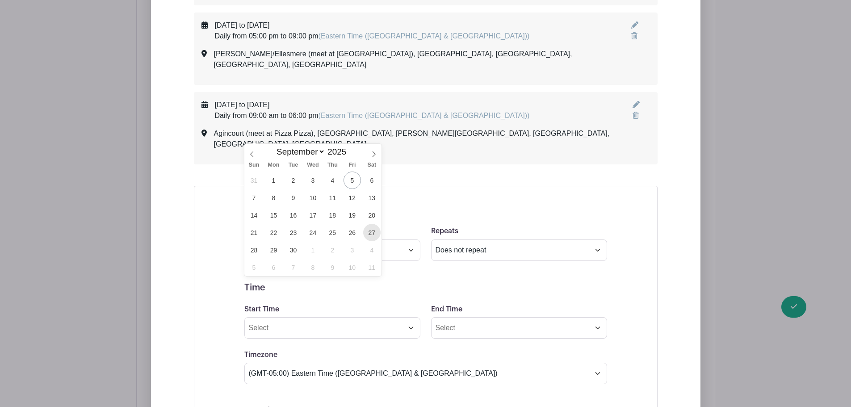
click at [368, 233] on span "27" at bounding box center [371, 232] width 17 height 17
type input "[DATE]"
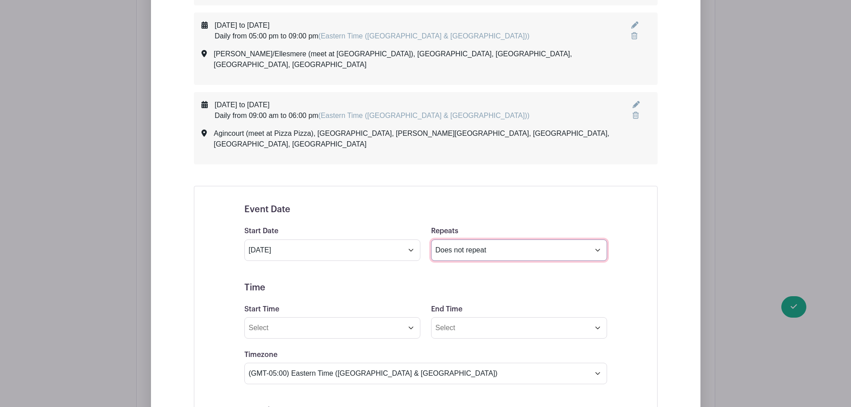
click at [448, 239] on select "Does not repeat Daily Weekly Monthly on day 27 Monthly on the fourth [DATE] Oth…" at bounding box center [519, 249] width 176 height 21
select select "daily"
click at [431, 239] on select "Does not repeat Daily Weekly Monthly on day 27 Monthly on the fourth [DATE] Oth…" at bounding box center [519, 249] width 176 height 21
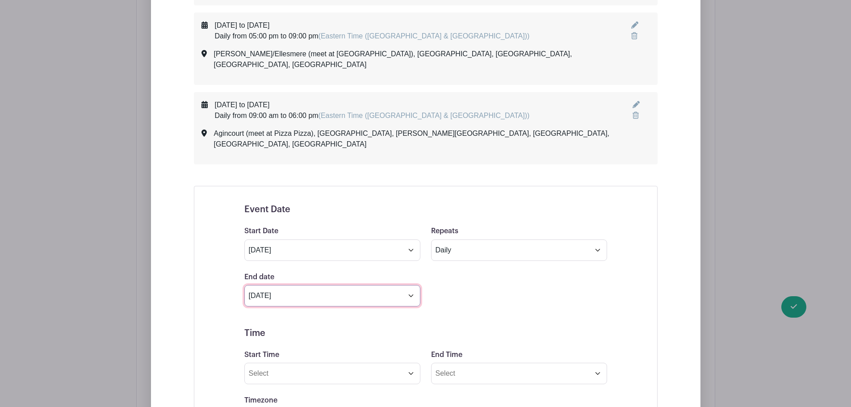
click at [332, 285] on input "[DATE]" at bounding box center [332, 295] width 176 height 21
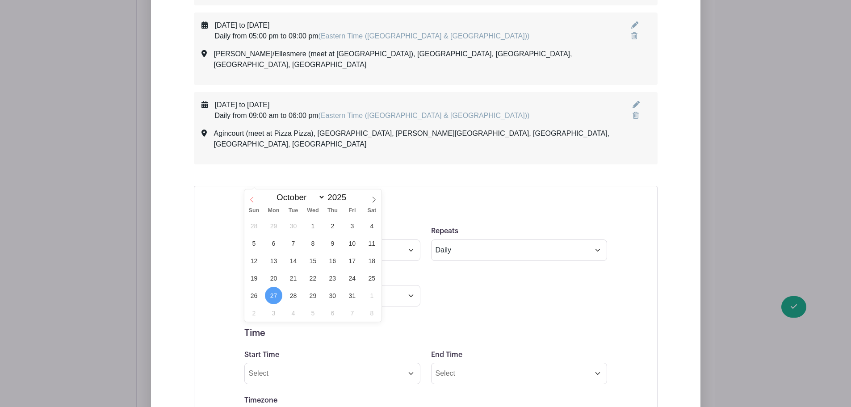
click at [248, 197] on span at bounding box center [251, 196] width 15 height 15
select select "8"
drag, startPoint x: 256, startPoint y: 293, endPoint x: 234, endPoint y: 274, distance: 29.1
click at [256, 293] on span "28" at bounding box center [253, 295] width 17 height 17
type input "[DATE]"
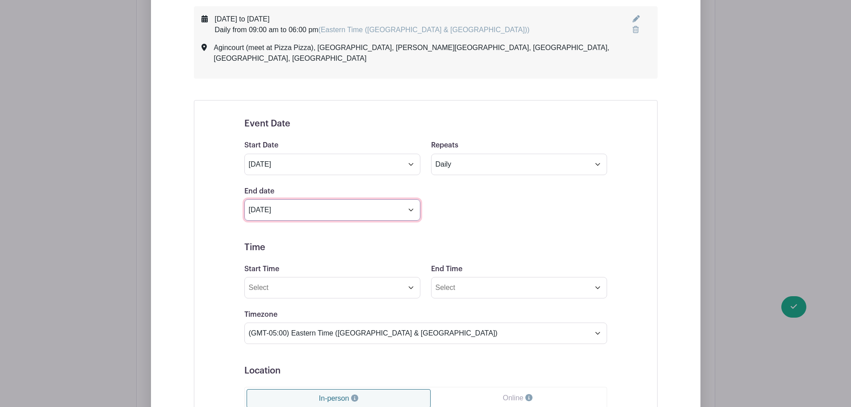
scroll to position [1323, 0]
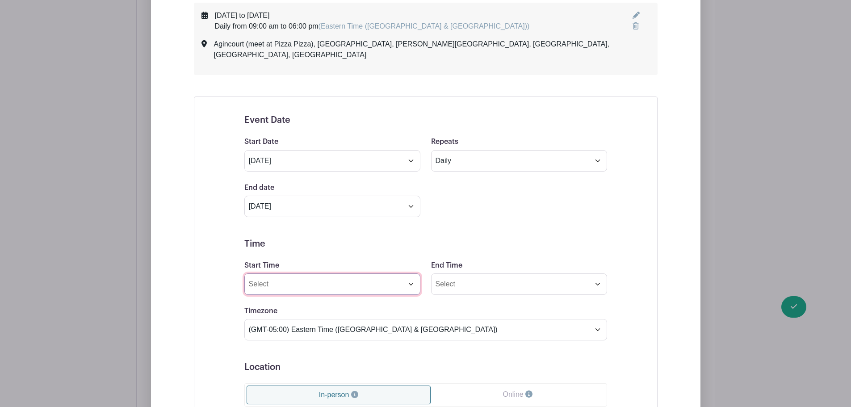
click at [267, 273] on input "Start Time" at bounding box center [332, 283] width 176 height 21
drag, startPoint x: 284, startPoint y: 163, endPoint x: 231, endPoint y: 162, distance: 52.7
click at [231, 162] on div "Event Date Start Date [DATE] Repeats Does not repeat Daily Weekly Monthly on da…" at bounding box center [425, 406] width 405 height 604
type input "09:00am"
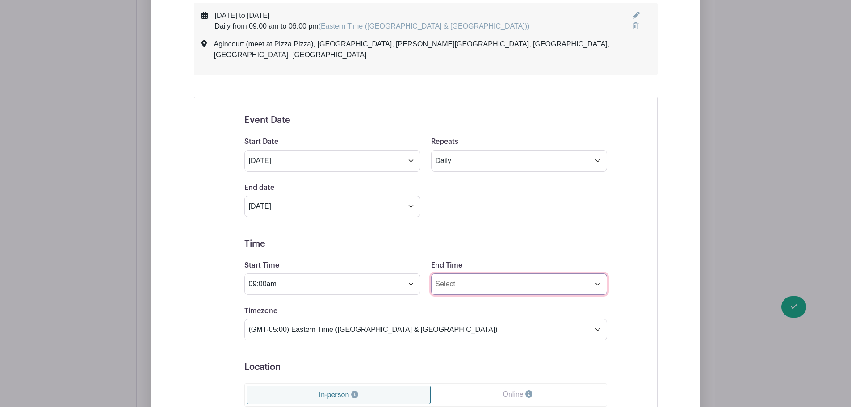
type input "1"
type input "6:00pm"
click at [204, 226] on div "Event Date Start Date [DATE] Repeats Does not repeat Daily Weekly Monthly on da…" at bounding box center [426, 405] width 464 height 619
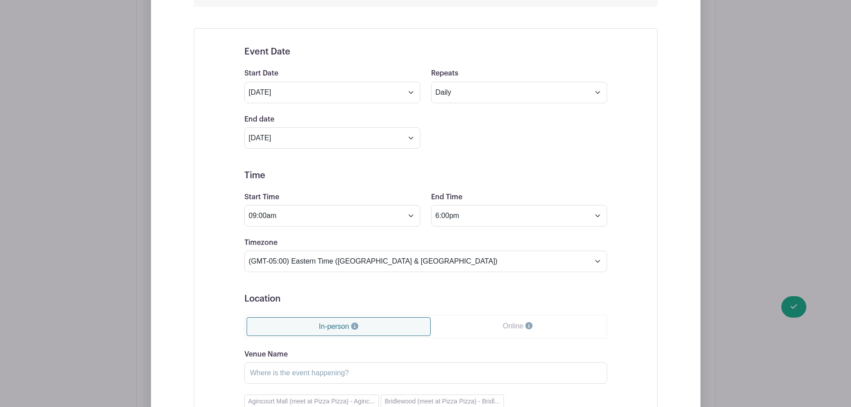
scroll to position [1502, 0]
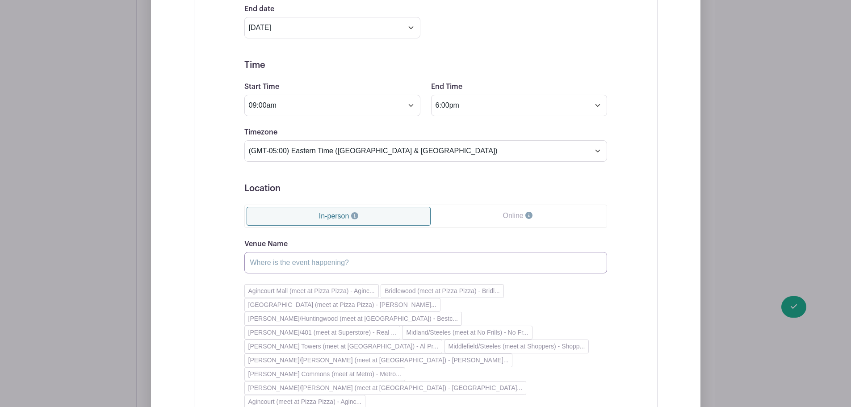
click at [324, 252] on input "Venue Name" at bounding box center [425, 262] width 363 height 21
paste input "Bridlewood (meet at Pizza Pizza)"
type input "Bridlewood (meet at Pizza Pizza)"
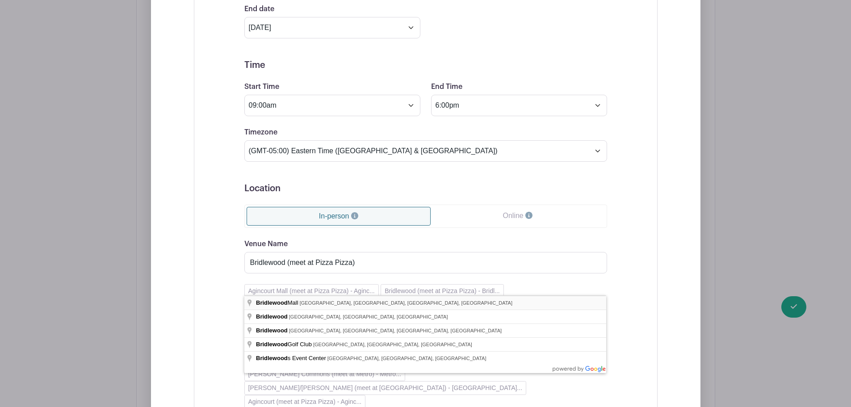
type input "[GEOGRAPHIC_DATA], [GEOGRAPHIC_DATA], [GEOGRAPHIC_DATA], [GEOGRAPHIC_DATA], [GE…"
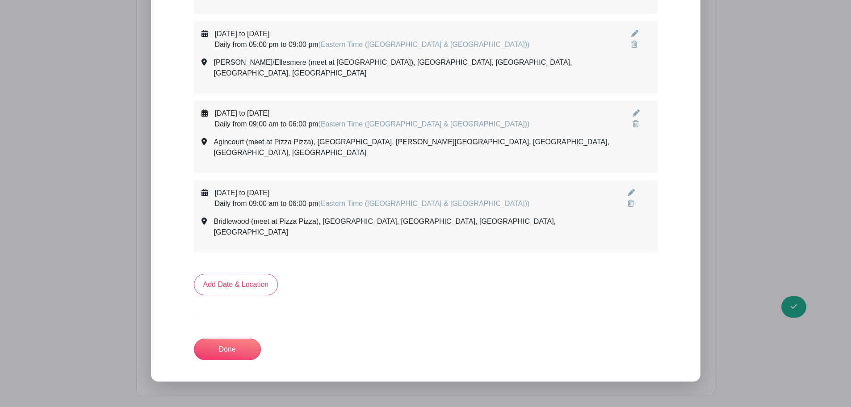
scroll to position [1152, 0]
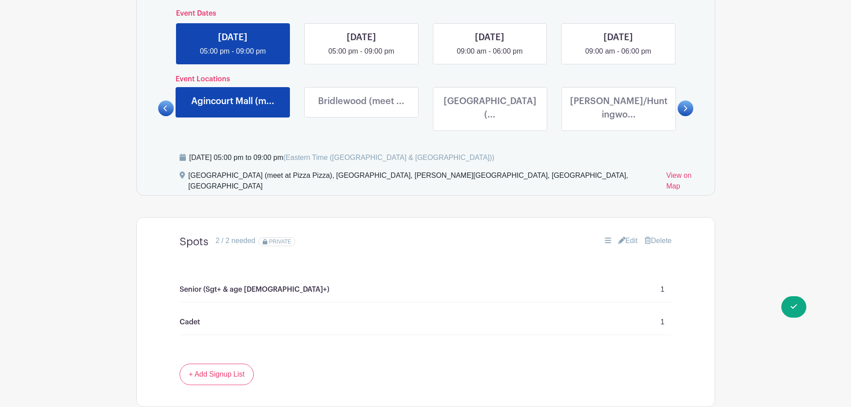
scroll to position [371, 0]
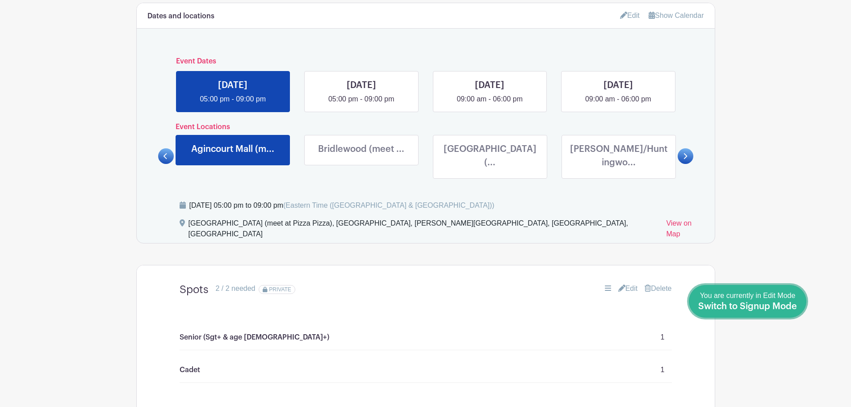
click at [793, 306] on span "Switch to Signup Mode" at bounding box center [747, 306] width 99 height 9
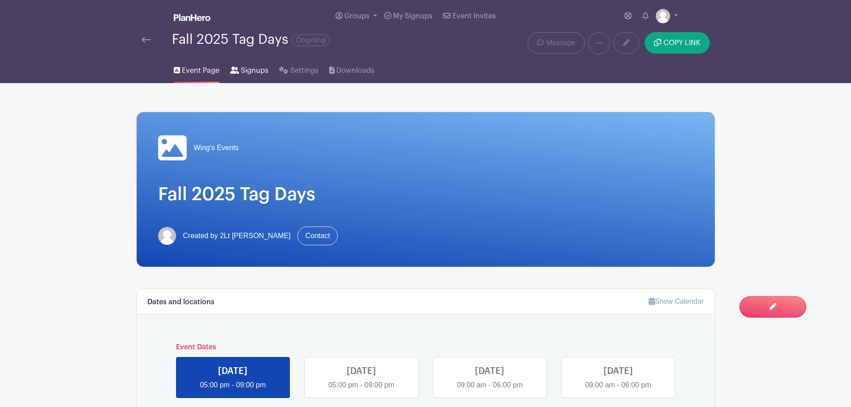
click at [254, 71] on span "Signups" at bounding box center [255, 70] width 28 height 11
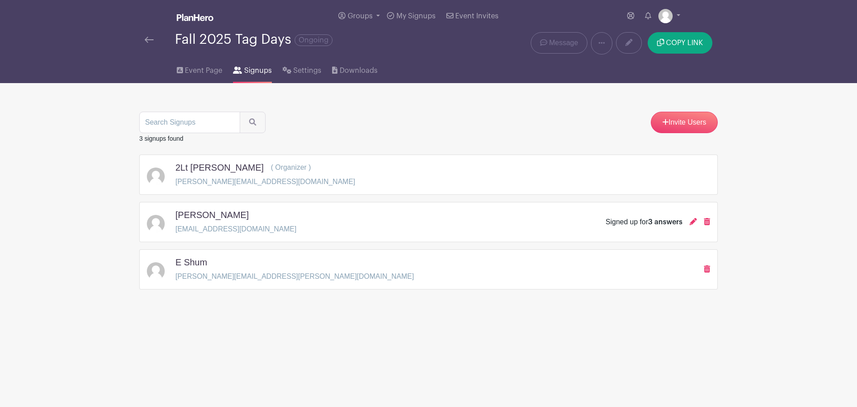
click at [683, 223] on div "Signed up for 3 answers" at bounding box center [658, 222] width 104 height 11
click at [229, 220] on div "[PERSON_NAME]" at bounding box center [236, 216] width 121 height 14
click at [197, 222] on div "[PERSON_NAME]" at bounding box center [236, 216] width 121 height 14
click at [664, 221] on span "3 answers" at bounding box center [665, 221] width 34 height 7
click at [690, 222] on icon at bounding box center [693, 221] width 7 height 7
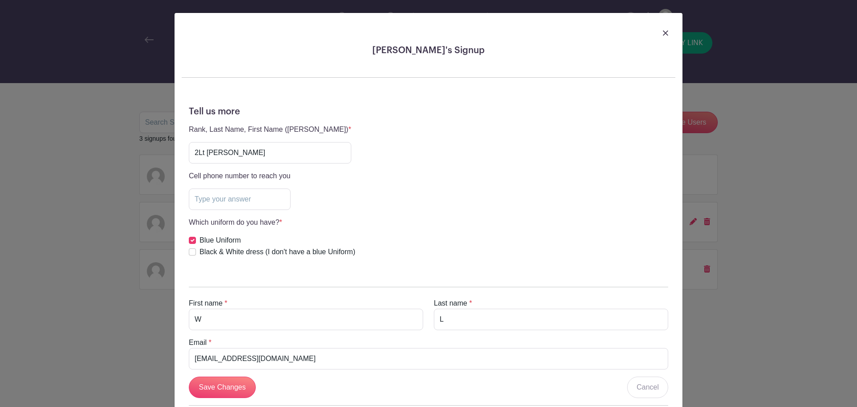
click at [663, 35] on img at bounding box center [665, 32] width 5 height 5
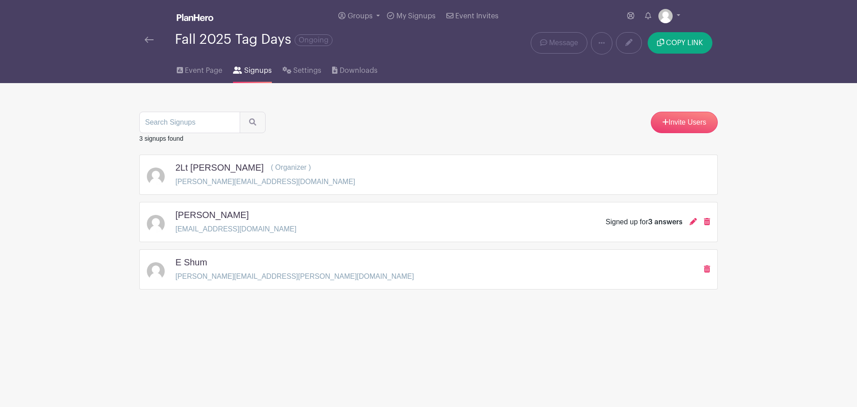
click at [468, 123] on div "Invite Users" at bounding box center [428, 122] width 579 height 21
click at [195, 72] on span "Event Page" at bounding box center [204, 70] width 38 height 11
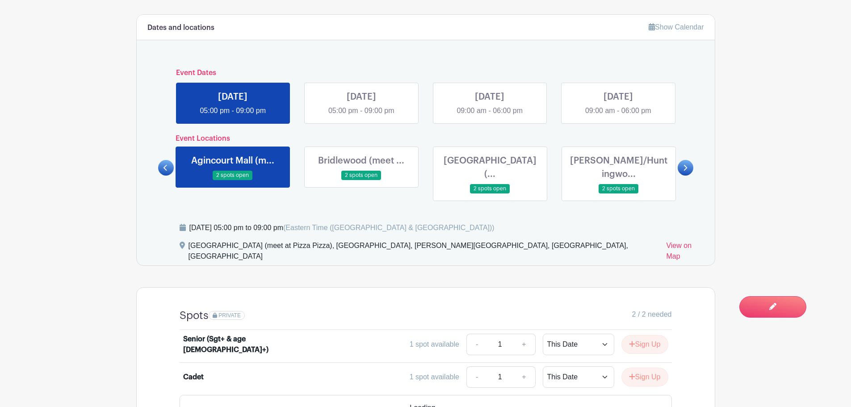
scroll to position [313, 0]
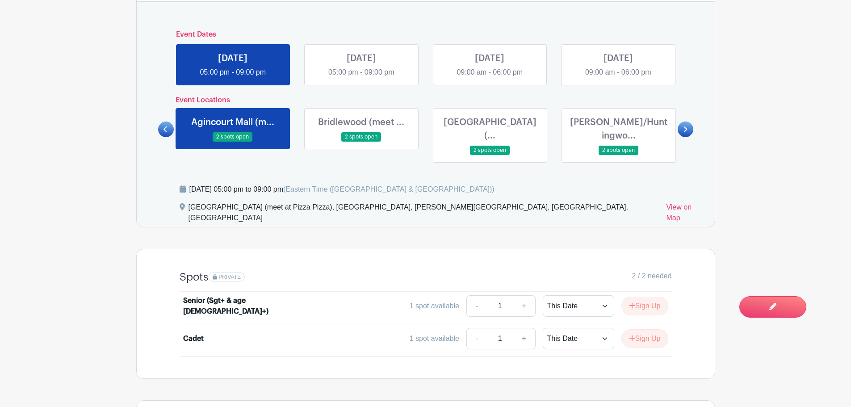
click at [361, 142] on link at bounding box center [361, 142] width 0 height 0
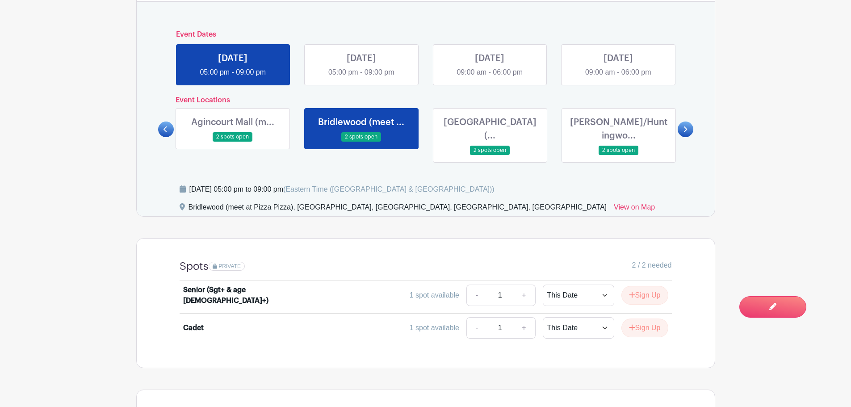
click at [490, 155] on link at bounding box center [490, 155] width 0 height 0
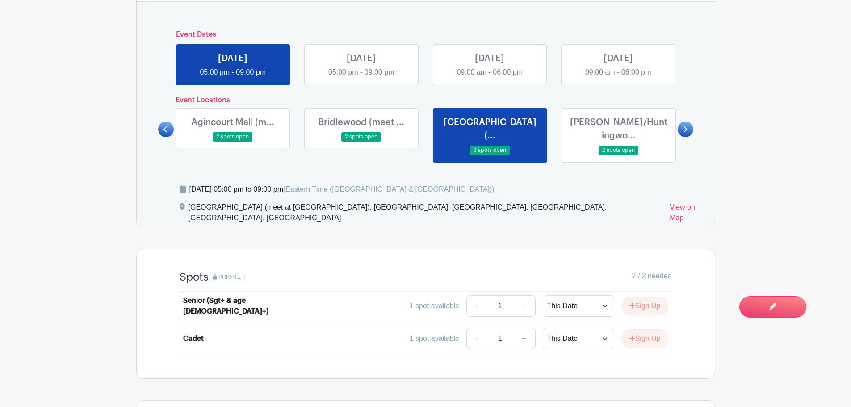
click at [361, 78] on link at bounding box center [361, 78] width 0 height 0
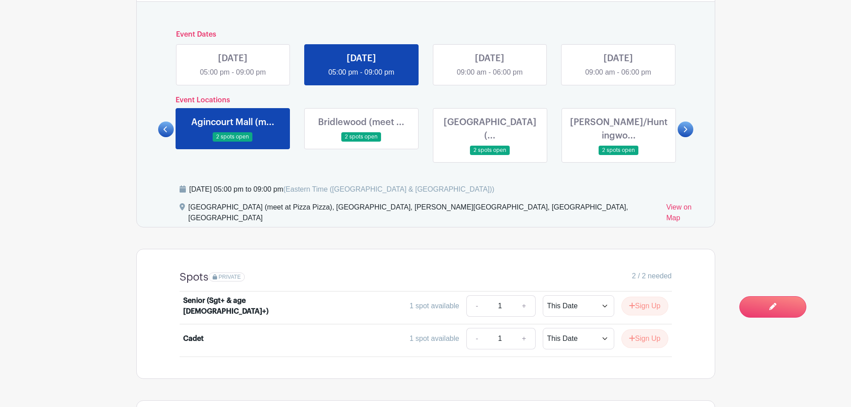
click at [489, 78] on link at bounding box center [489, 78] width 0 height 0
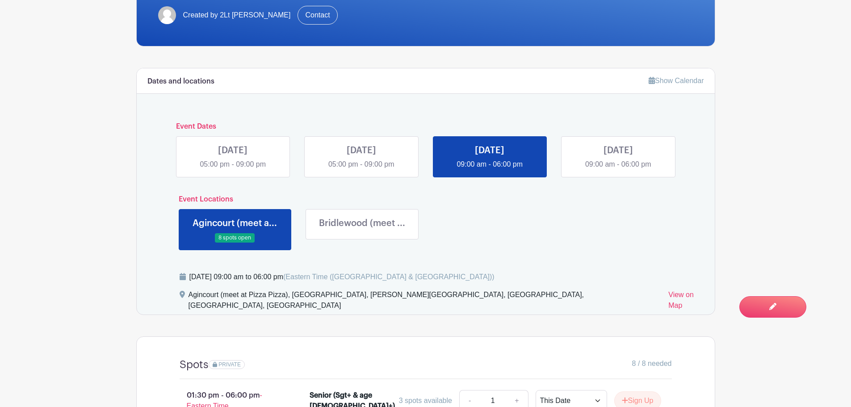
scroll to position [223, 0]
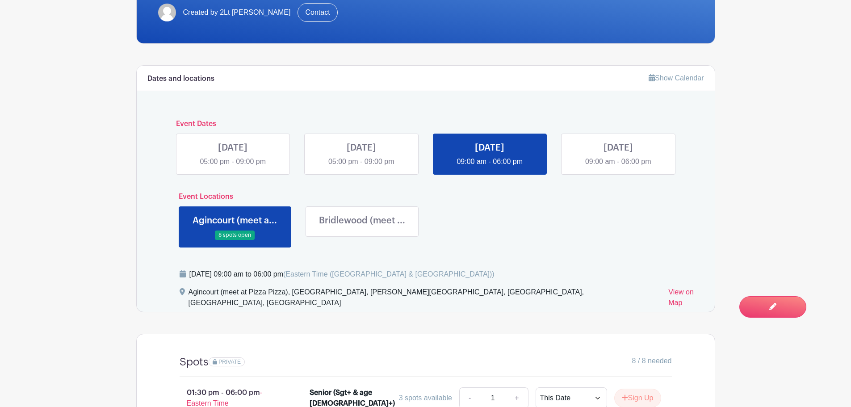
click at [362, 229] on link at bounding box center [362, 229] width 0 height 0
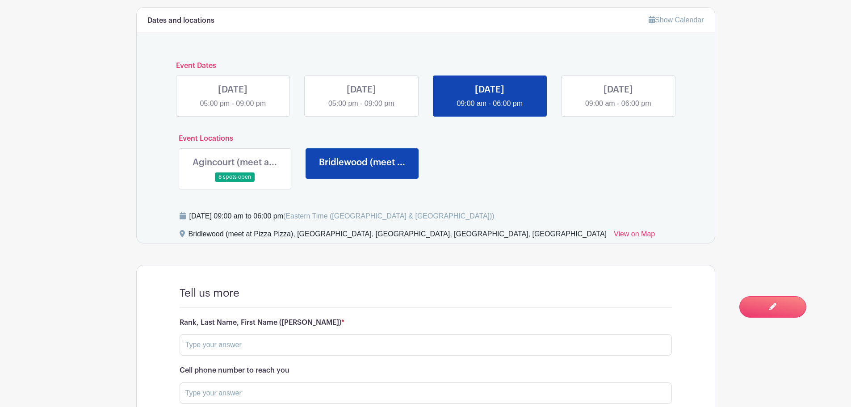
scroll to position [237, 0]
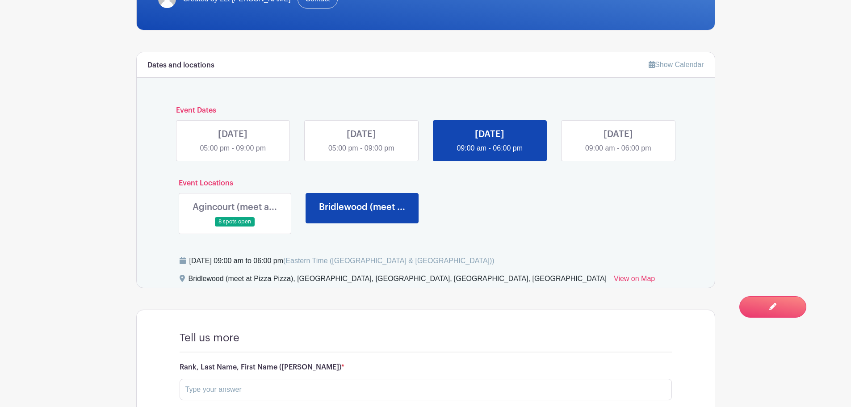
click at [235, 226] on link at bounding box center [235, 226] width 0 height 0
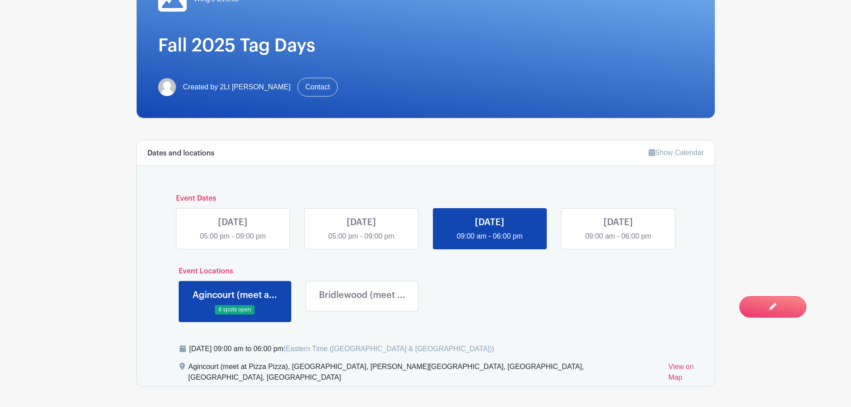
scroll to position [147, 0]
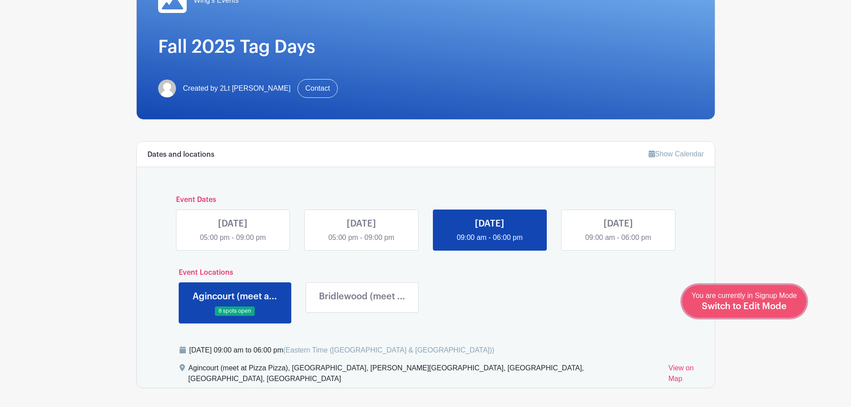
click at [773, 302] on span "Switch to Edit Mode" at bounding box center [744, 306] width 85 height 9
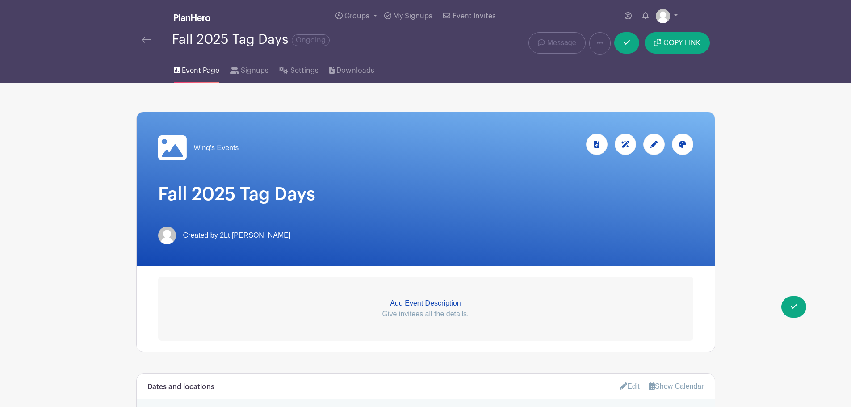
click at [651, 142] on icon at bounding box center [653, 144] width 7 height 7
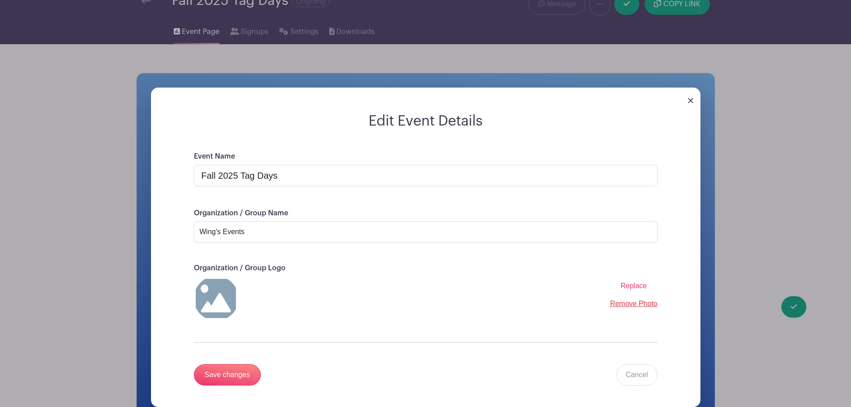
scroll to position [89, 0]
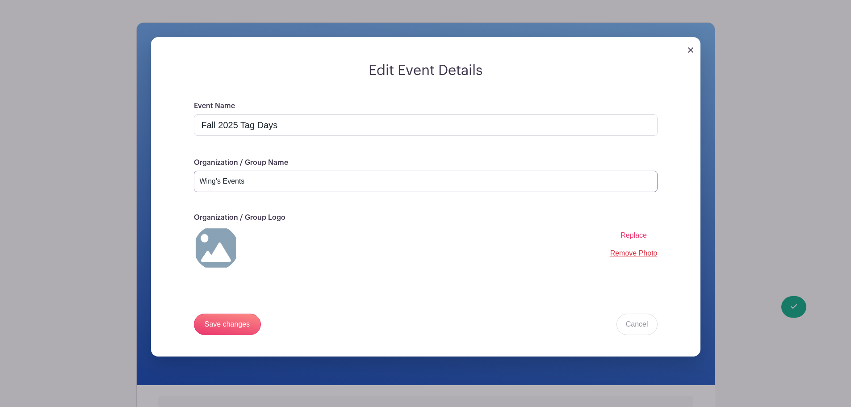
drag, startPoint x: 248, startPoint y: 183, endPoint x: 199, endPoint y: 183, distance: 49.1
click at [199, 183] on input "Wing's Events" at bounding box center [426, 181] width 464 height 21
type input "110 Black Hawk Squadron"
click at [228, 321] on input "Save changes" at bounding box center [227, 323] width 67 height 21
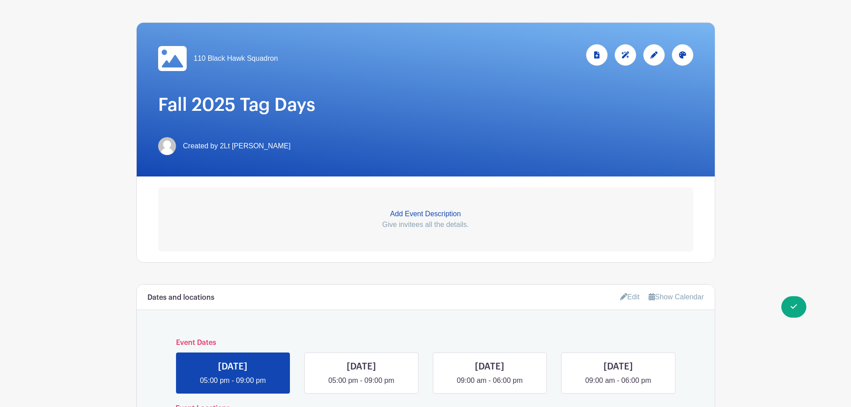
scroll to position [0, 0]
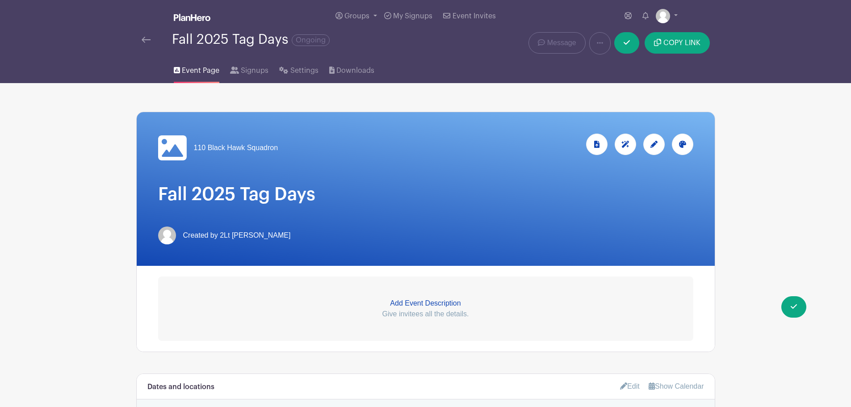
click at [684, 149] on div at bounding box center [682, 144] width 21 height 21
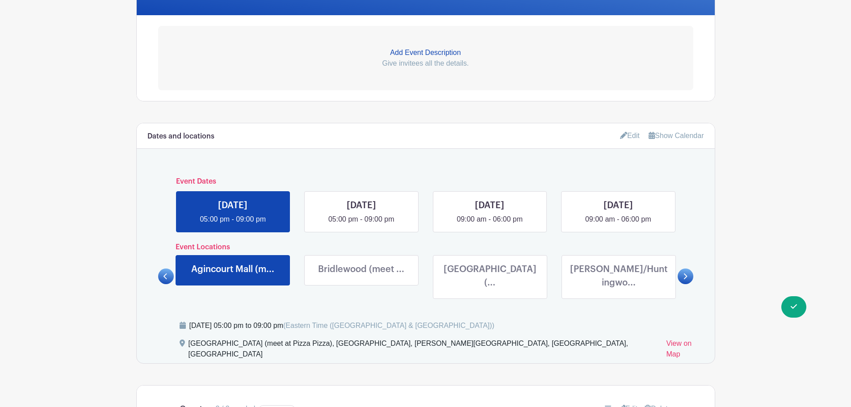
scroll to position [223, 0]
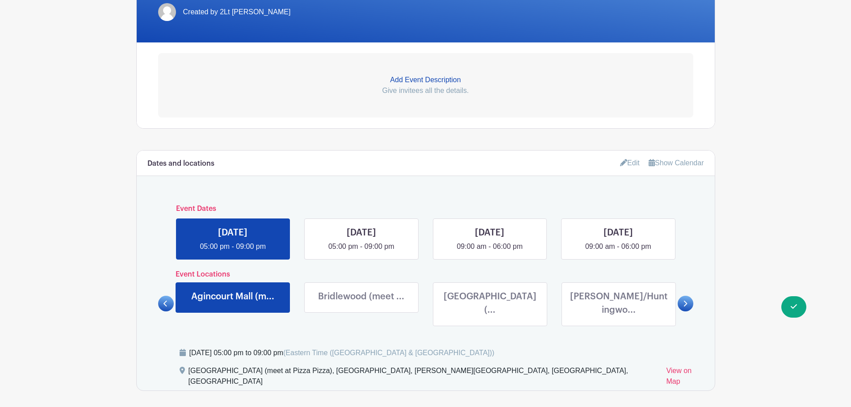
click at [424, 81] on p "Add Event Description" at bounding box center [425, 80] width 535 height 11
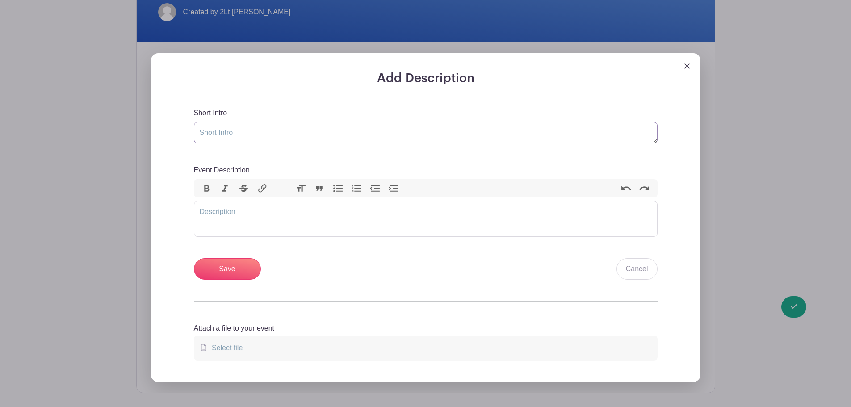
click at [392, 136] on textarea "Short Intro" at bounding box center [426, 132] width 464 height 21
click at [378, 211] on trix-editor "Event Description" at bounding box center [426, 219] width 464 height 36
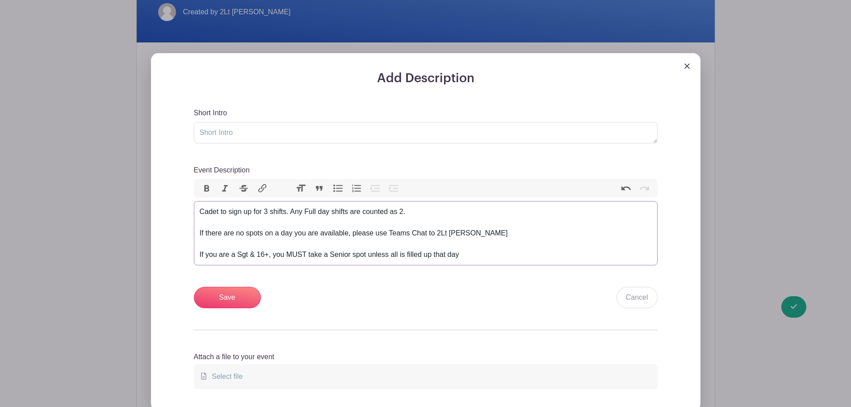
type trix-editor "<div>Cadet to sign up for 3 shifts. Any Full day shifts are counted as 2.&nbsp;…"
click at [232, 292] on input "Save" at bounding box center [227, 297] width 67 height 21
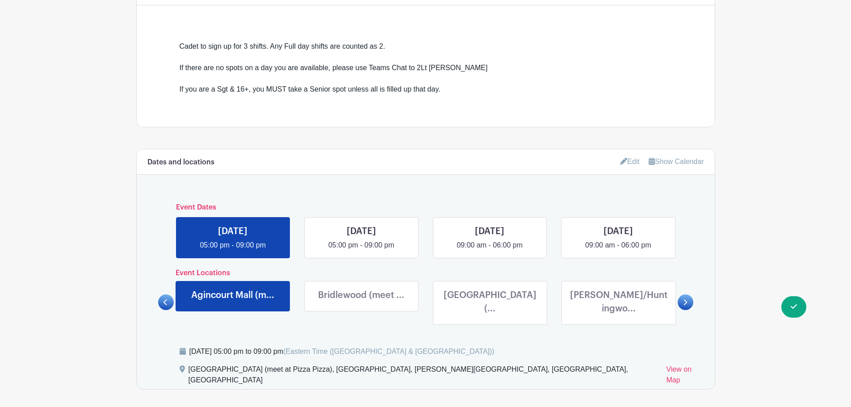
scroll to position [357, 0]
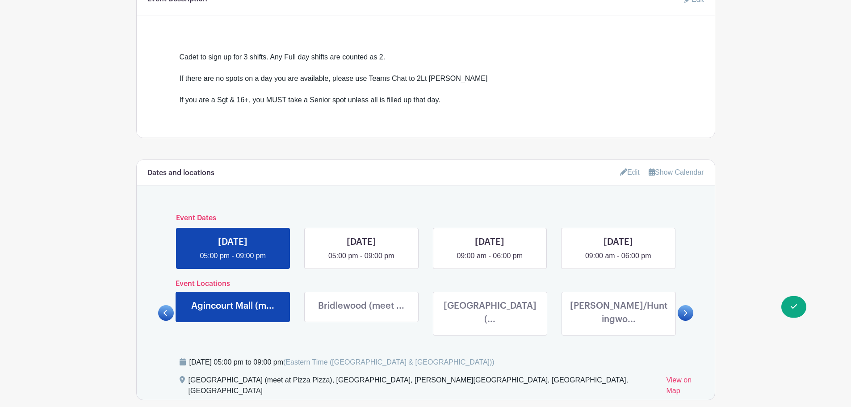
click at [627, 175] on link "Edit" at bounding box center [630, 172] width 20 height 15
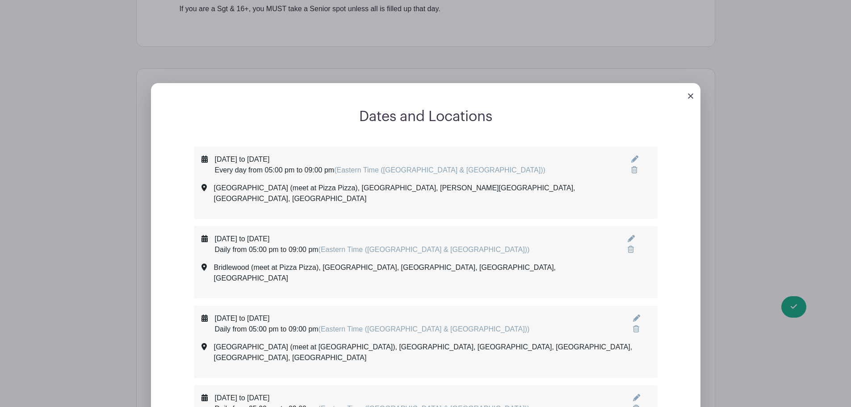
scroll to position [447, 0]
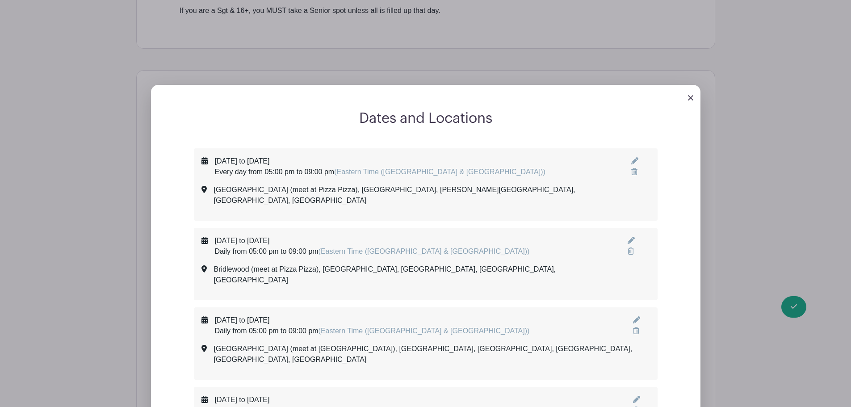
click at [691, 99] on img at bounding box center [690, 97] width 5 height 5
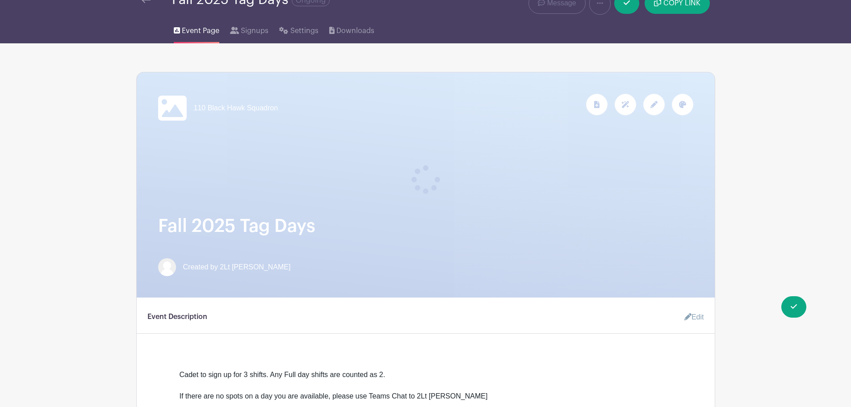
scroll to position [0, 0]
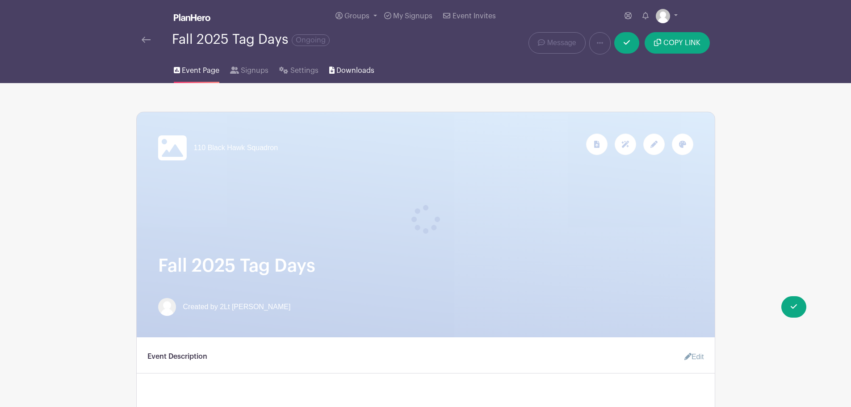
click at [337, 70] on span "Downloads" at bounding box center [355, 70] width 38 height 11
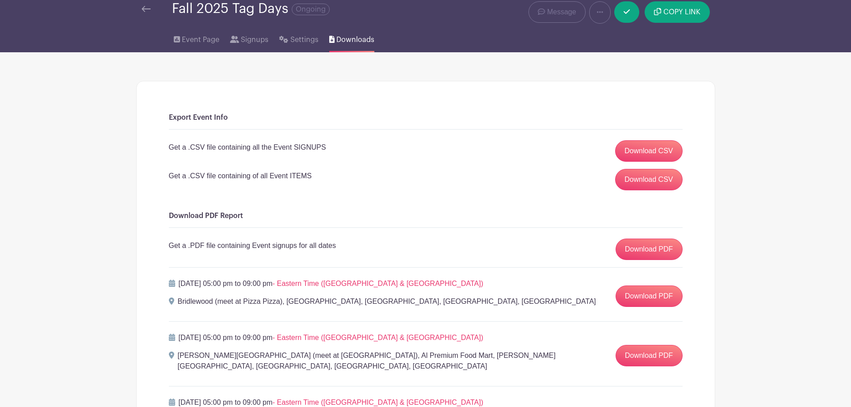
scroll to position [89, 0]
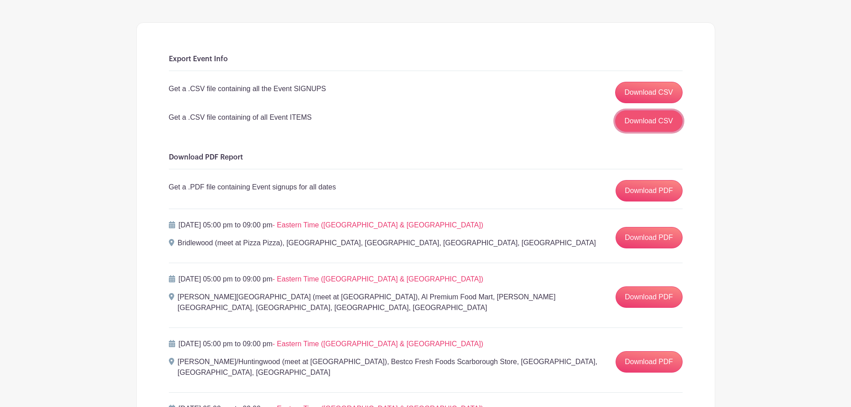
click at [652, 124] on link "Download CSV" at bounding box center [648, 120] width 67 height 21
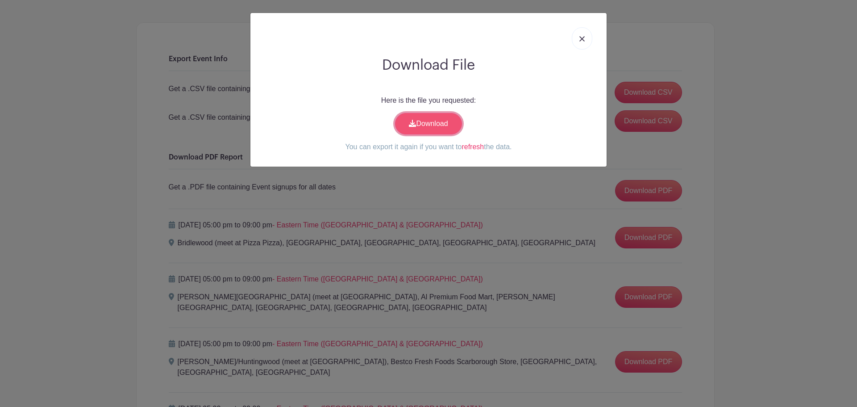
click at [420, 117] on link "Download" at bounding box center [428, 123] width 67 height 21
click at [585, 38] on img at bounding box center [582, 38] width 5 height 5
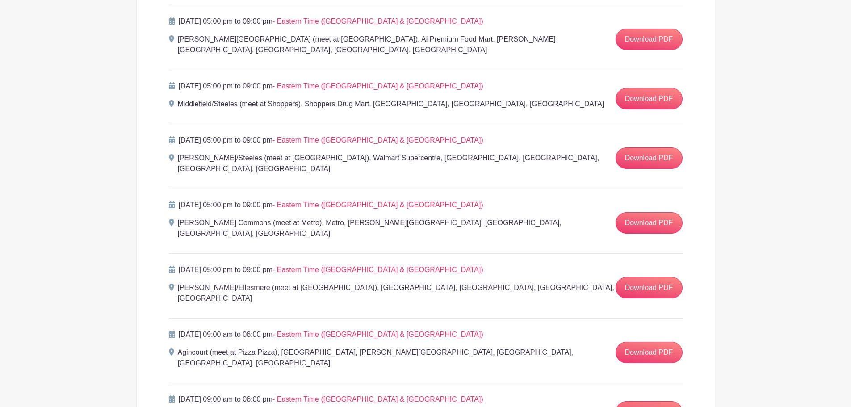
scroll to position [1377, 0]
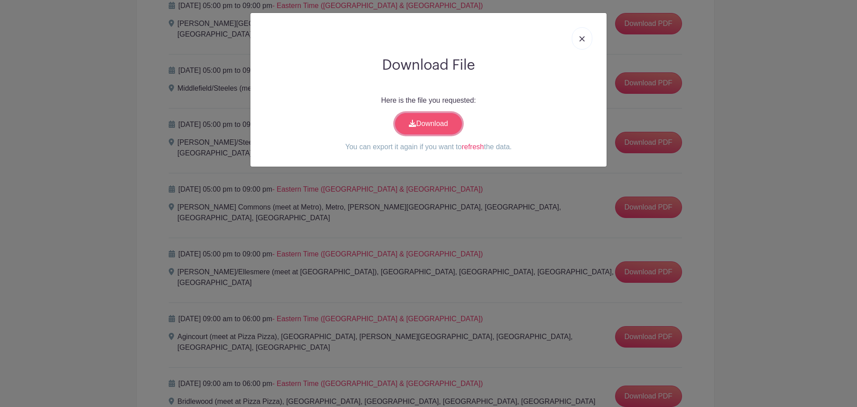
click at [429, 125] on link "Download" at bounding box center [428, 123] width 67 height 21
click at [584, 34] on link at bounding box center [582, 38] width 21 height 22
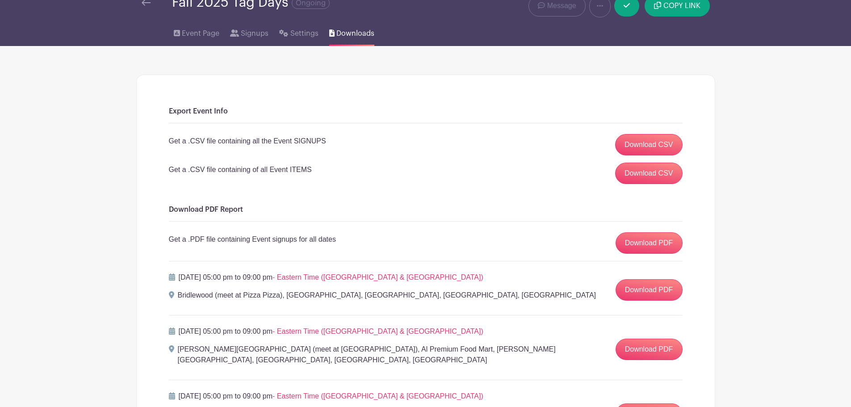
scroll to position [89, 0]
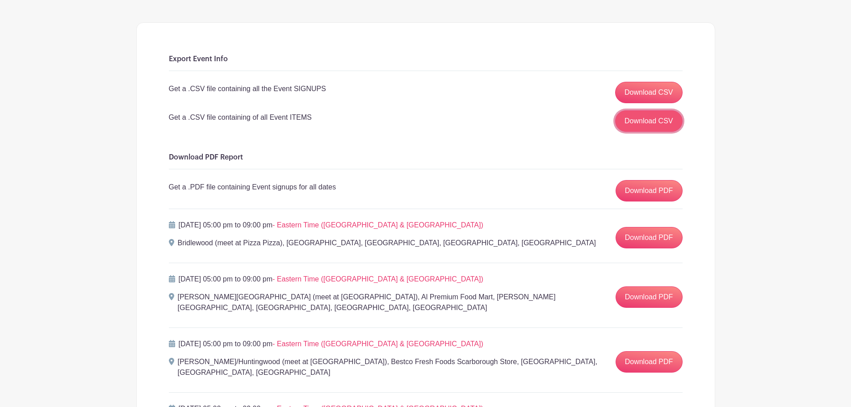
click at [630, 125] on link "Download CSV" at bounding box center [648, 120] width 67 height 21
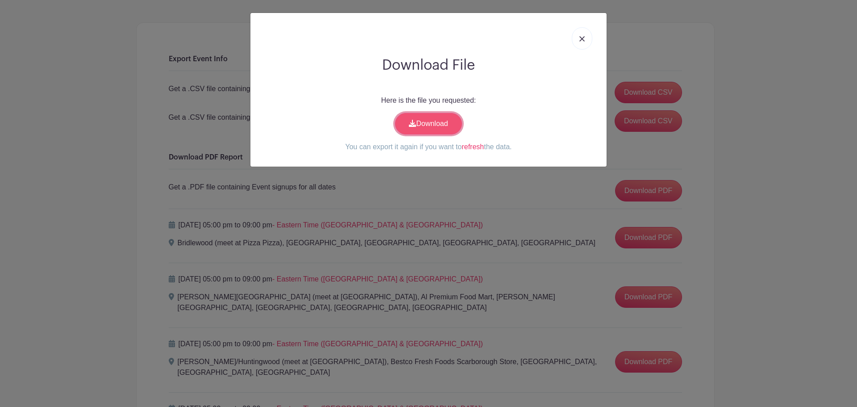
click at [447, 124] on link "Download" at bounding box center [428, 123] width 67 height 21
click at [579, 40] on link at bounding box center [582, 38] width 21 height 22
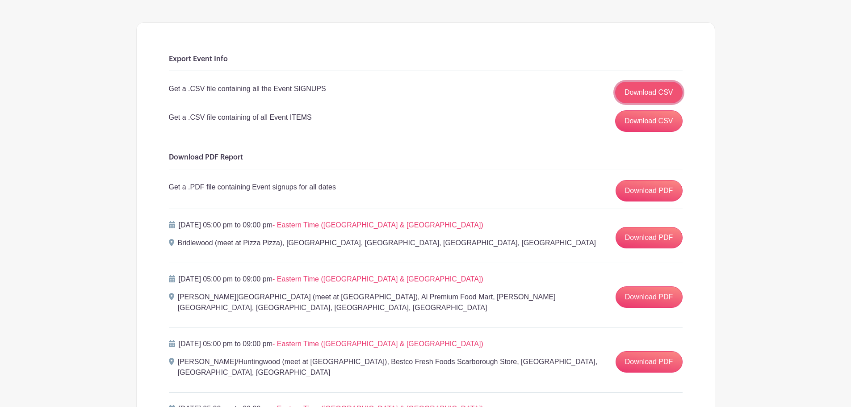
click at [644, 90] on link "Download CSV" at bounding box center [648, 92] width 67 height 21
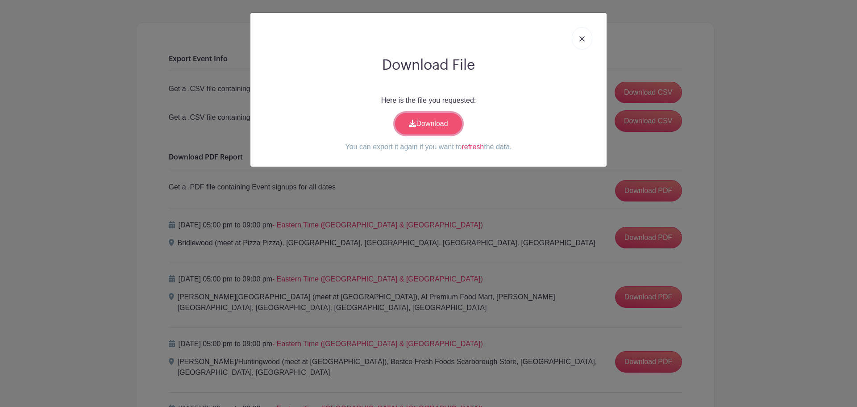
click at [447, 130] on link "Download" at bounding box center [428, 123] width 67 height 21
click at [577, 39] on link at bounding box center [582, 38] width 21 height 22
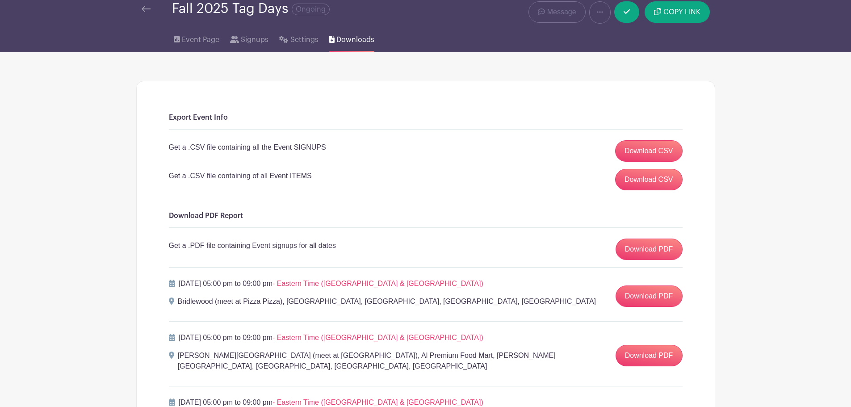
scroll to position [0, 0]
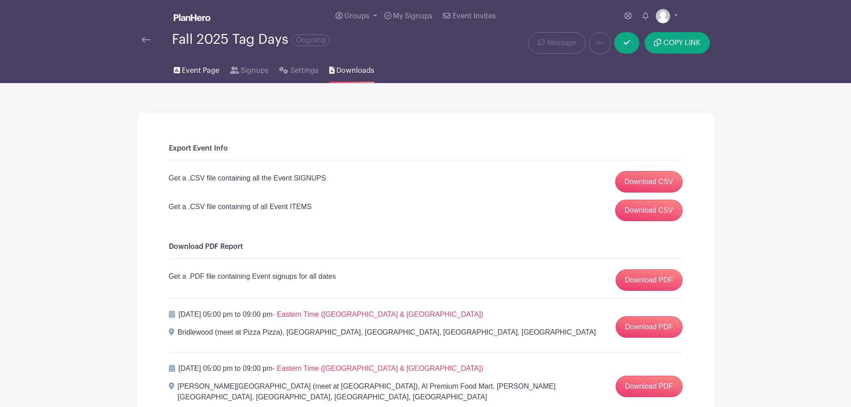
click at [192, 63] on link "Event Page" at bounding box center [197, 68] width 46 height 29
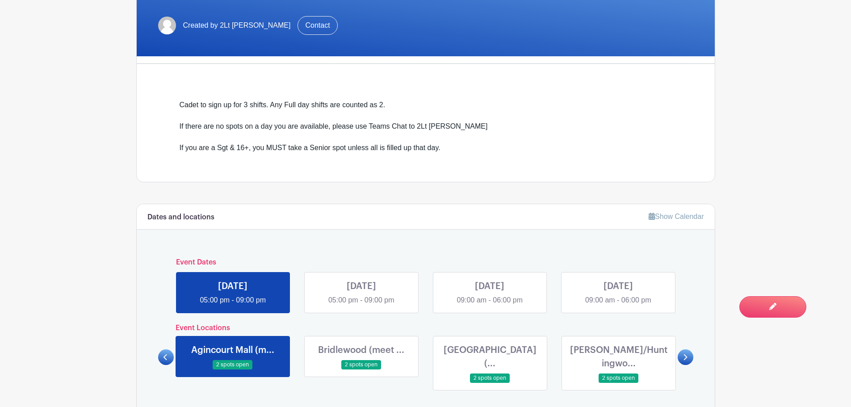
scroll to position [313, 0]
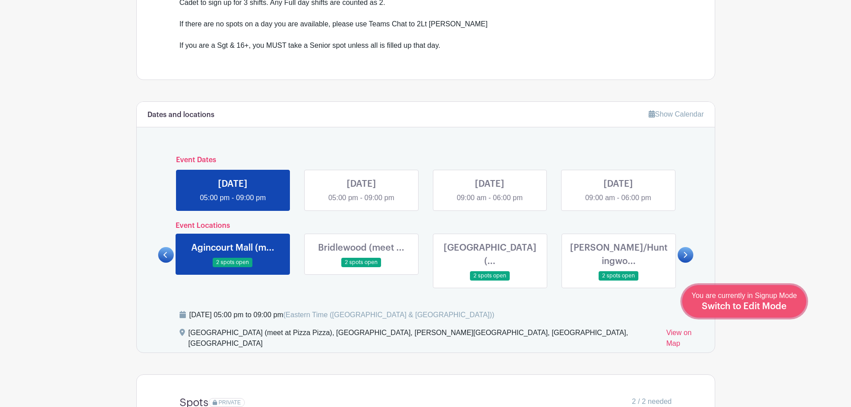
click at [764, 307] on span "Switch to Edit Mode" at bounding box center [744, 306] width 85 height 9
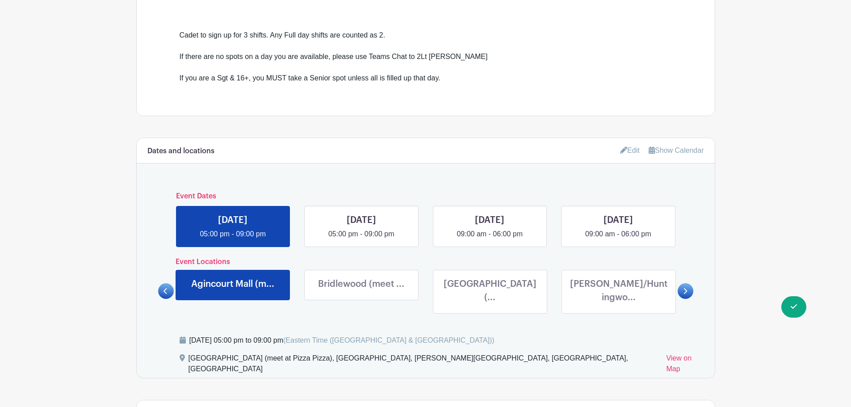
scroll to position [357, 0]
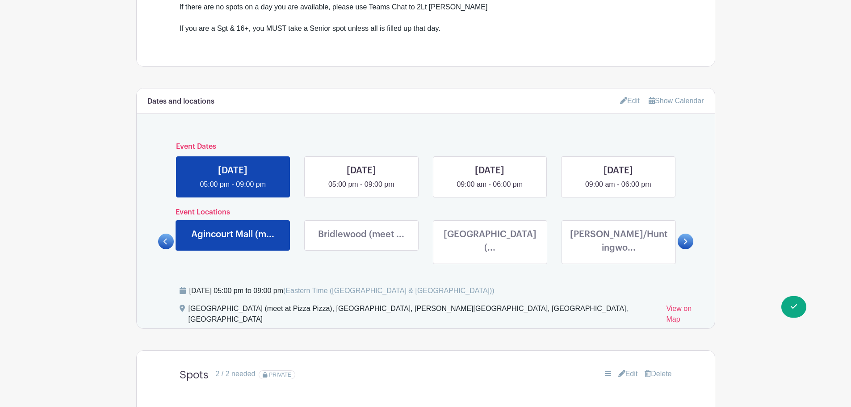
click at [690, 238] on link at bounding box center [685, 242] width 16 height 16
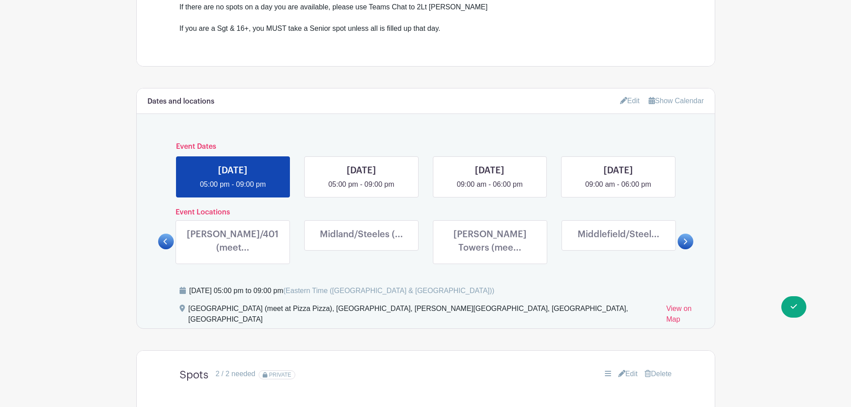
click at [690, 238] on link at bounding box center [685, 242] width 16 height 16
click at [622, 100] on icon at bounding box center [623, 100] width 7 height 7
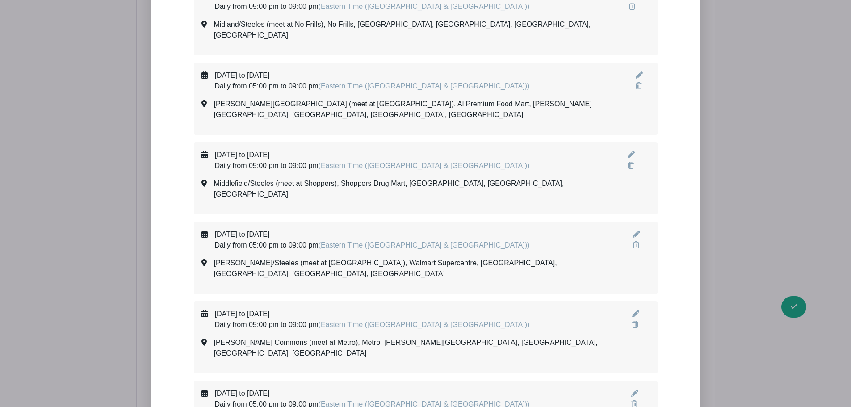
scroll to position [1161, 0]
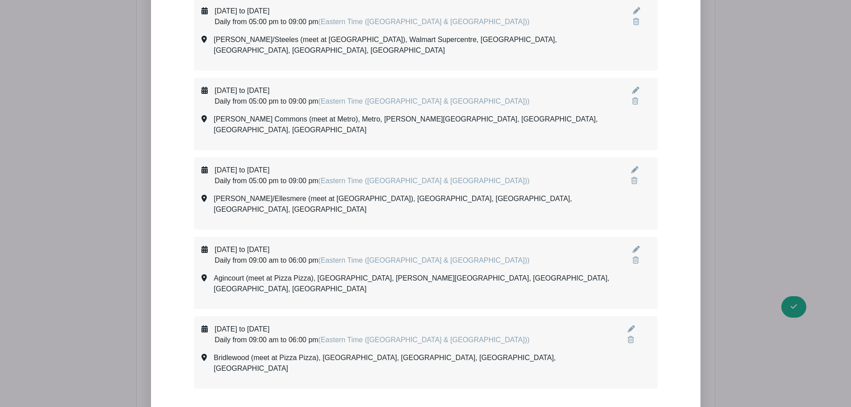
select select "8"
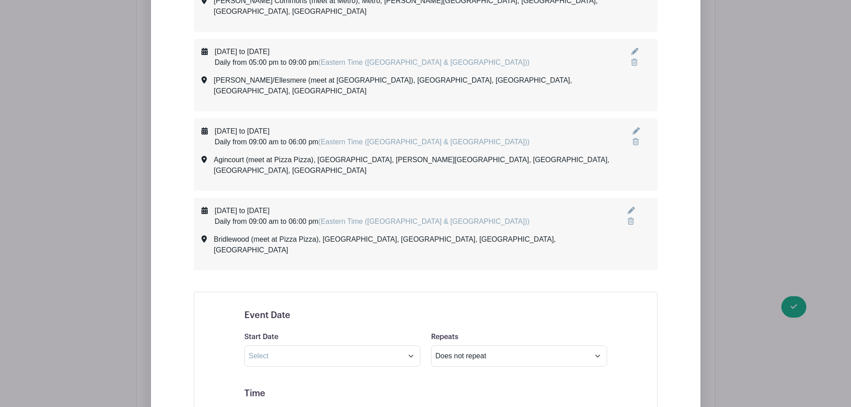
scroll to position [1295, 0]
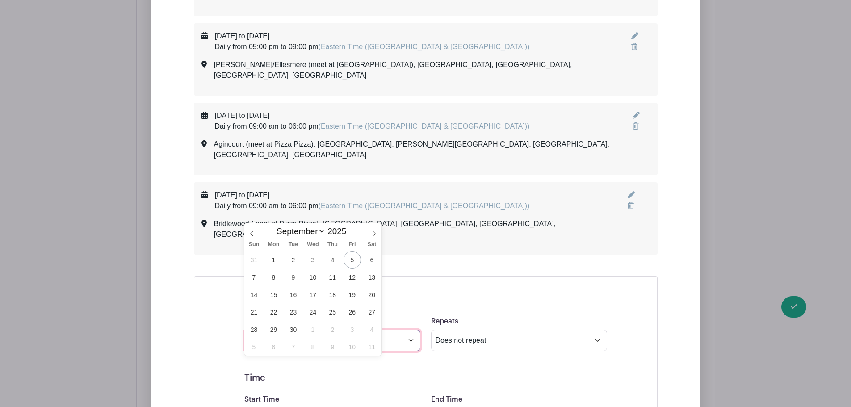
click at [280, 330] on input "text" at bounding box center [332, 340] width 176 height 21
click at [371, 313] on span "27" at bounding box center [371, 311] width 17 height 17
type input "[DATE]"
select select "9"
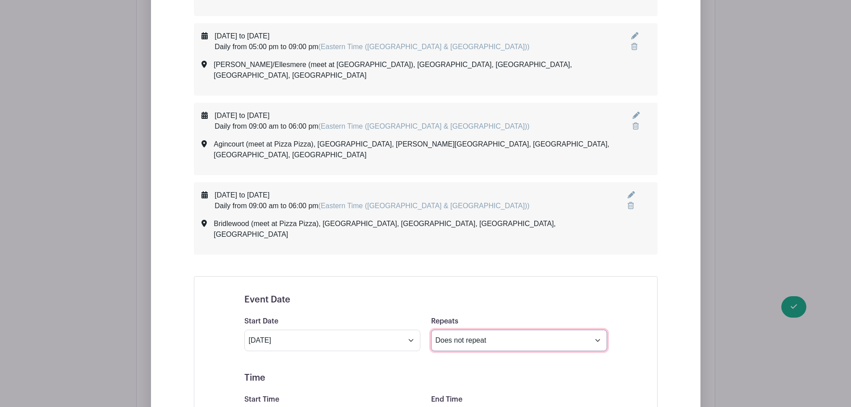
click at [448, 330] on select "Does not repeat Daily Weekly Monthly on day 27 Monthly on the fourth [DATE] Oth…" at bounding box center [519, 340] width 176 height 21
select select "daily"
click at [431, 330] on select "Does not repeat Daily Weekly Monthly on day 27 Monthly on the fourth [DATE] Oth…" at bounding box center [519, 340] width 176 height 21
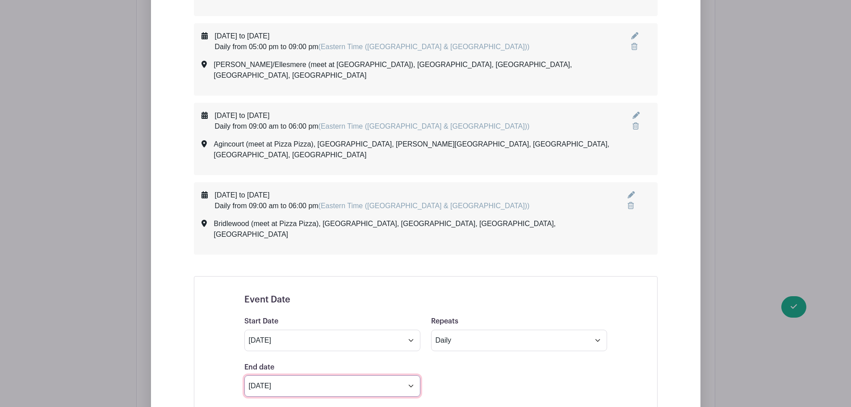
click at [360, 375] on input "[DATE]" at bounding box center [332, 385] width 176 height 21
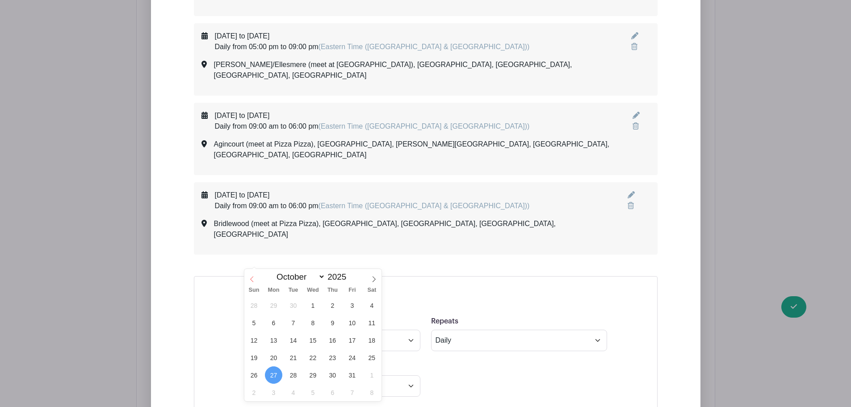
click at [252, 280] on icon at bounding box center [252, 279] width 6 height 6
select select "8"
click at [255, 376] on span "28" at bounding box center [253, 374] width 17 height 17
type input "[DATE]"
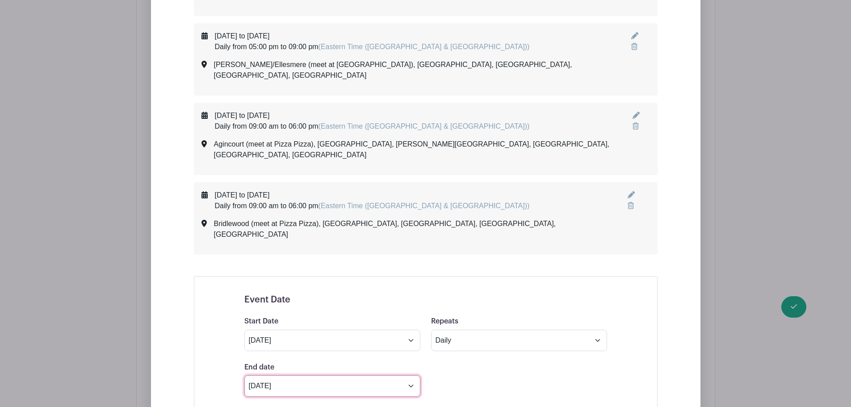
scroll to position [1429, 0]
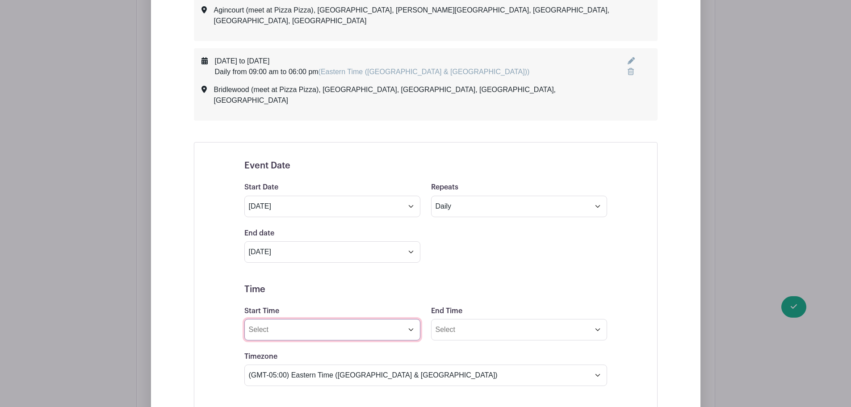
click at [266, 319] on input "Start Time" at bounding box center [332, 329] width 176 height 21
type input "09:00pm"
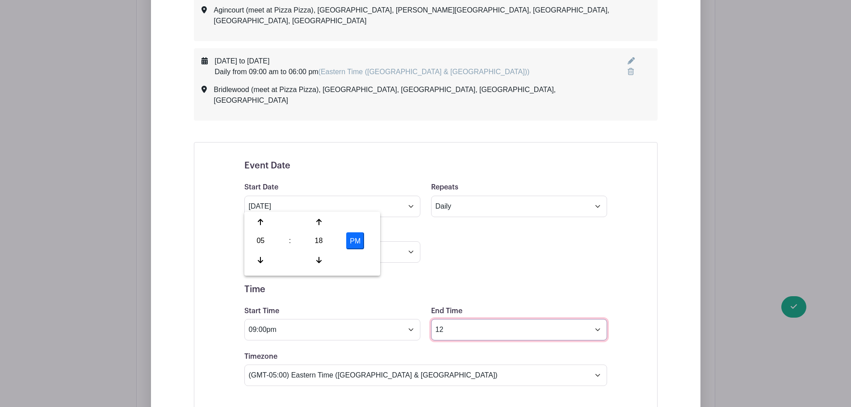
type input "1"
type input "6:00pm"
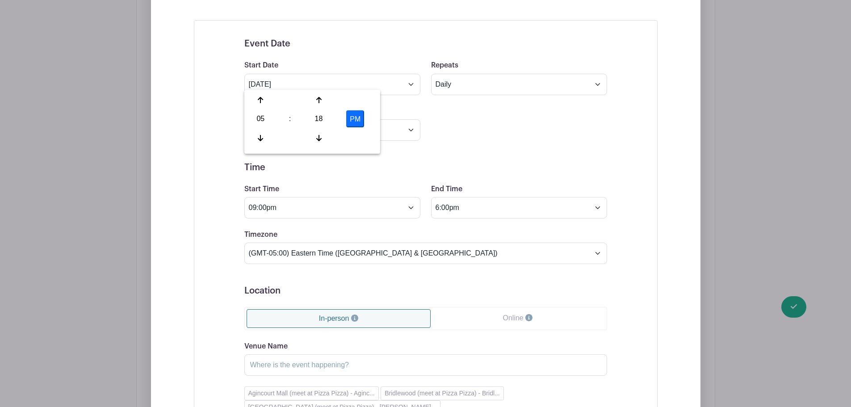
scroll to position [1563, 0]
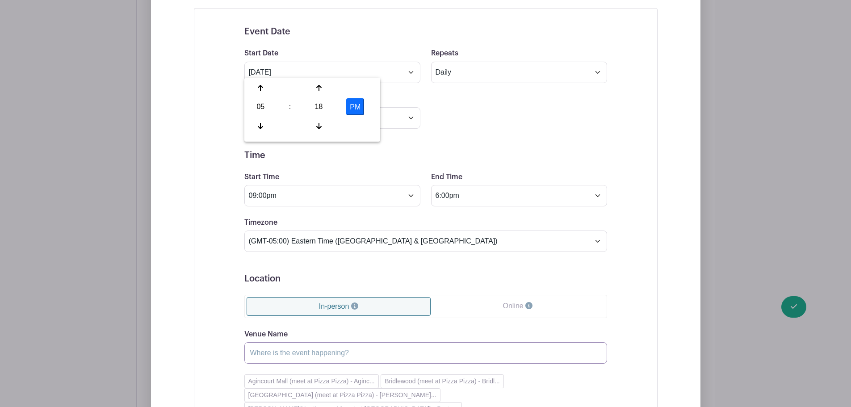
click at [339, 342] on input "Venue Name" at bounding box center [425, 352] width 363 height 21
paste input "[GEOGRAPHIC_DATA] (meet at Pizza Pizza)"
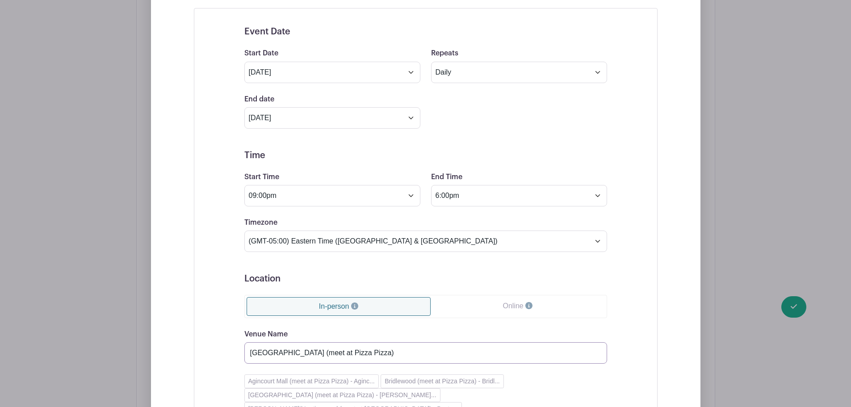
type input "[GEOGRAPHIC_DATA] (meet at Pizza Pizza)"
click at [208, 247] on div "Event Date Start Date [DATE] Repeats Does not repeat Daily Weekly Monthly on da…" at bounding box center [426, 317] width 464 height 619
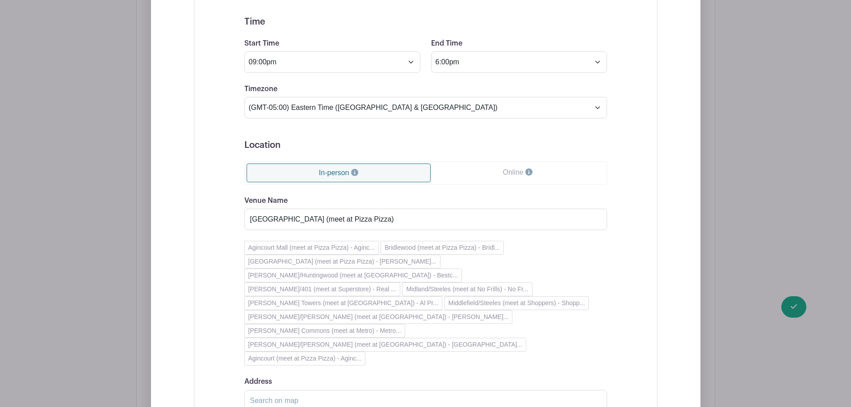
scroll to position [1697, 0]
click at [296, 389] on input "Address" at bounding box center [425, 399] width 363 height 21
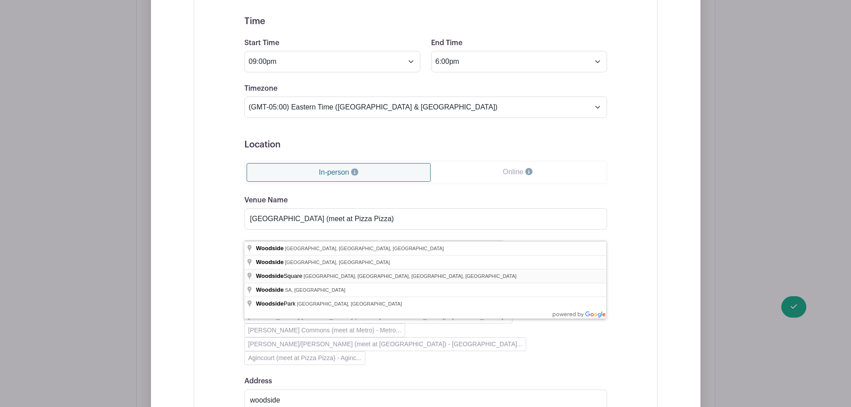
type input "[GEOGRAPHIC_DATA], [GEOGRAPHIC_DATA], [GEOGRAPHIC_DATA], [GEOGRAPHIC_DATA]"
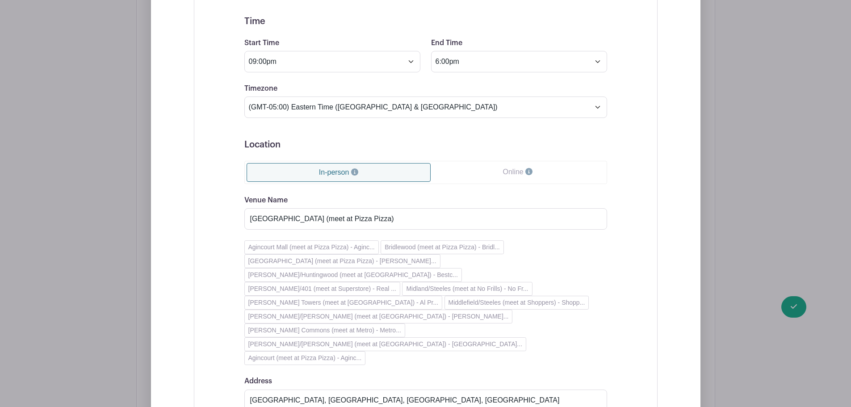
click at [218, 275] on div "Event Date Start Date [DATE] Repeats Does not repeat Daily Weekly Monthly on da…" at bounding box center [426, 283] width 464 height 819
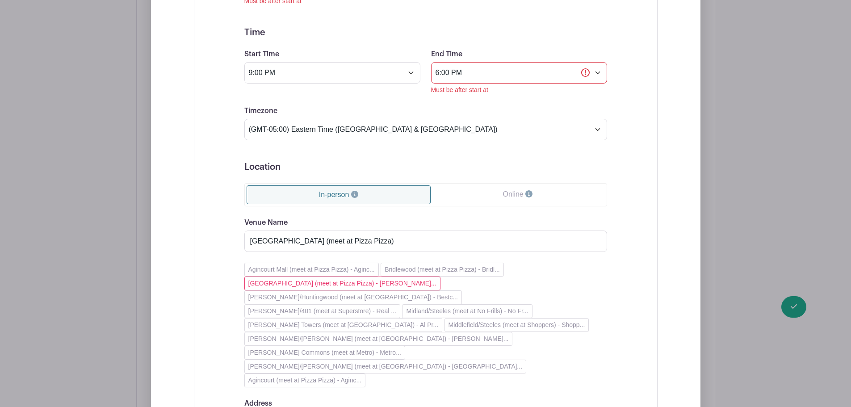
scroll to position [1634, 0]
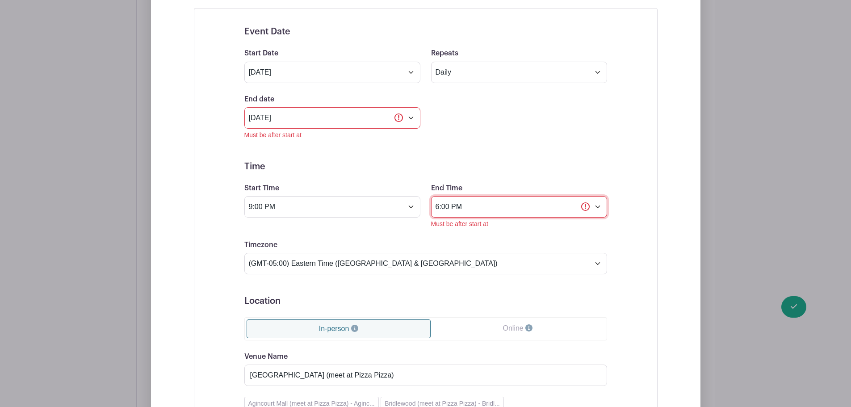
click at [454, 196] on input "6:00 PM" at bounding box center [519, 206] width 176 height 21
click at [263, 196] on input "9:00 PM" at bounding box center [332, 206] width 176 height 21
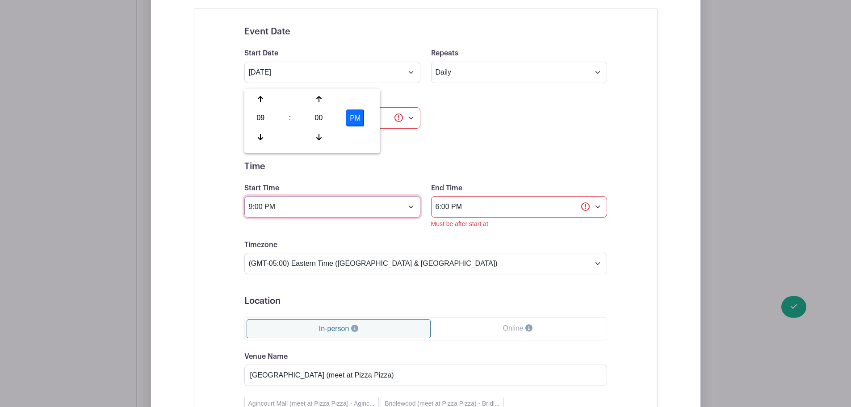
click at [277, 196] on input "9:00 PM" at bounding box center [332, 206] width 176 height 21
type input "9:00 am"
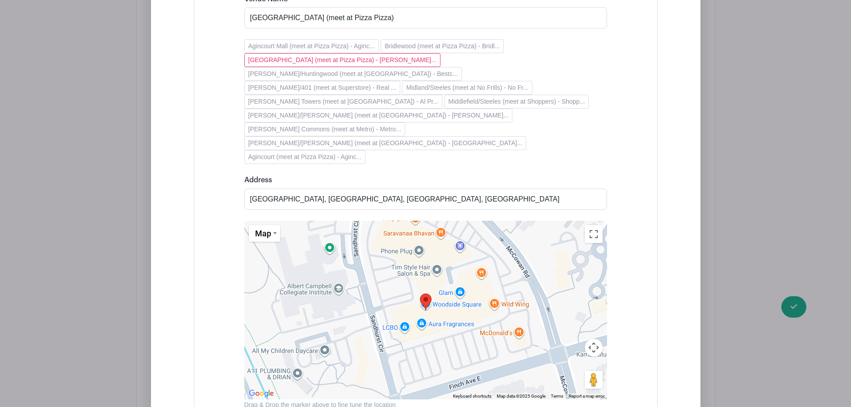
scroll to position [2036, 0]
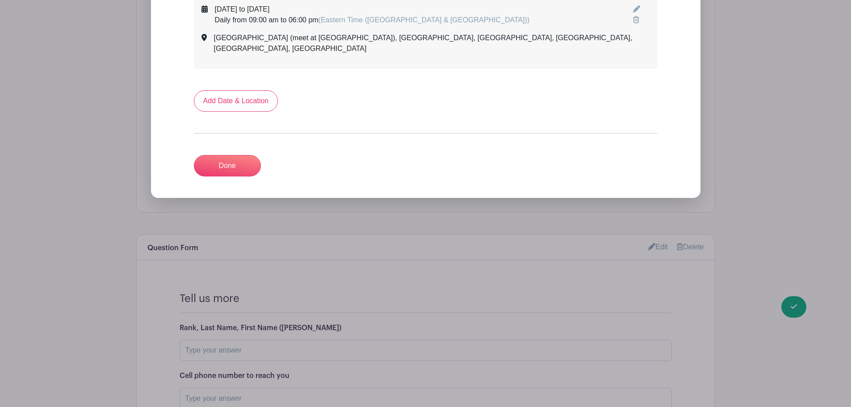
scroll to position [1382, 0]
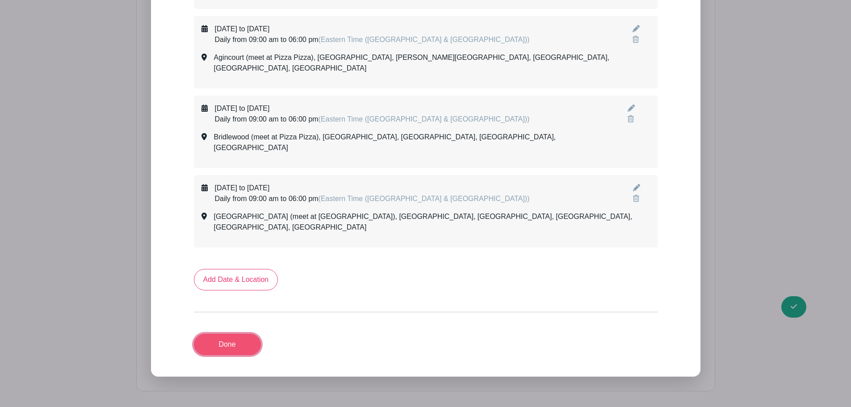
click at [228, 334] on link "Done" at bounding box center [227, 344] width 67 height 21
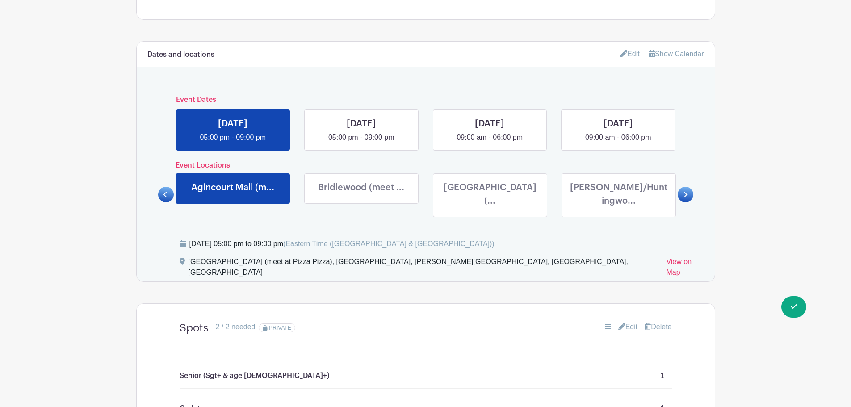
scroll to position [309, 0]
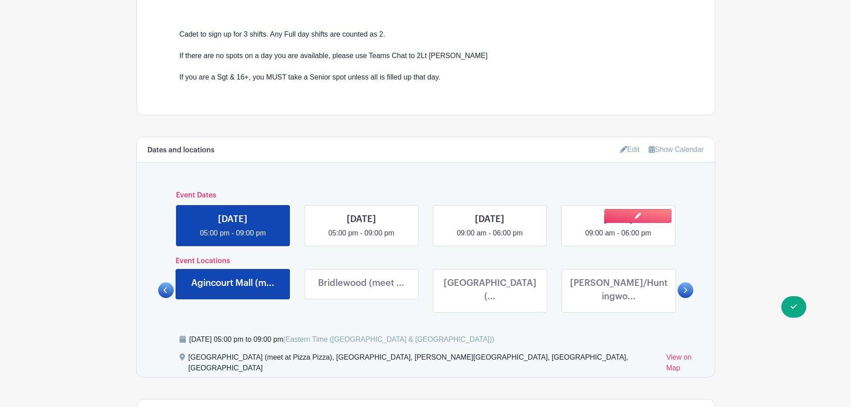
click at [618, 238] on link at bounding box center [618, 238] width 0 height 0
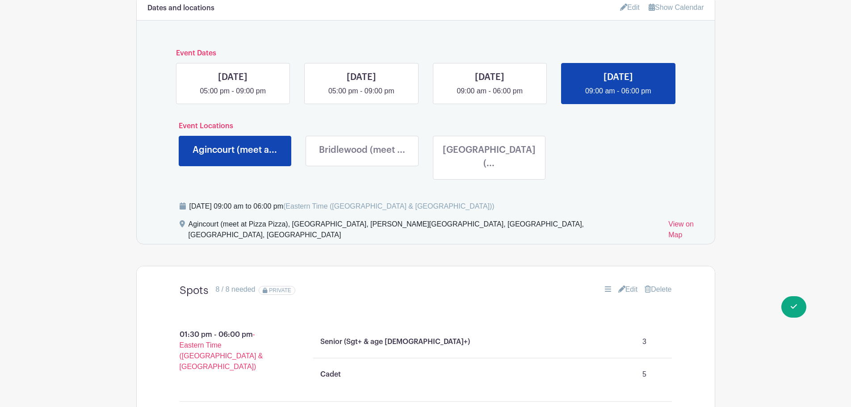
scroll to position [532, 0]
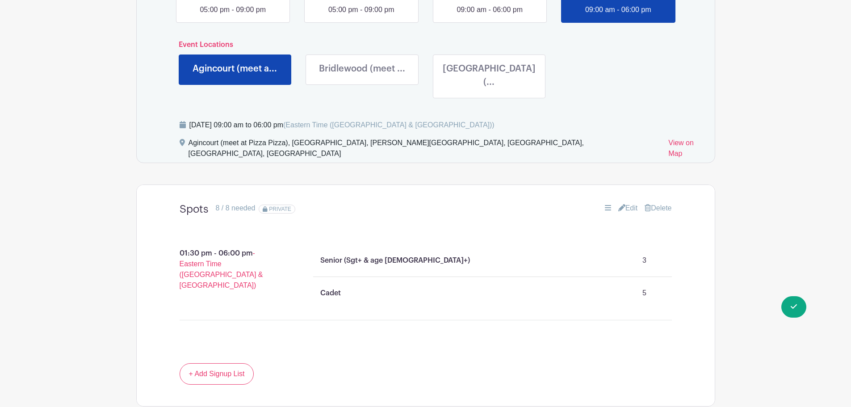
click at [489, 91] on link at bounding box center [489, 91] width 0 height 0
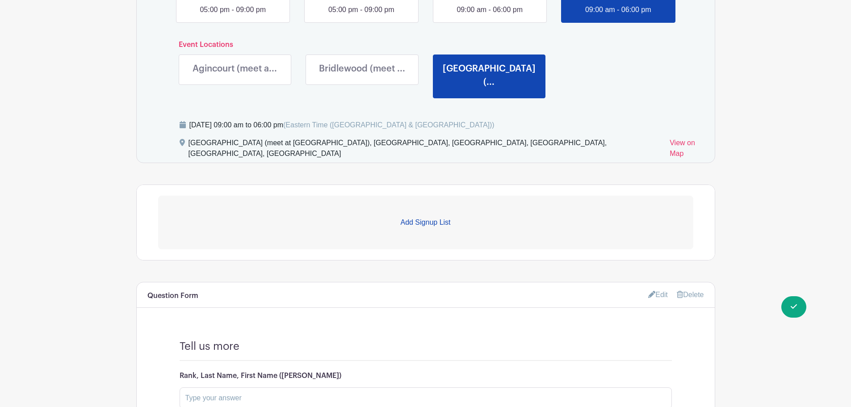
click at [235, 77] on link at bounding box center [235, 77] width 0 height 0
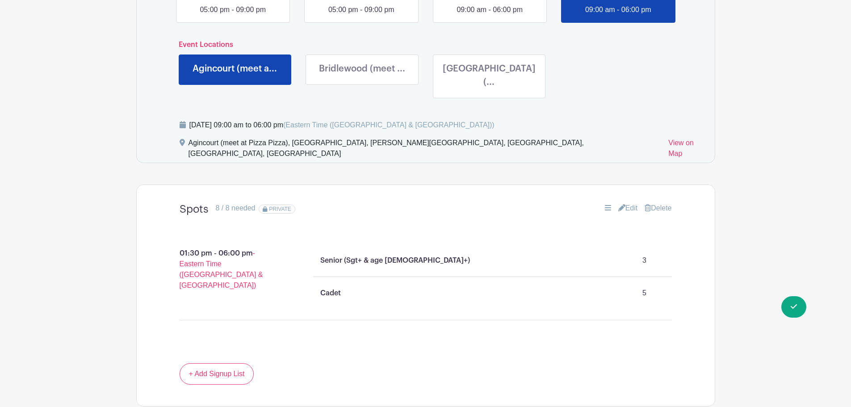
click at [623, 203] on link "Edit" at bounding box center [628, 208] width 20 height 11
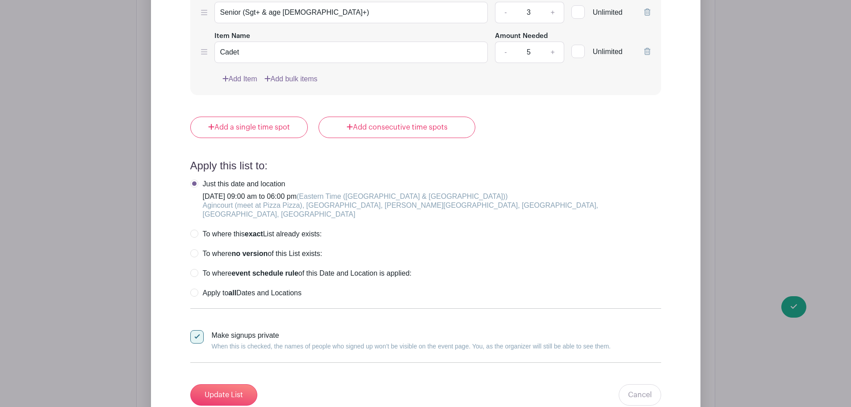
scroll to position [1023, 0]
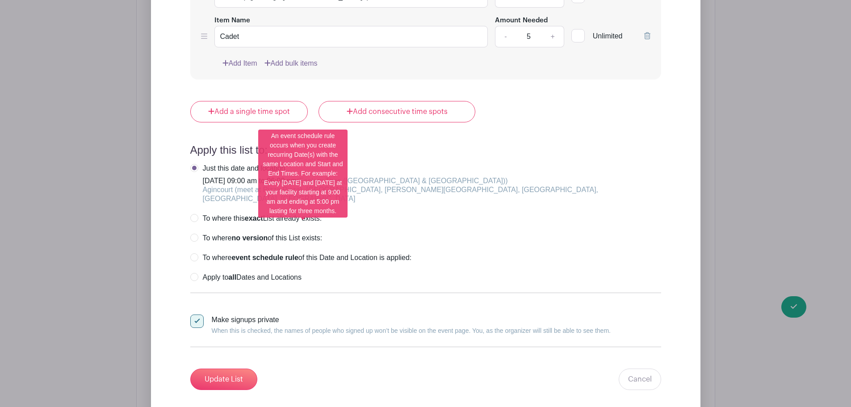
click at [197, 253] on label "To where event schedule rule of this Date and Location is applied:" at bounding box center [300, 257] width 221 height 9
radio input "true"
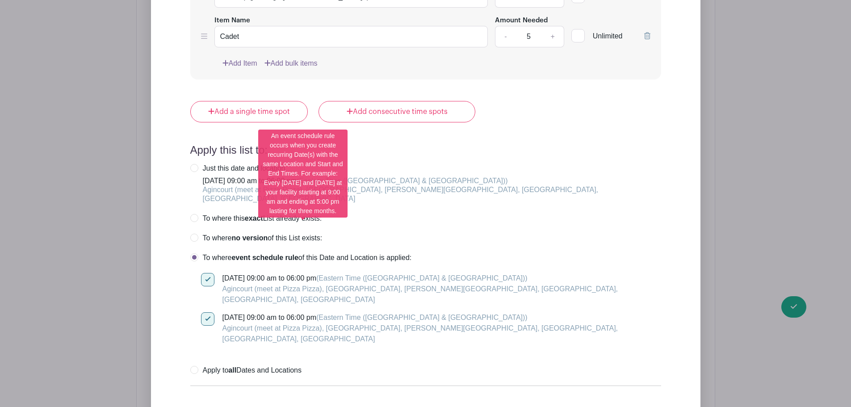
click at [197, 253] on label "To where event schedule rule of this Date and Location is applied:" at bounding box center [300, 257] width 221 height 9
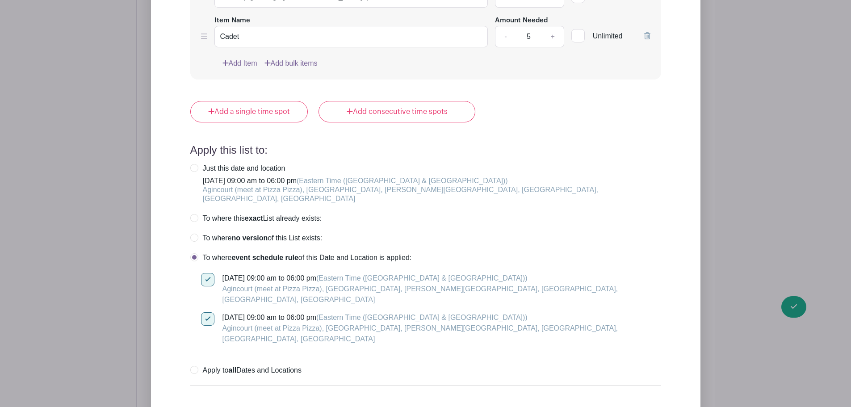
click at [196, 164] on label "Just this date and location [DATE] 09:00 am to 06:00 pm (Eastern Time ([GEOGRAP…" at bounding box center [425, 183] width 471 height 39
radio input "true"
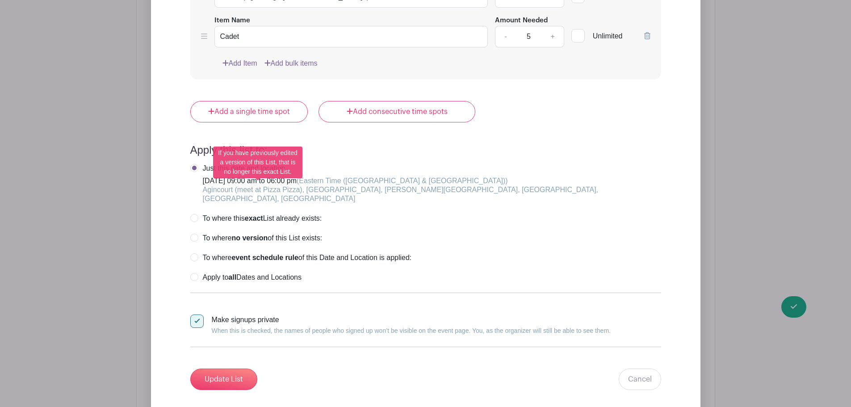
click at [193, 214] on label "To where this exact List already exists:" at bounding box center [256, 218] width 132 height 9
radio input "true"
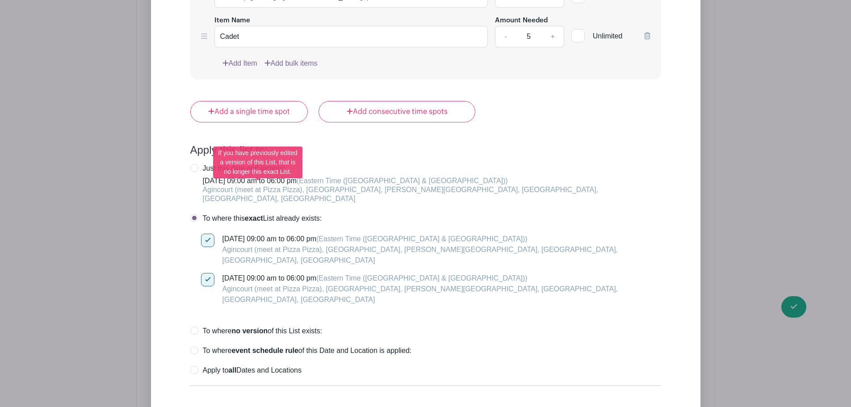
click at [193, 214] on label "To where this exact List already exists:" at bounding box center [256, 218] width 132 height 9
click at [197, 164] on label "Just this date and location [DATE] 09:00 am to 06:00 pm (Eastern Time ([GEOGRAP…" at bounding box center [425, 183] width 471 height 39
radio input "true"
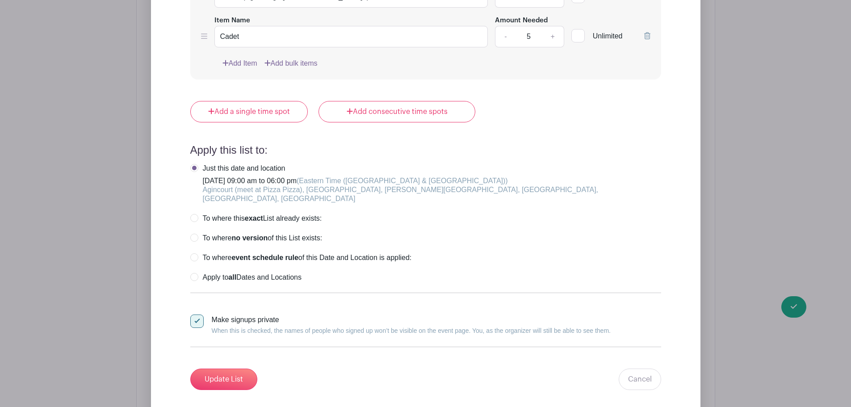
click at [193, 210] on div "Just this date and location [DATE] 09:00 am to 06:00 pm (Eastern Time ([GEOGRAP…" at bounding box center [425, 223] width 471 height 118
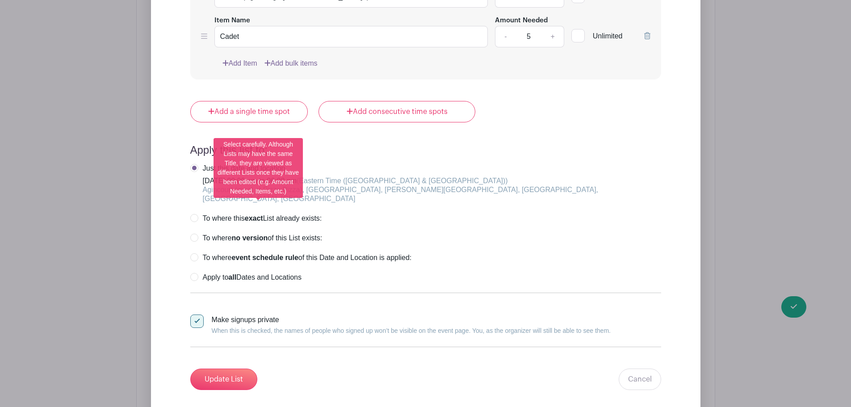
click at [196, 234] on label "To where no version of this List exists:" at bounding box center [256, 238] width 132 height 9
radio input "true"
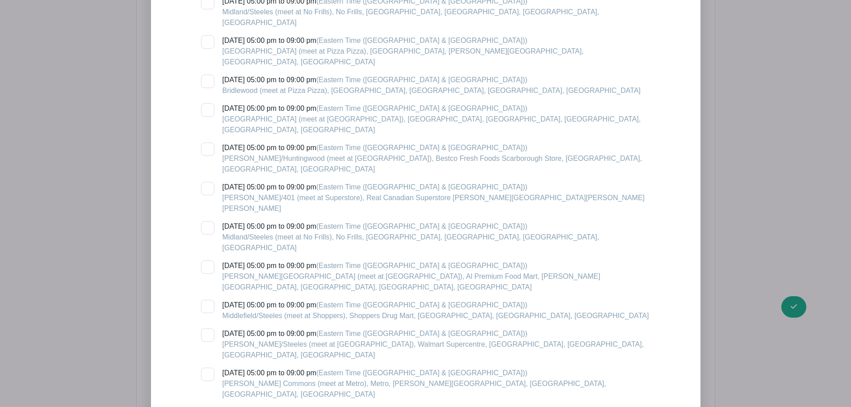
scroll to position [1693, 0]
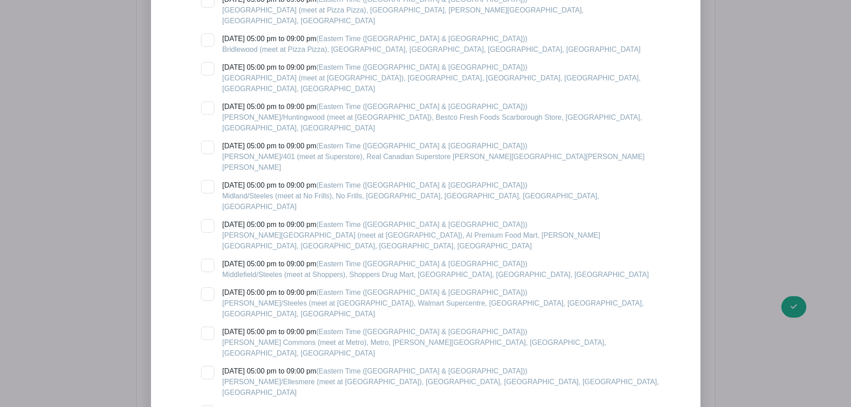
checkbox input "true"
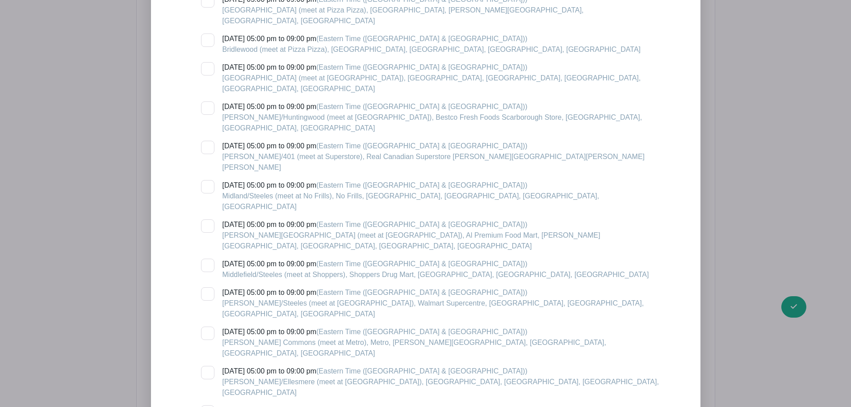
checkbox input "true"
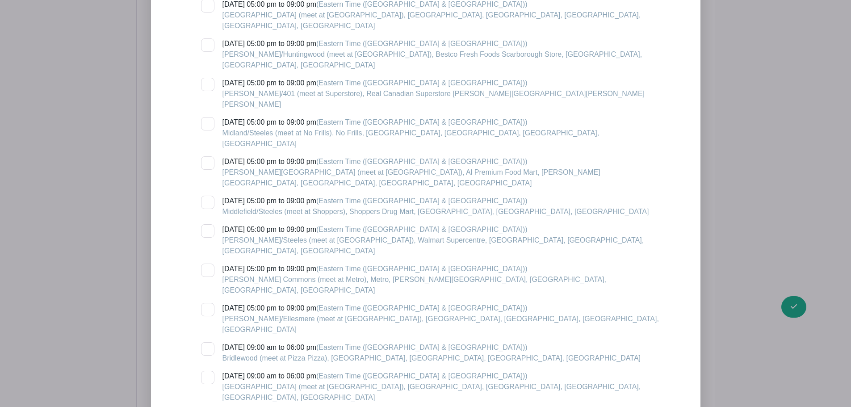
scroll to position [1827, 0]
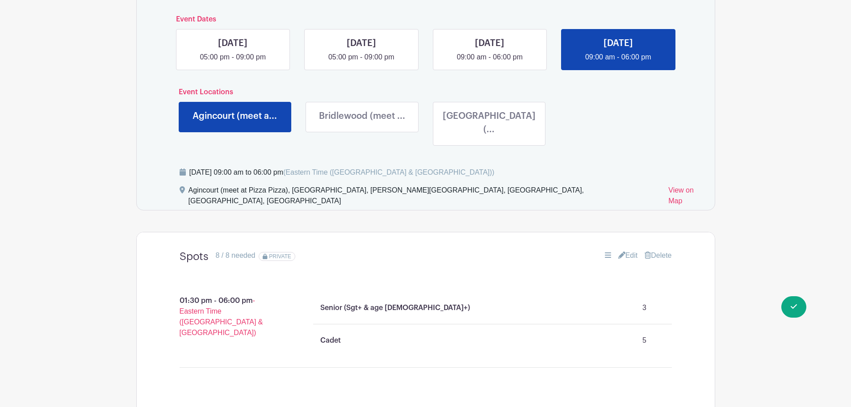
scroll to position [484, 0]
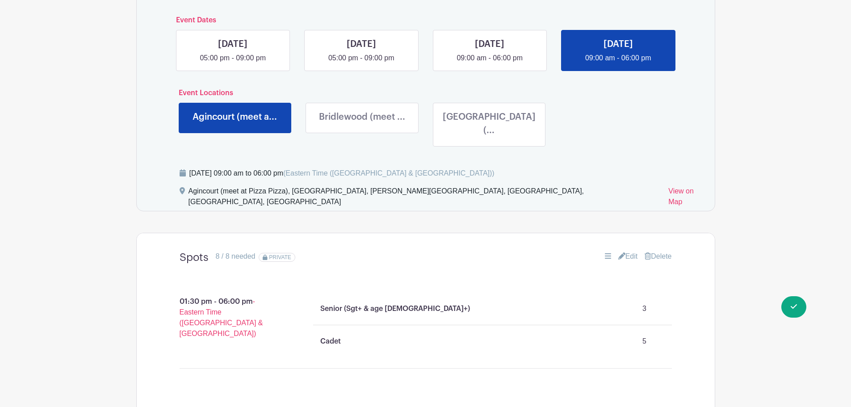
click at [489, 139] on link at bounding box center [489, 139] width 0 height 0
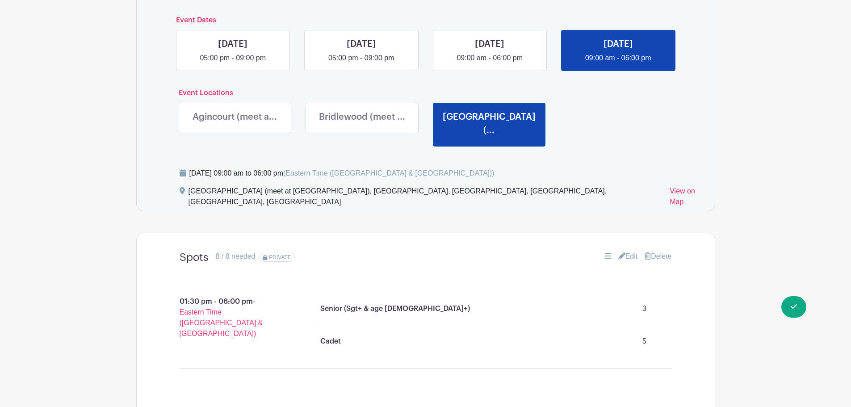
click at [362, 125] on link at bounding box center [362, 125] width 0 height 0
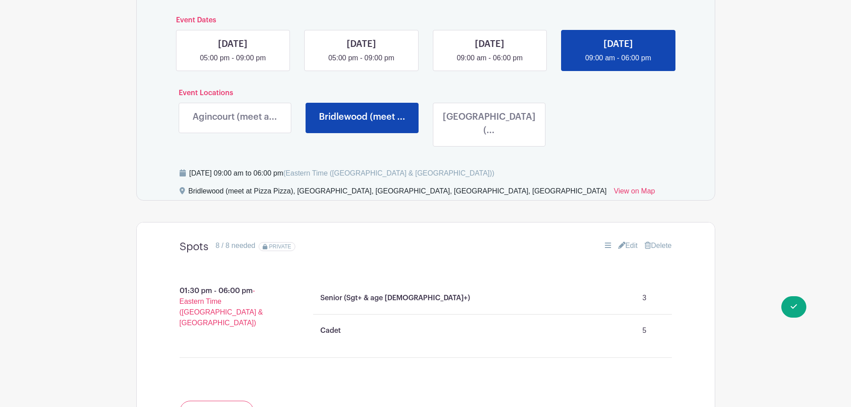
click at [235, 125] on link at bounding box center [235, 125] width 0 height 0
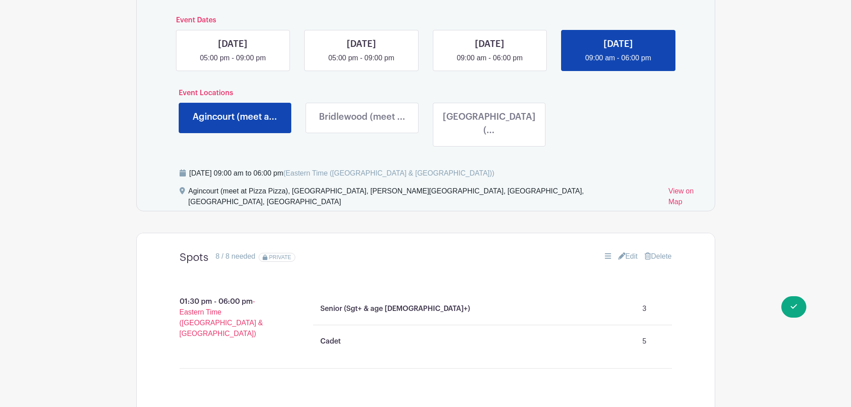
click at [362, 125] on link at bounding box center [362, 125] width 0 height 0
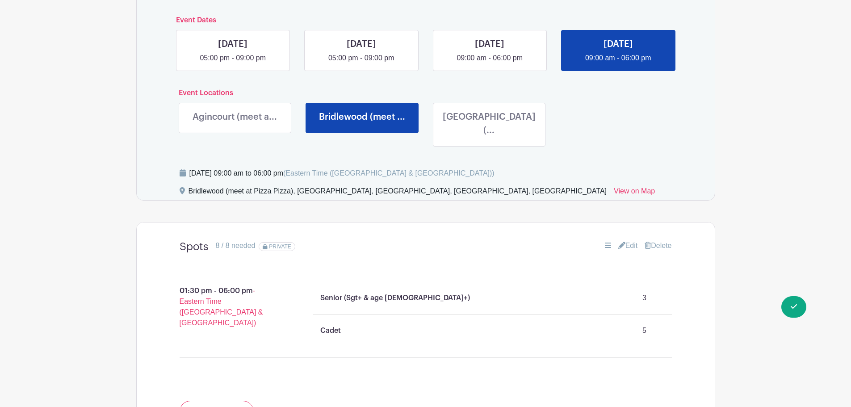
click at [489, 139] on link at bounding box center [489, 139] width 0 height 0
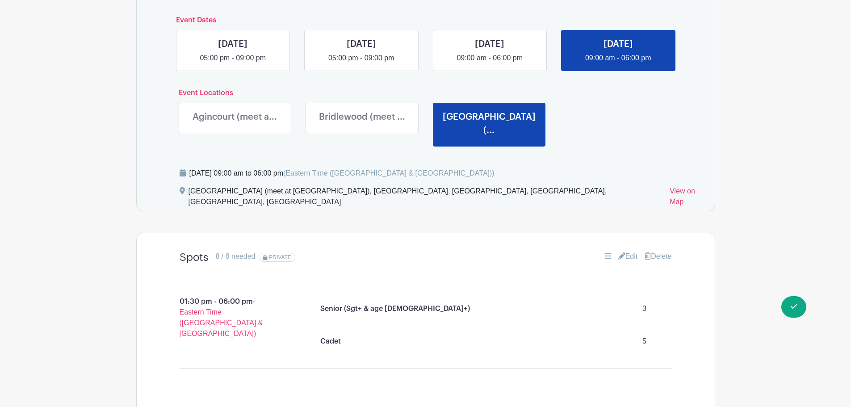
click at [793, 151] on main "Groups All Groups Wing's Events My Signups Event Invites My account Logout Fall…" at bounding box center [425, 152] width 851 height 1272
click at [774, 149] on main "Groups All Groups Wing's Events My Signups Event Invites My account Logout Fall…" at bounding box center [425, 152] width 851 height 1272
click at [233, 63] on link at bounding box center [233, 63] width 0 height 0
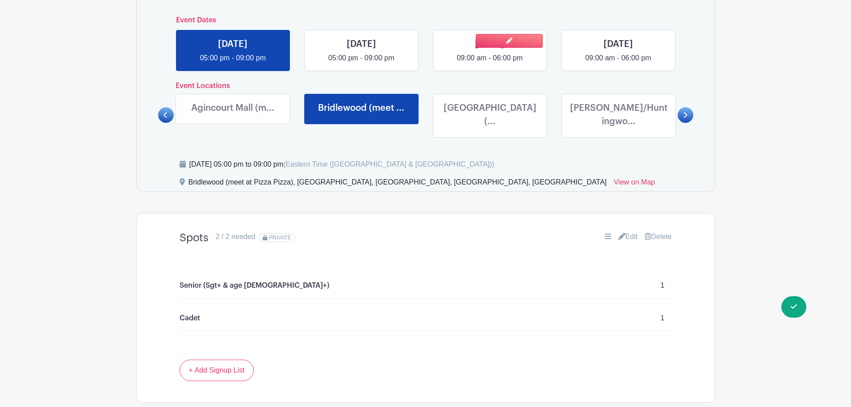
click at [489, 63] on link at bounding box center [489, 63] width 0 height 0
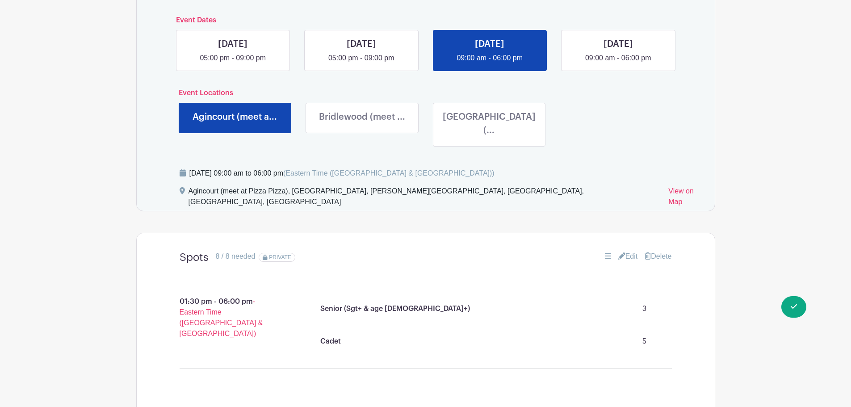
click at [791, 151] on main "Groups All Groups Wing's Events My Signups Event Invites My account Logout Fall…" at bounding box center [425, 152] width 851 height 1272
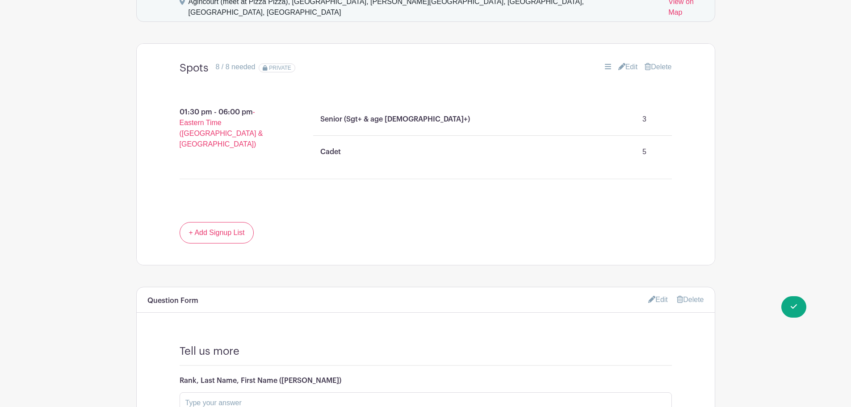
scroll to position [752, 0]
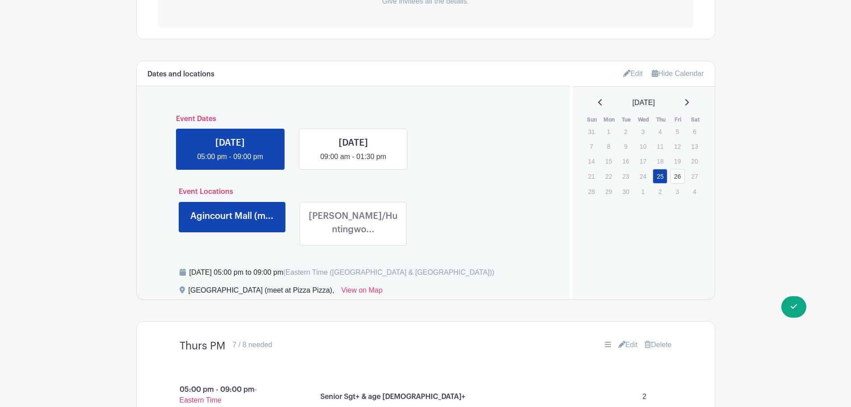
scroll to position [268, 0]
